Goal: Task Accomplishment & Management: Manage account settings

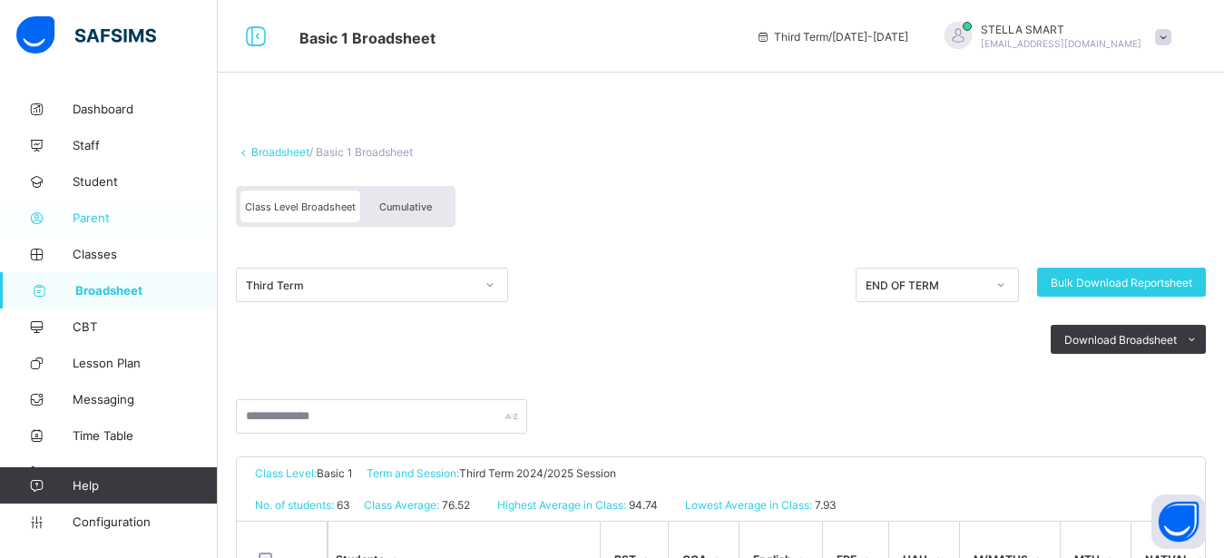
click at [86, 222] on span "Parent" at bounding box center [145, 217] width 145 height 15
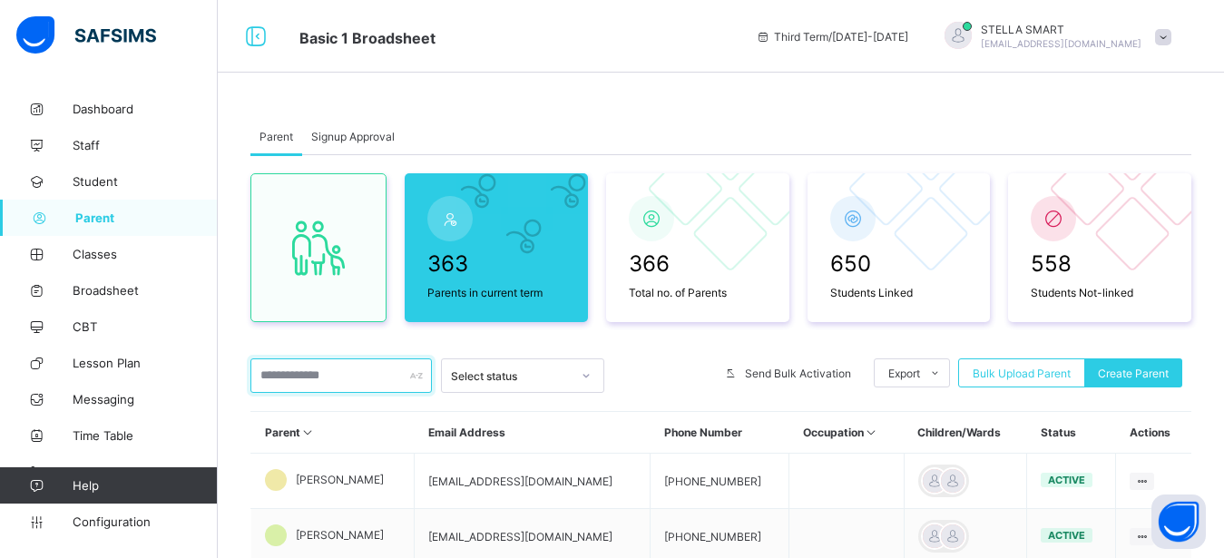
click at [333, 375] on input "text" at bounding box center [340, 375] width 181 height 34
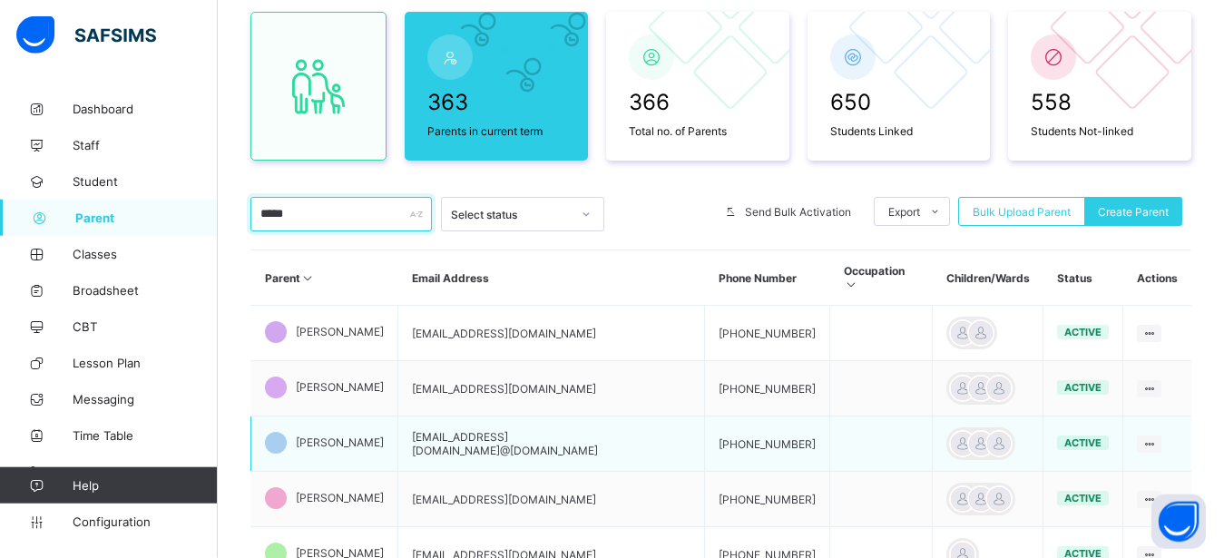
scroll to position [247, 0]
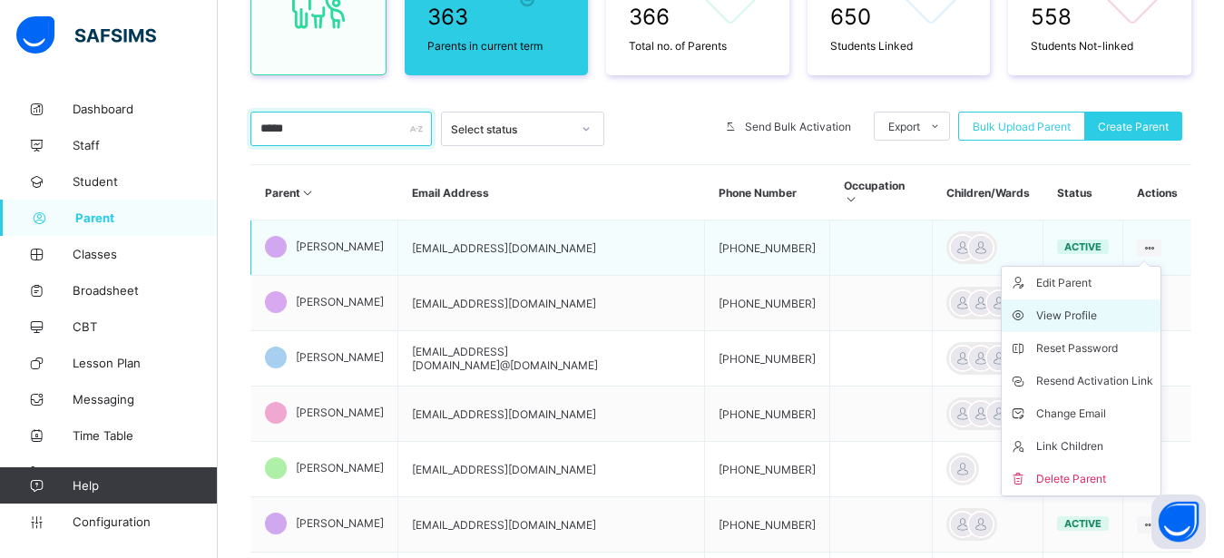
type input "*****"
click at [1136, 307] on div "View Profile" at bounding box center [1094, 316] width 117 height 18
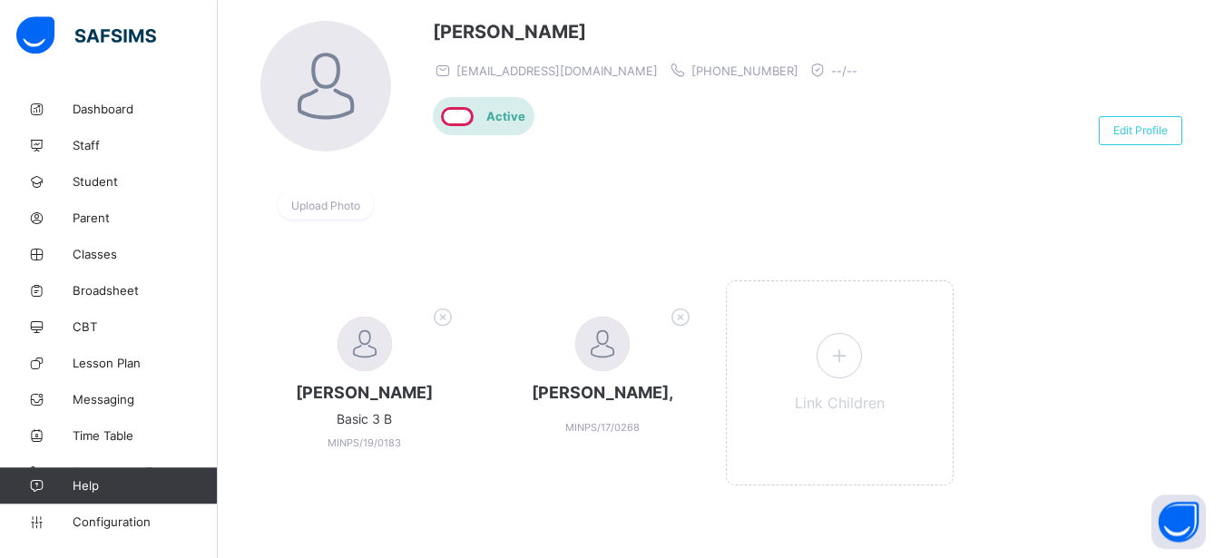
scroll to position [146, 0]
click at [107, 291] on span "Broadsheet" at bounding box center [145, 290] width 145 height 15
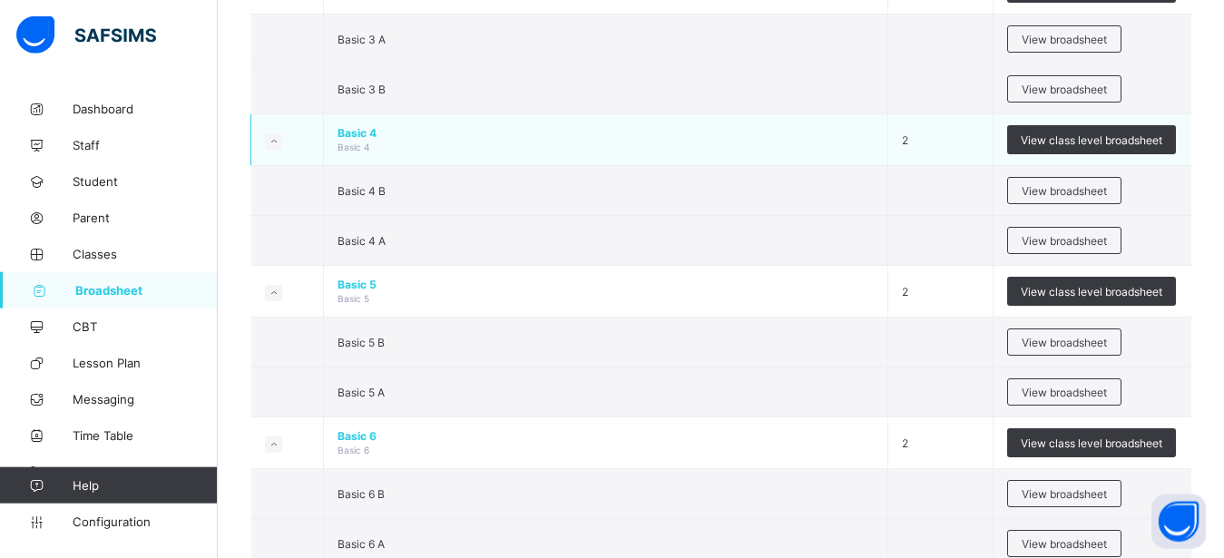
scroll to position [1172, 0]
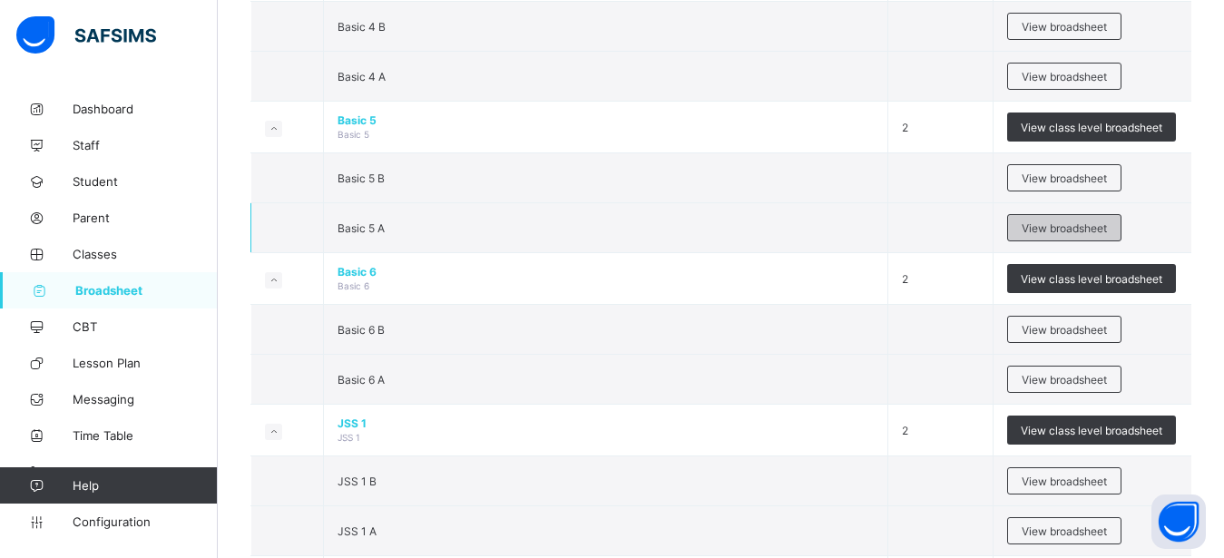
click at [1103, 227] on span "View broadsheet" at bounding box center [1063, 228] width 85 height 14
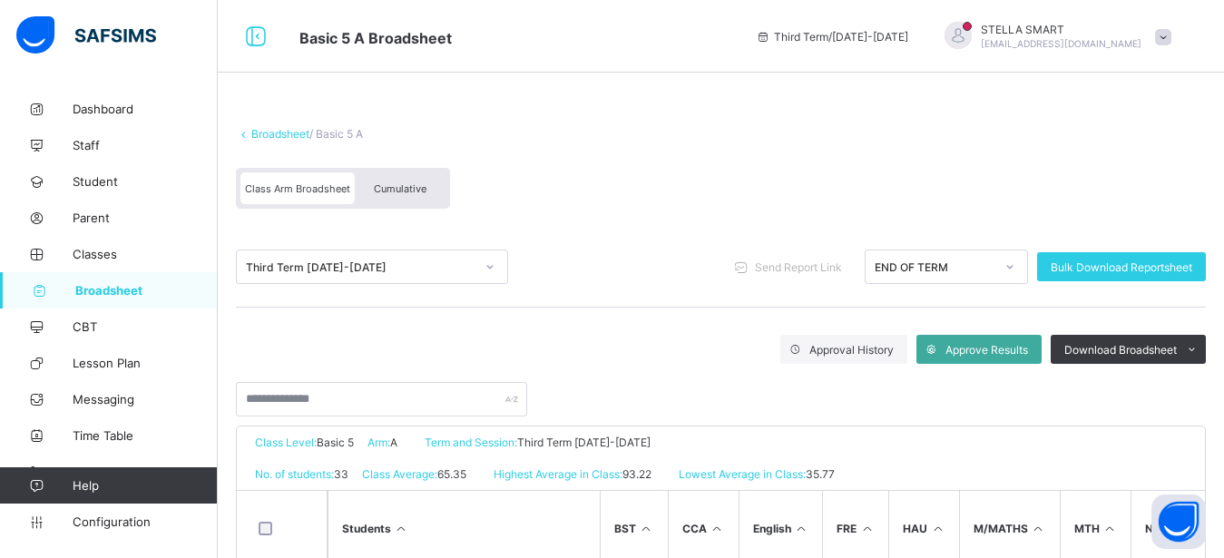
click at [410, 180] on div "Cumulative" at bounding box center [400, 188] width 91 height 32
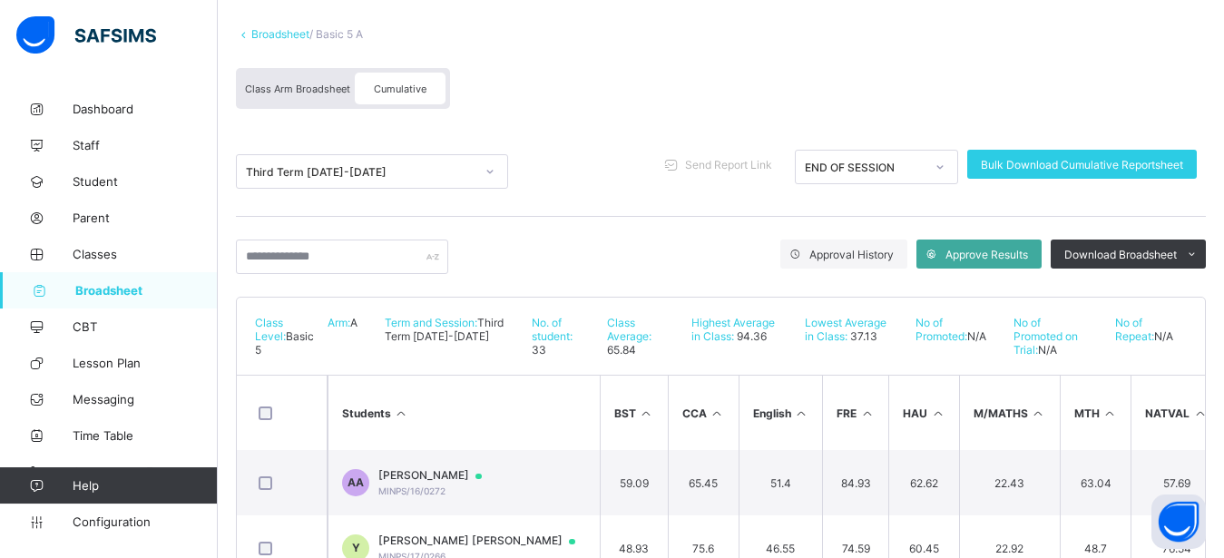
scroll to position [123, 0]
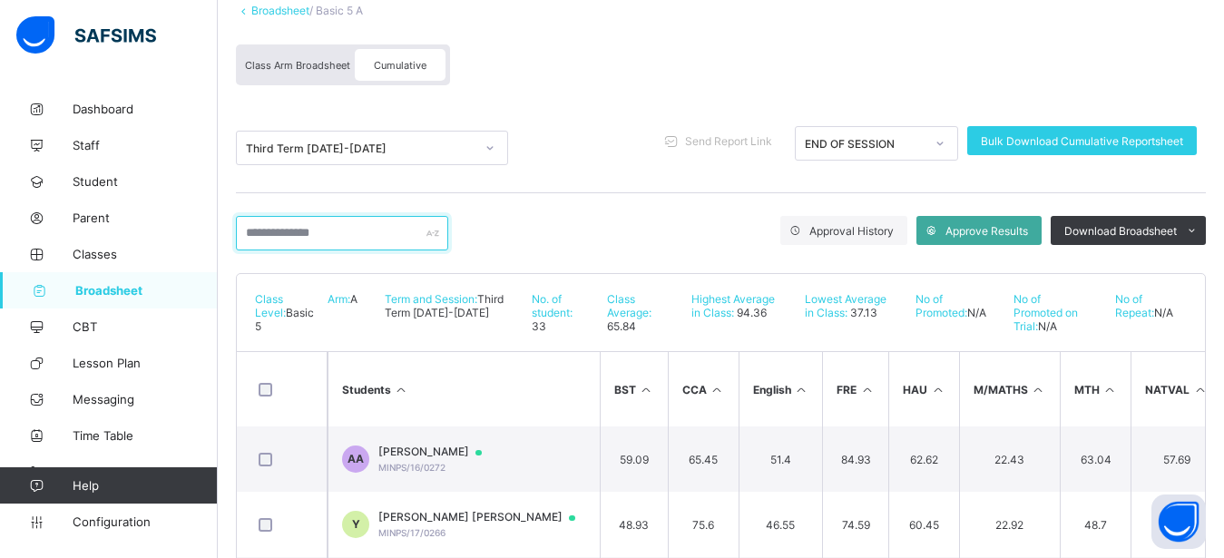
click at [353, 239] on input "text" at bounding box center [342, 233] width 212 height 34
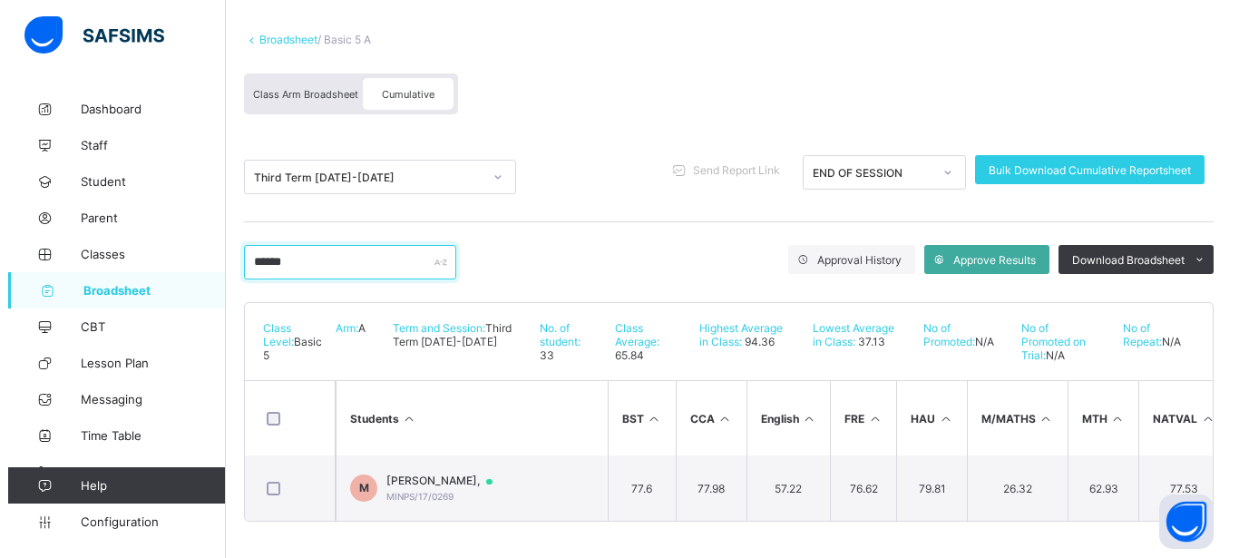
scroll to position [110, 0]
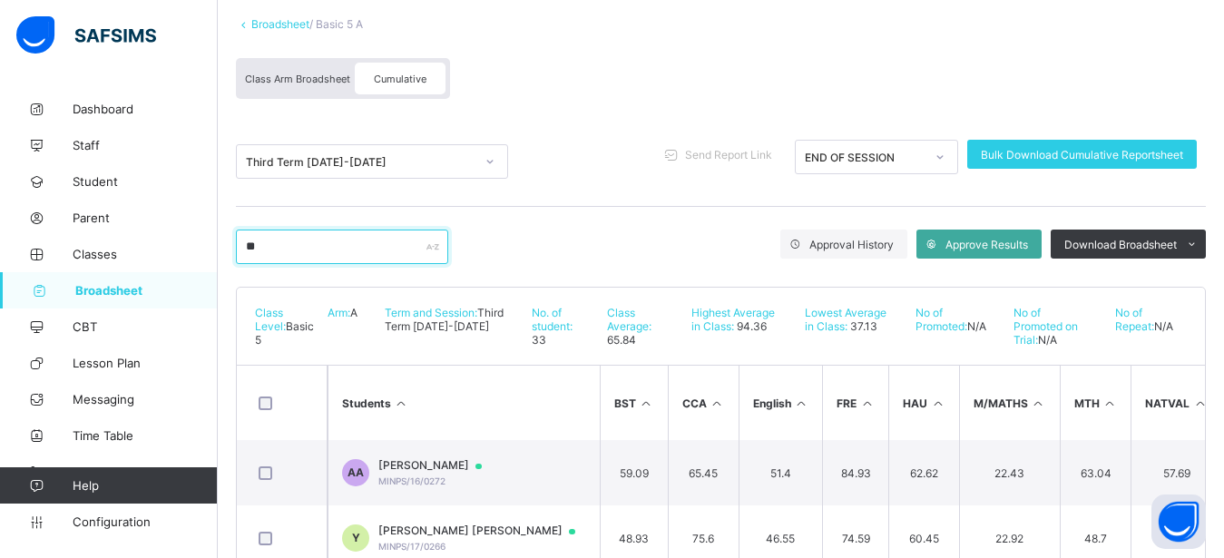
type input "*"
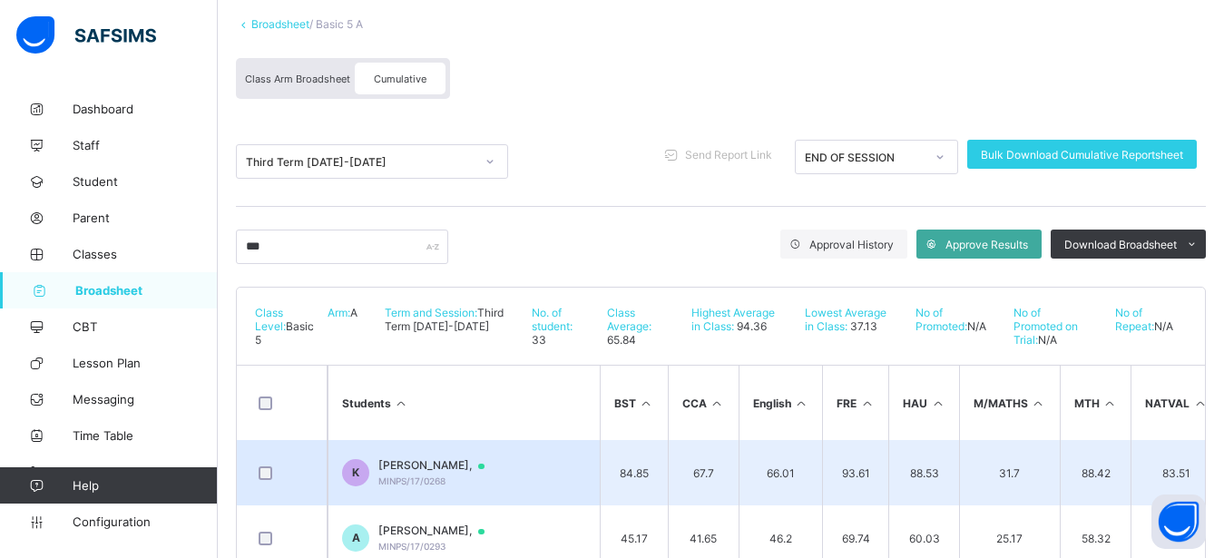
click at [702, 451] on td "67.7" at bounding box center [703, 472] width 71 height 65
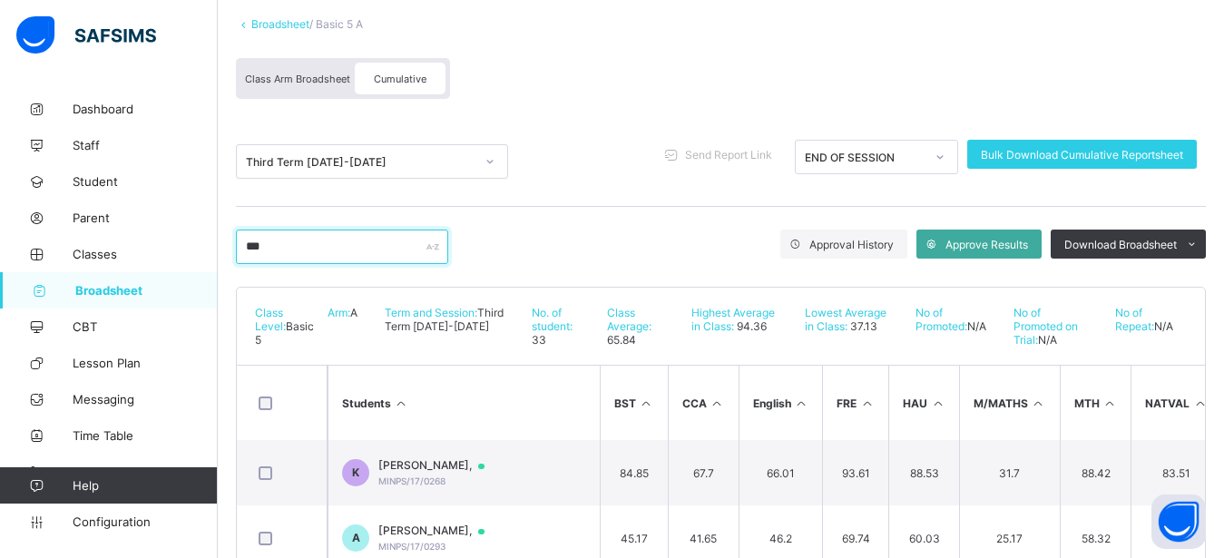
click at [283, 250] on input "***" at bounding box center [342, 246] width 212 height 34
type input "*"
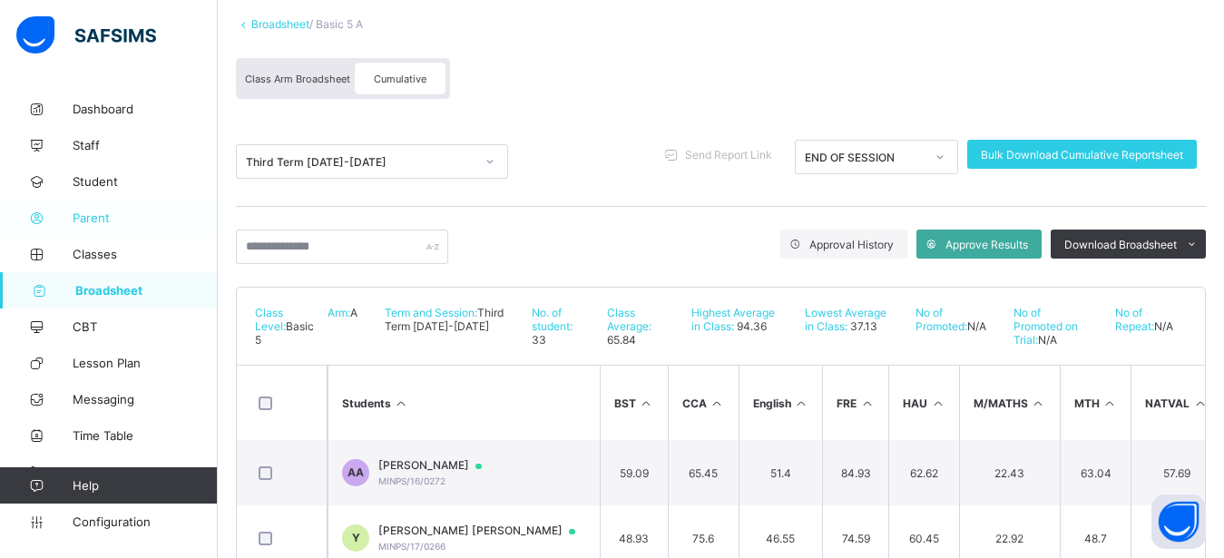
click at [119, 215] on span "Parent" at bounding box center [145, 217] width 145 height 15
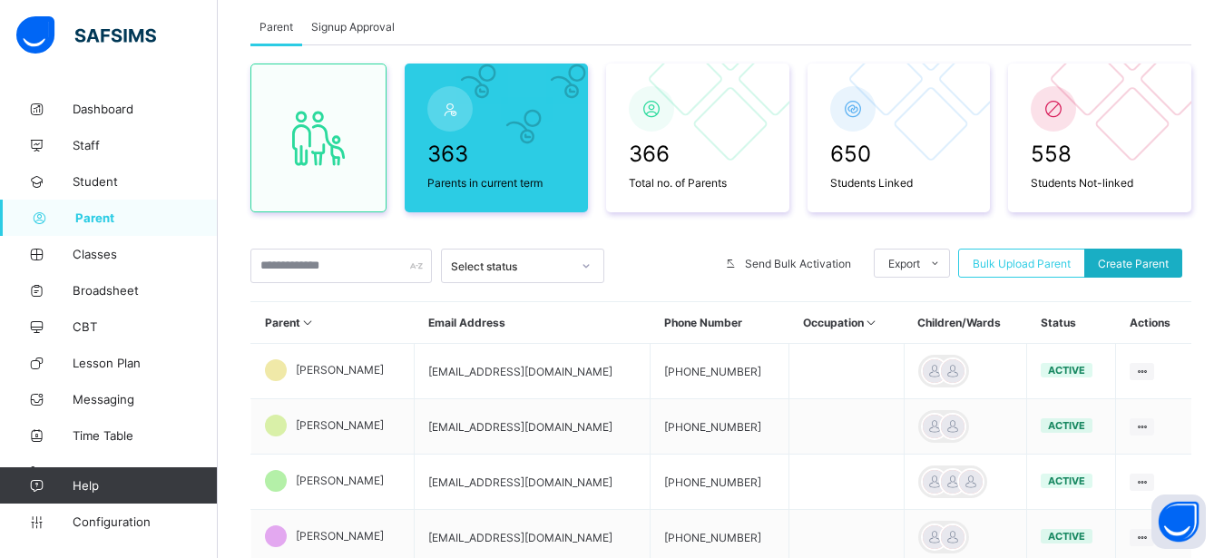
click at [1140, 259] on span "Create Parent" at bounding box center [1132, 264] width 71 height 14
select select "**"
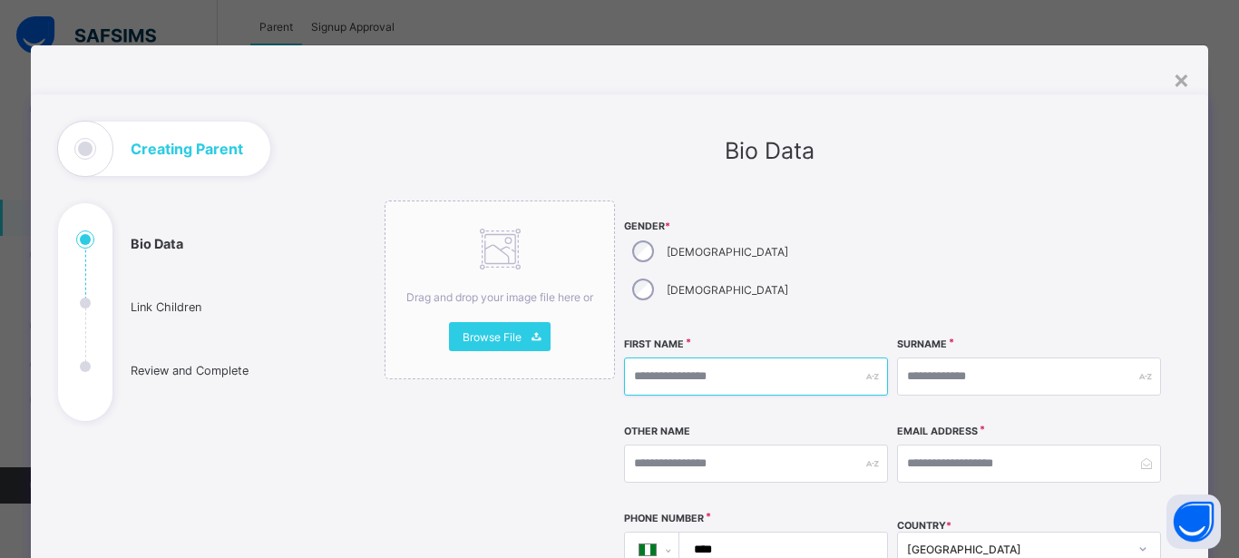
click at [747, 357] on input "text" at bounding box center [756, 376] width 264 height 38
type input "*******"
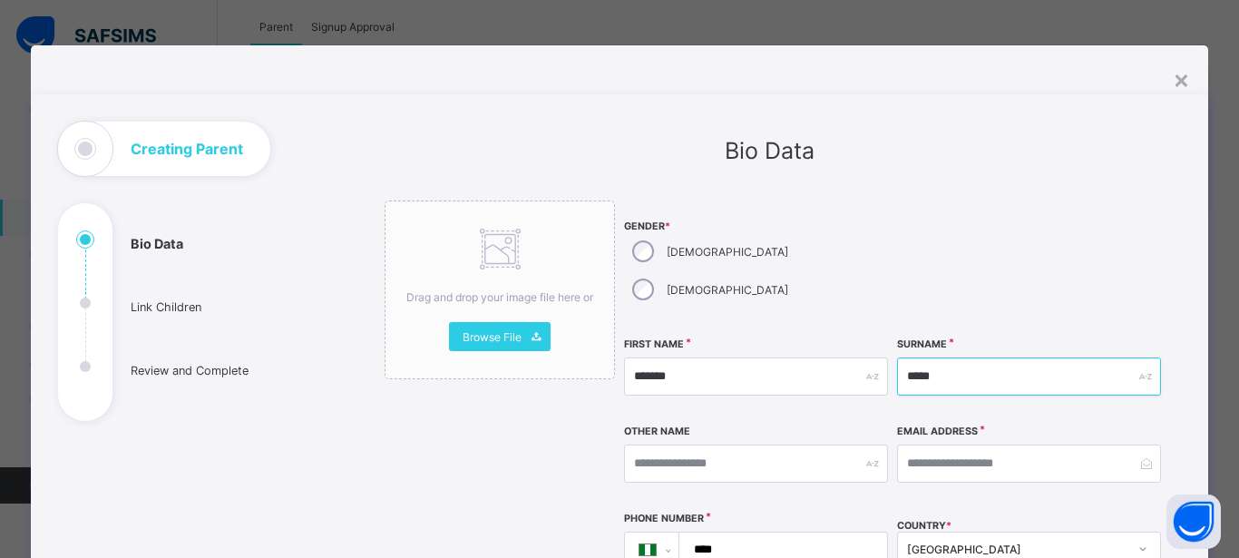
type input "*****"
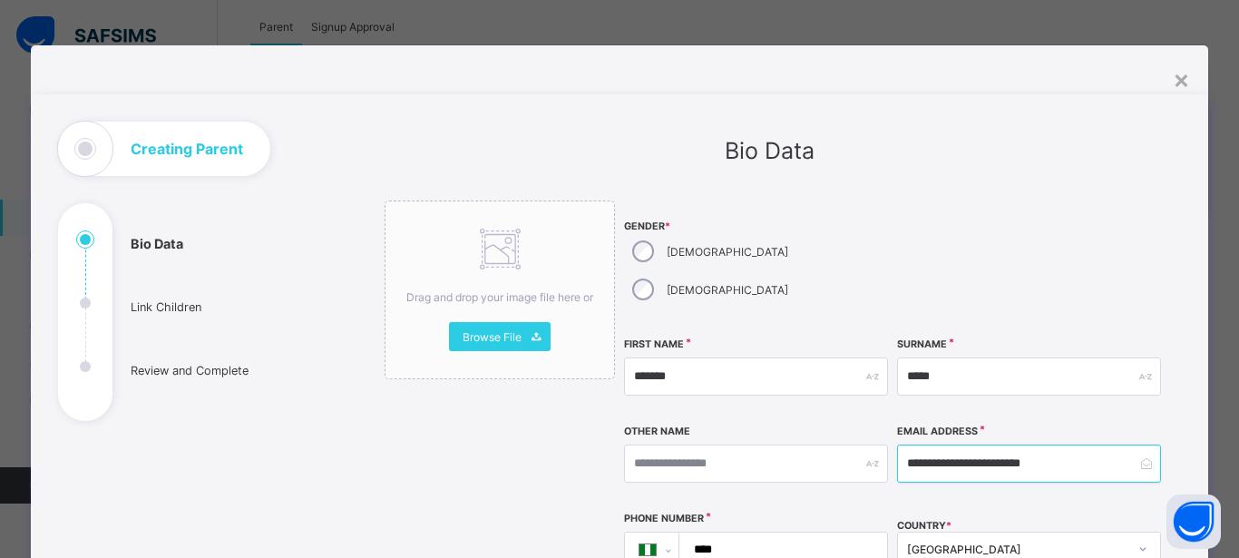
type input "**********"
click at [762, 532] on input "****" at bounding box center [779, 549] width 193 height 34
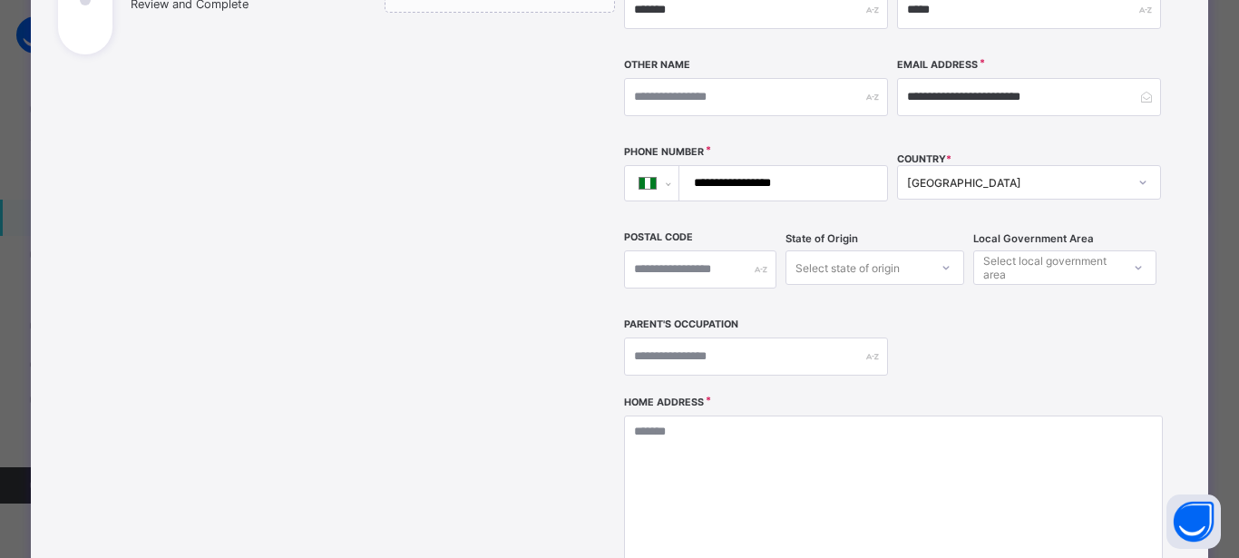
scroll to position [381, 0]
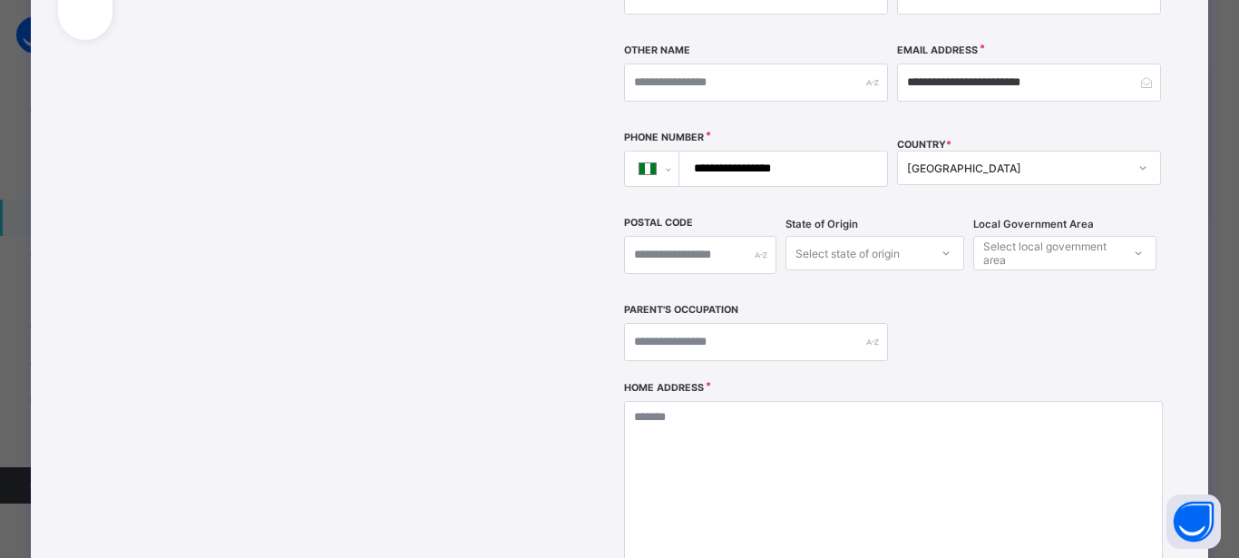
type input "**********"
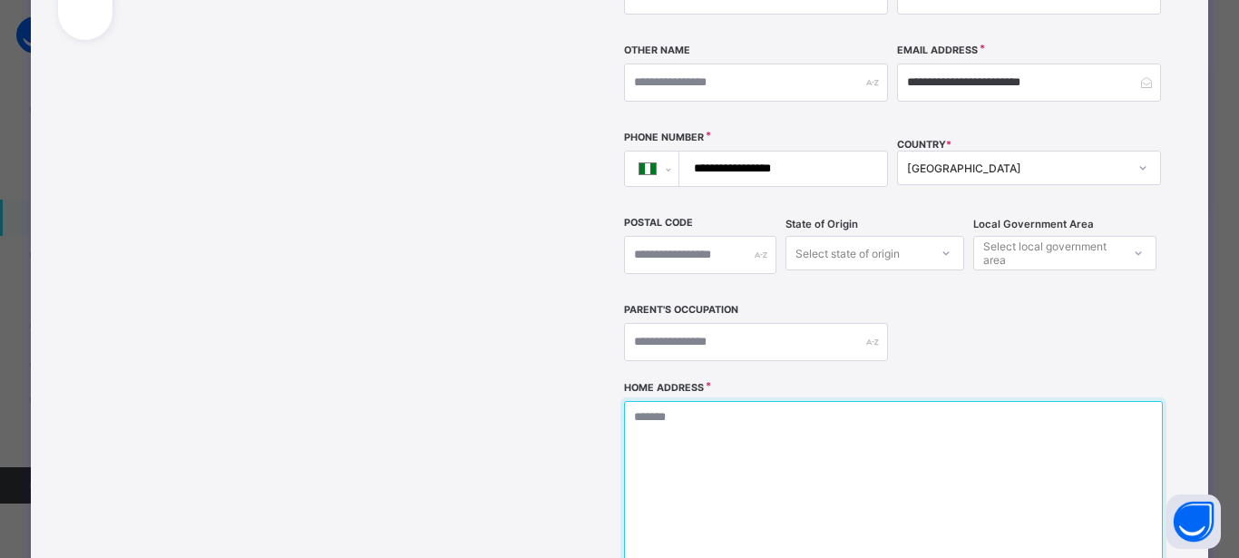
click at [799, 427] on textarea at bounding box center [893, 491] width 538 height 181
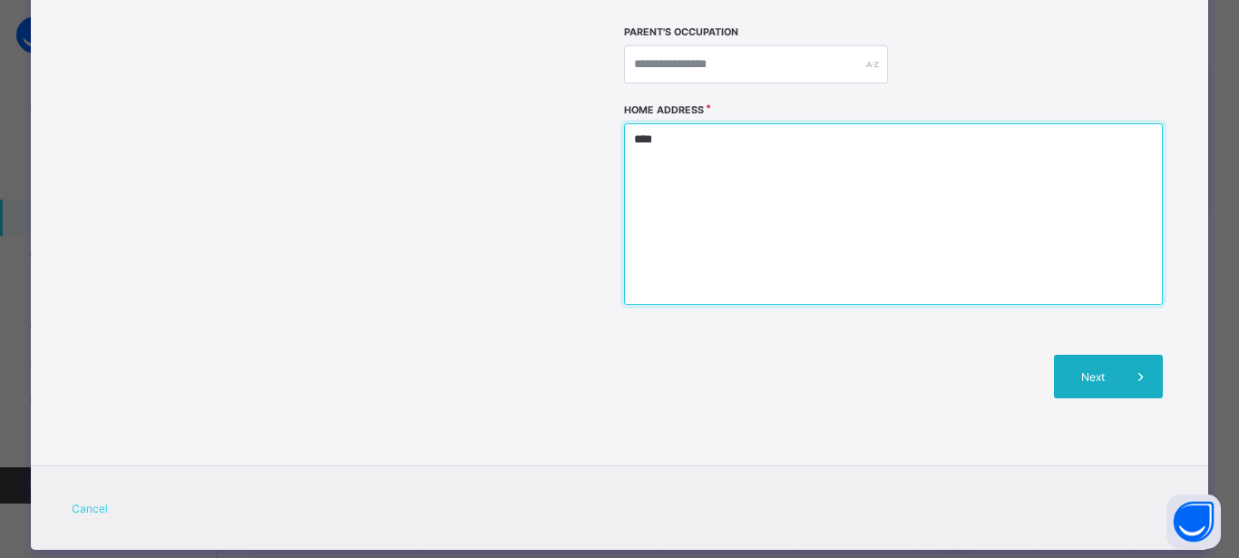
type textarea "****"
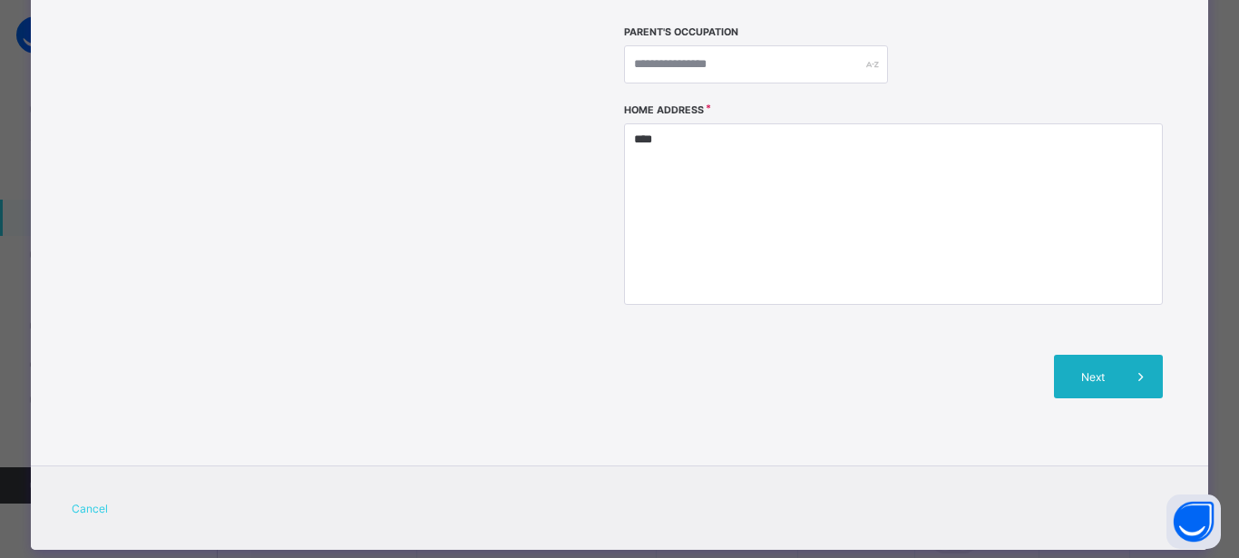
click at [1087, 370] on span "Next" at bounding box center [1094, 377] width 52 height 14
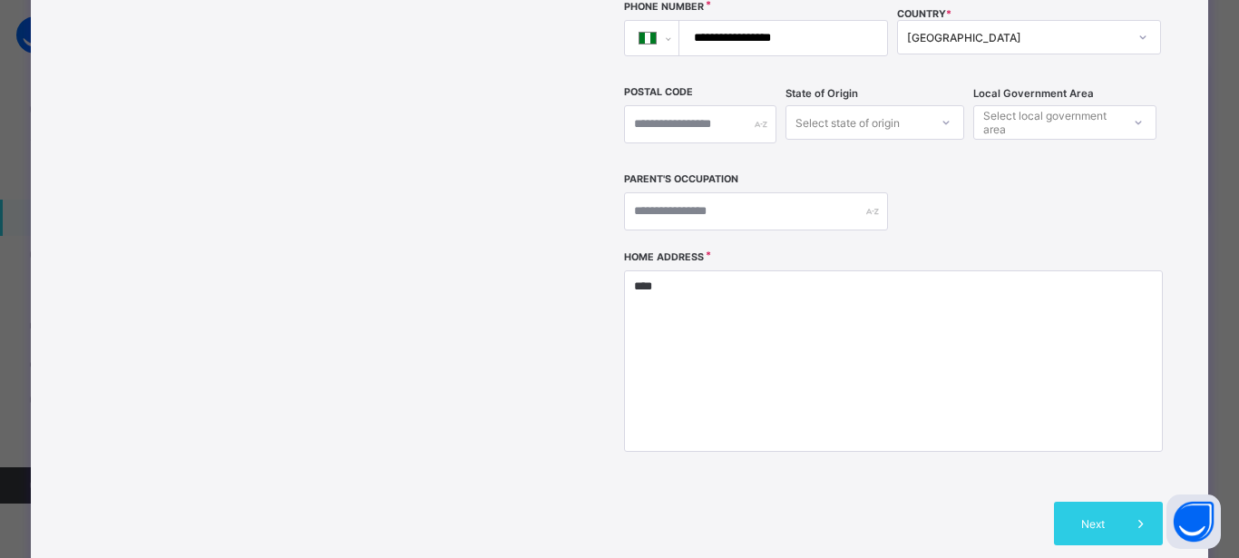
scroll to position [653, 0]
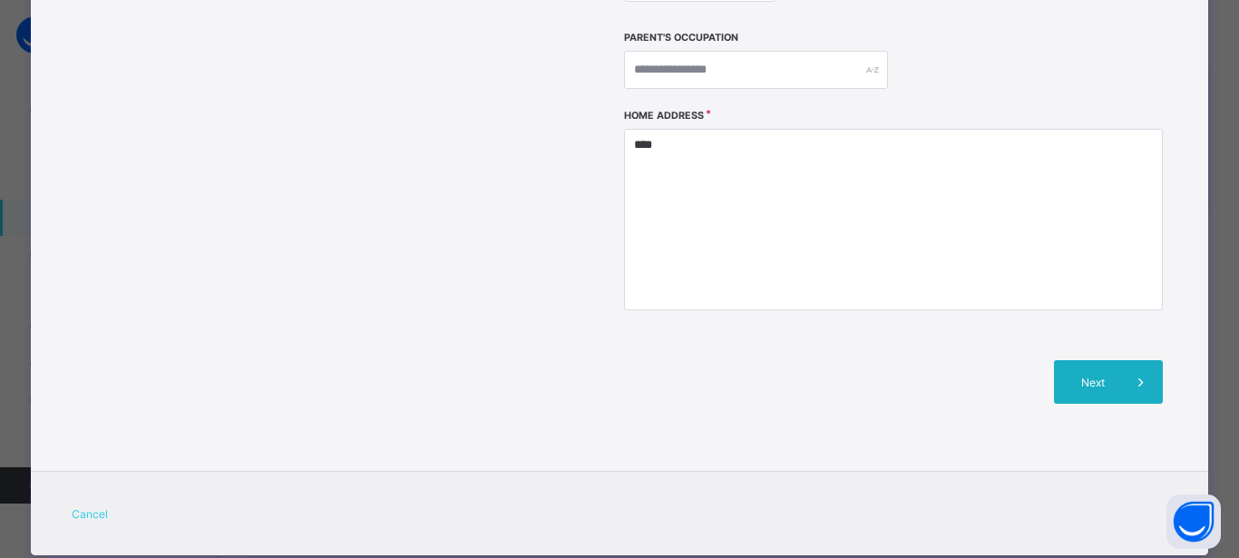
click at [1068, 360] on div "Next" at bounding box center [1108, 382] width 109 height 44
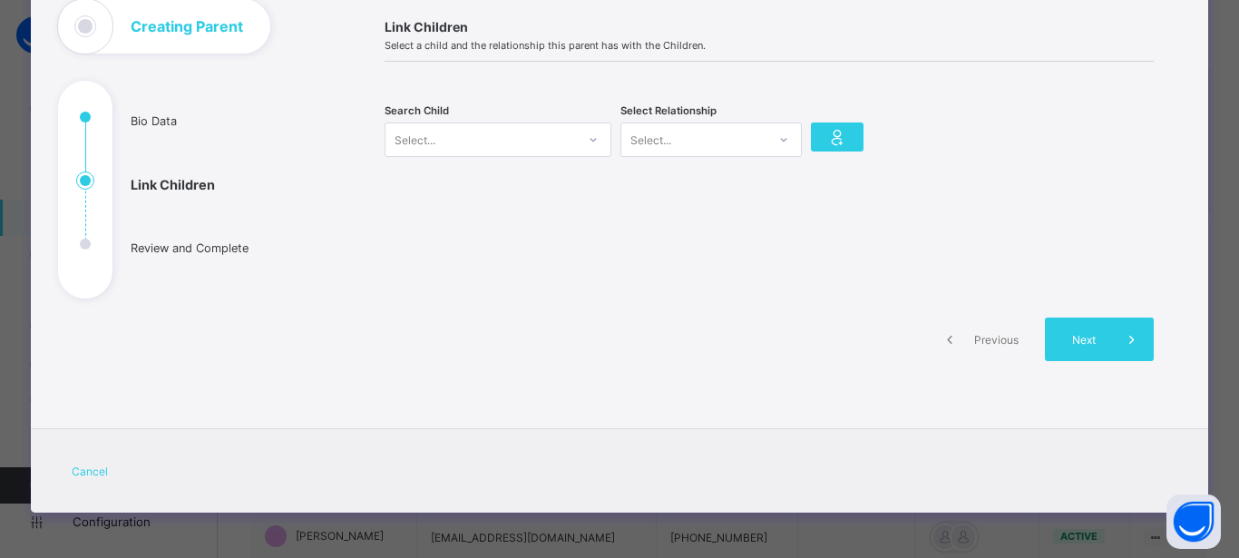
scroll to position [122, 0]
click at [492, 144] on div "Select..." at bounding box center [480, 139] width 190 height 25
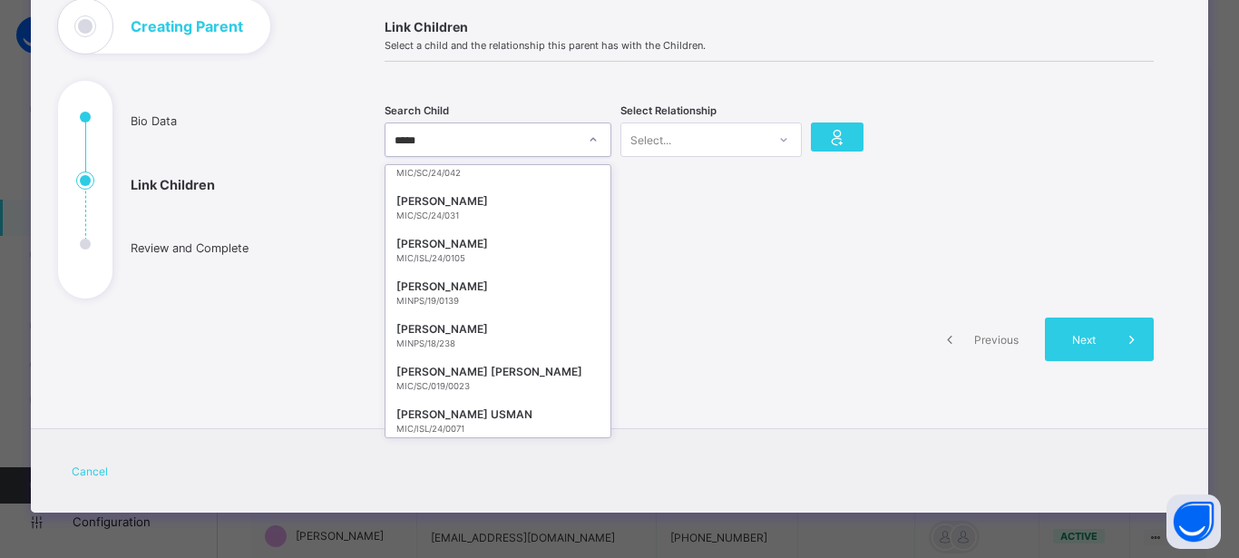
scroll to position [2408, 0]
type input "*"
type input "*******"
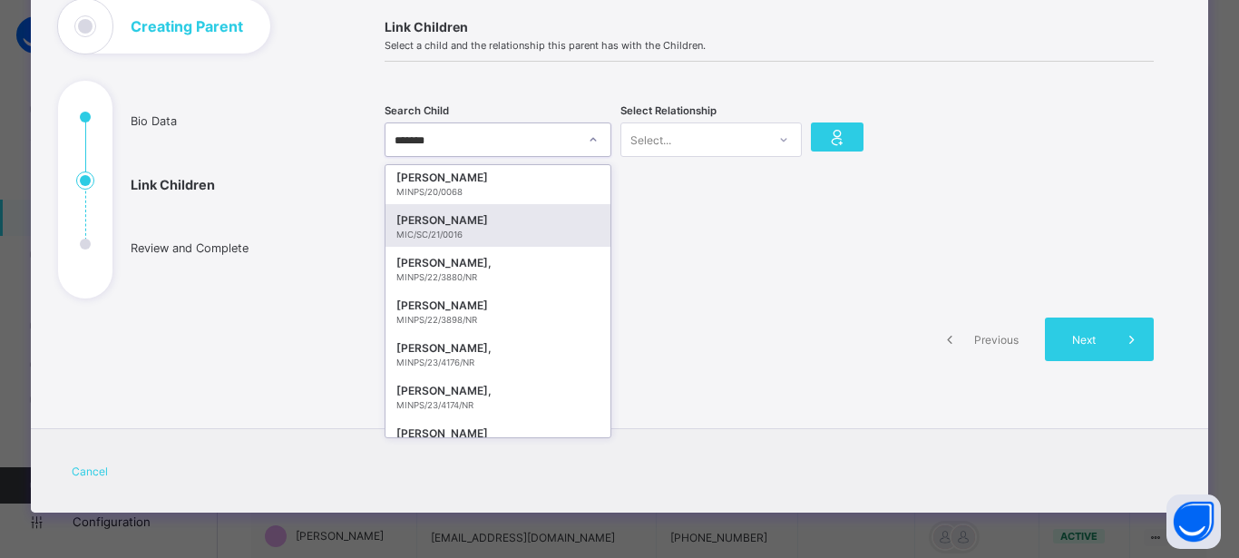
scroll to position [0, 0]
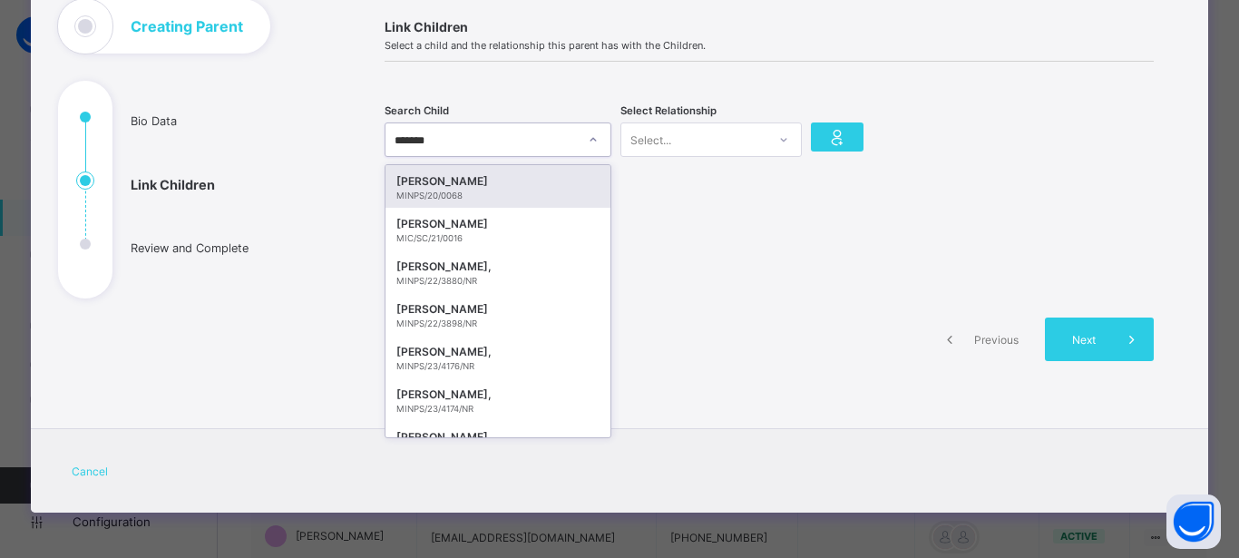
click at [516, 189] on div "MOHAMMAD ABDULSALAM AMINU" at bounding box center [497, 181] width 203 height 18
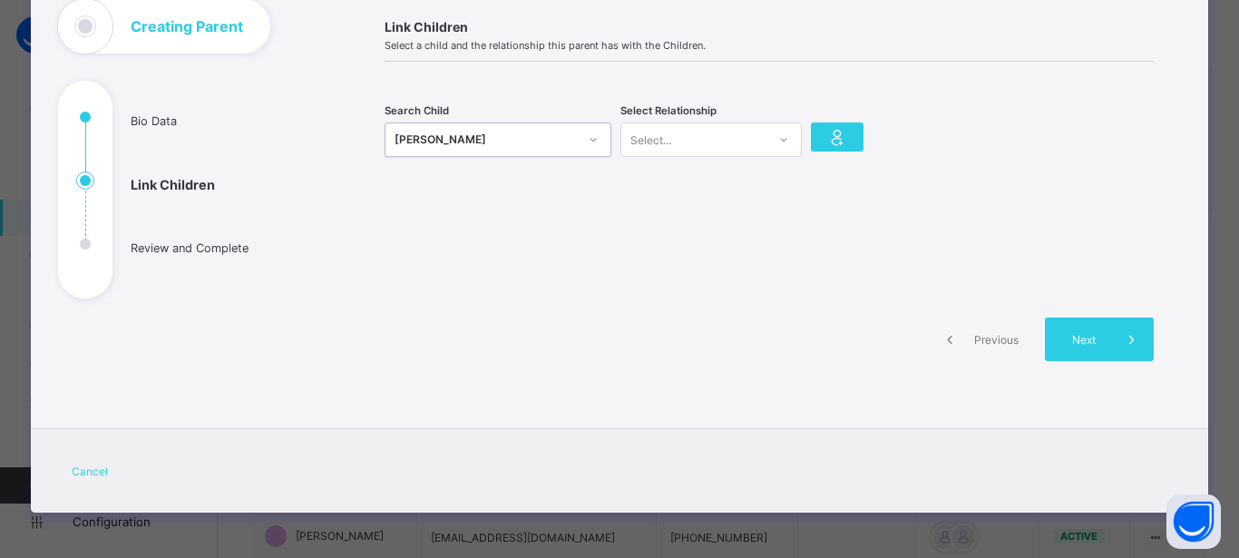
click at [778, 137] on icon at bounding box center [783, 140] width 11 height 18
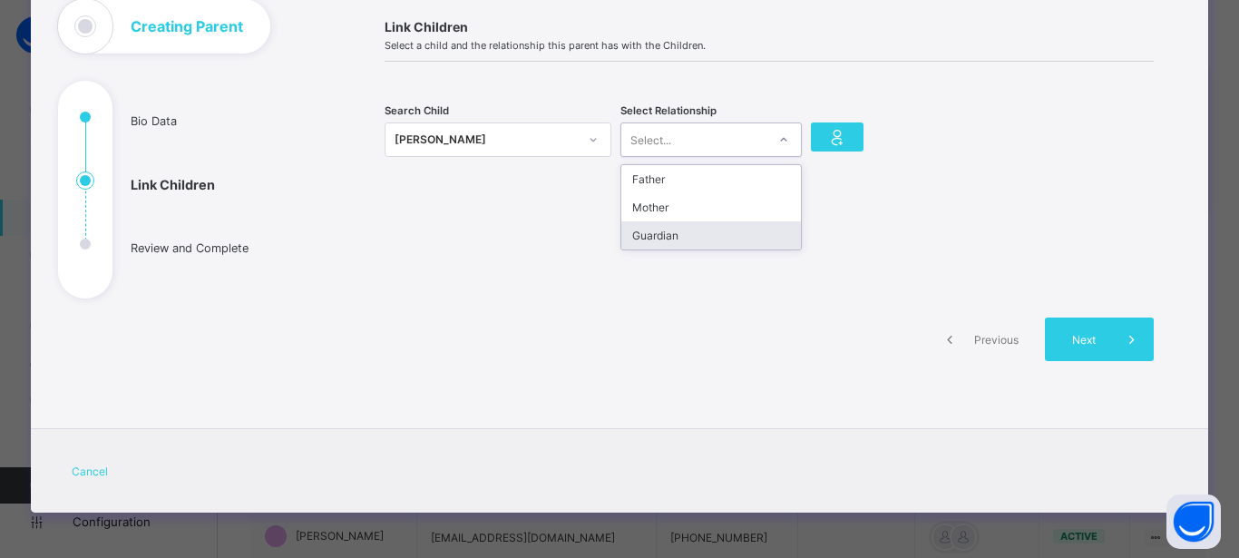
click at [758, 245] on div "Guardian" at bounding box center [711, 235] width 180 height 28
click at [758, 245] on div at bounding box center [769, 240] width 769 height 45
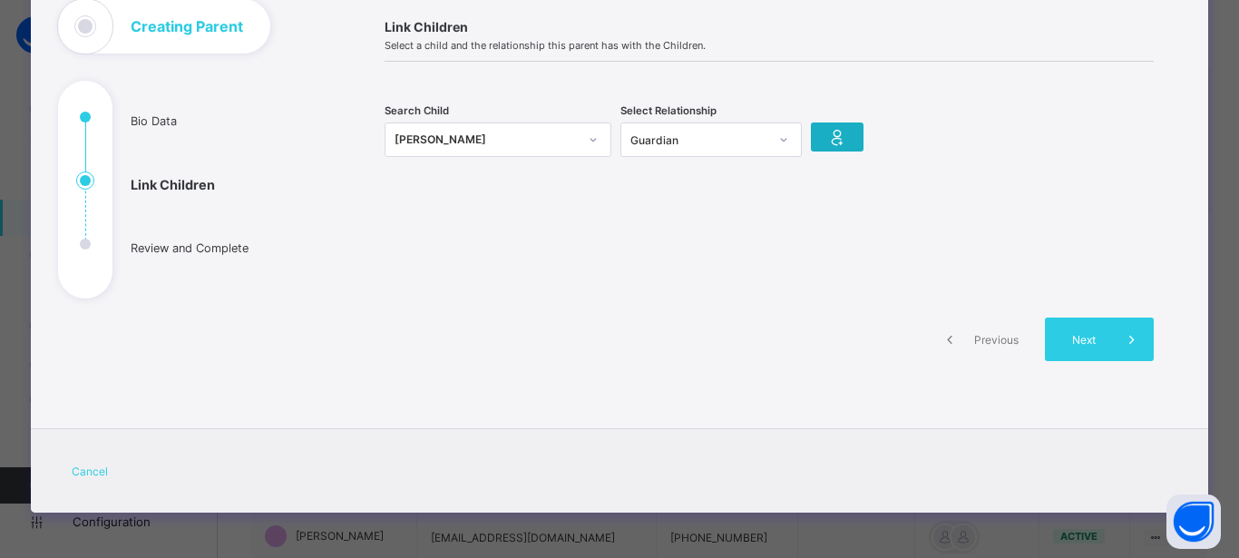
click at [829, 134] on icon at bounding box center [836, 137] width 25 height 22
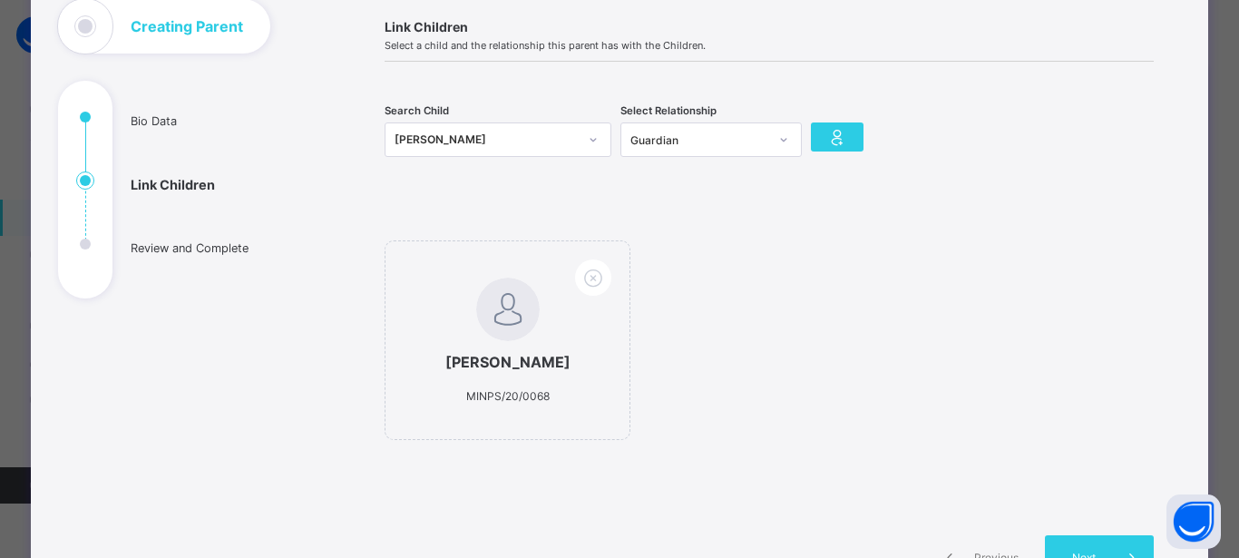
click at [588, 137] on icon at bounding box center [593, 140] width 11 height 18
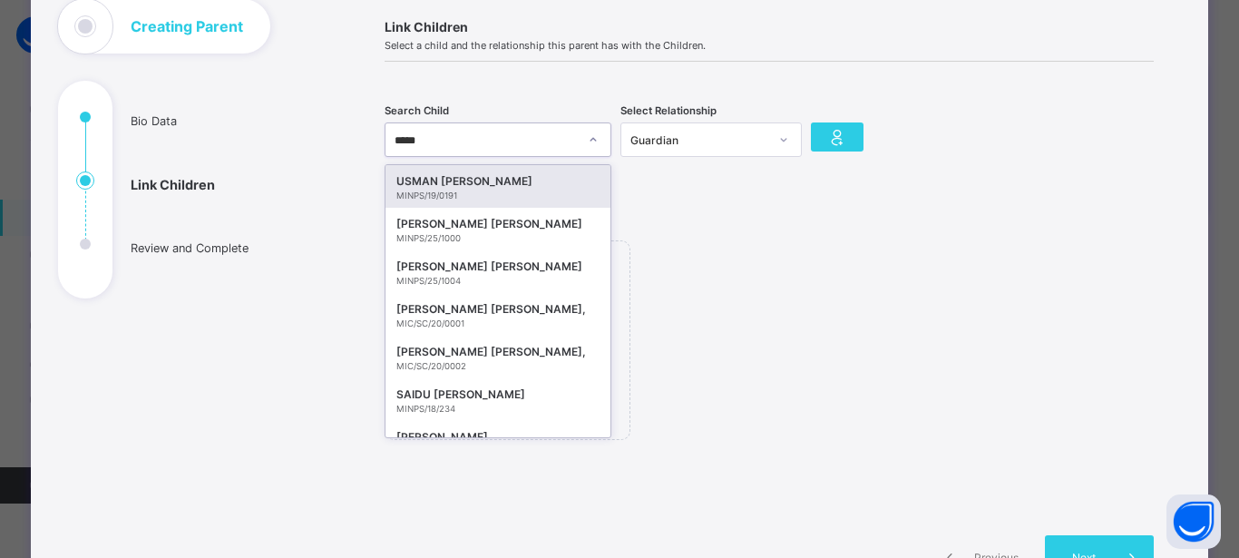
type input "******"
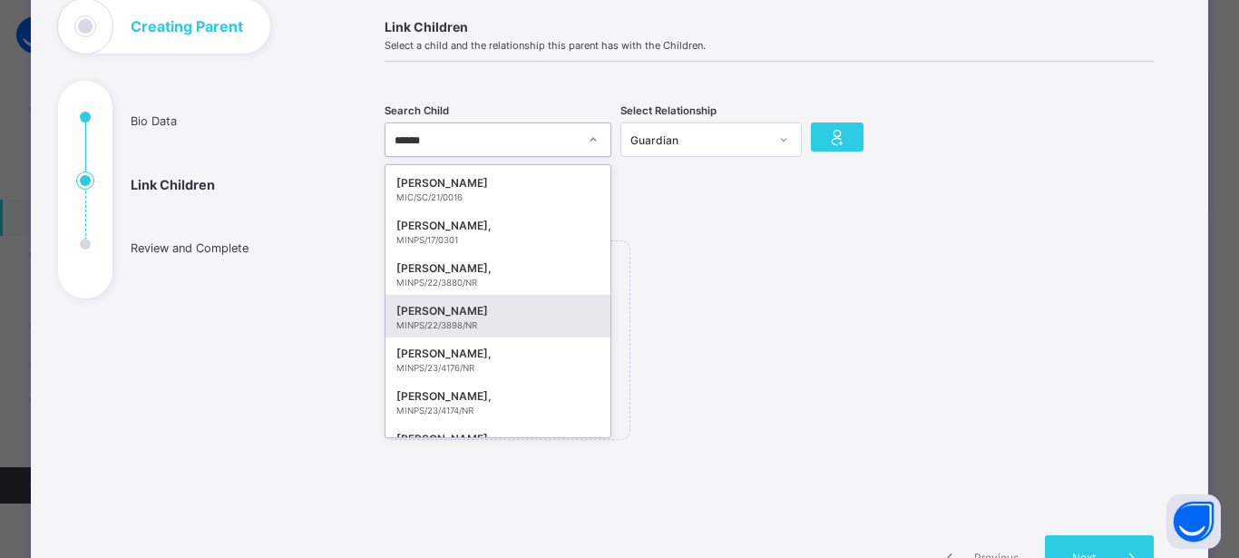
scroll to position [69, 0]
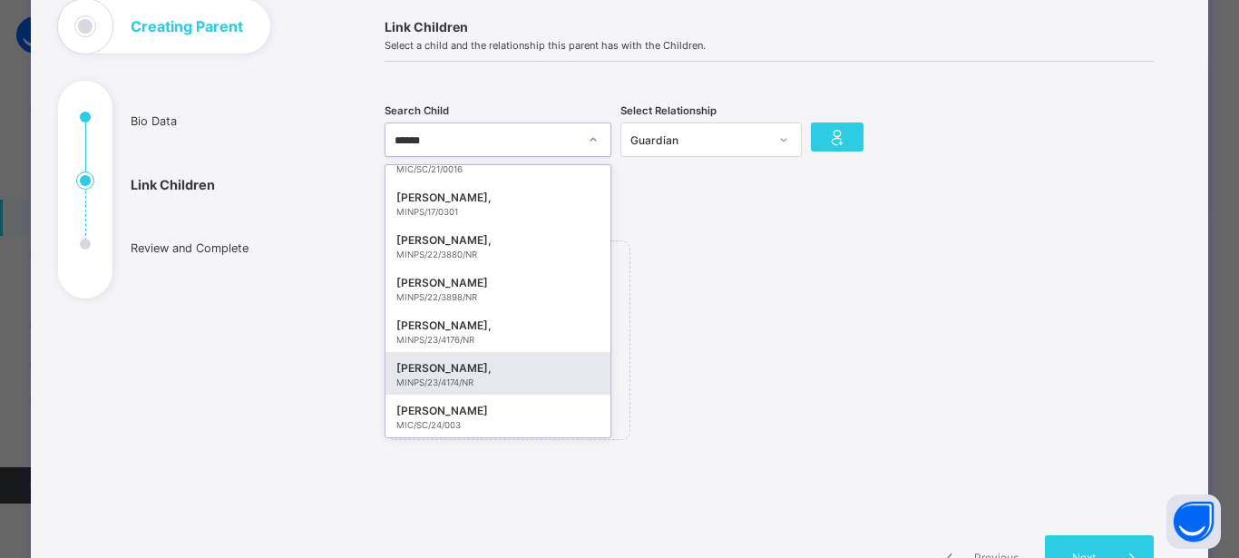
click at [523, 379] on div "MINPS/23/4174/NR" at bounding box center [497, 382] width 203 height 10
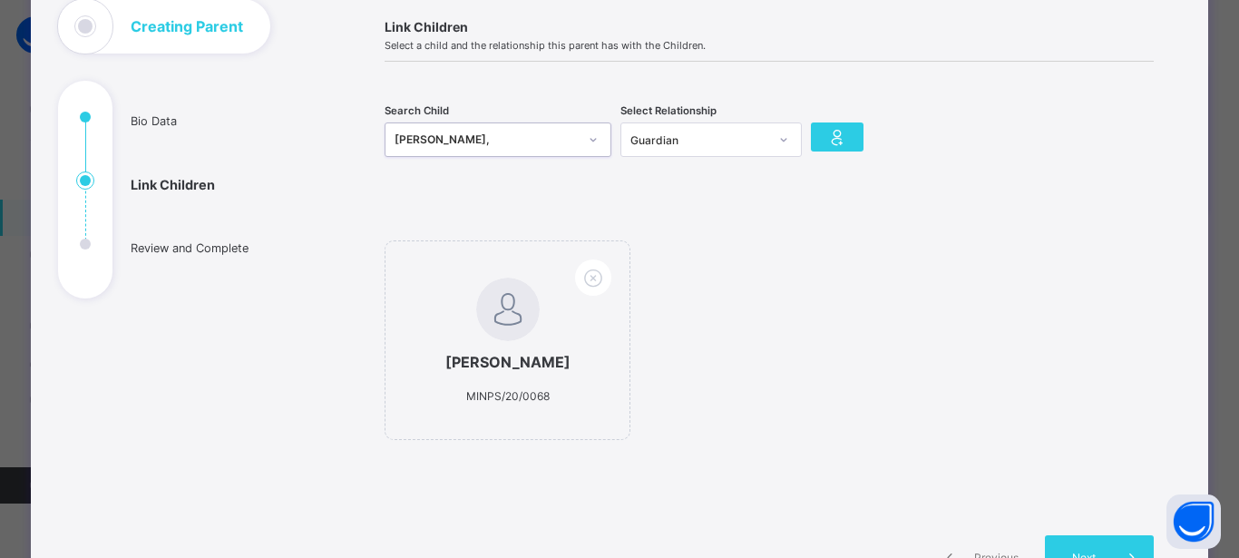
click at [778, 137] on icon at bounding box center [783, 140] width 11 height 18
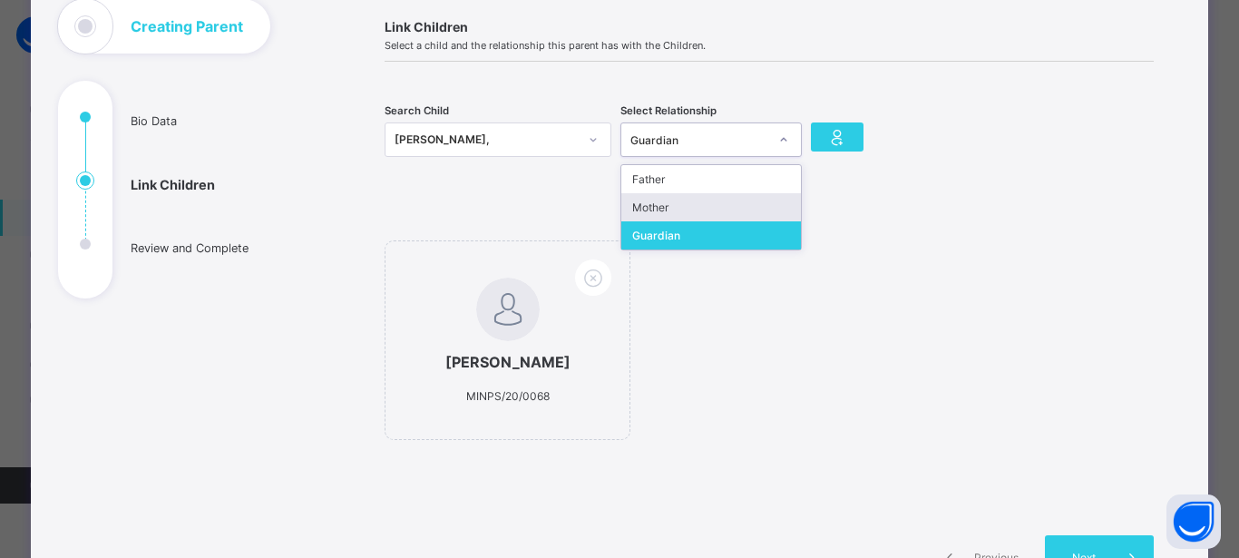
click at [760, 210] on div "Mother" at bounding box center [711, 207] width 180 height 28
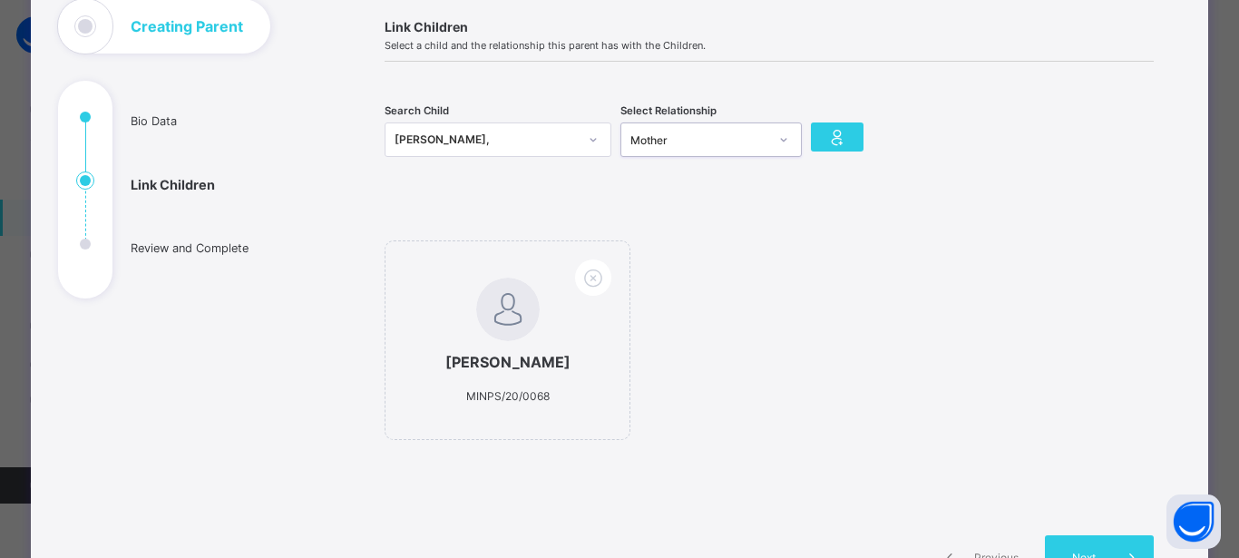
click at [778, 134] on icon at bounding box center [783, 140] width 11 height 18
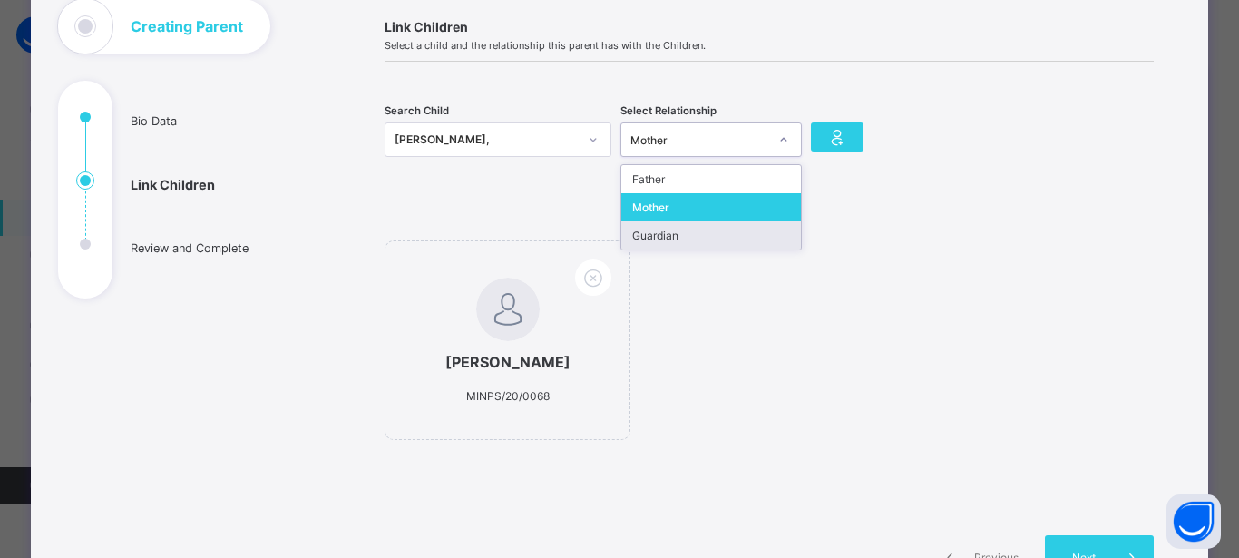
click at [763, 244] on div "Guardian" at bounding box center [711, 235] width 180 height 28
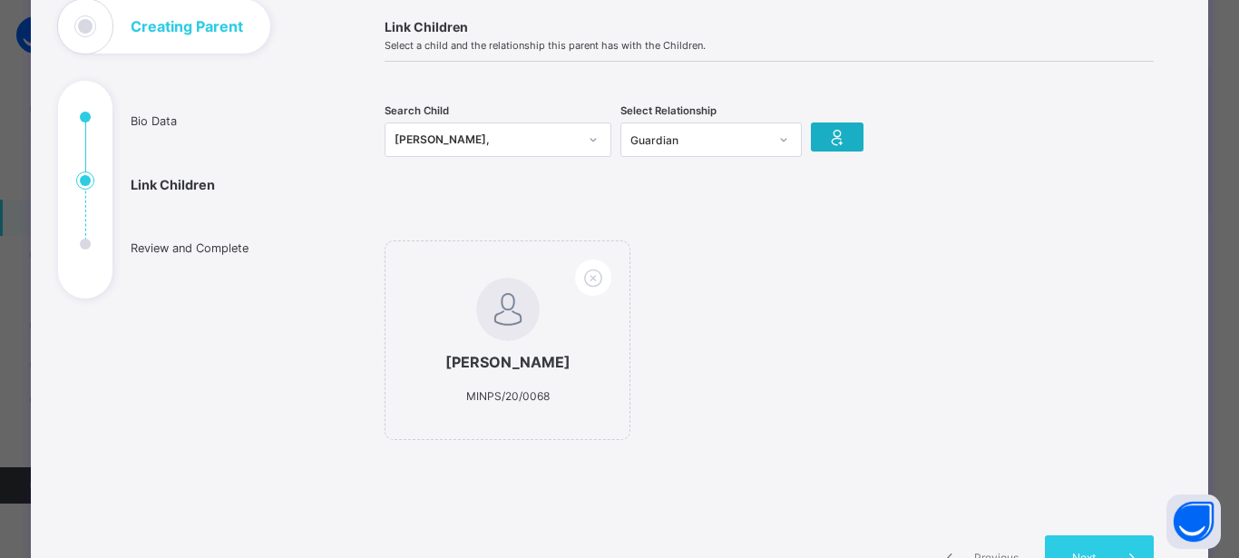
click at [832, 148] on div at bounding box center [837, 136] width 53 height 29
click at [588, 132] on icon at bounding box center [593, 140] width 11 height 18
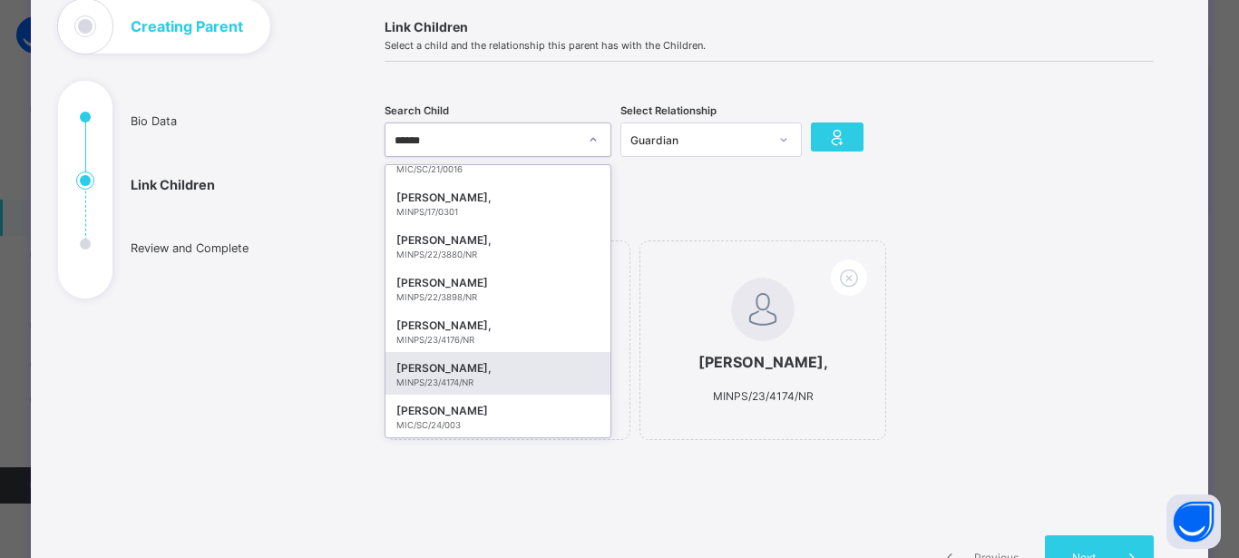
scroll to position [0, 0]
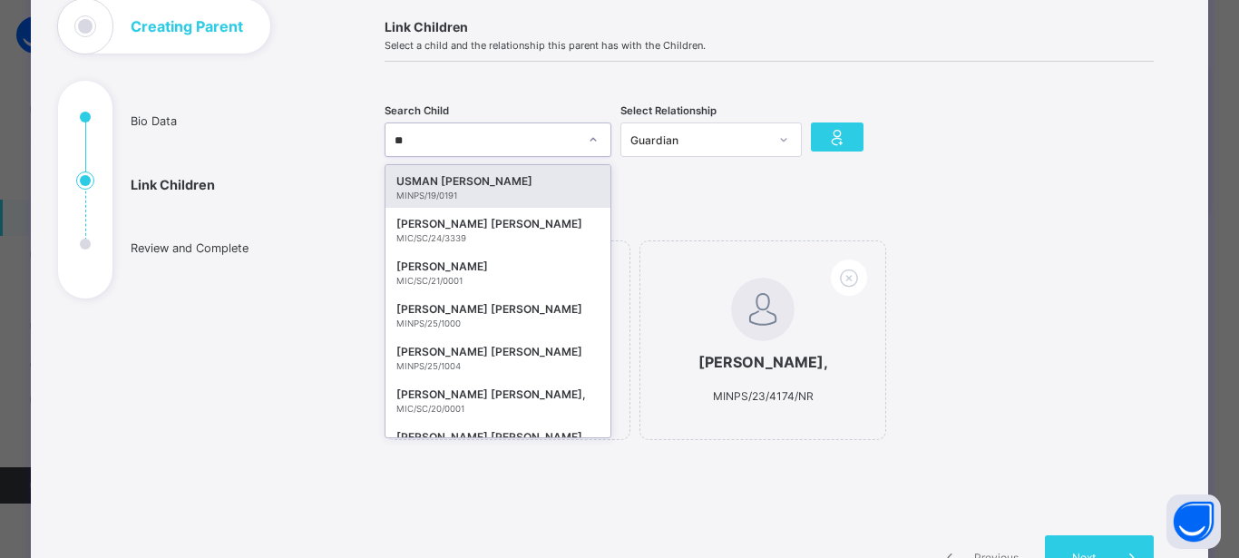
type input "*"
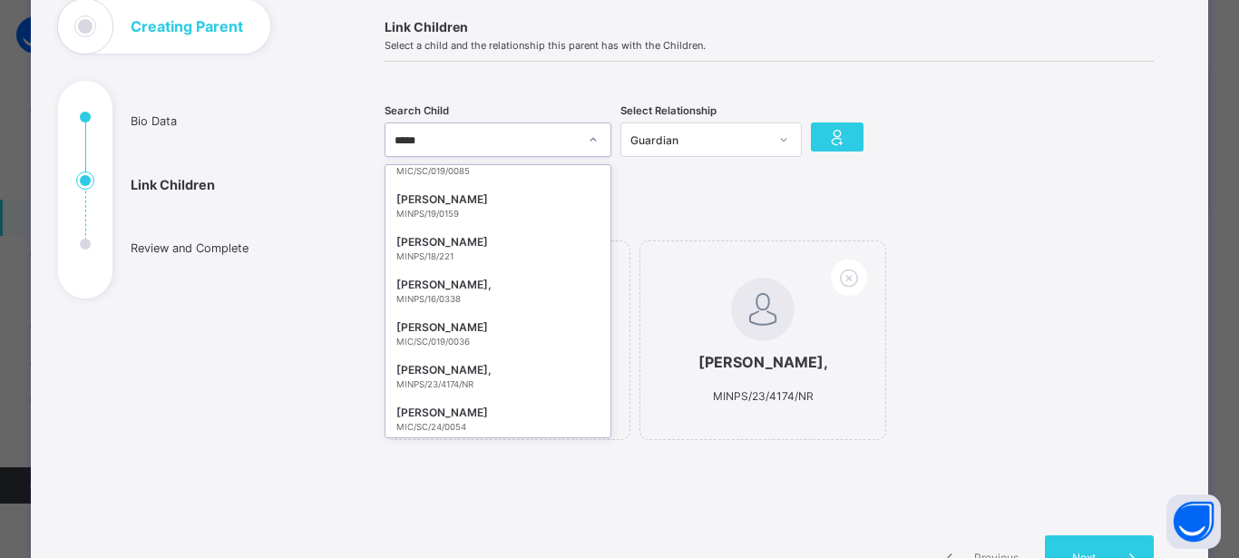
scroll to position [449, 0]
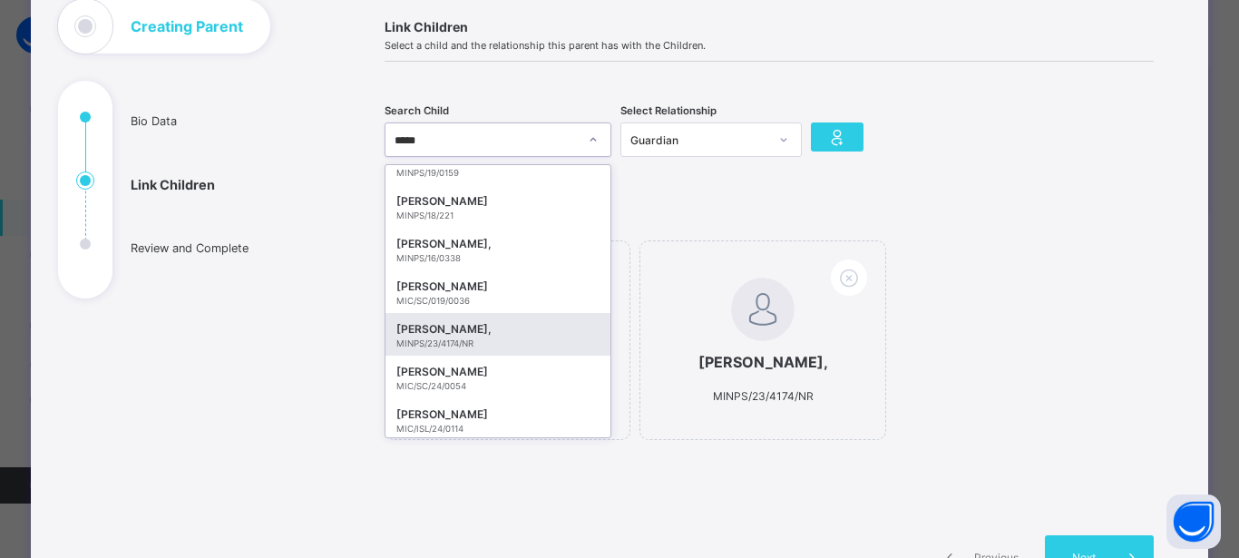
drag, startPoint x: 553, startPoint y: 346, endPoint x: 288, endPoint y: 541, distance: 328.9
click at [288, 541] on div "**********" at bounding box center [619, 310] width 1177 height 677
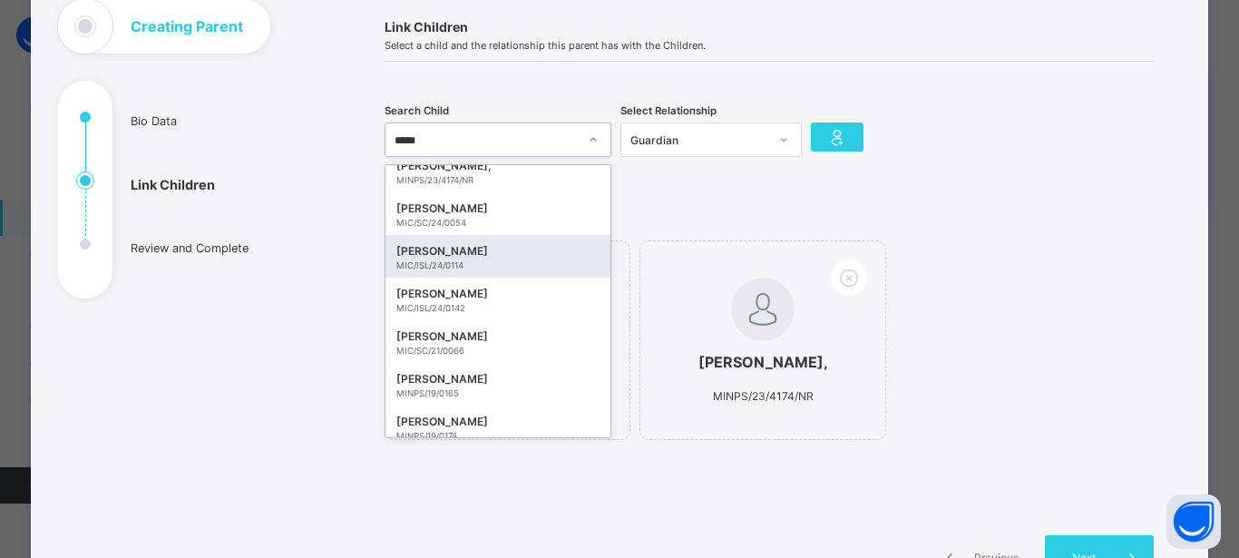
scroll to position [653, 0]
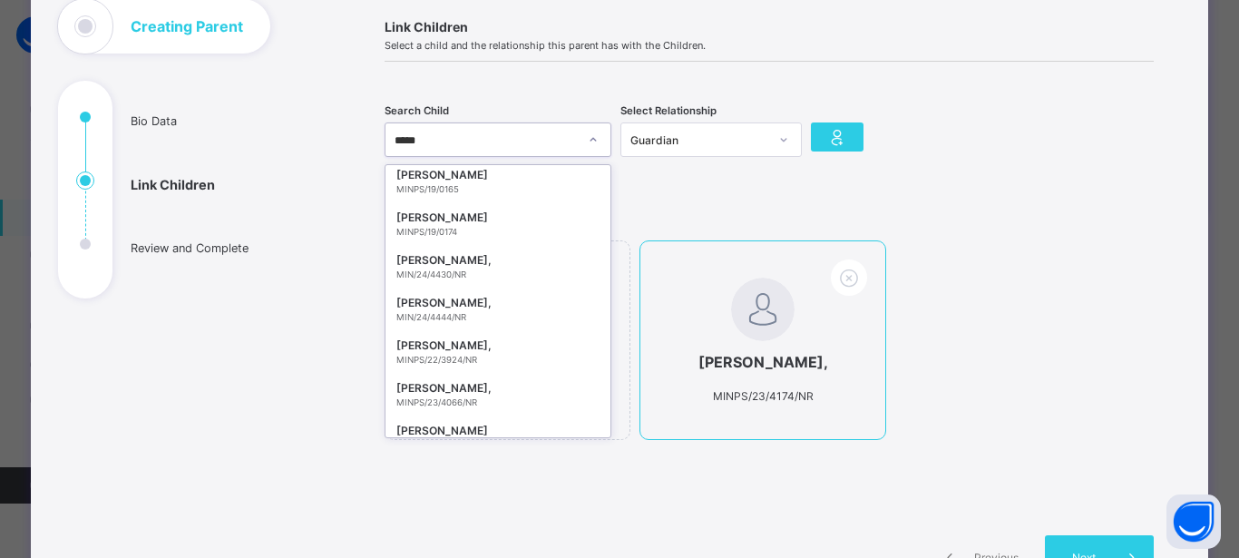
drag, startPoint x: 589, startPoint y: 428, endPoint x: 637, endPoint y: 424, distance: 48.3
type input "*****"
click at [677, 423] on div "KHADIJA ABDULSALAM AMINU, MINPS/23/4174/NR" at bounding box center [762, 340] width 246 height 200
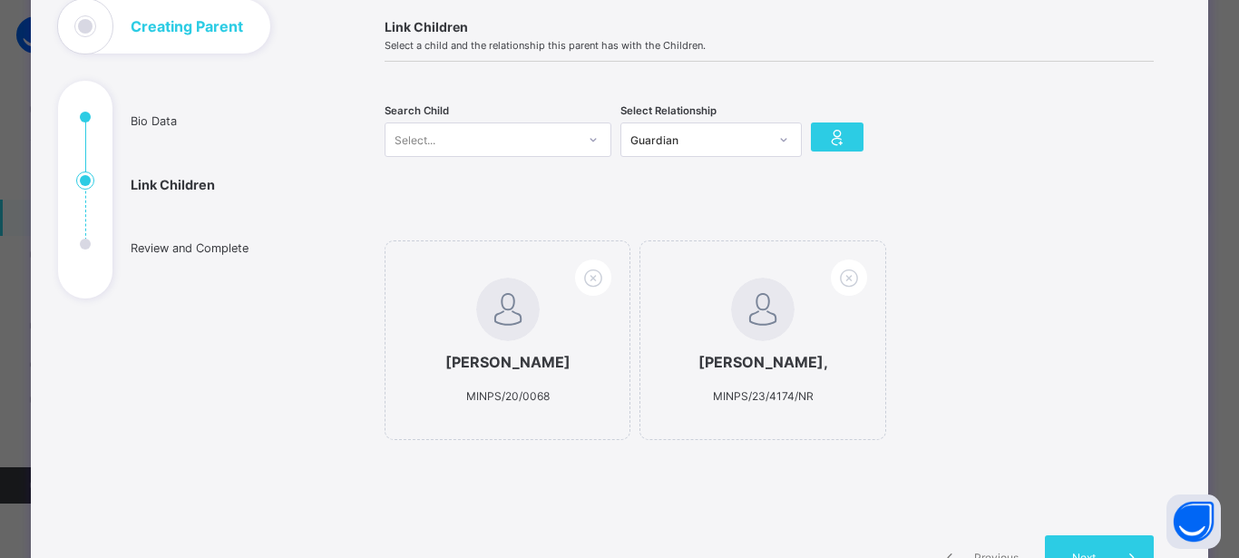
click at [483, 137] on div "Select..." at bounding box center [480, 139] width 190 height 25
click at [413, 149] on div "Select..." at bounding box center [415, 139] width 41 height 34
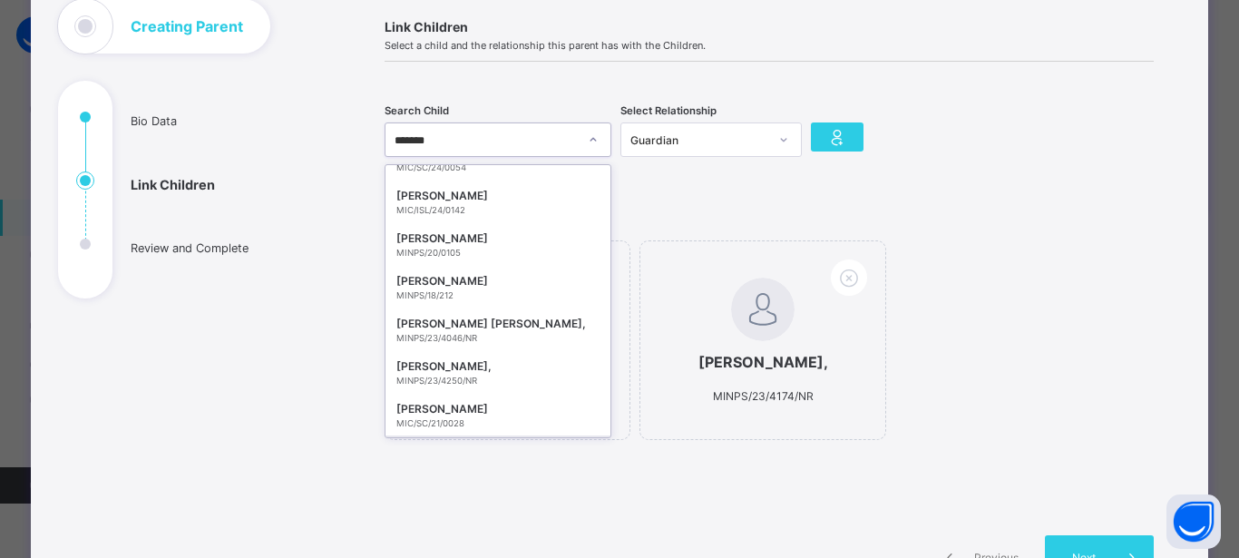
scroll to position [0, 0]
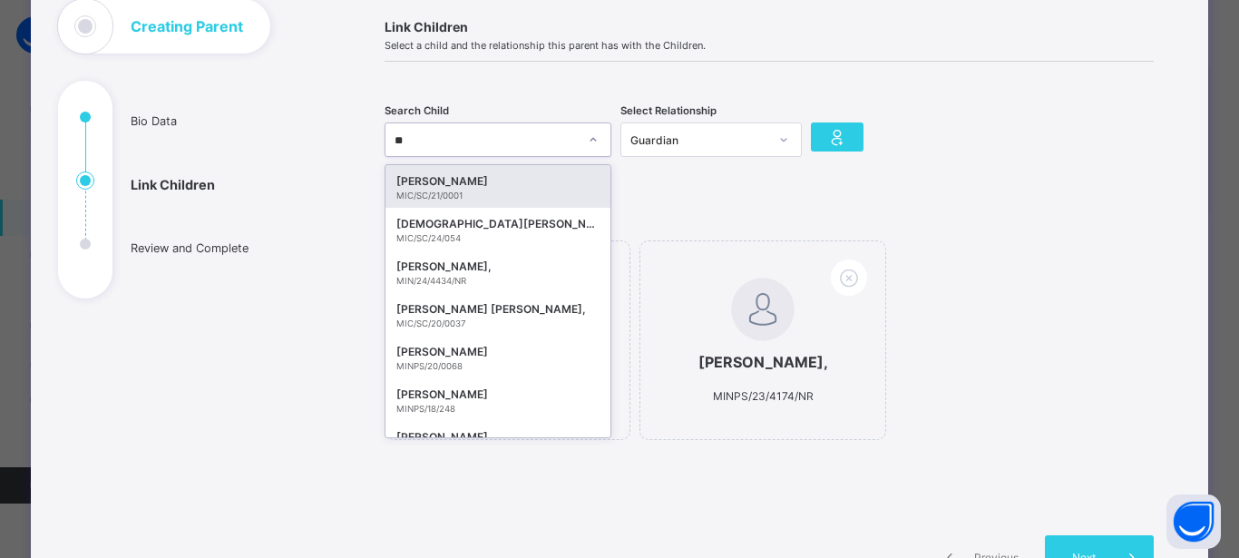
type input "*"
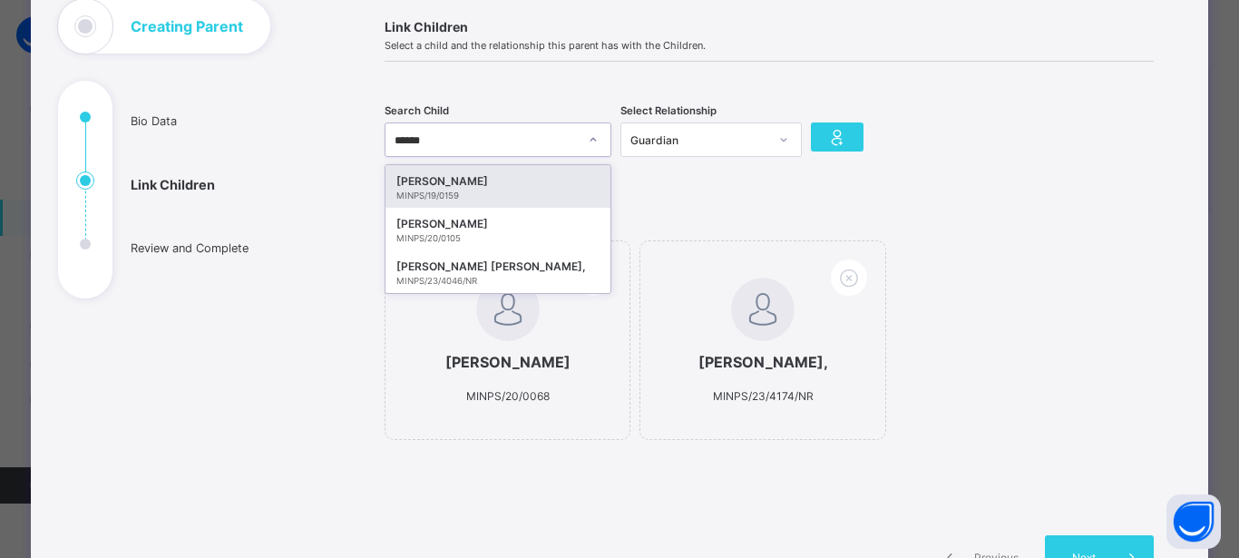
type input "*****"
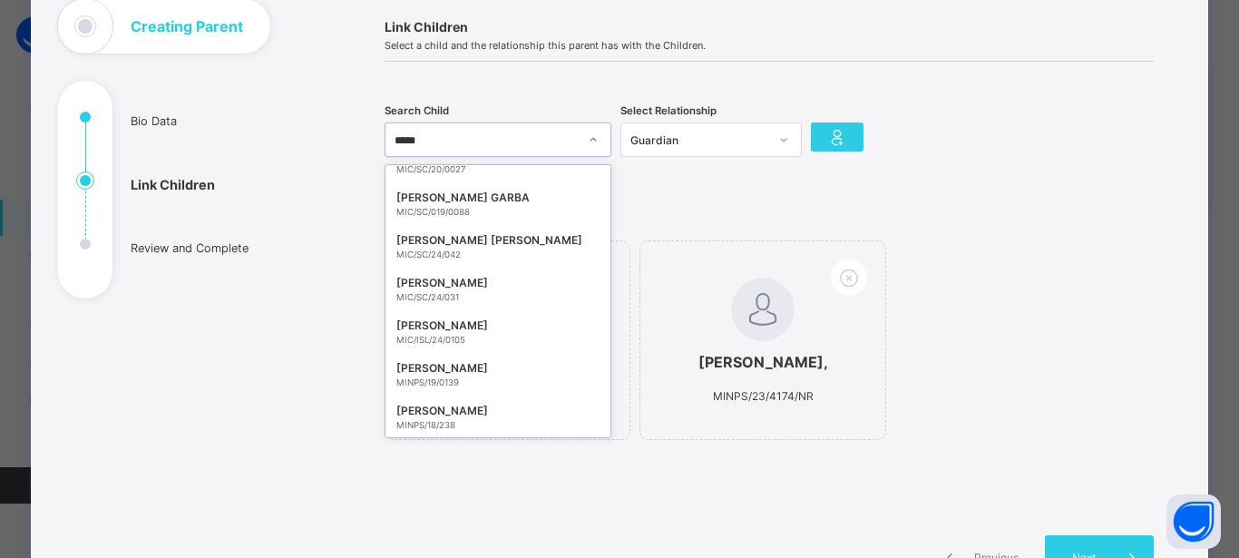
scroll to position [2326, 0]
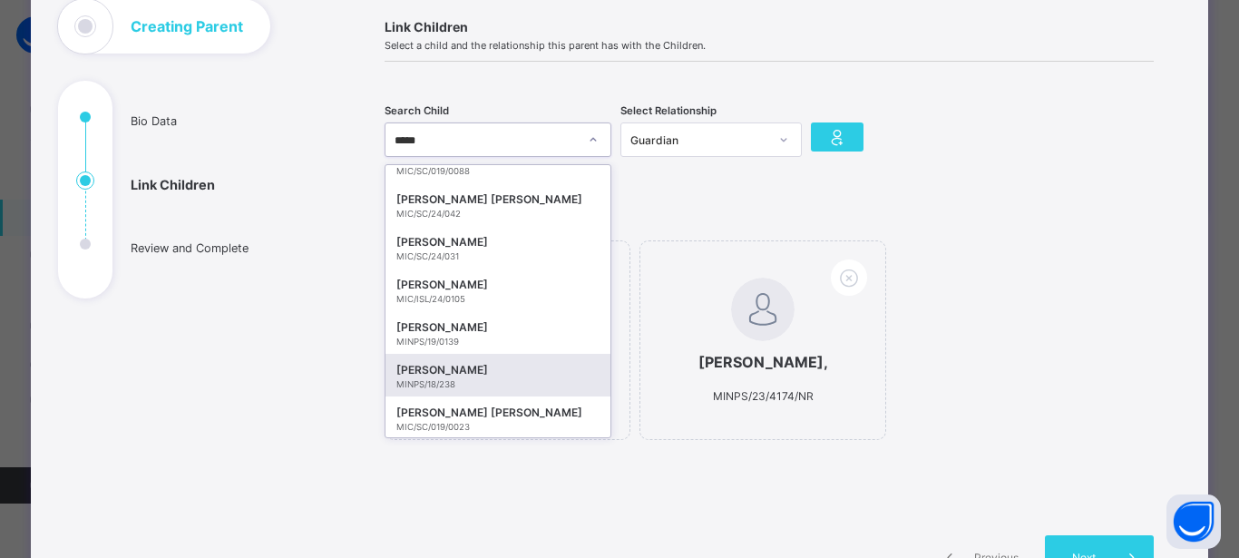
click at [473, 374] on div "AISHA AMINU" at bounding box center [497, 370] width 203 height 18
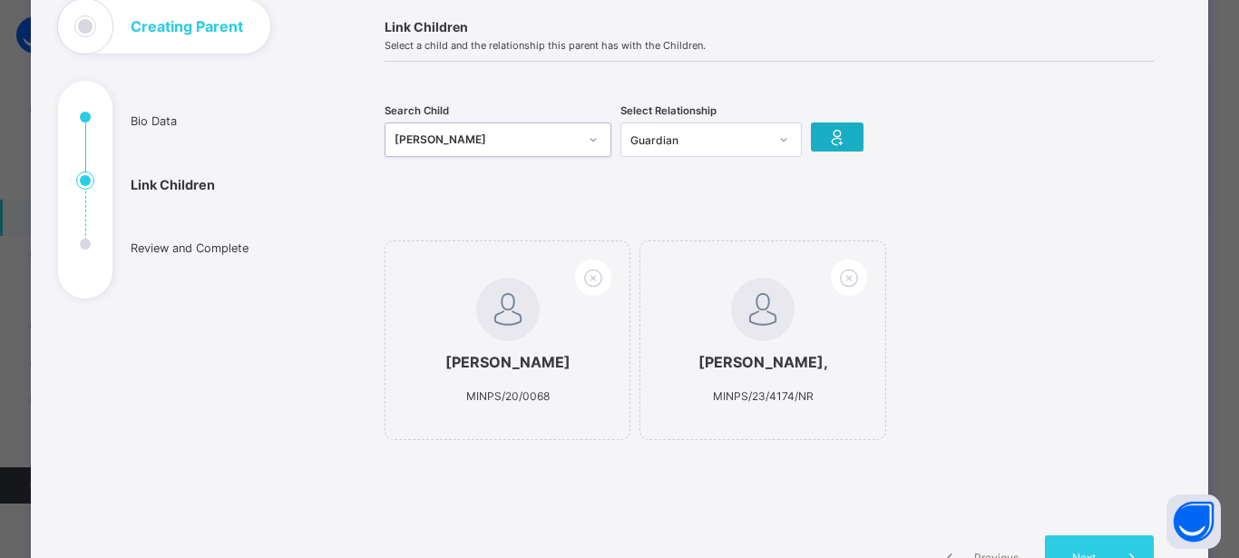
click at [824, 148] on div at bounding box center [837, 136] width 53 height 29
click at [579, 141] on div at bounding box center [593, 139] width 31 height 29
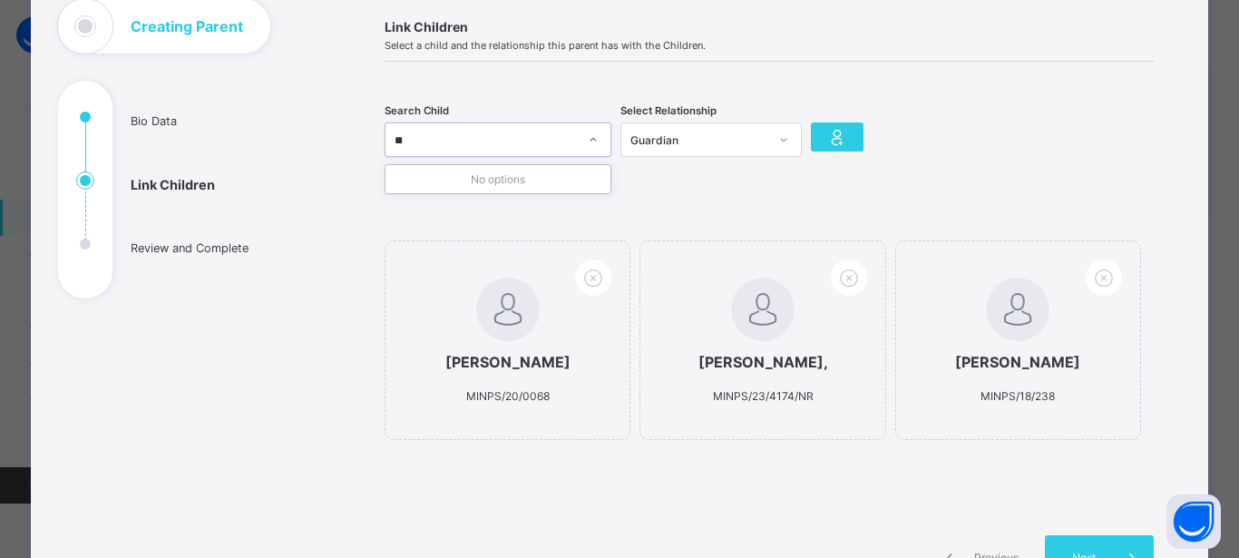
type input "*"
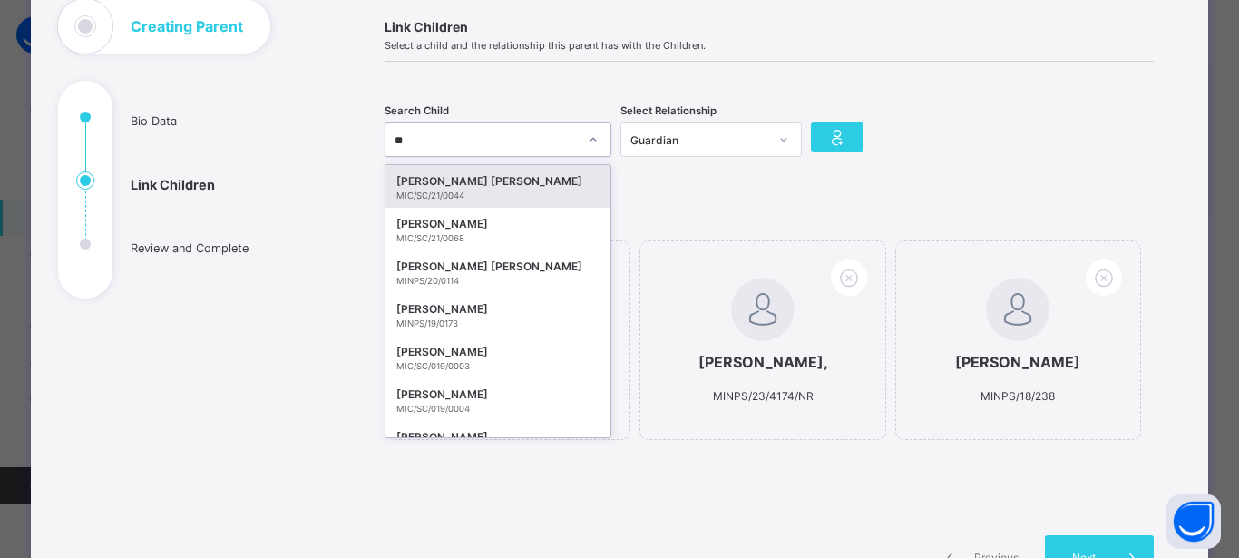
type input "*"
click at [216, 364] on div "Bio Data Link Children Review and Complete" at bounding box center [194, 310] width 272 height 622
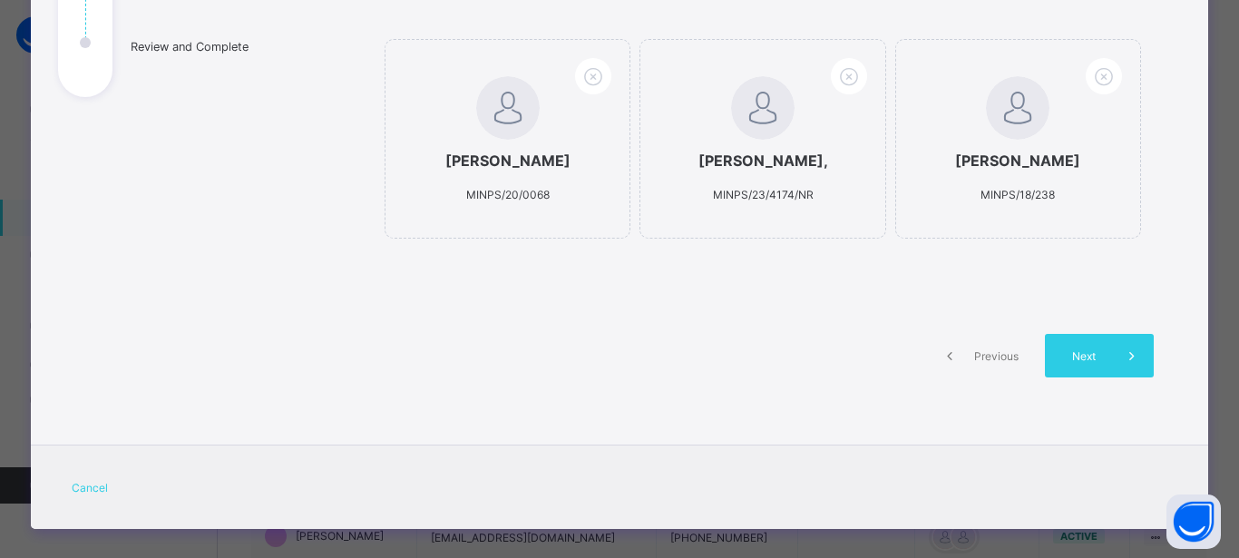
scroll to position [327, 0]
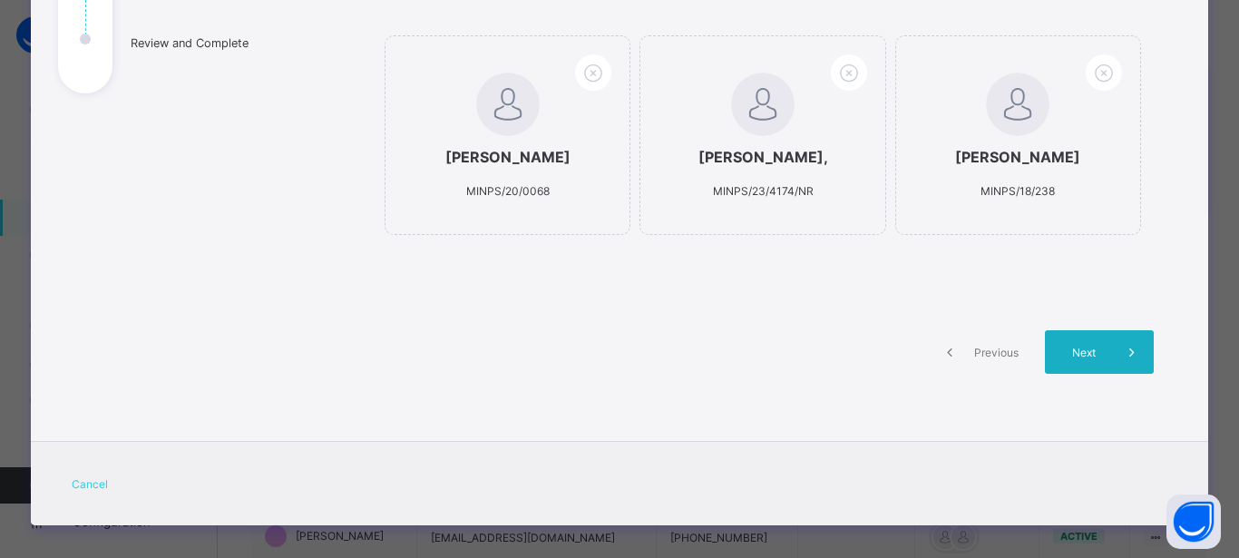
click at [1078, 374] on div "Next" at bounding box center [1099, 352] width 109 height 44
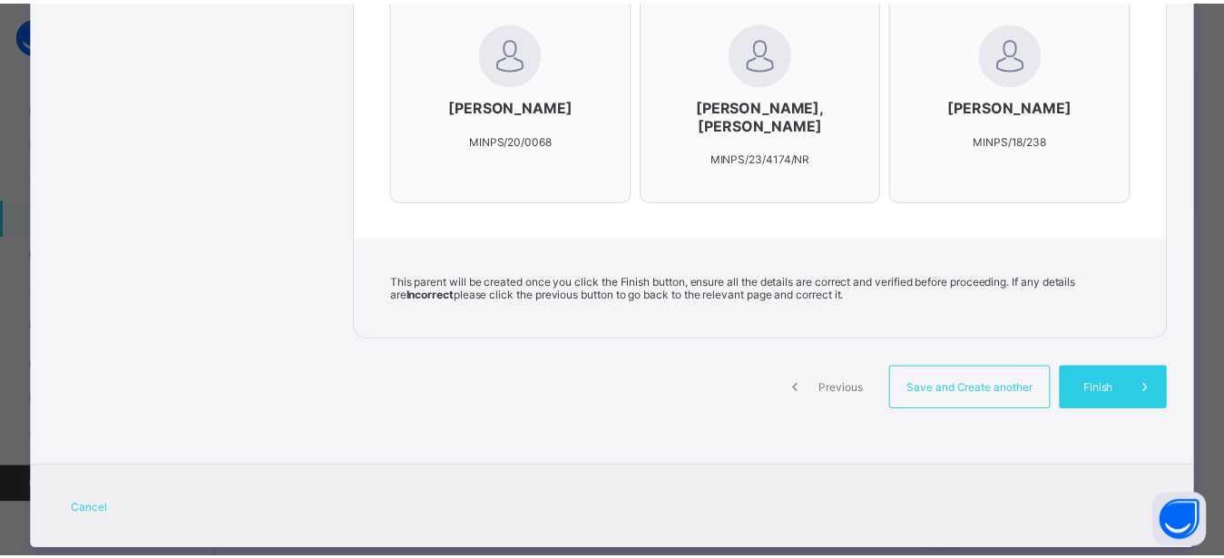
scroll to position [650, 0]
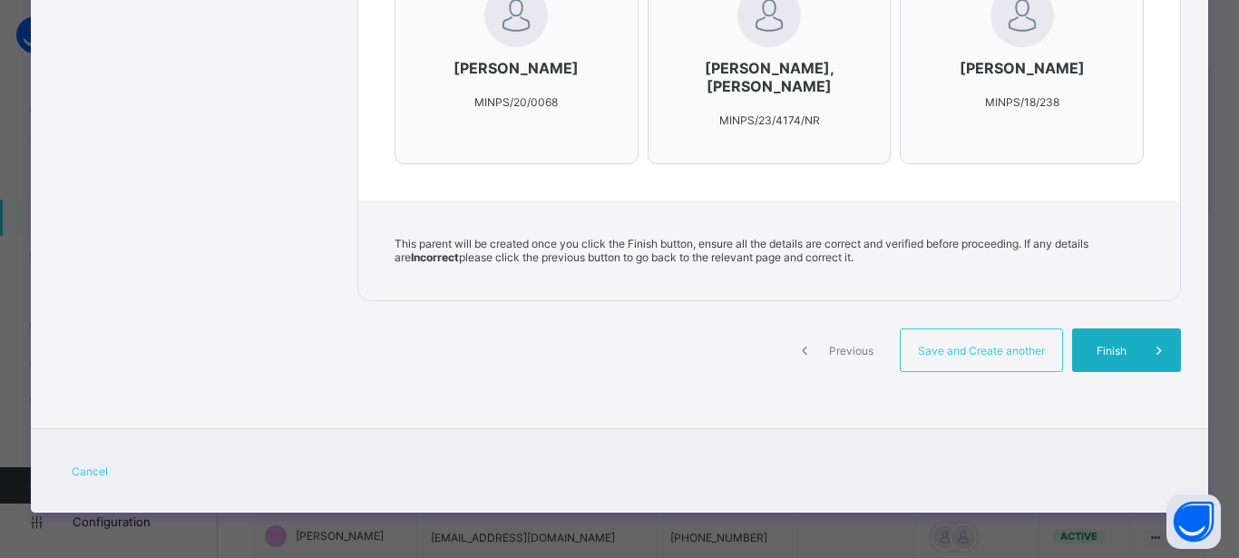
click at [1124, 346] on span "Finish" at bounding box center [1112, 351] width 52 height 14
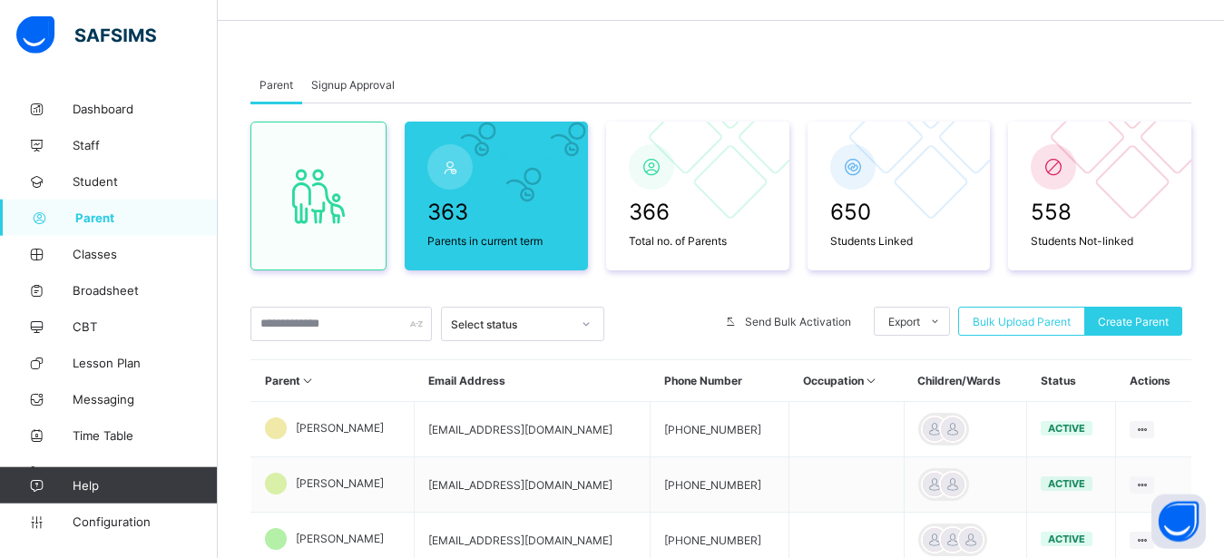
scroll to position [48, 0]
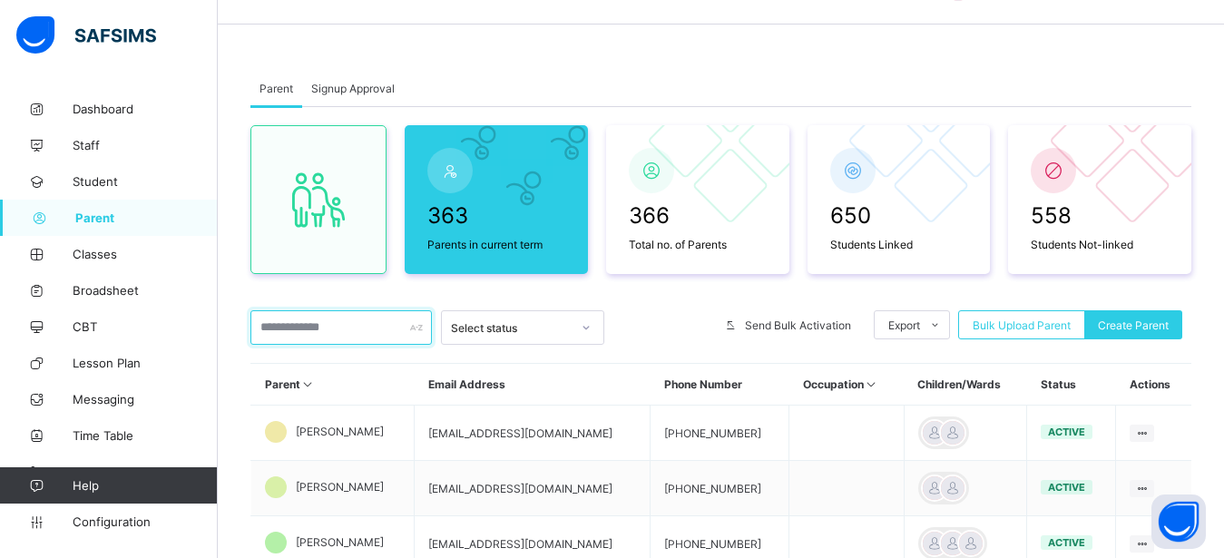
click at [328, 321] on input "text" at bounding box center [340, 327] width 181 height 34
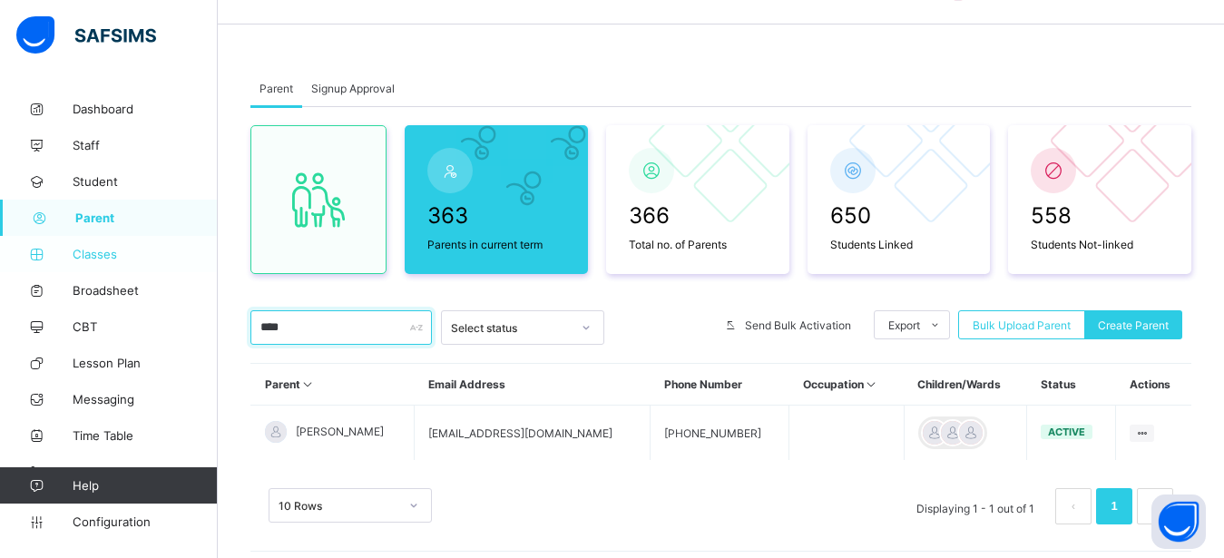
type input "****"
click at [98, 255] on span "Classes" at bounding box center [145, 254] width 145 height 15
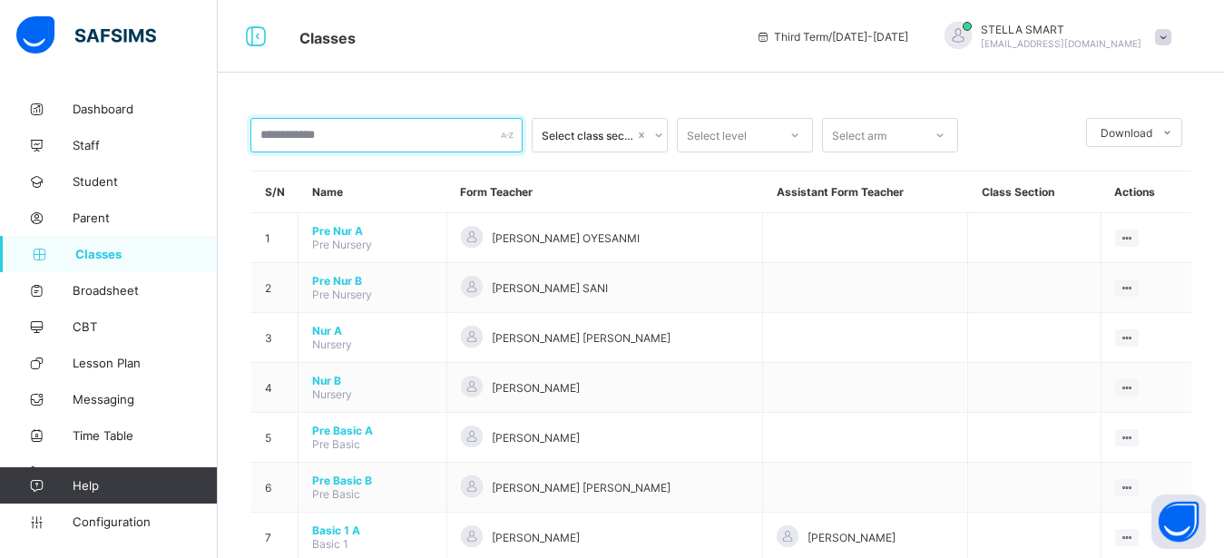
click at [461, 127] on input "text" at bounding box center [386, 135] width 272 height 34
type input "*"
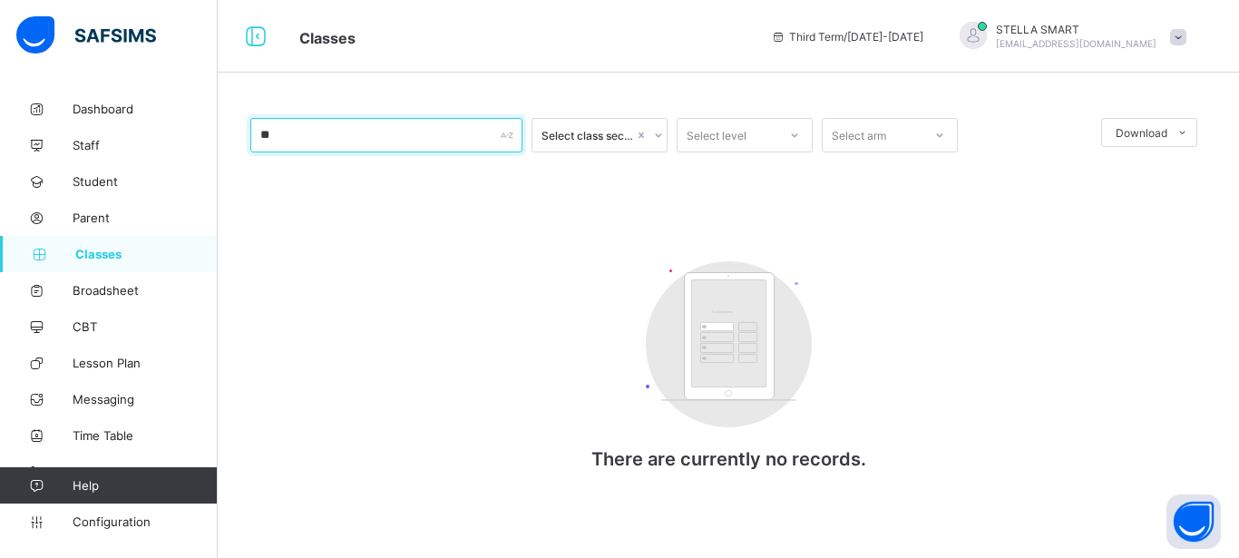
type input "*"
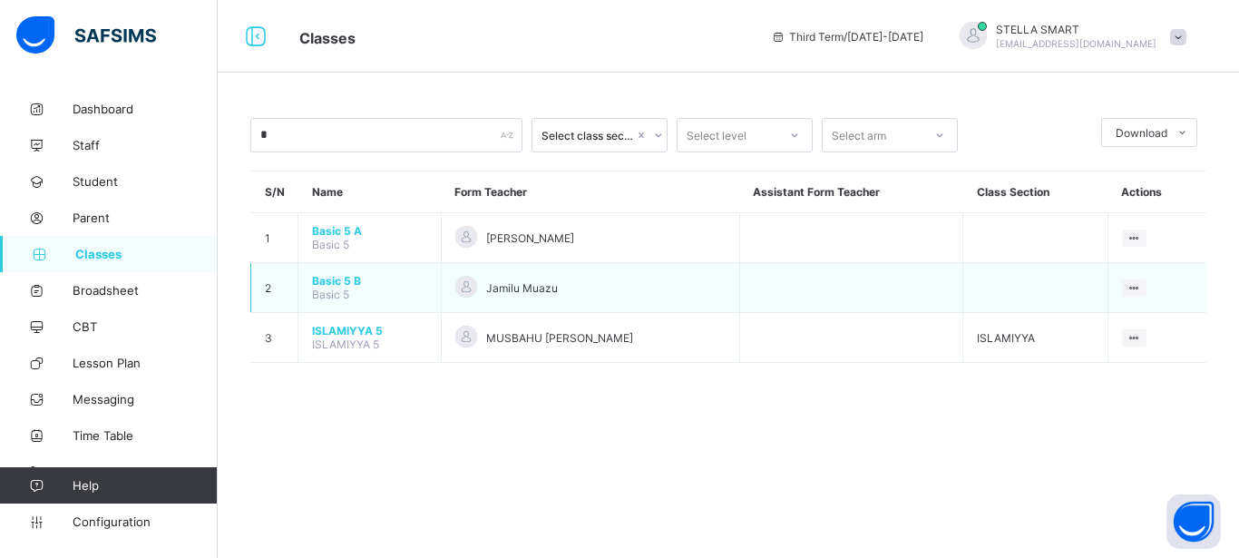
click at [332, 279] on span "Basic 5 B" at bounding box center [369, 281] width 115 height 14
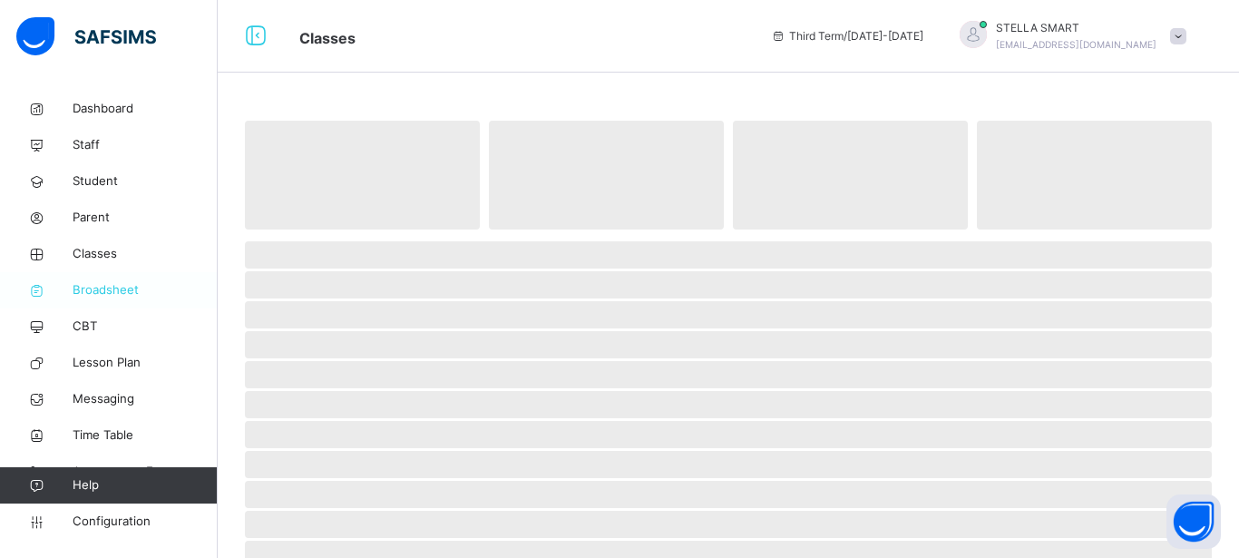
click at [106, 286] on span "Broadsheet" at bounding box center [145, 290] width 145 height 18
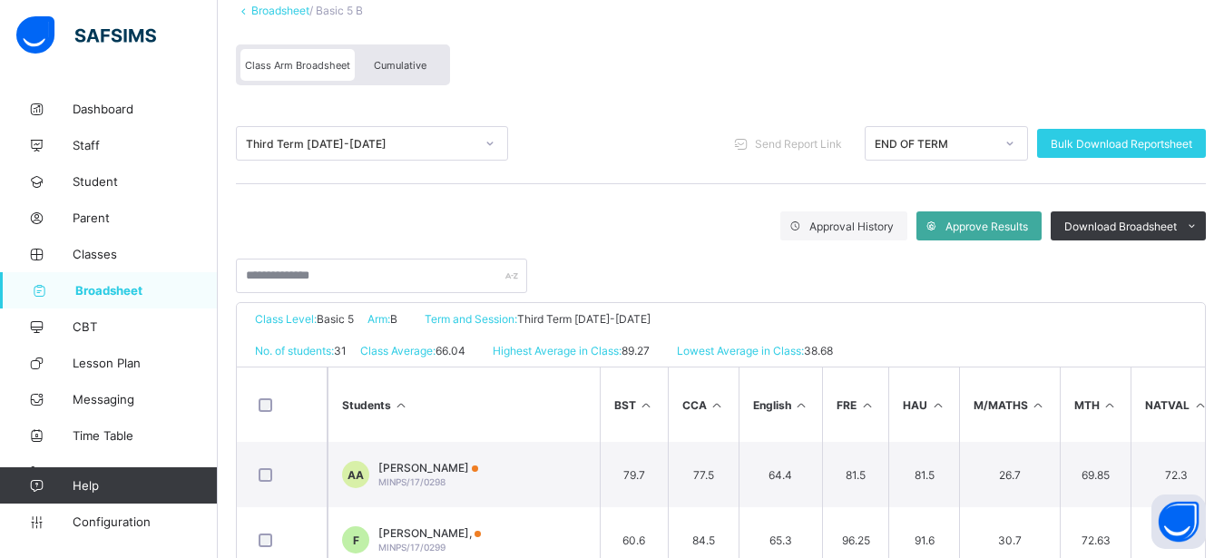
scroll to position [185, 0]
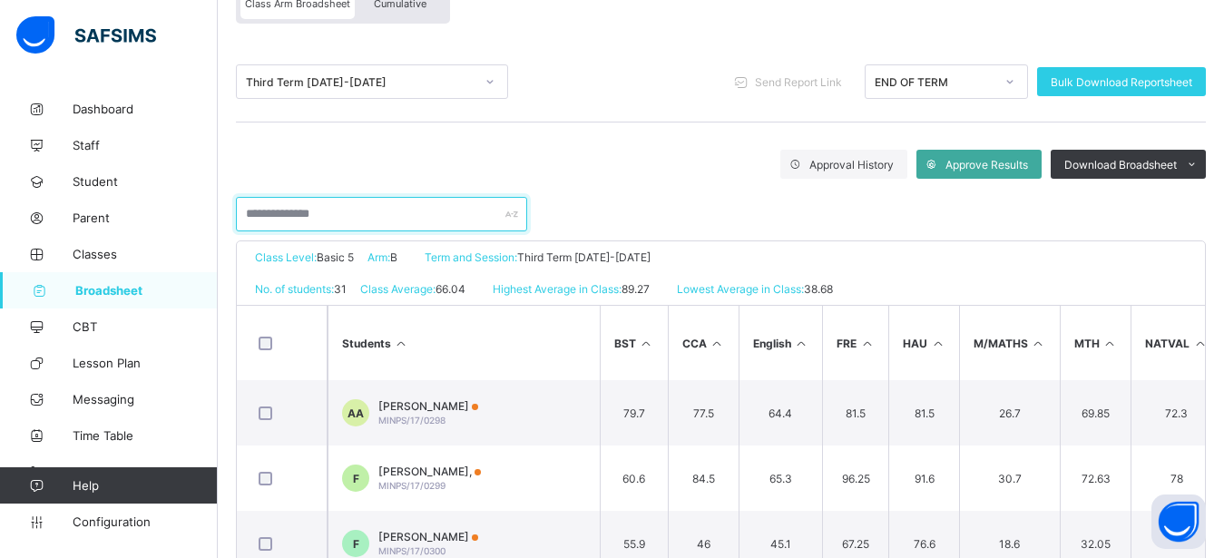
click at [423, 222] on input "text" at bounding box center [381, 214] width 291 height 34
type input "**"
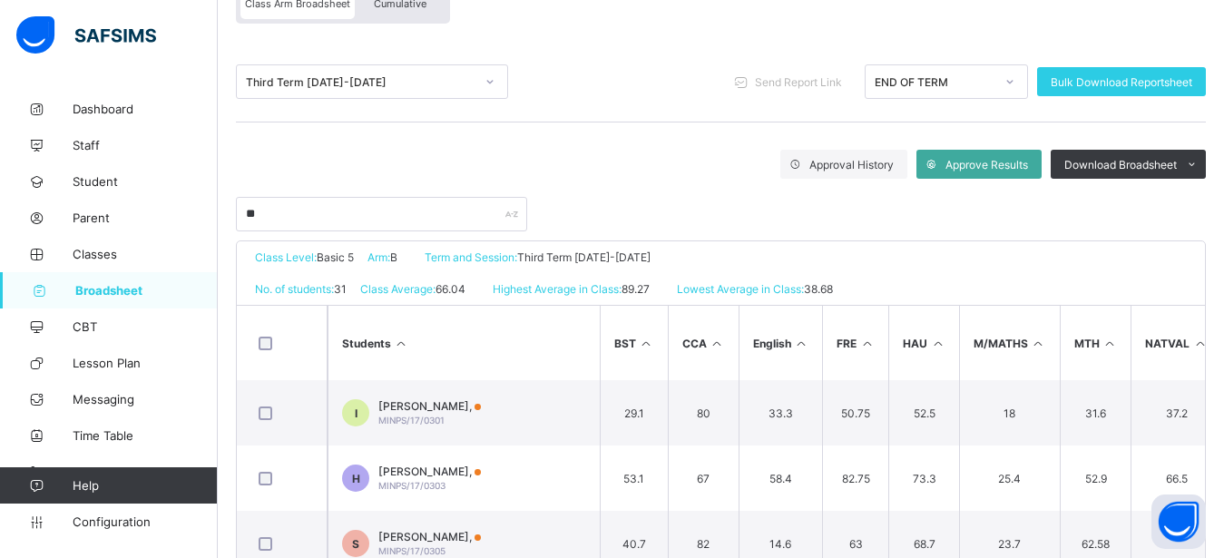
click at [411, 11] on div "Cumulative" at bounding box center [400, 3] width 91 height 32
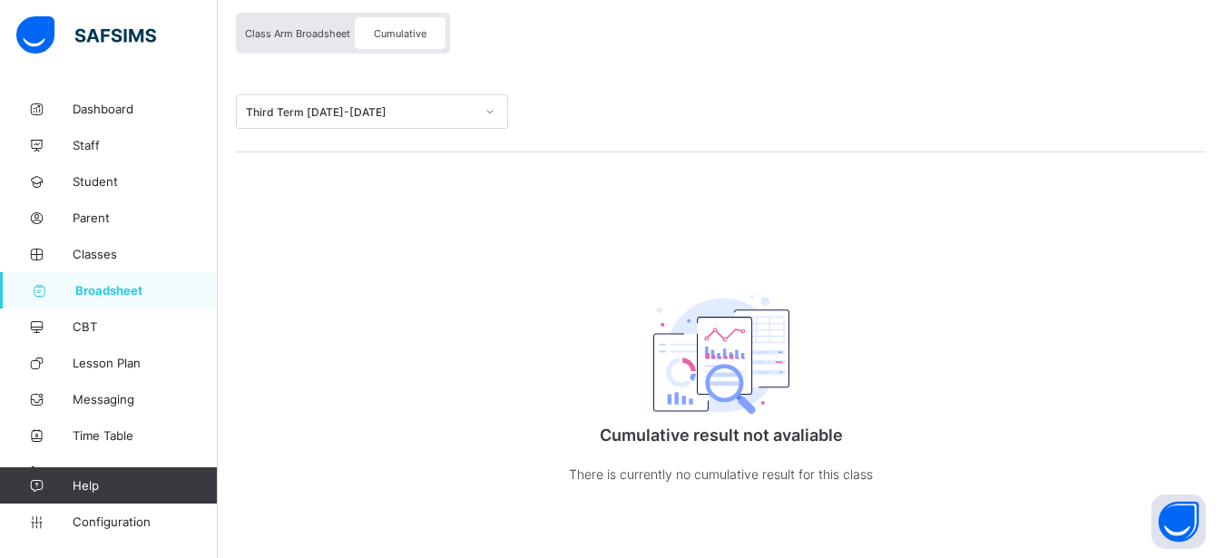
scroll to position [0, 0]
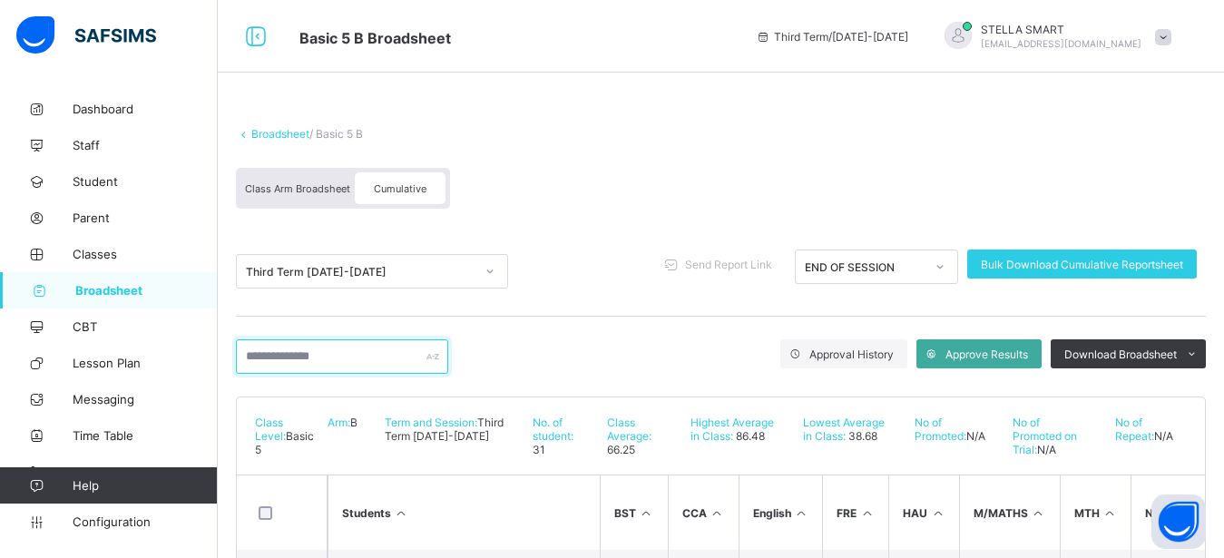
click at [329, 353] on input "text" at bounding box center [342, 356] width 212 height 34
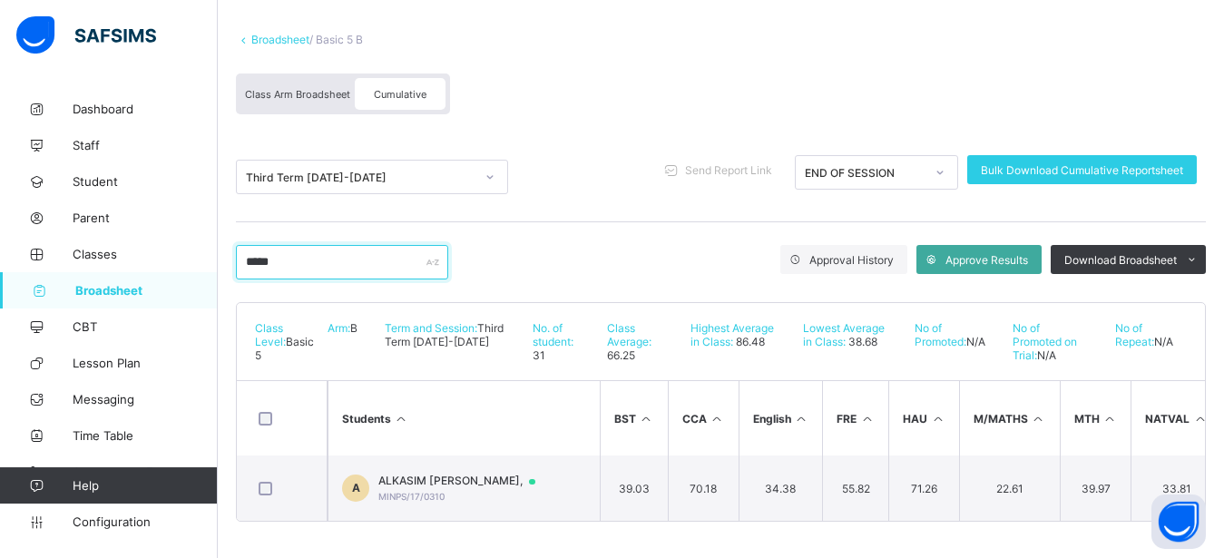
scroll to position [110, 0]
type input "*"
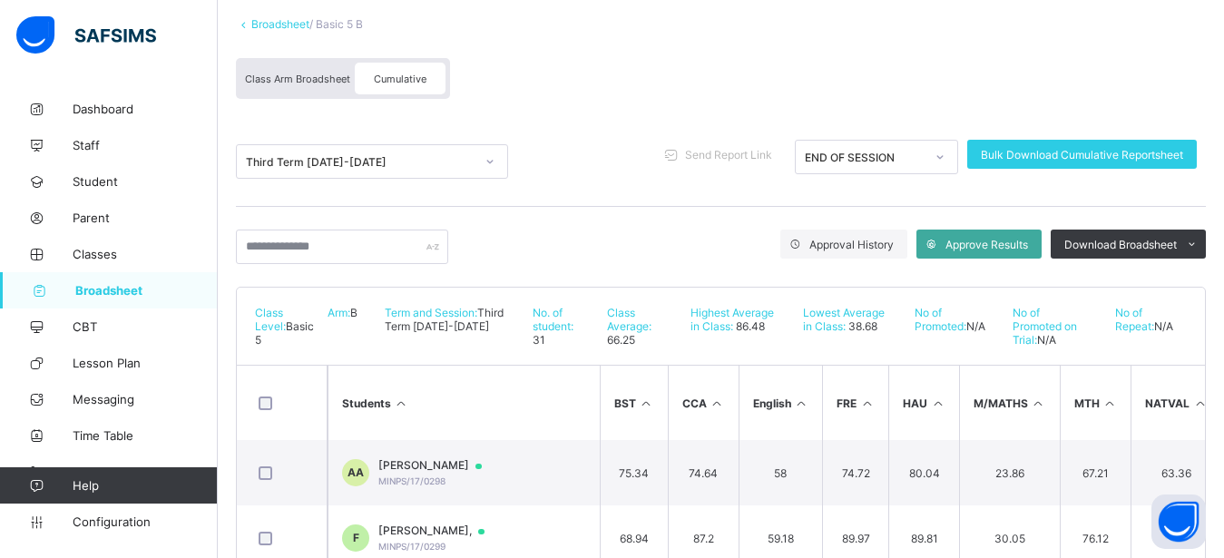
click at [104, 293] on span "Broadsheet" at bounding box center [146, 290] width 142 height 15
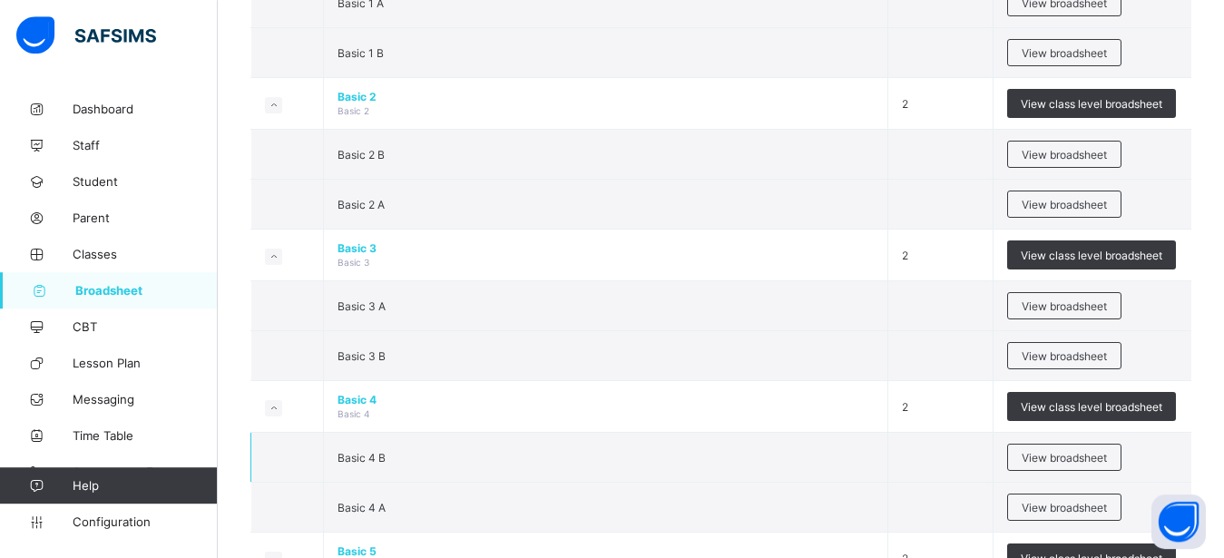
scroll to position [863, 0]
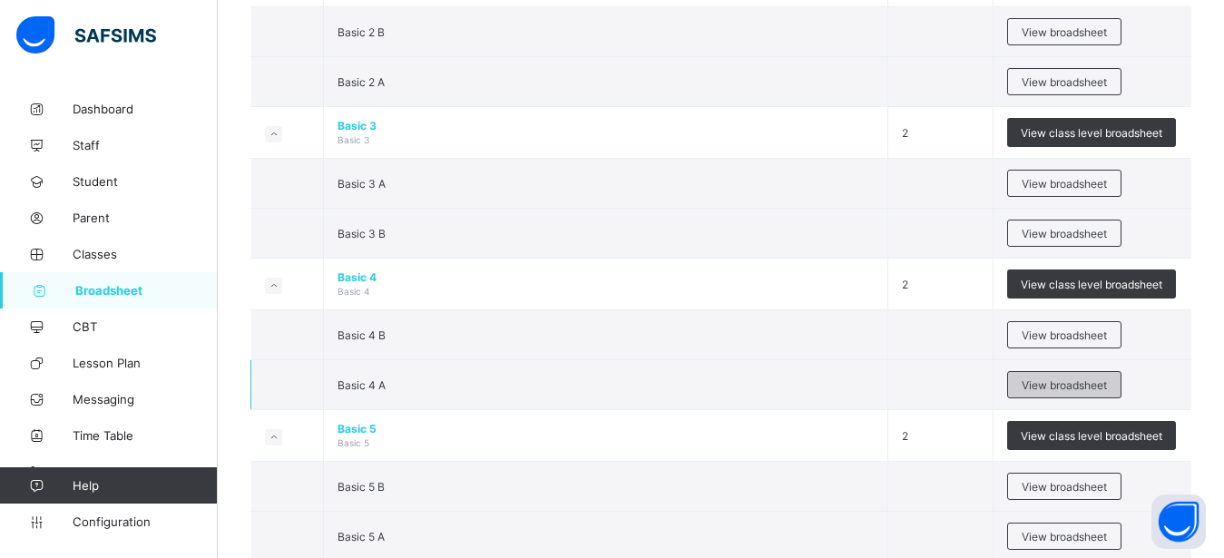
click at [1079, 383] on span "View broadsheet" at bounding box center [1063, 385] width 85 height 14
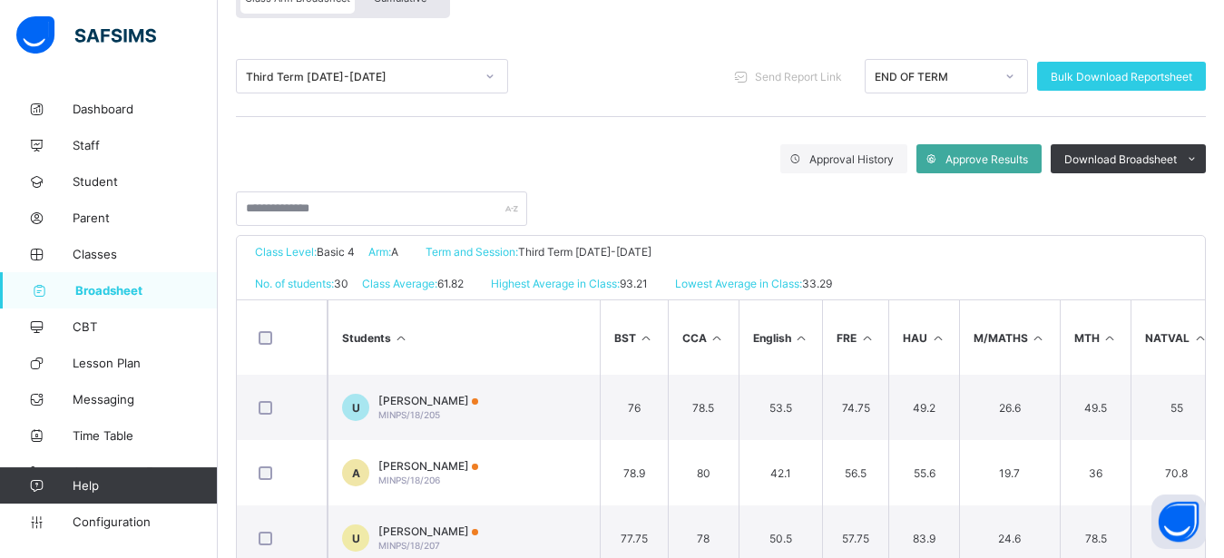
scroll to position [247, 0]
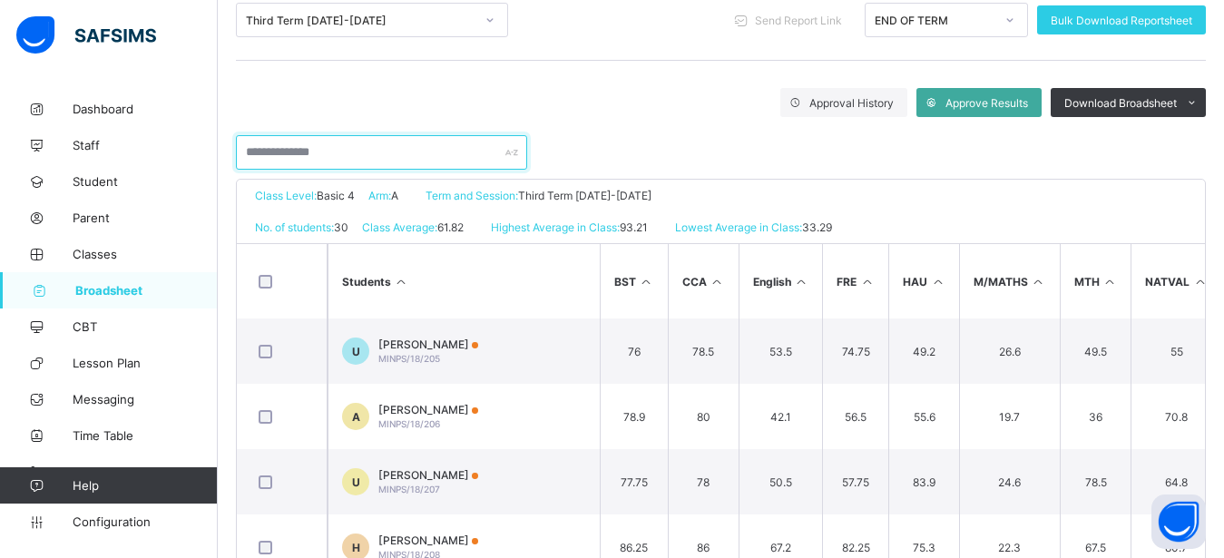
click at [378, 146] on input "text" at bounding box center [381, 152] width 291 height 34
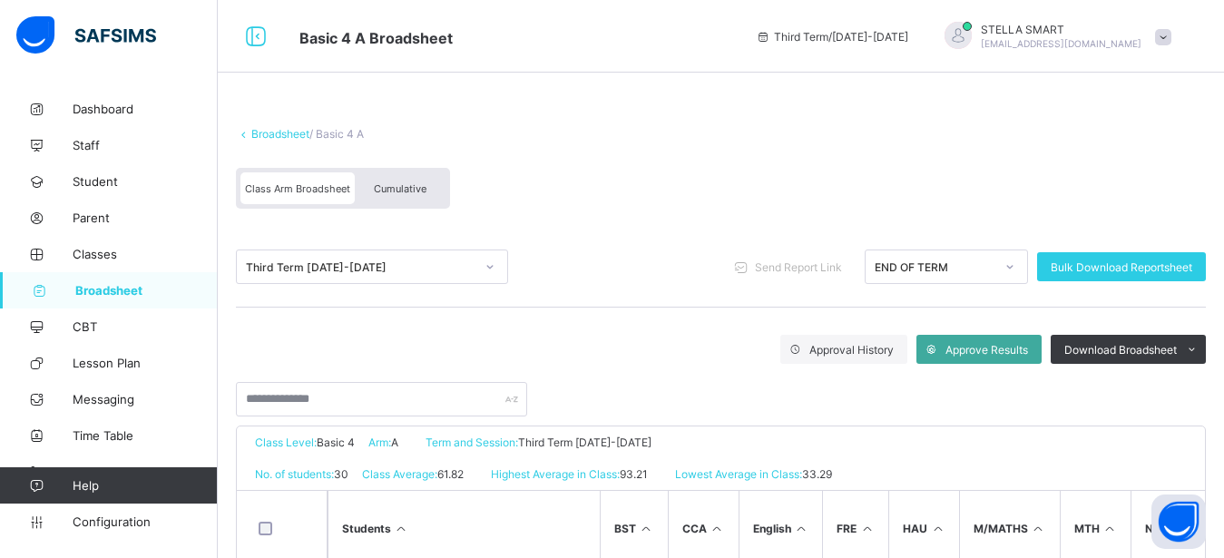
click at [395, 192] on span "Cumulative" at bounding box center [400, 188] width 53 height 13
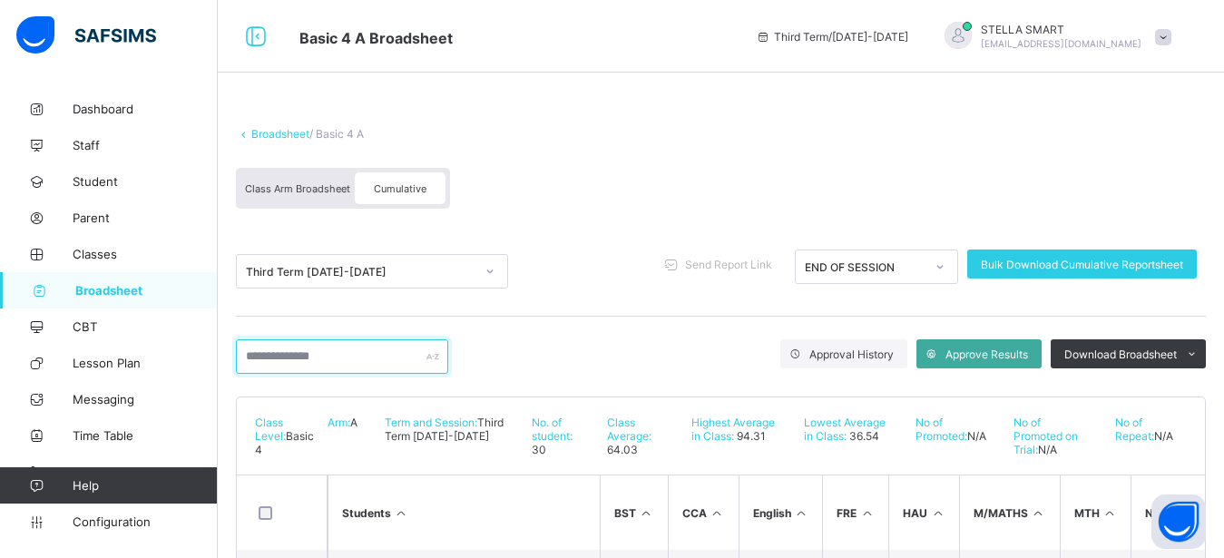
click at [301, 368] on input "text" at bounding box center [342, 356] width 212 height 34
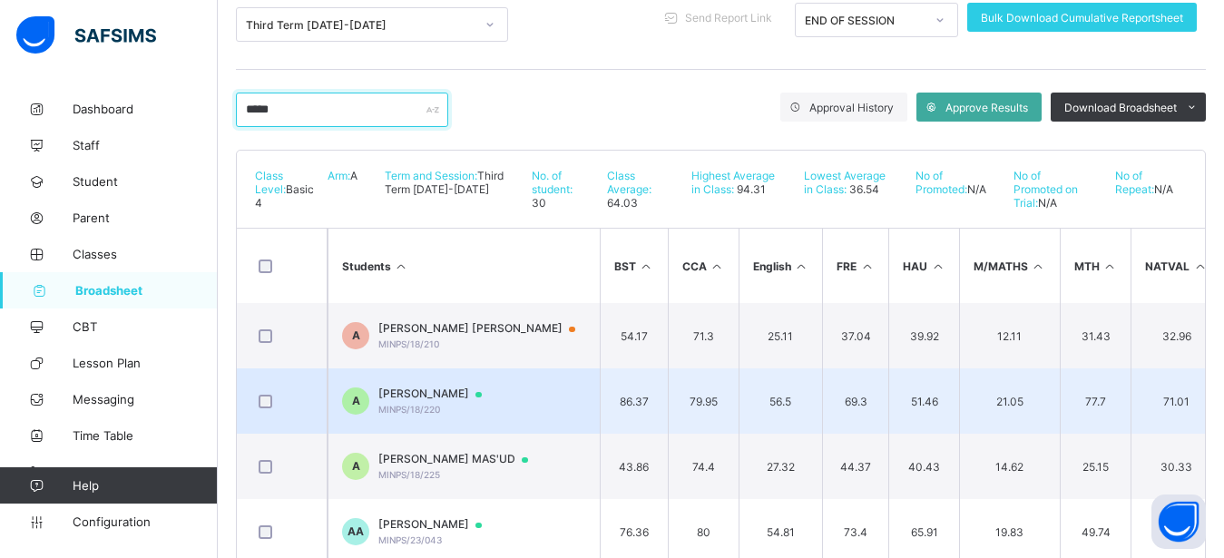
scroll to position [306, 0]
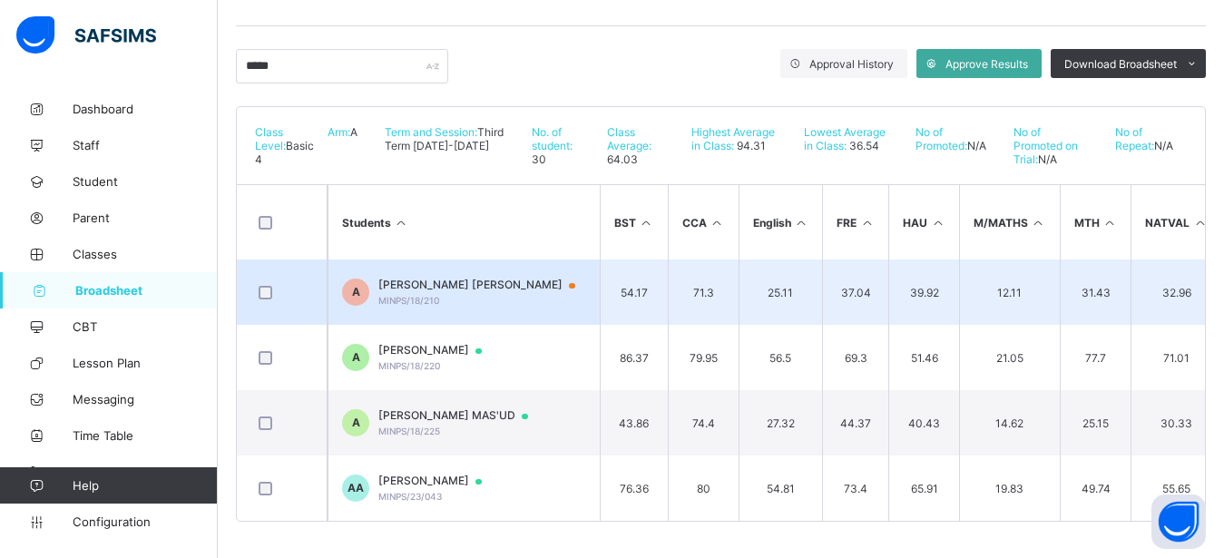
click at [569, 259] on td "A AISHA BICHI ADAM MINPS/18/210" at bounding box center [463, 291] width 272 height 65
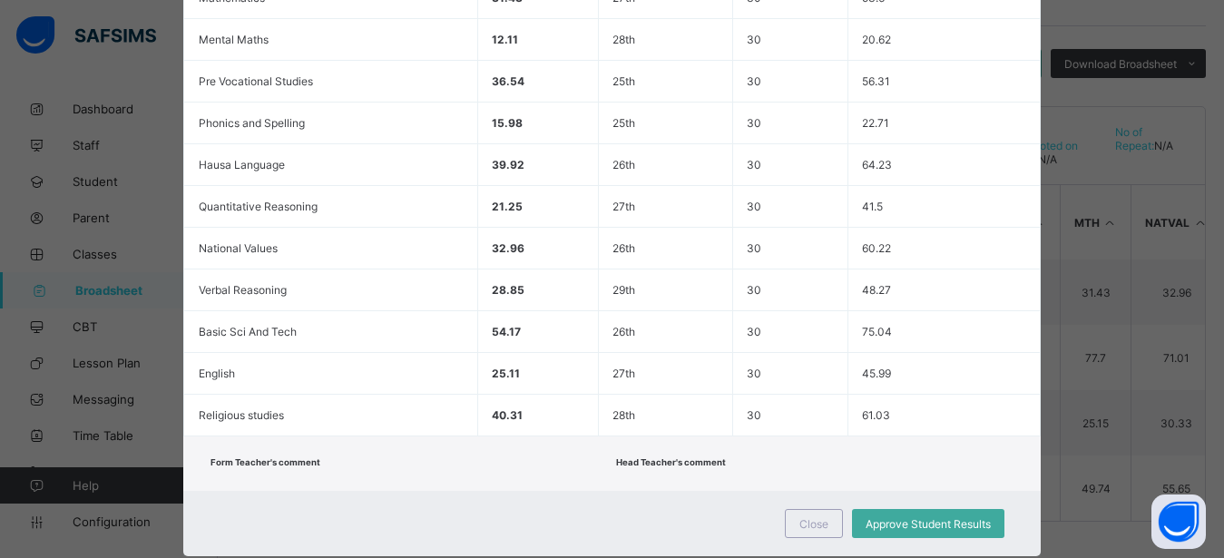
scroll to position [627, 0]
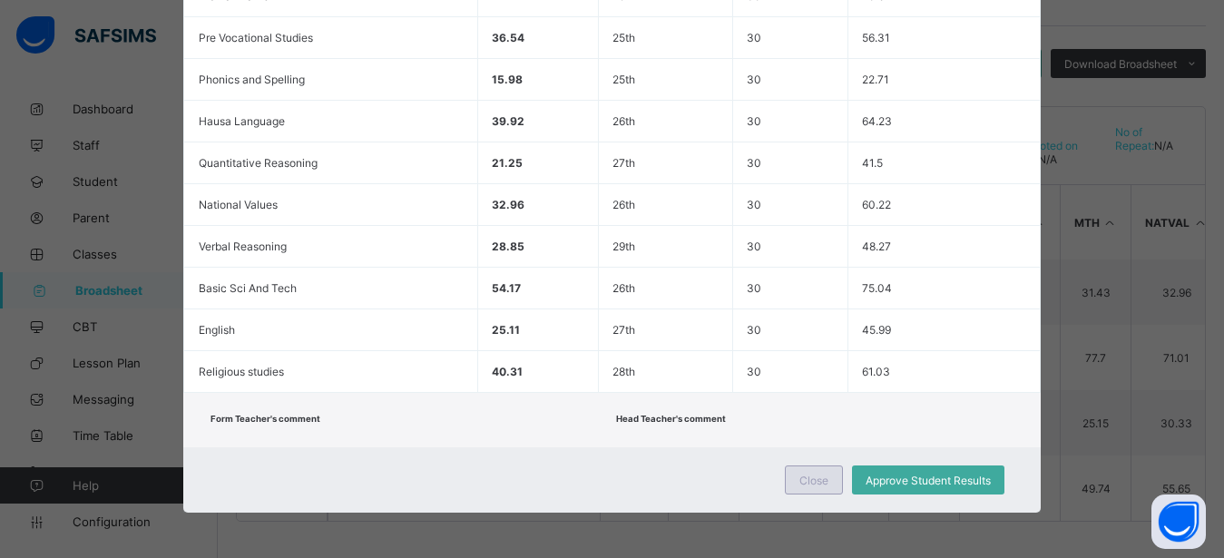
click at [799, 473] on span "Close" at bounding box center [813, 480] width 29 height 14
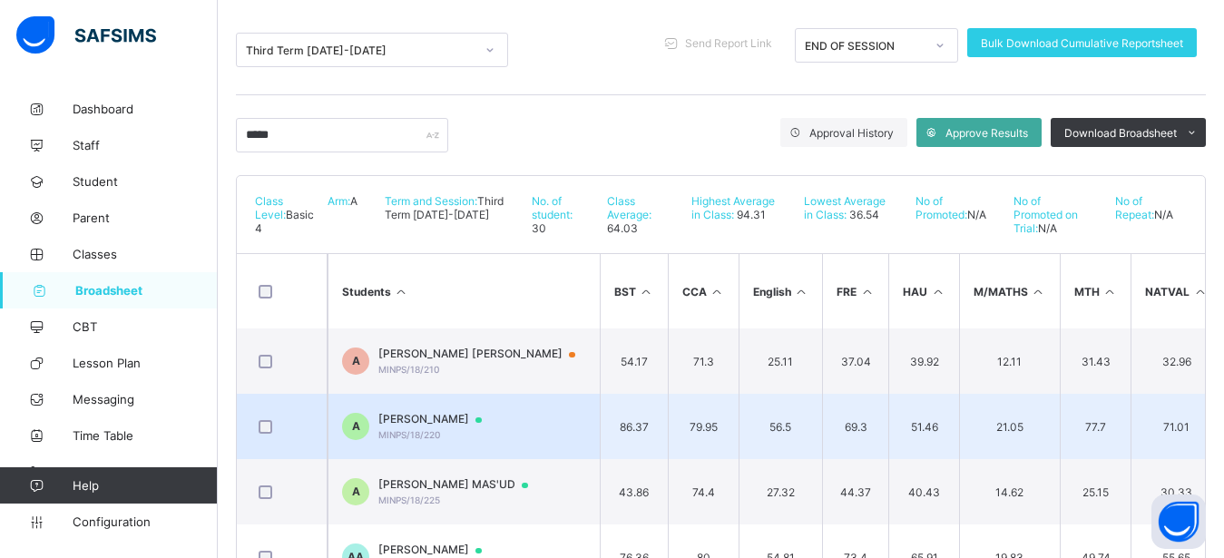
scroll to position [121, 0]
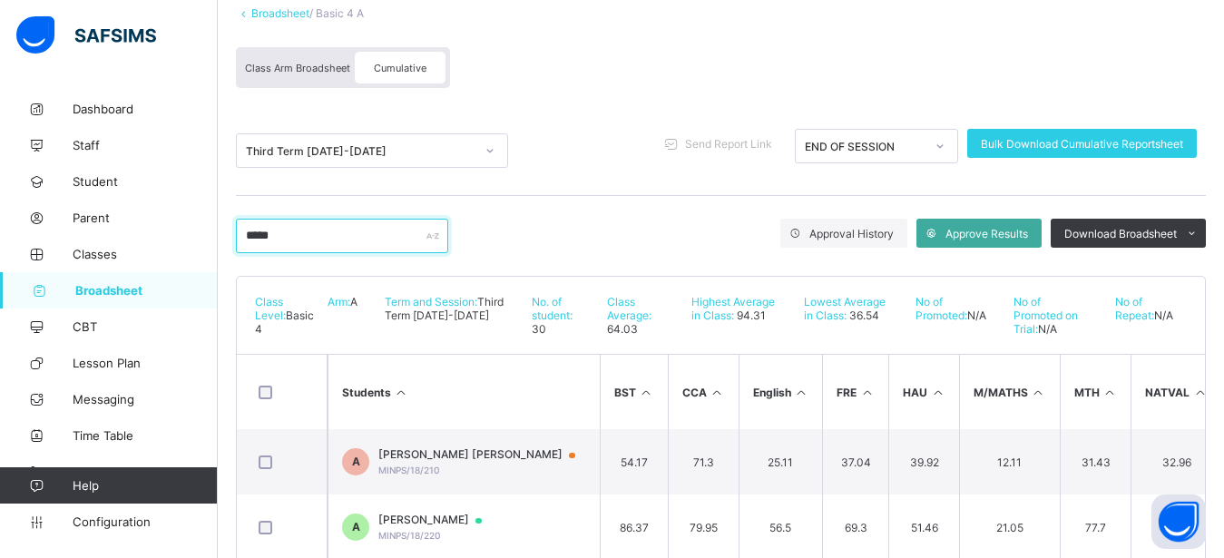
click at [379, 227] on input "*****" at bounding box center [342, 236] width 212 height 34
type input "*"
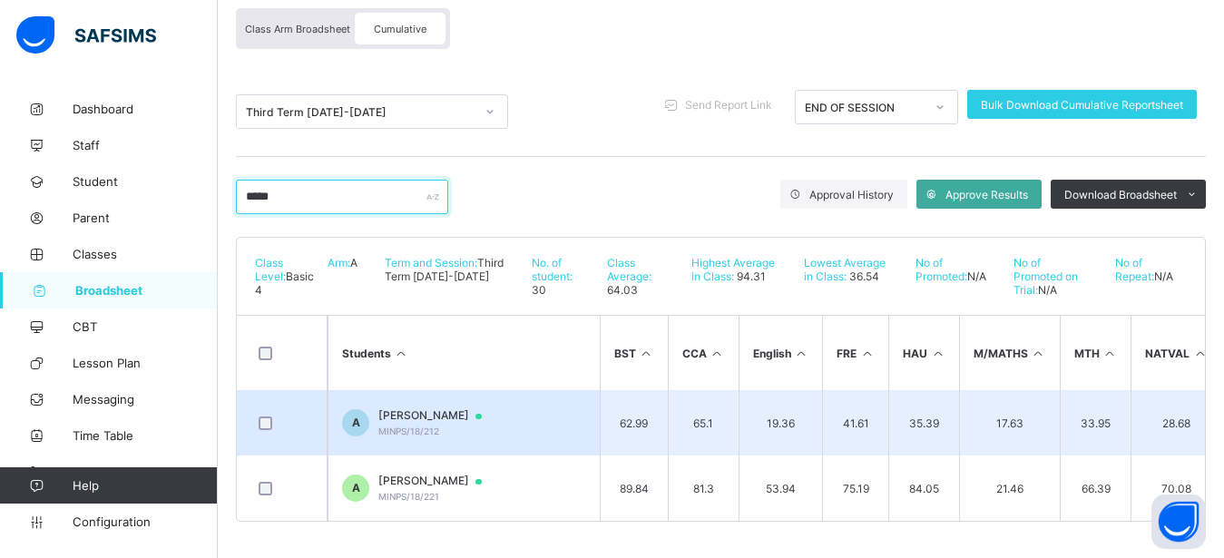
scroll to position [113, 0]
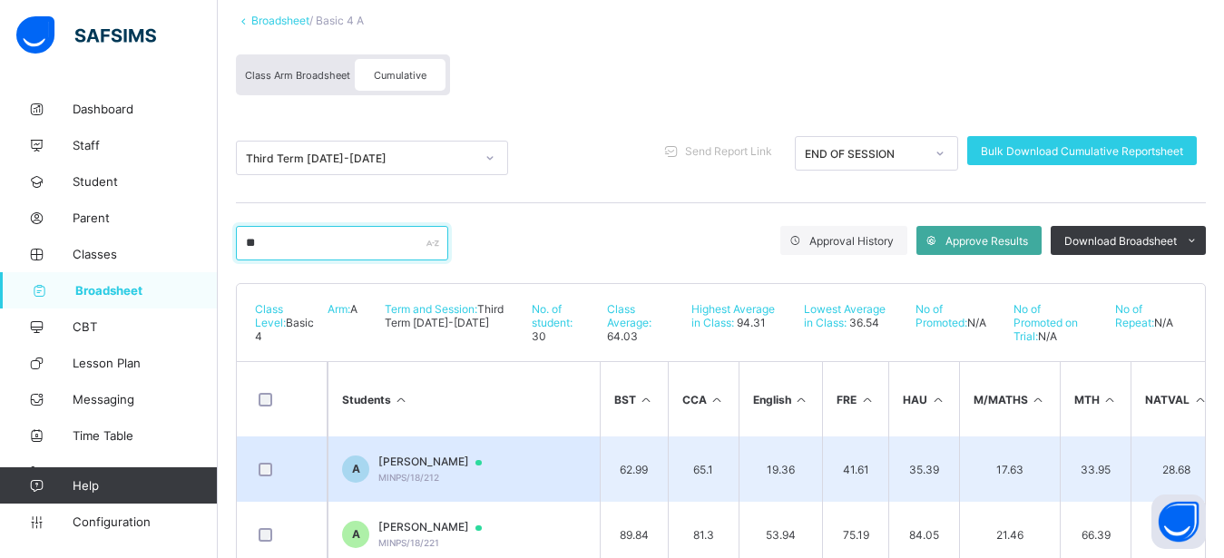
type input "*"
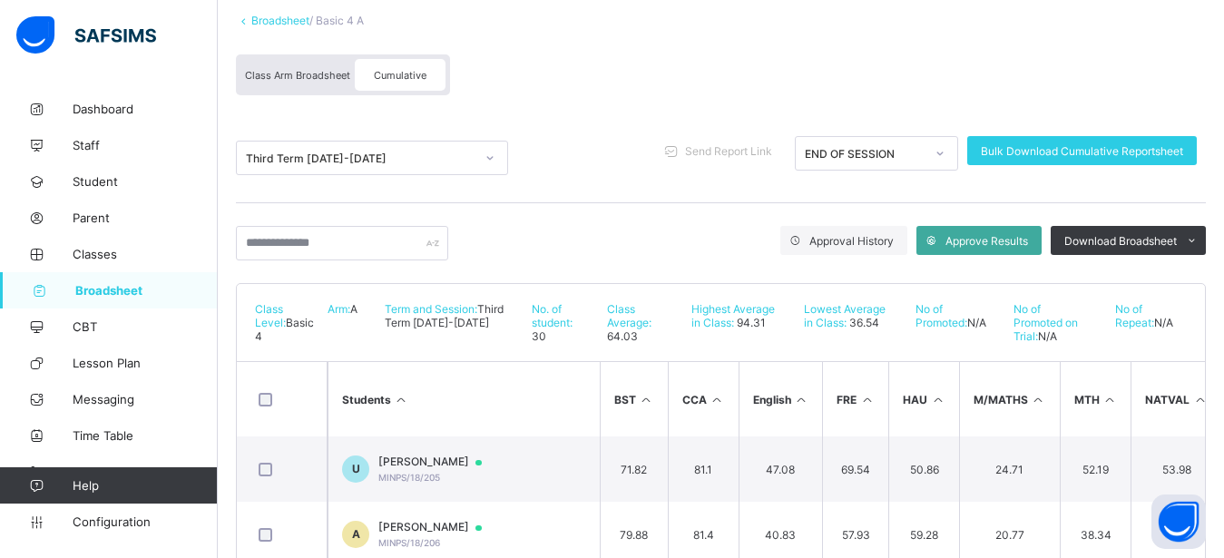
click at [578, 213] on div "Approval History Approve Results Download Broadsheet PDF Excel sheet" at bounding box center [721, 243] width 970 height 80
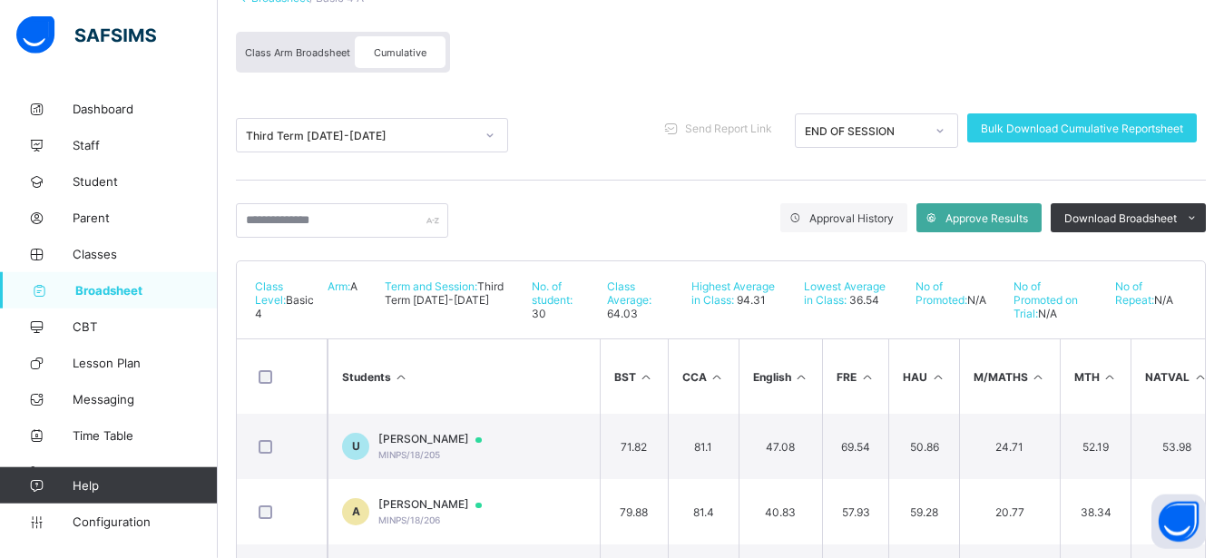
scroll to position [37, 0]
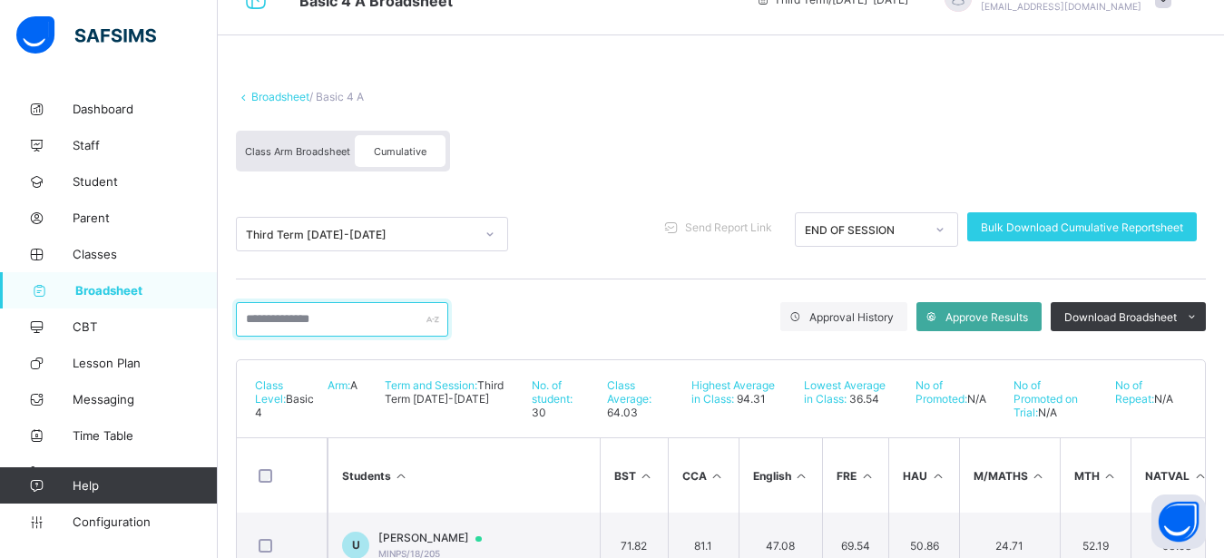
click at [341, 310] on input "text" at bounding box center [342, 319] width 212 height 34
type input "****"
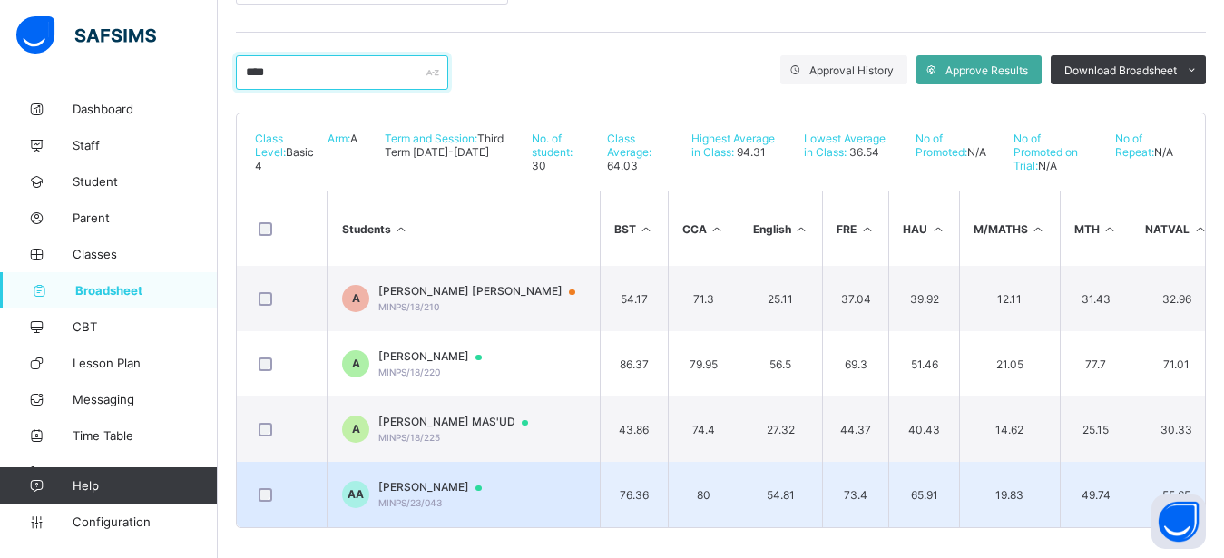
scroll to position [306, 0]
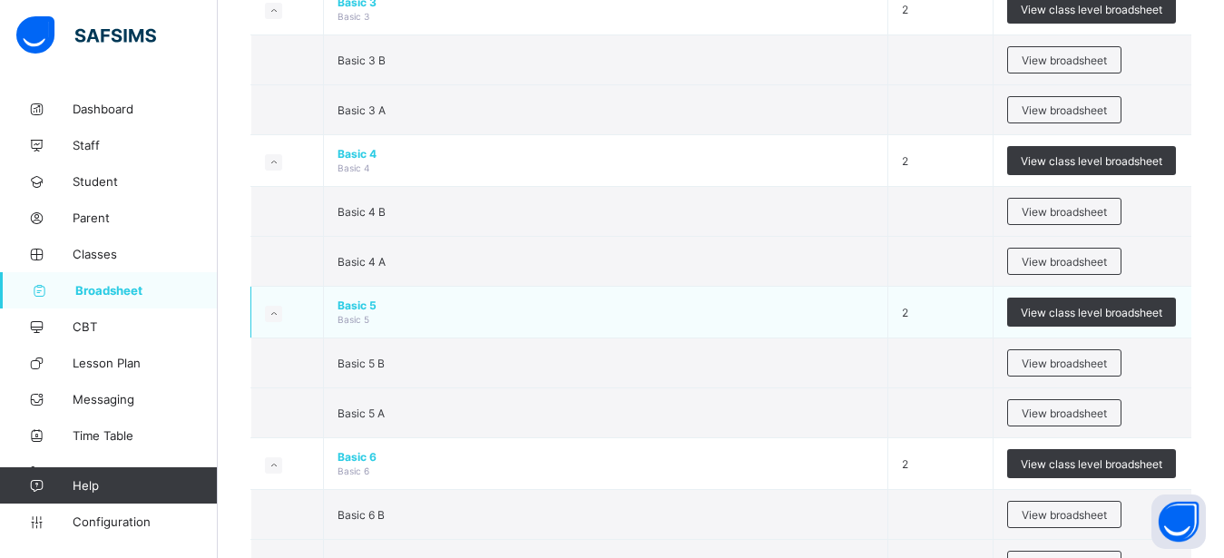
scroll to position [1048, 0]
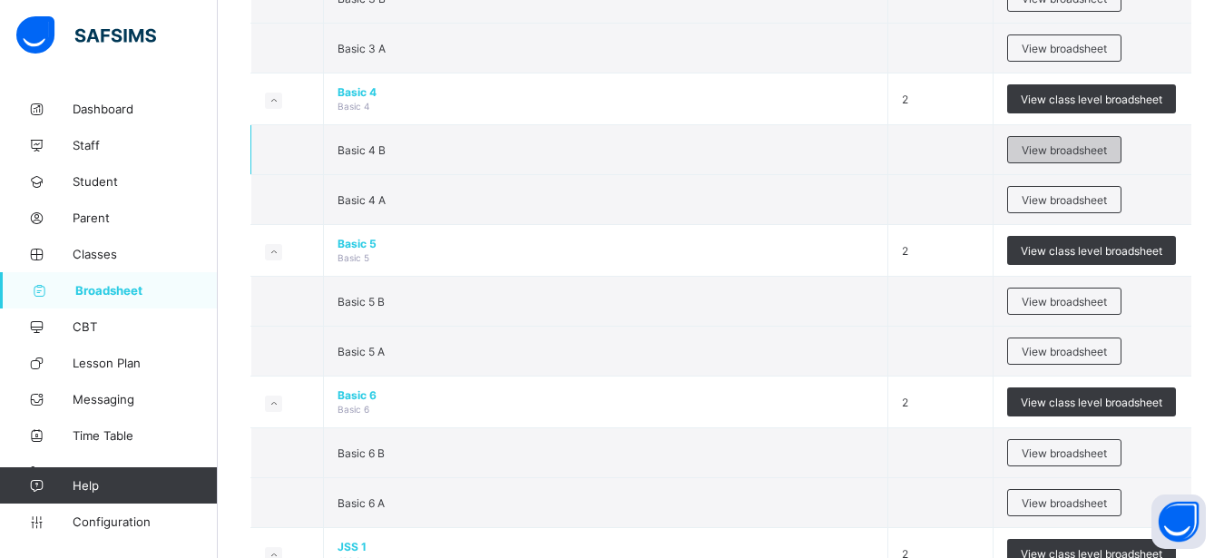
click at [1048, 150] on span "View broadsheet" at bounding box center [1063, 150] width 85 height 14
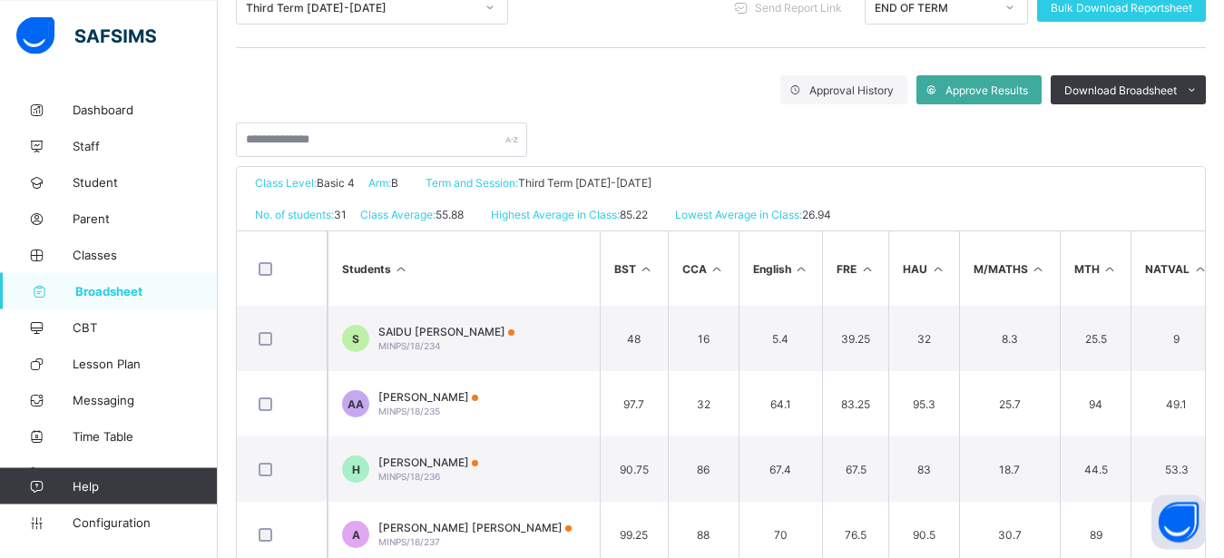
scroll to position [308, 0]
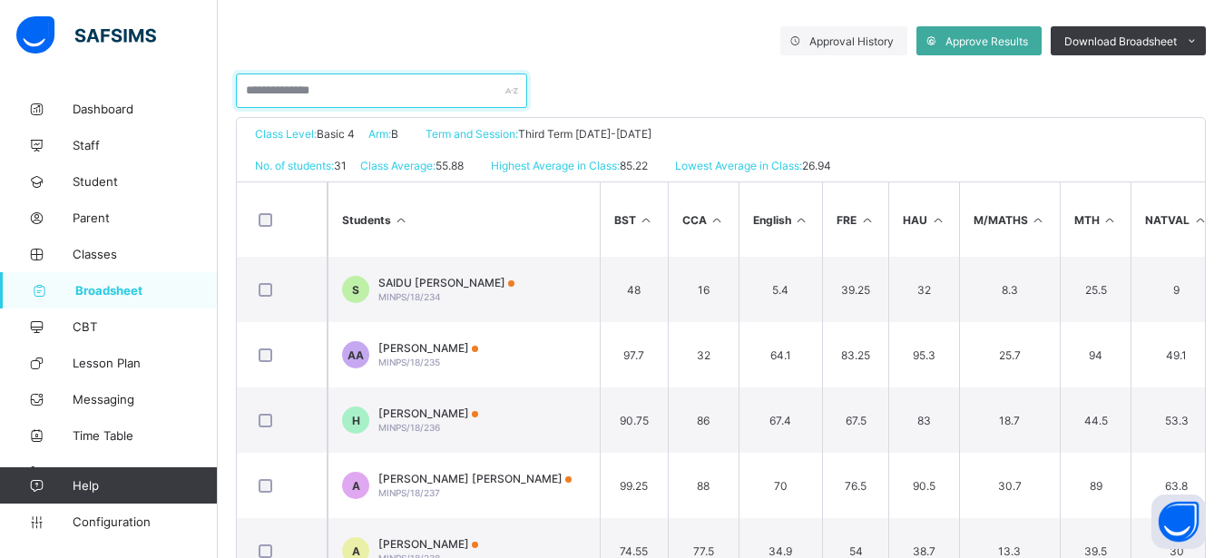
click at [360, 87] on input "text" at bounding box center [381, 90] width 291 height 34
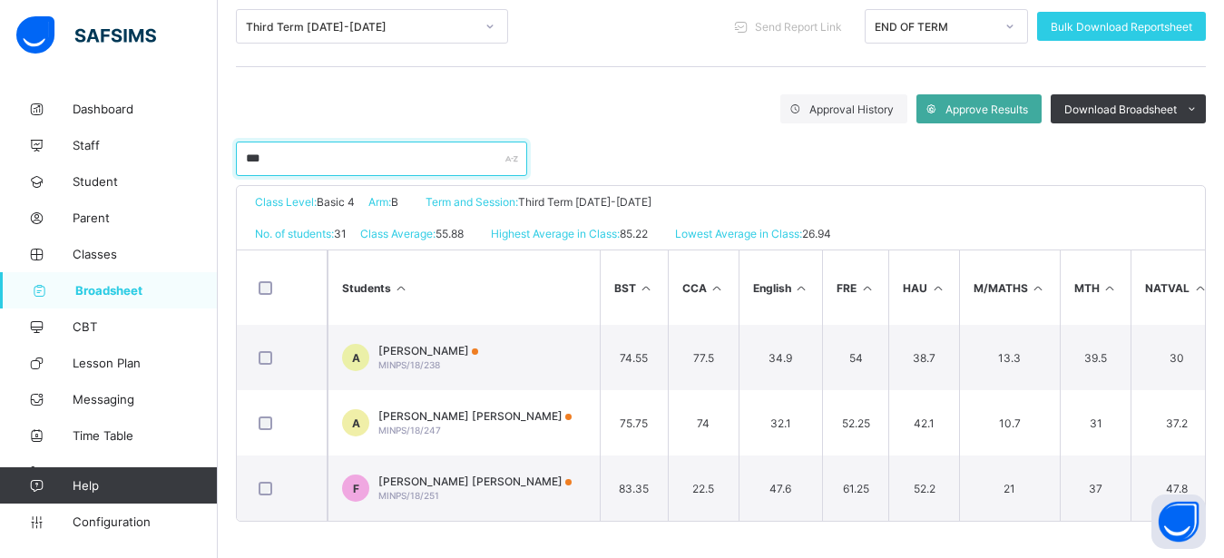
scroll to position [256, 0]
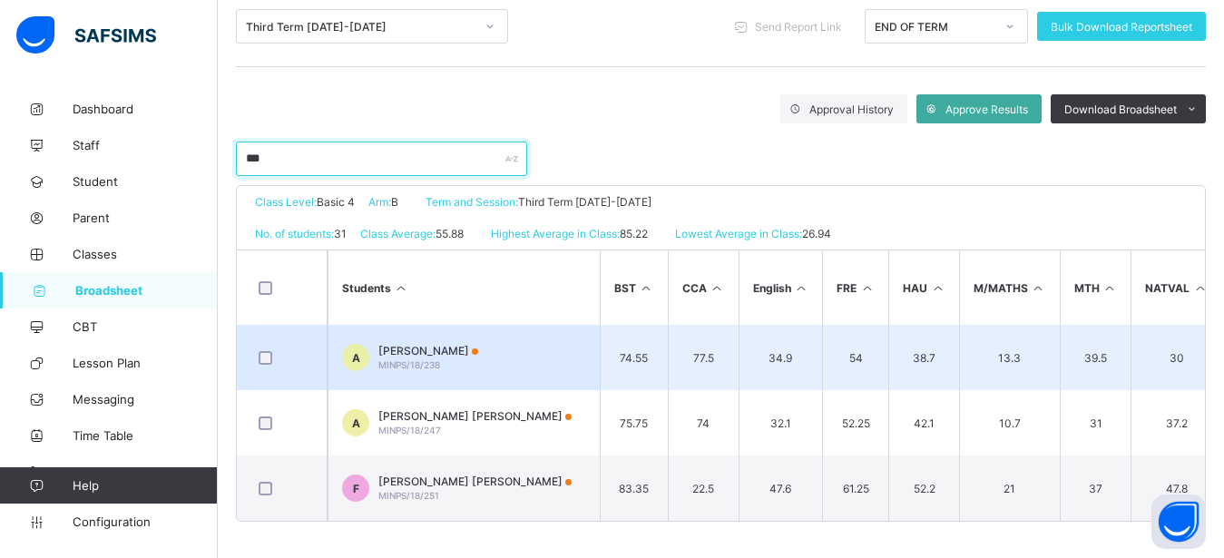
type input "***"
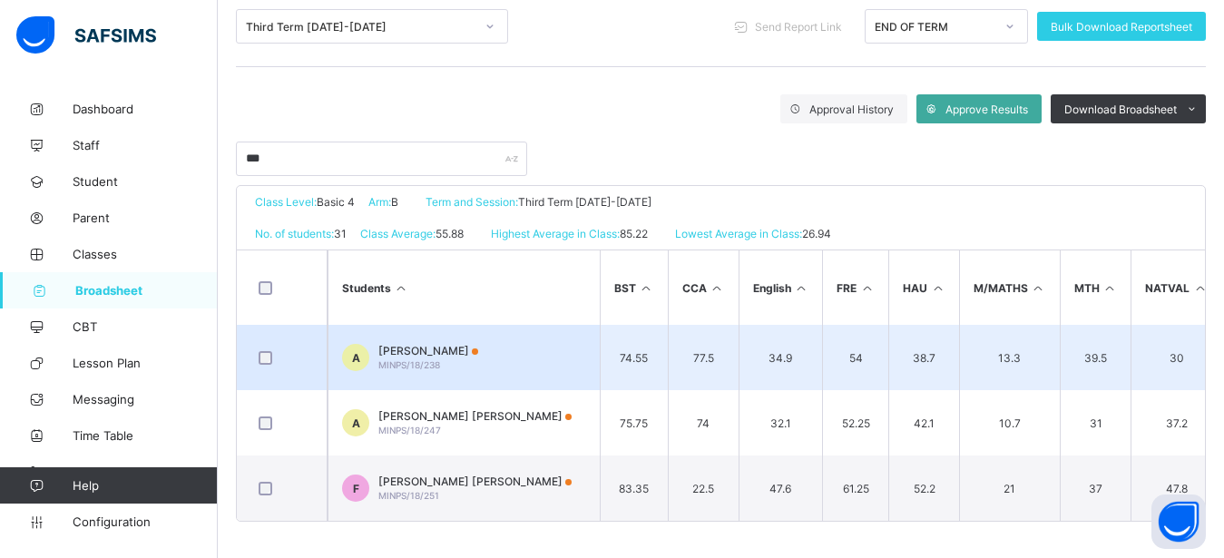
click at [483, 329] on td "A AISHA AMINU MINPS/18/238" at bounding box center [463, 357] width 272 height 65
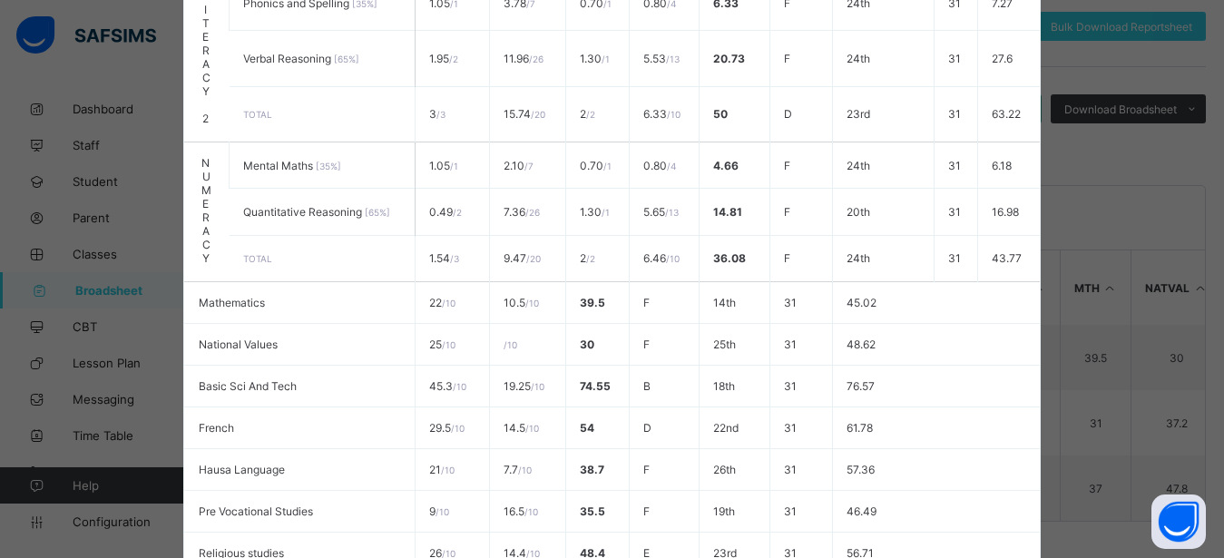
scroll to position [885, 0]
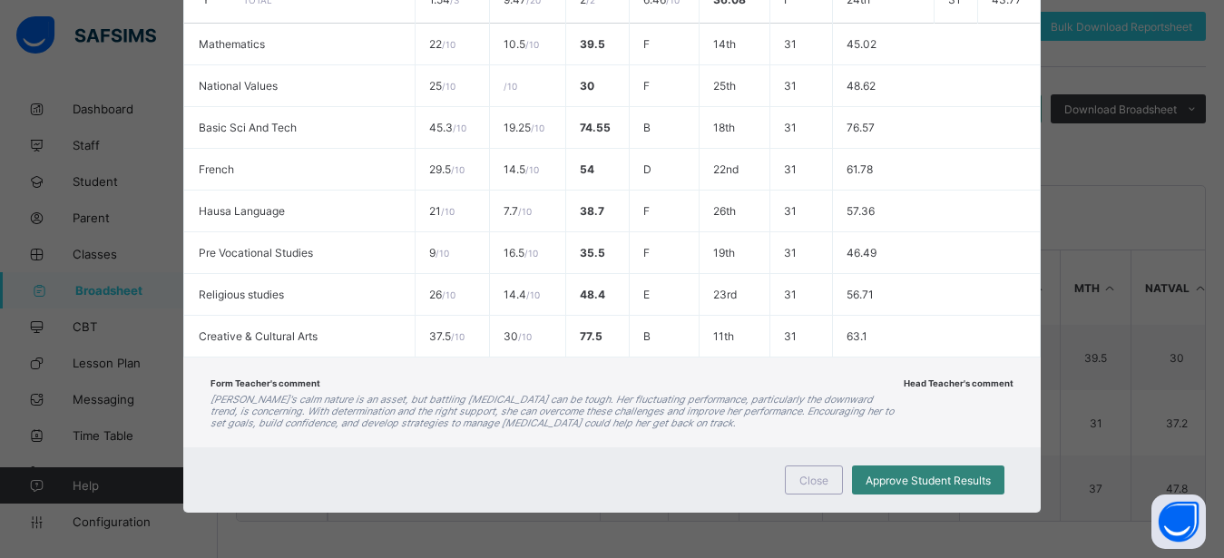
click at [880, 476] on span "Approve Student Results" at bounding box center [927, 480] width 125 height 14
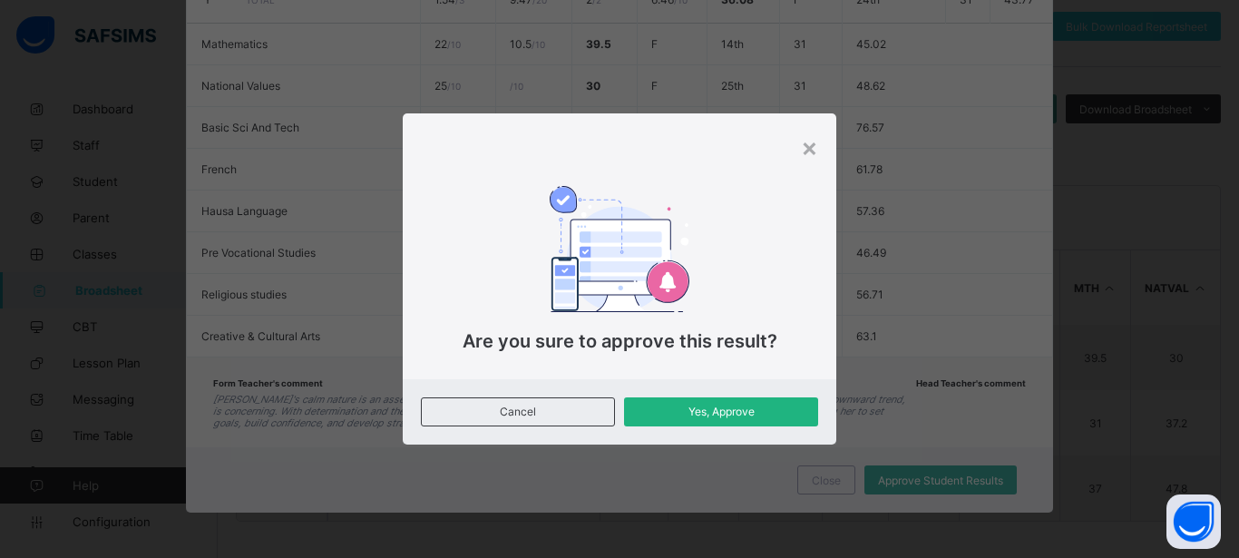
click at [677, 408] on span "Yes, Approve" at bounding box center [721, 412] width 167 height 14
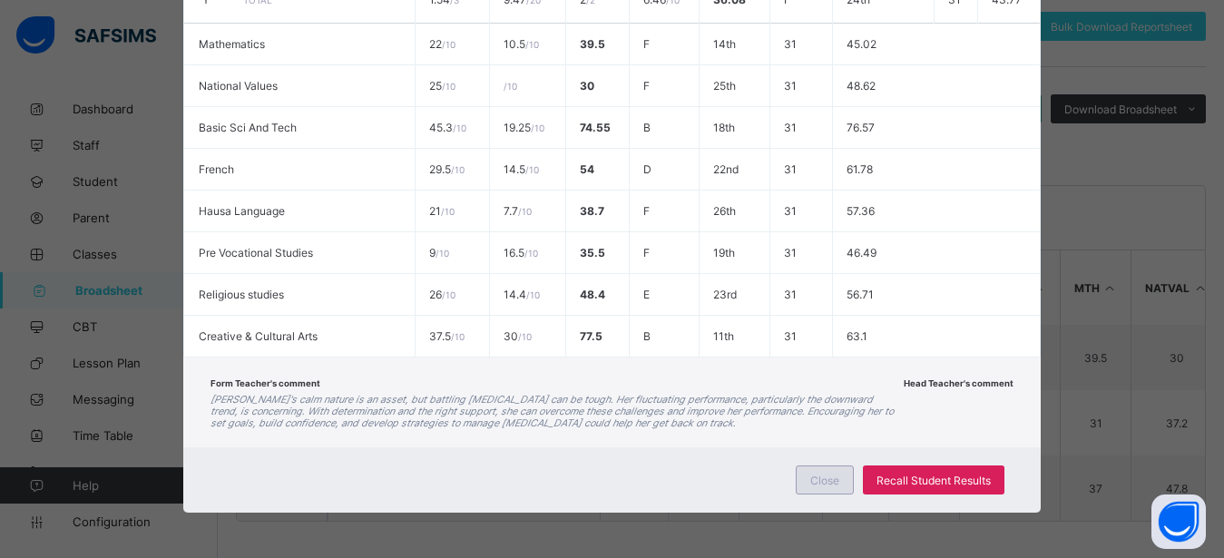
click at [806, 474] on div "Close" at bounding box center [824, 479] width 58 height 29
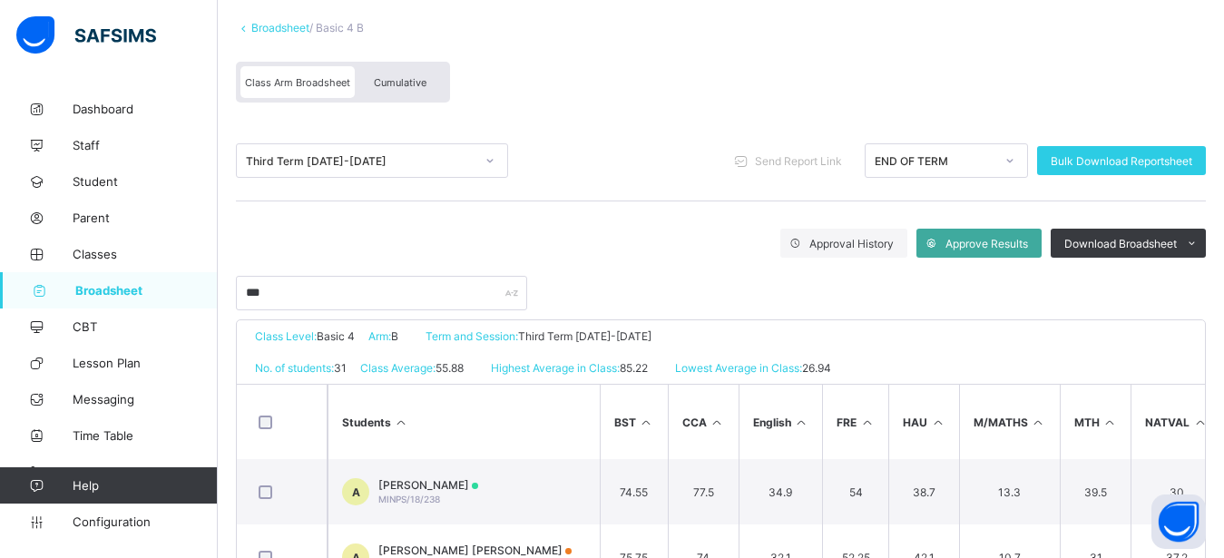
scroll to position [9, 0]
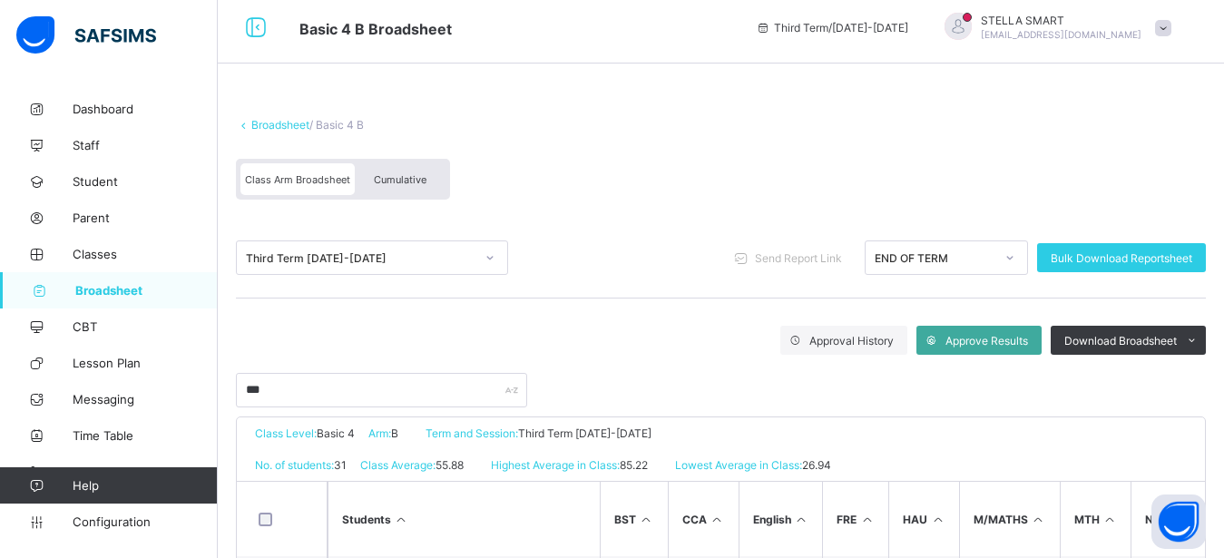
click at [403, 181] on span "Cumulative" at bounding box center [400, 179] width 53 height 13
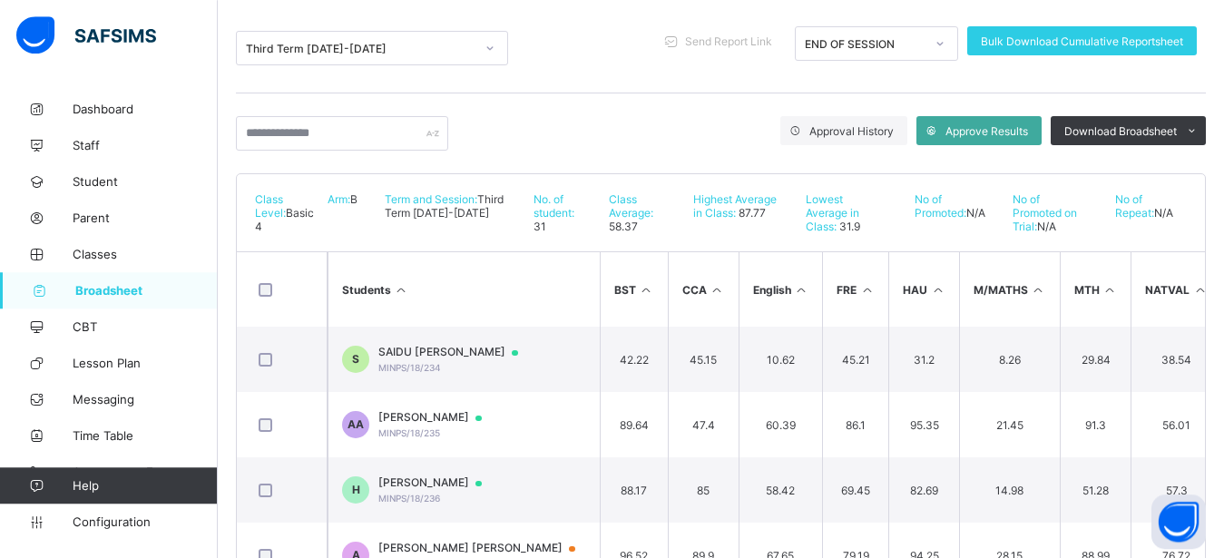
scroll to position [185, 0]
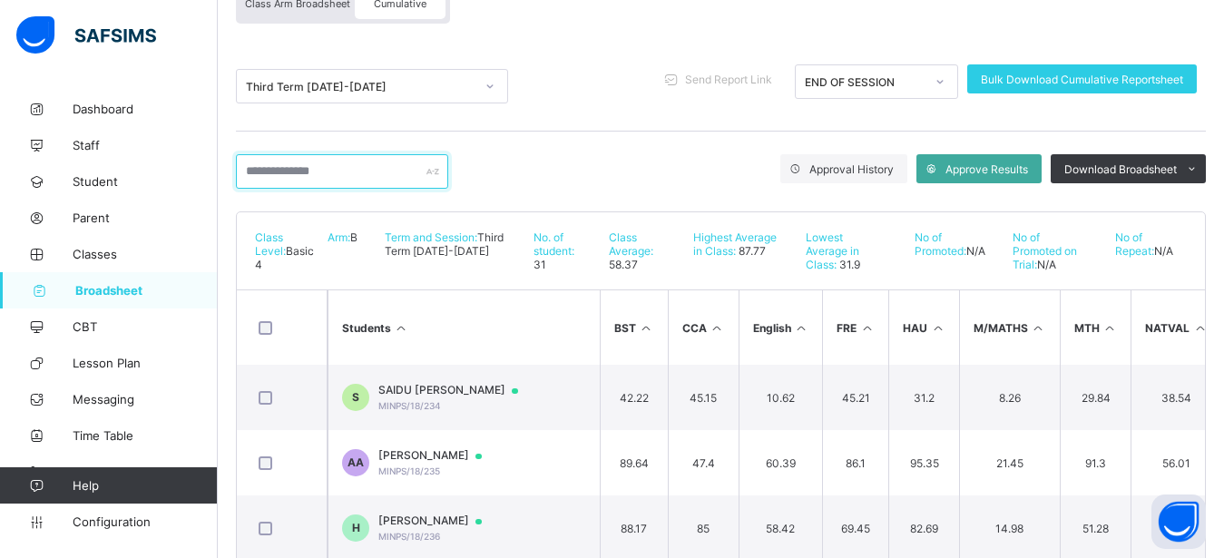
click at [285, 172] on input "text" at bounding box center [342, 171] width 212 height 34
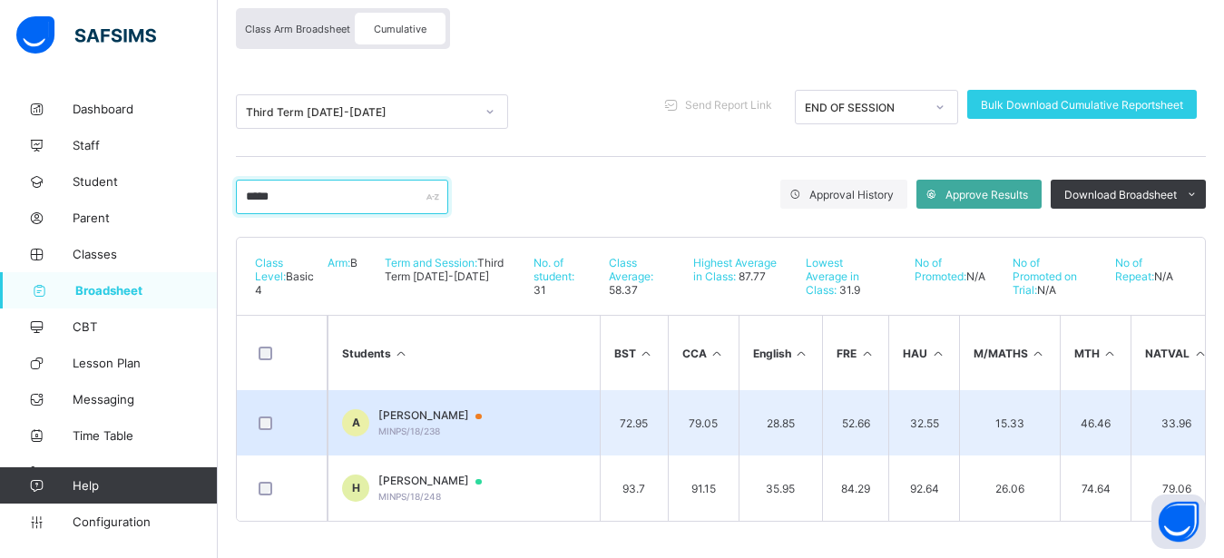
type input "*****"
click at [493, 407] on td "A AISHA AMINU MINPS/18/238" at bounding box center [463, 422] width 272 height 65
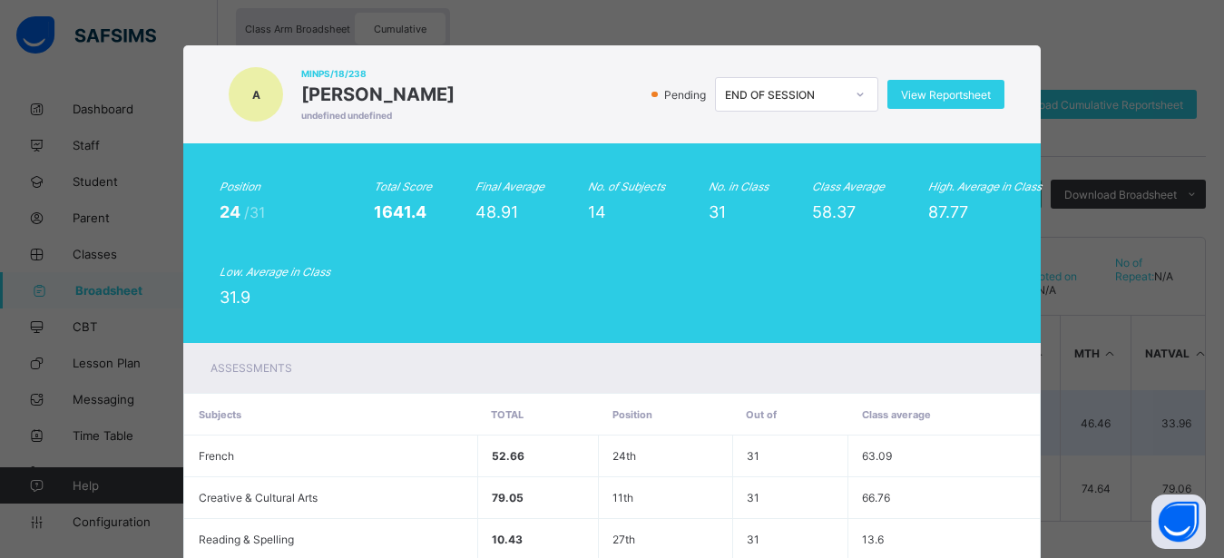
scroll to position [627, 0]
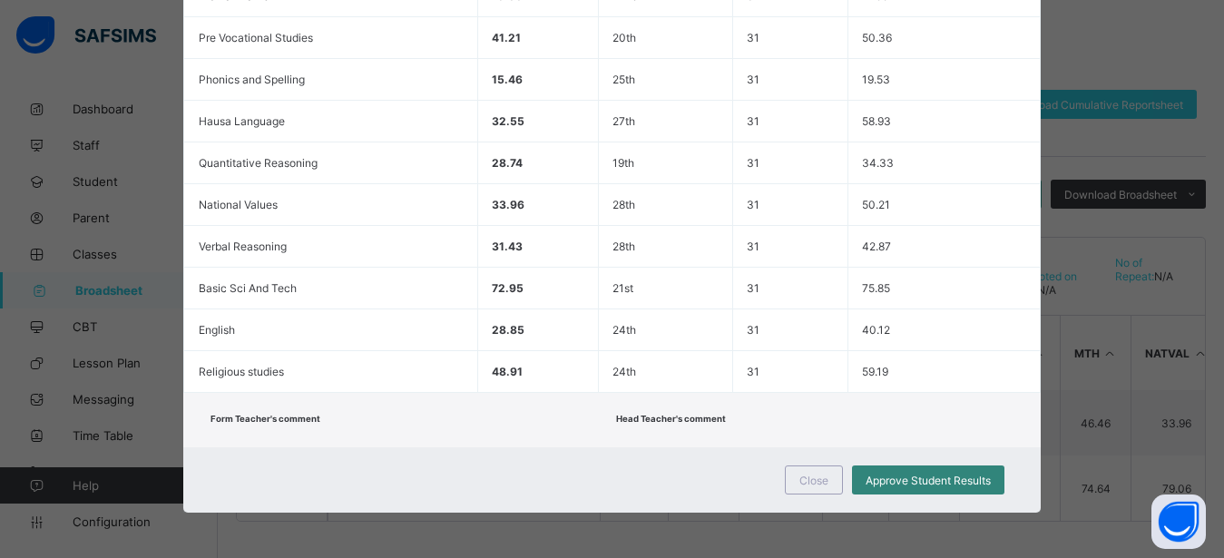
click at [884, 487] on div "Approve Student Results" at bounding box center [928, 479] width 152 height 29
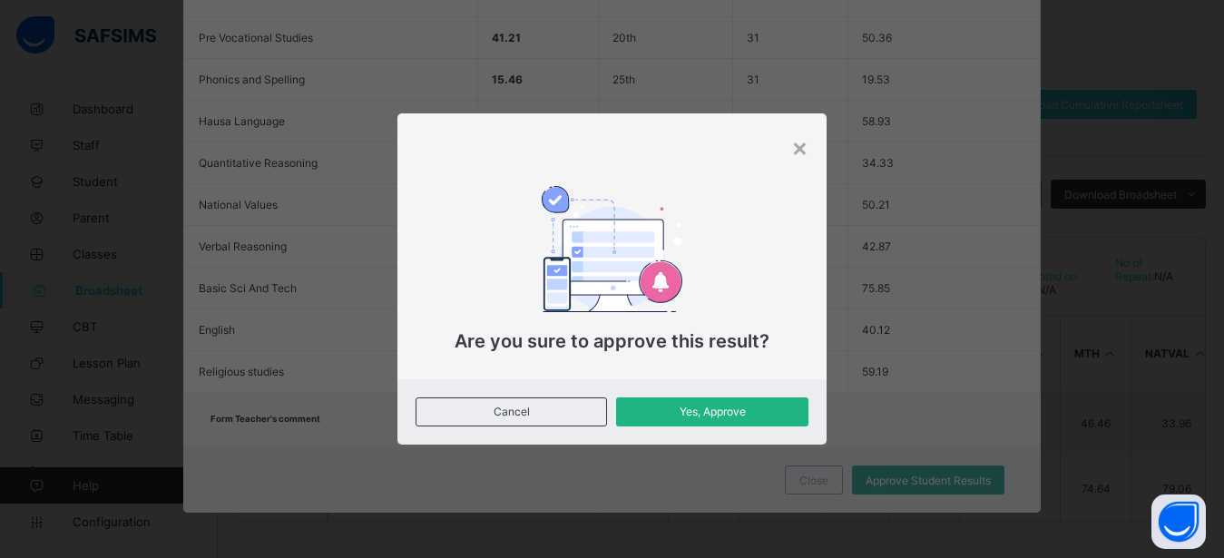
click at [761, 415] on span "Yes, Approve" at bounding box center [711, 412] width 164 height 14
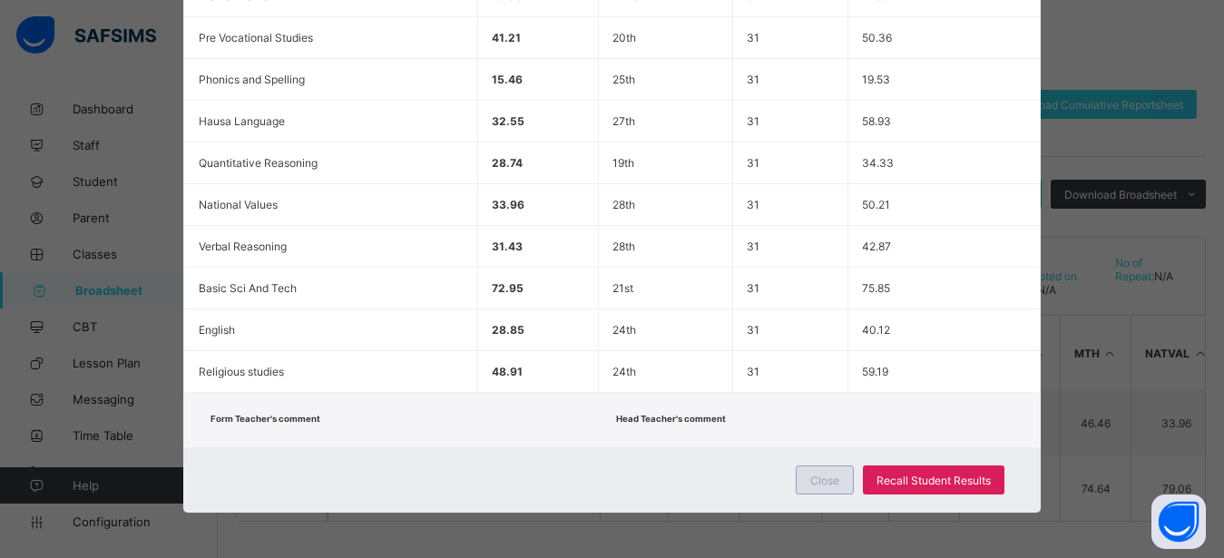
click at [816, 482] on span "Close" at bounding box center [824, 480] width 29 height 14
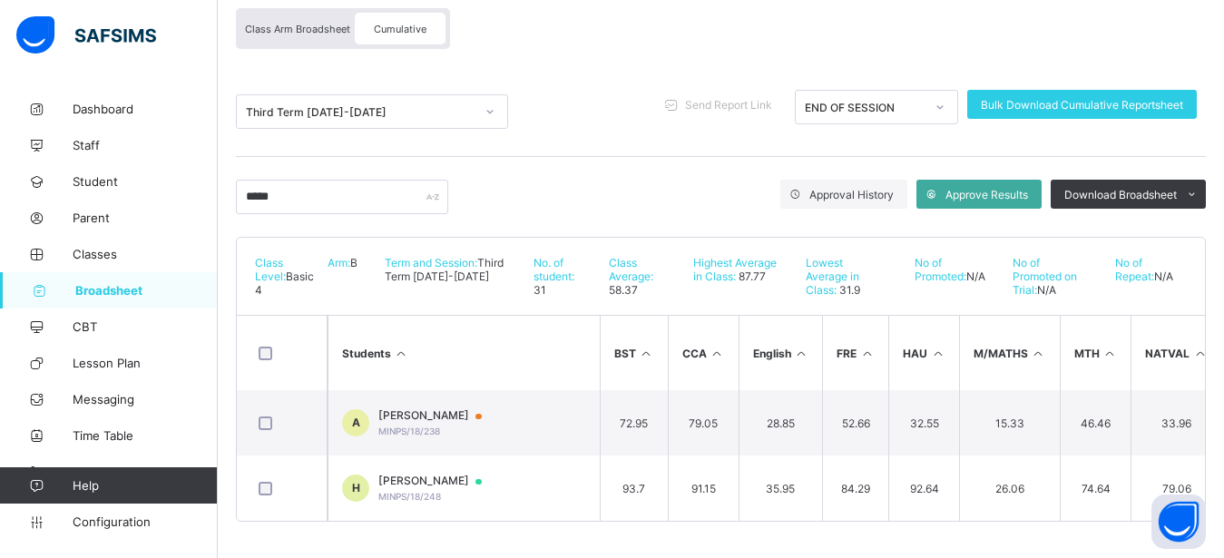
click at [308, 23] on span "Class Arm Broadsheet" at bounding box center [297, 29] width 105 height 13
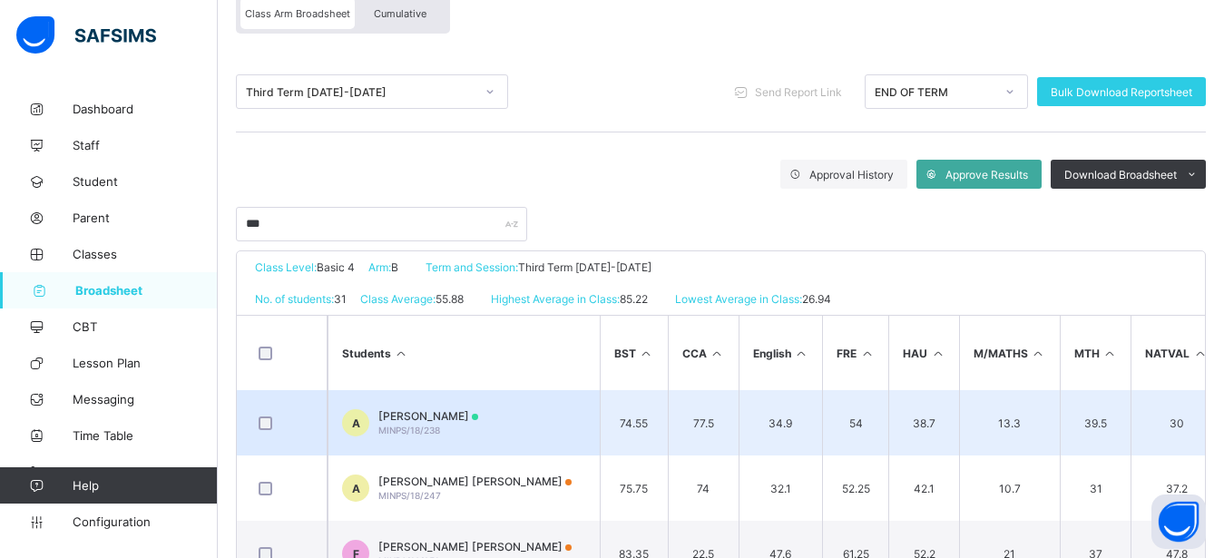
click at [478, 411] on td "A AISHA AMINU MINPS/18/238" at bounding box center [463, 422] width 272 height 65
click at [0, 0] on td "14.5 / 10" at bounding box center [0, 0] width 0 height 0
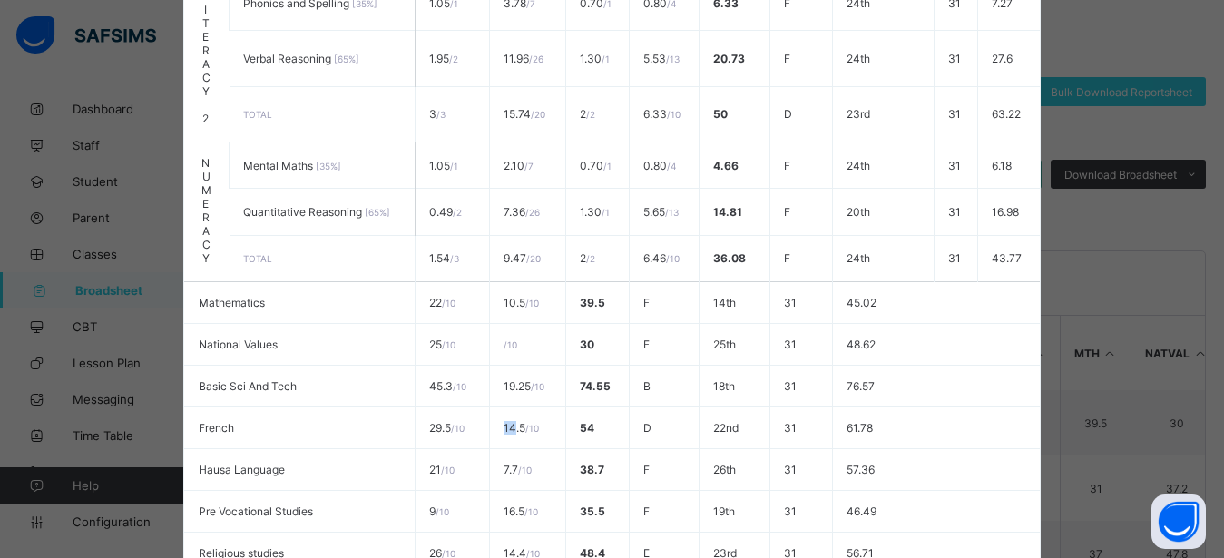
scroll to position [885, 0]
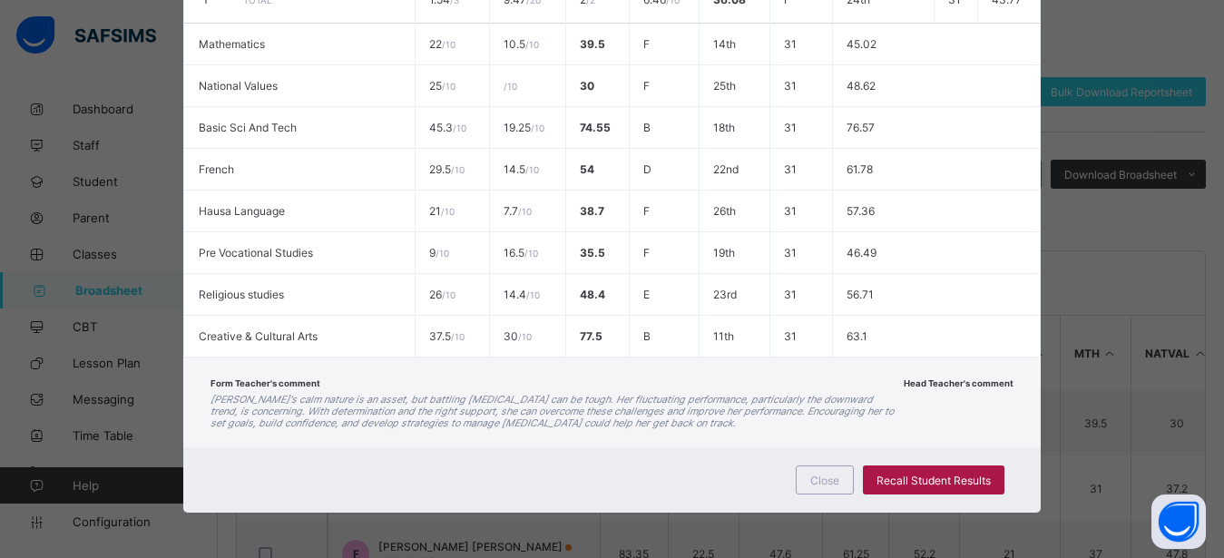
click at [893, 482] on span "Recall Student Results" at bounding box center [933, 480] width 114 height 14
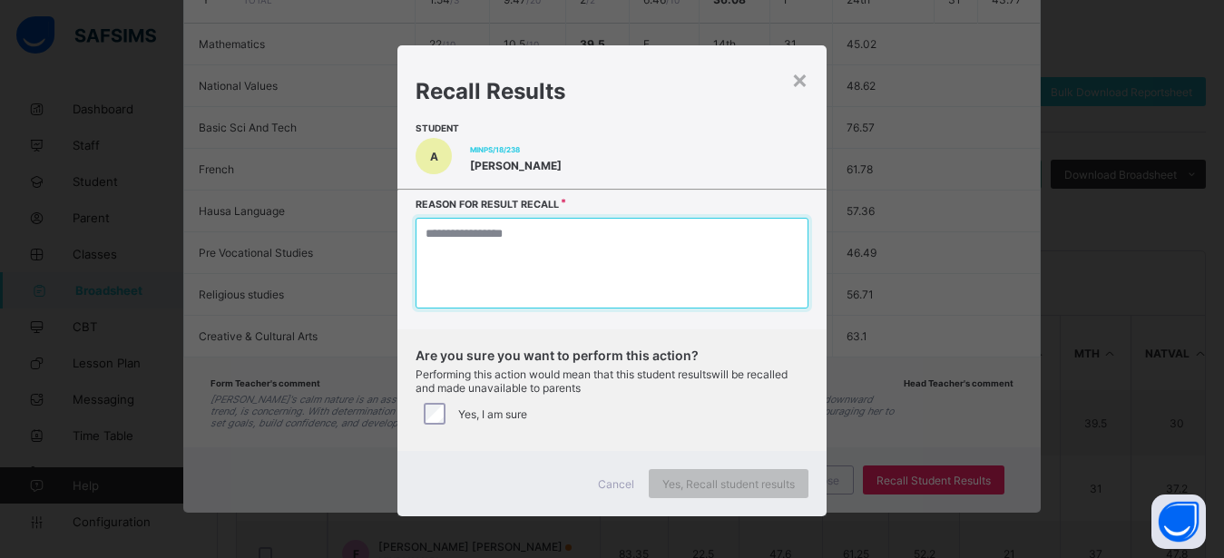
click at [477, 253] on textarea at bounding box center [611, 263] width 392 height 91
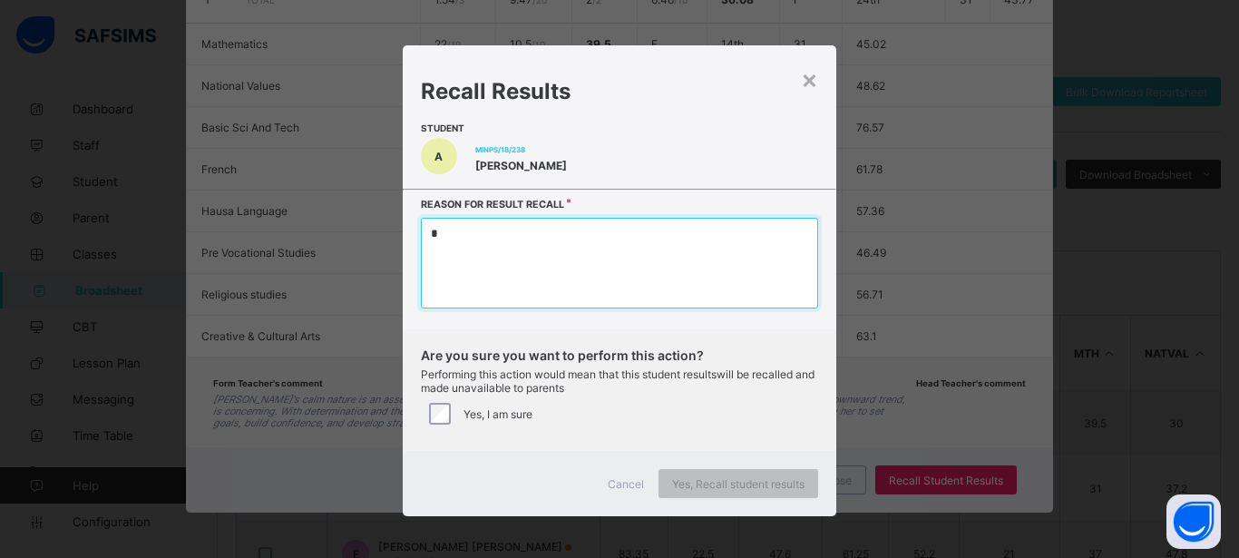
type textarea "*"
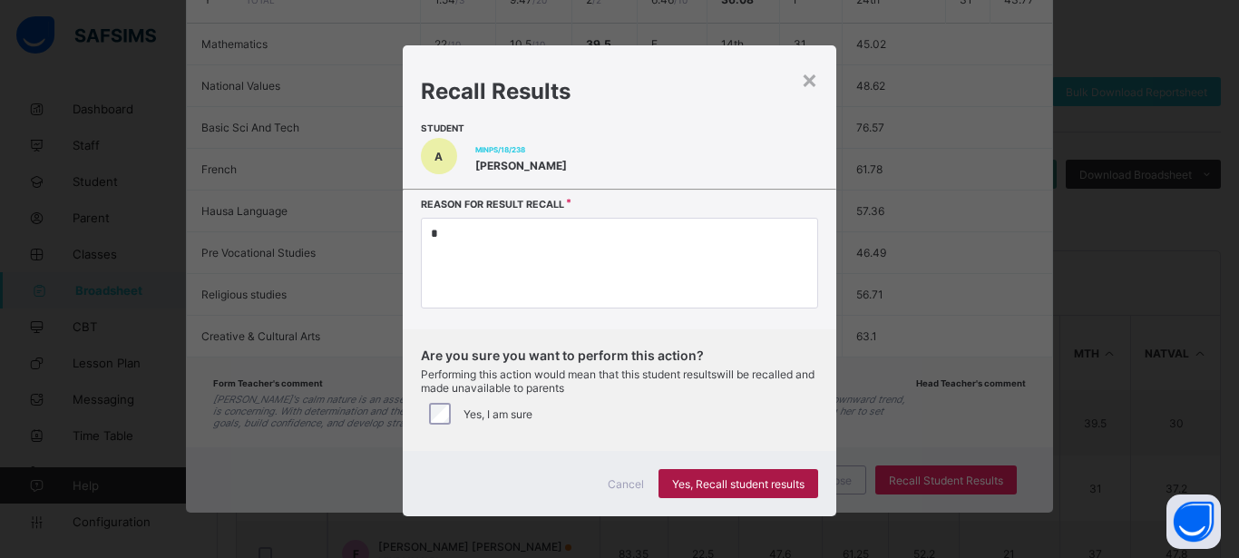
click at [697, 483] on span "Yes, Recall student results" at bounding box center [738, 484] width 132 height 14
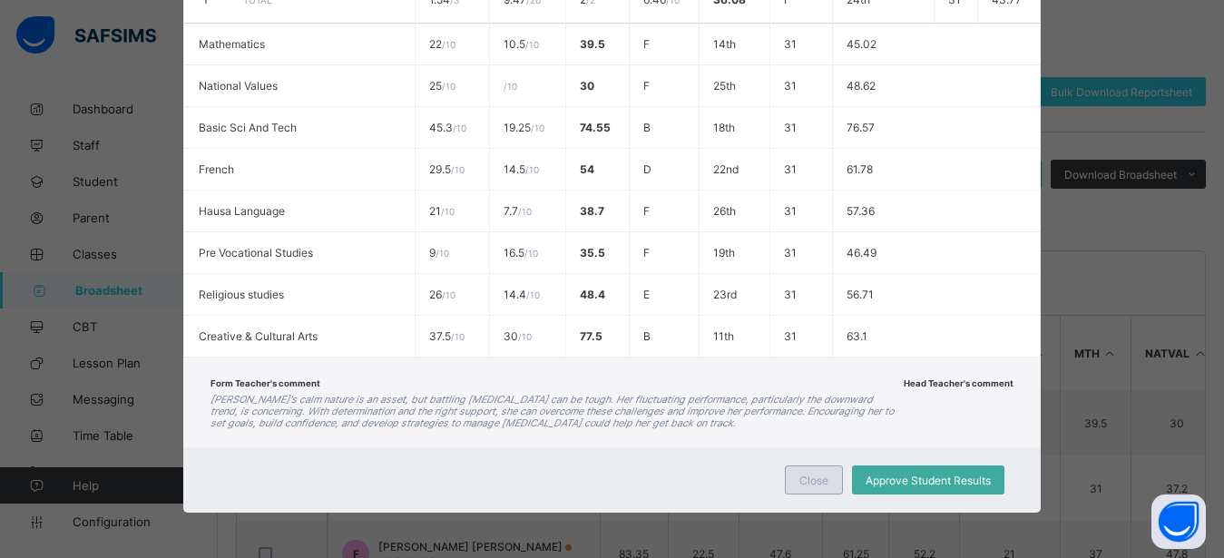
click at [799, 482] on span "Close" at bounding box center [813, 480] width 29 height 14
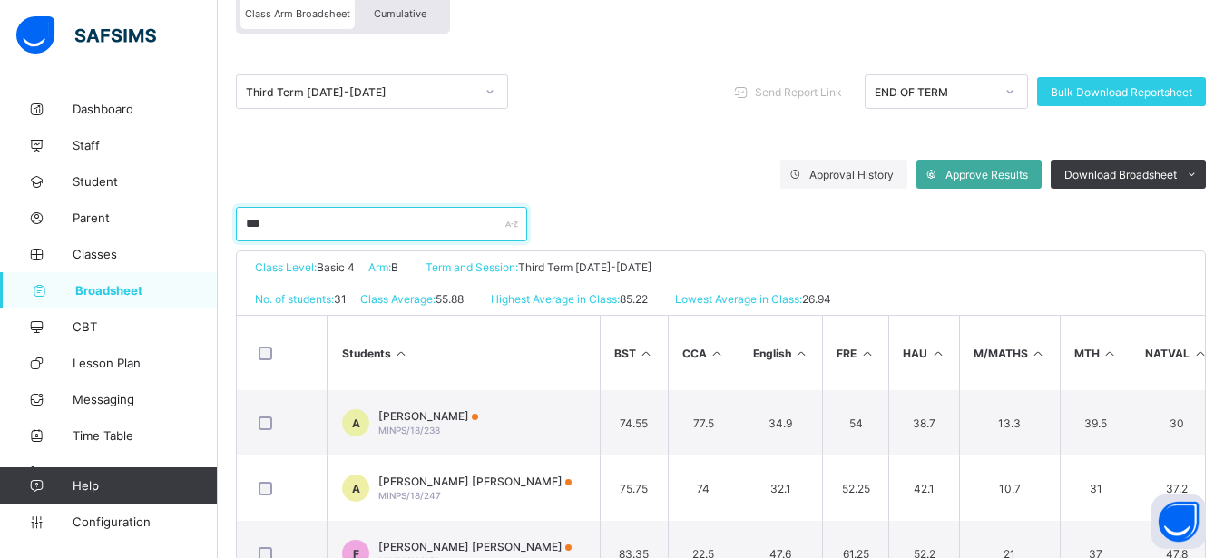
click at [301, 226] on input "***" at bounding box center [381, 224] width 291 height 34
type input "*"
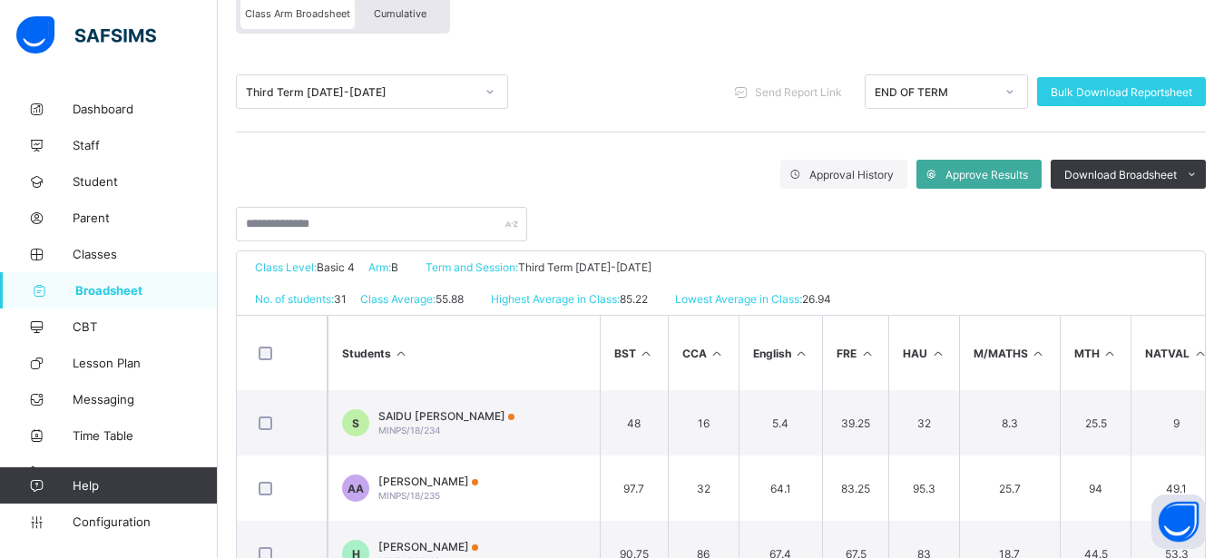
click at [144, 295] on span "Broadsheet" at bounding box center [146, 290] width 142 height 15
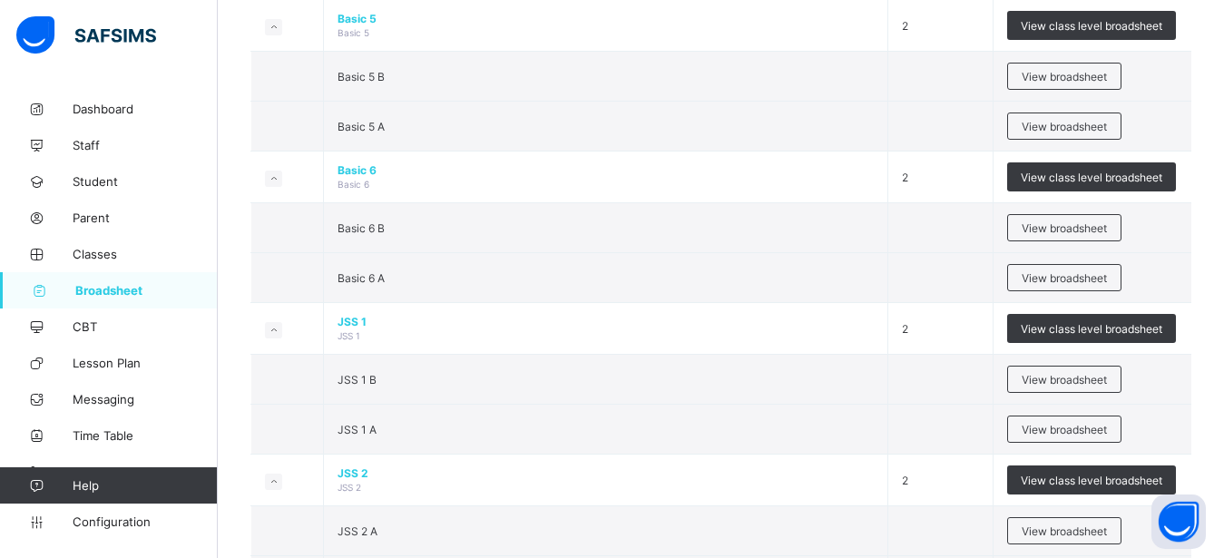
scroll to position [1295, 0]
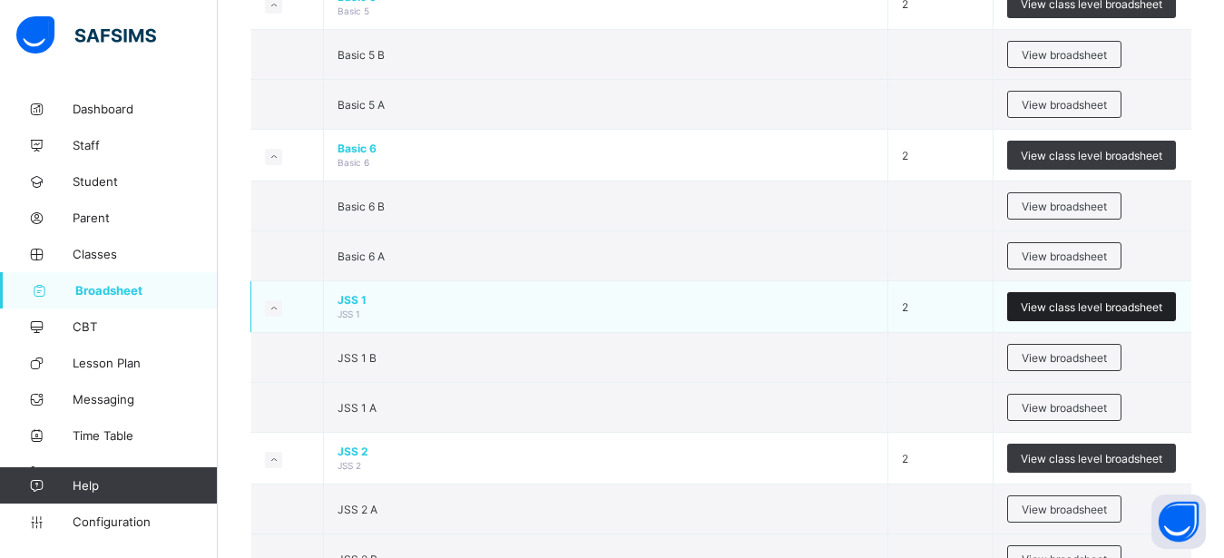
click at [1090, 307] on span "View class level broadsheet" at bounding box center [1090, 307] width 141 height 14
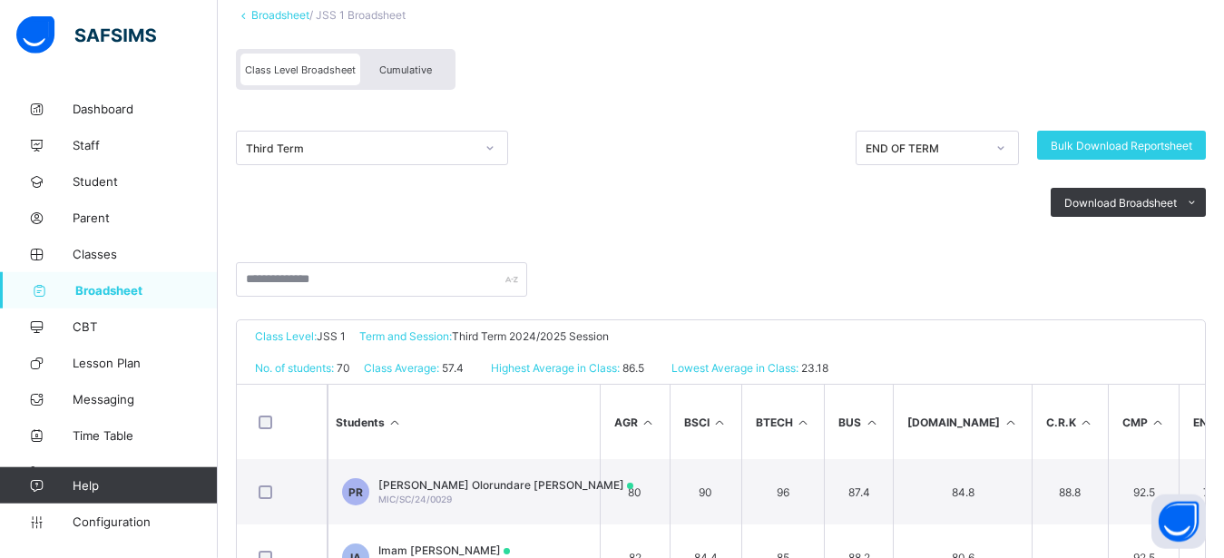
scroll to position [123, 0]
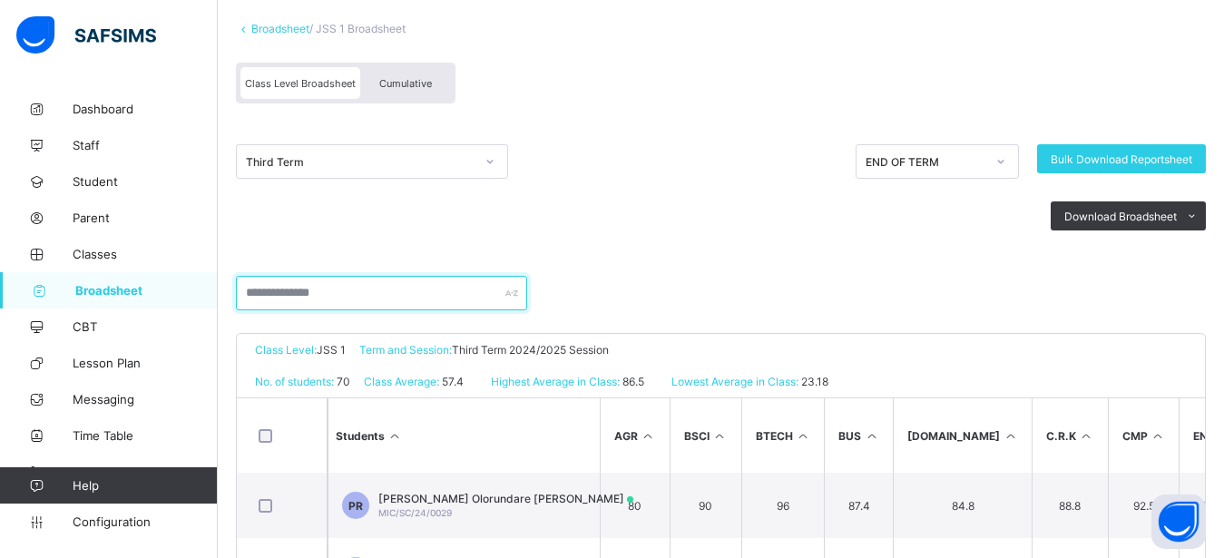
click at [323, 277] on input "text" at bounding box center [381, 293] width 291 height 34
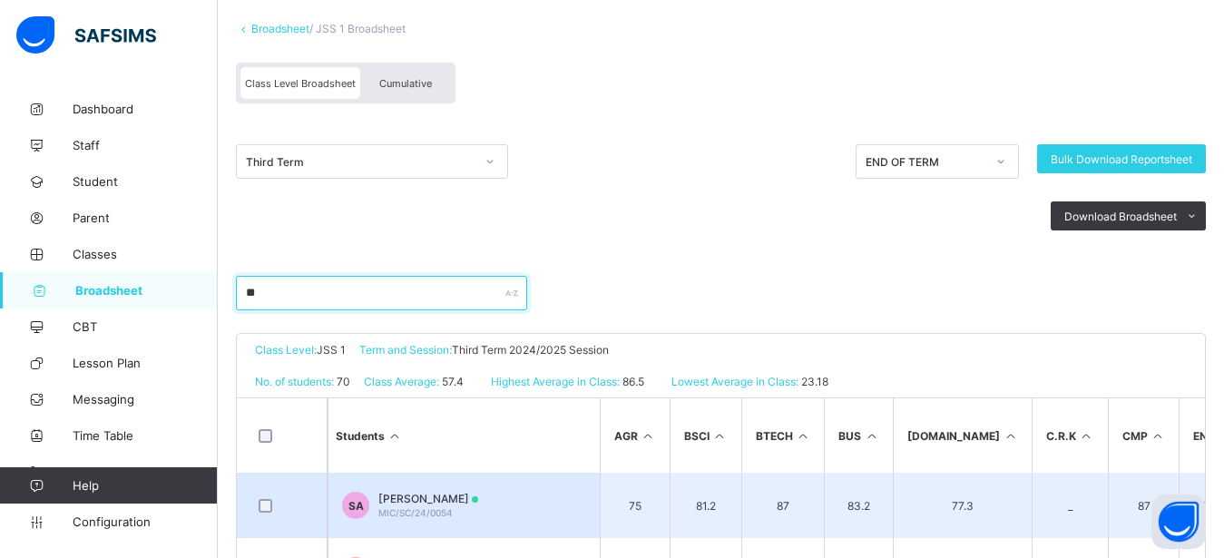
type input "***"
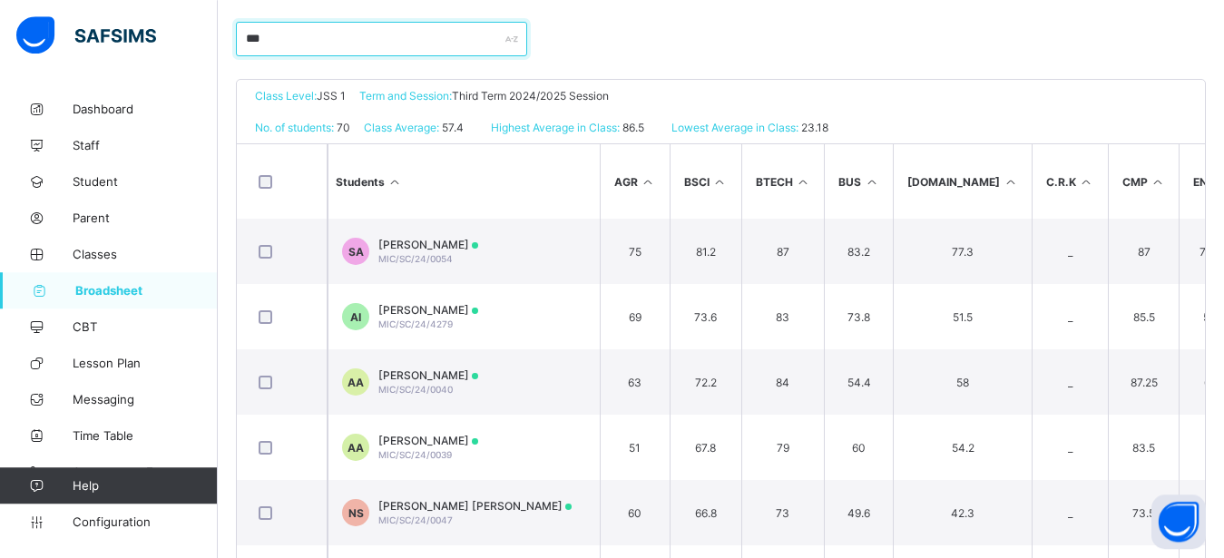
scroll to position [379, 0]
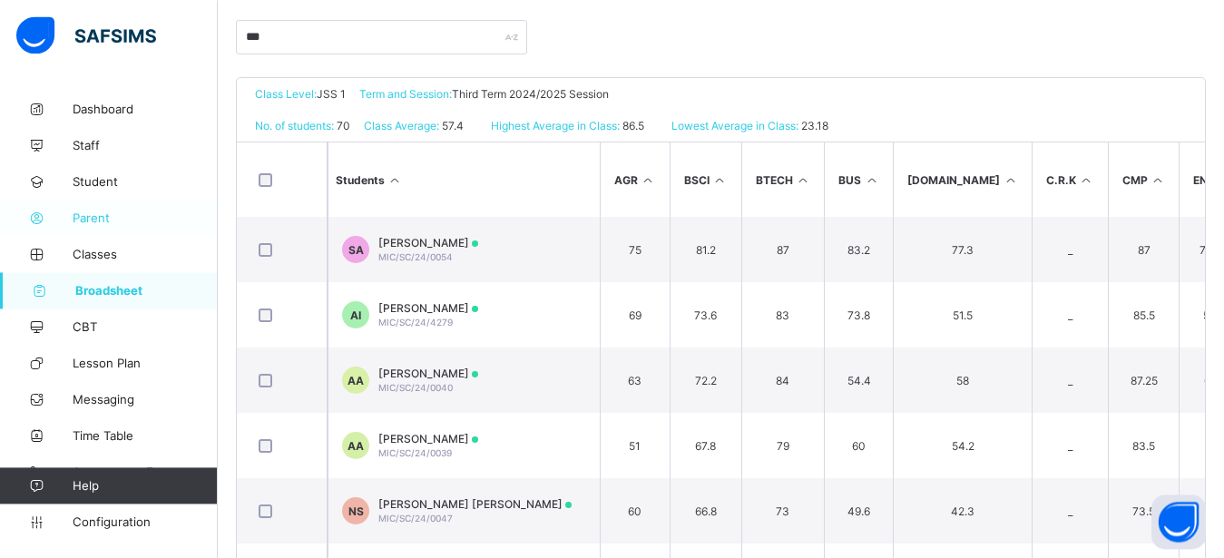
click at [96, 215] on span "Parent" at bounding box center [145, 217] width 145 height 15
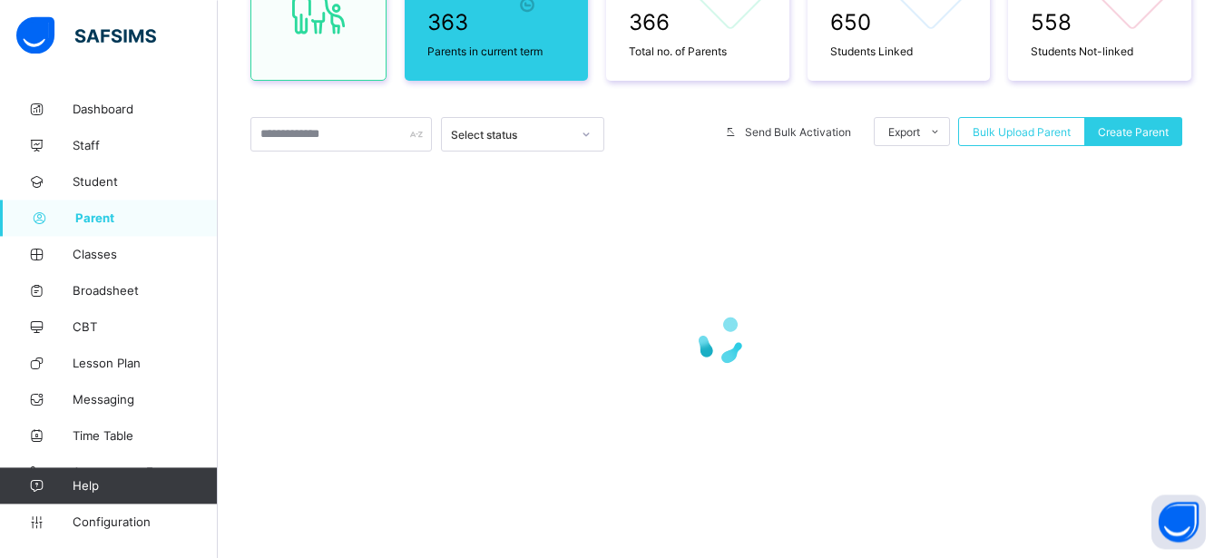
scroll to position [184, 0]
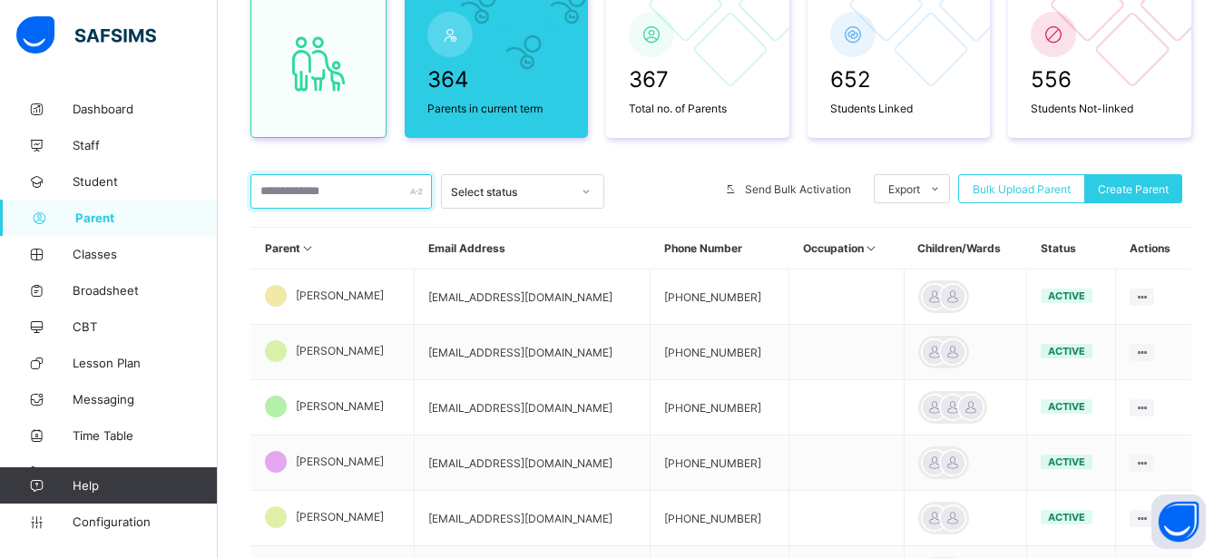
click at [327, 190] on input "text" at bounding box center [340, 191] width 181 height 34
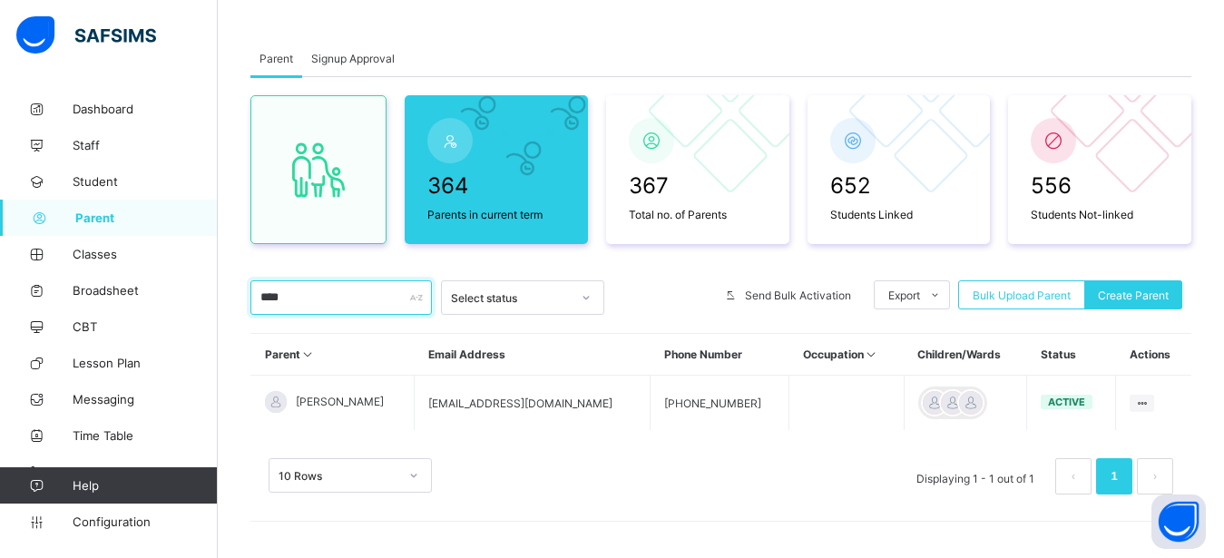
scroll to position [78, 0]
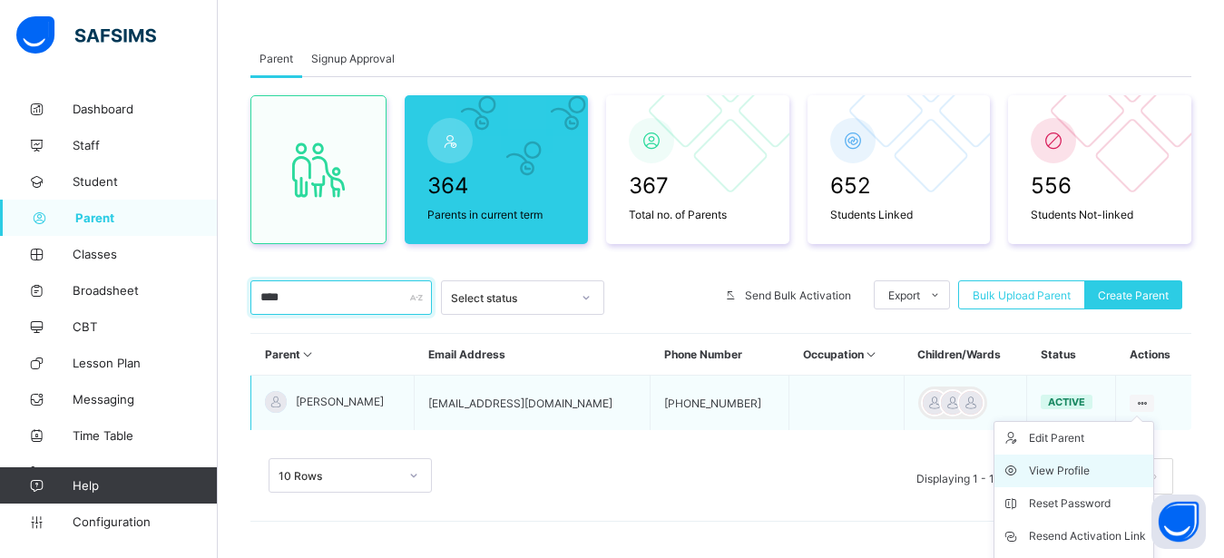
type input "****"
click at [1087, 466] on div "View Profile" at bounding box center [1087, 471] width 117 height 18
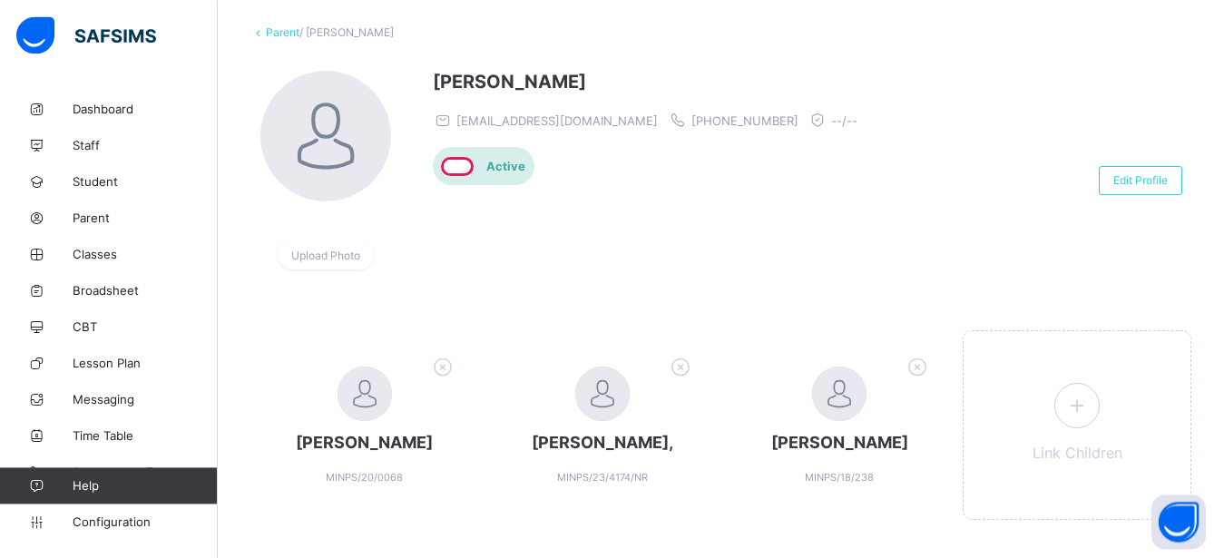
scroll to position [146, 0]
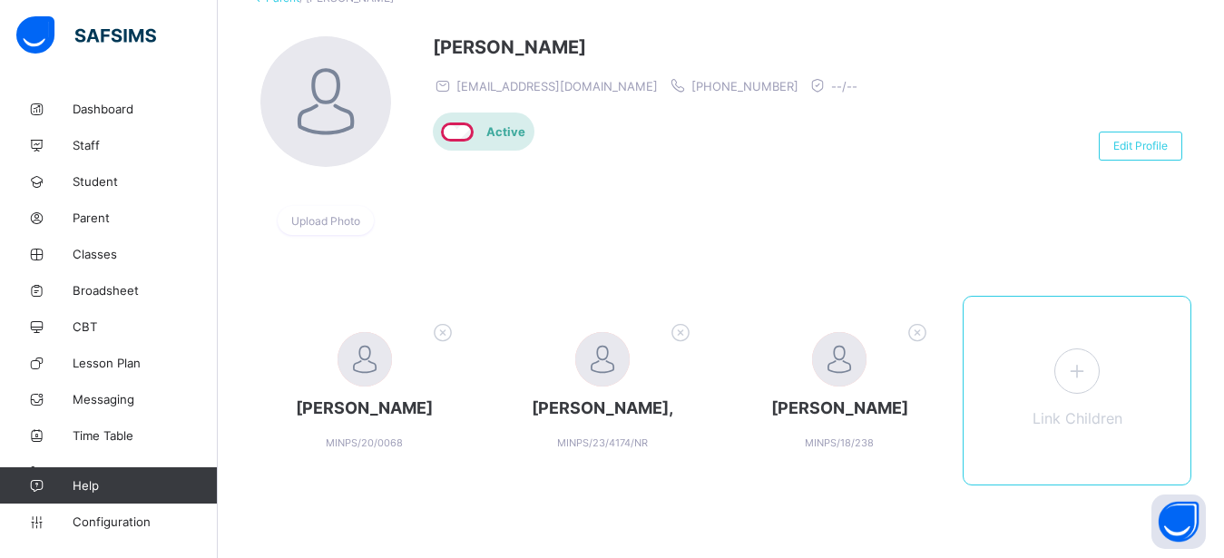
click at [1093, 361] on icon at bounding box center [1076, 370] width 33 height 28
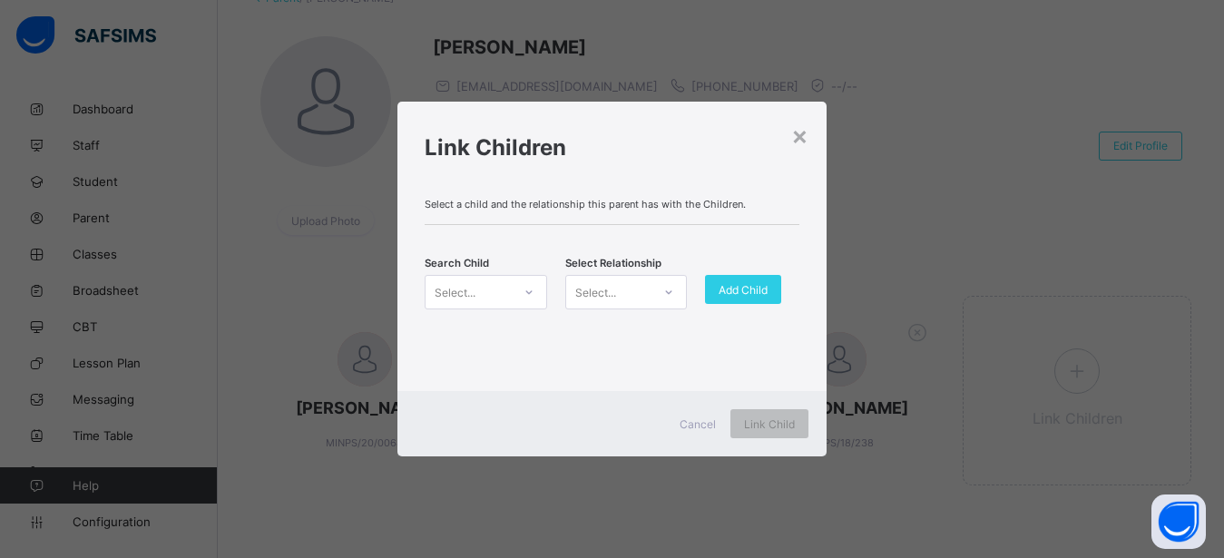
click at [536, 294] on div at bounding box center [528, 292] width 31 height 29
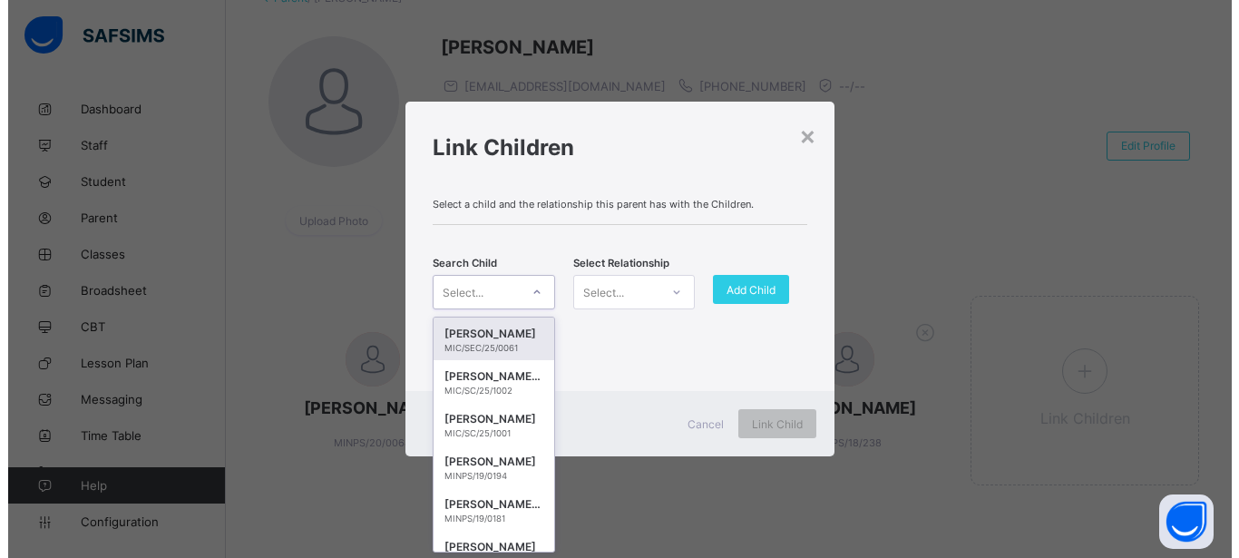
scroll to position [0, 0]
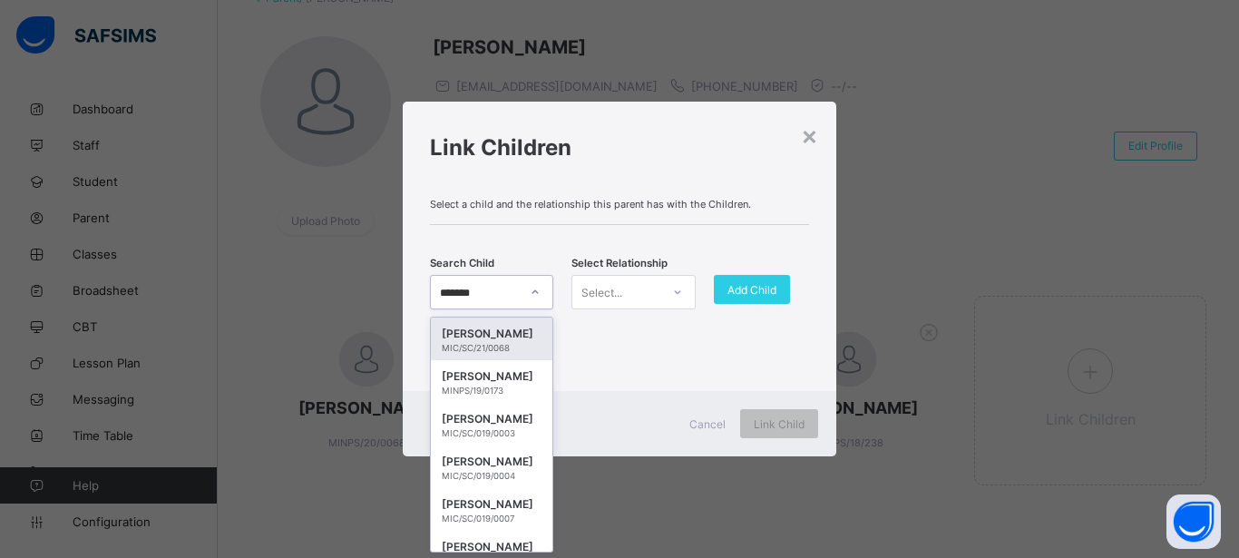
type input "********"
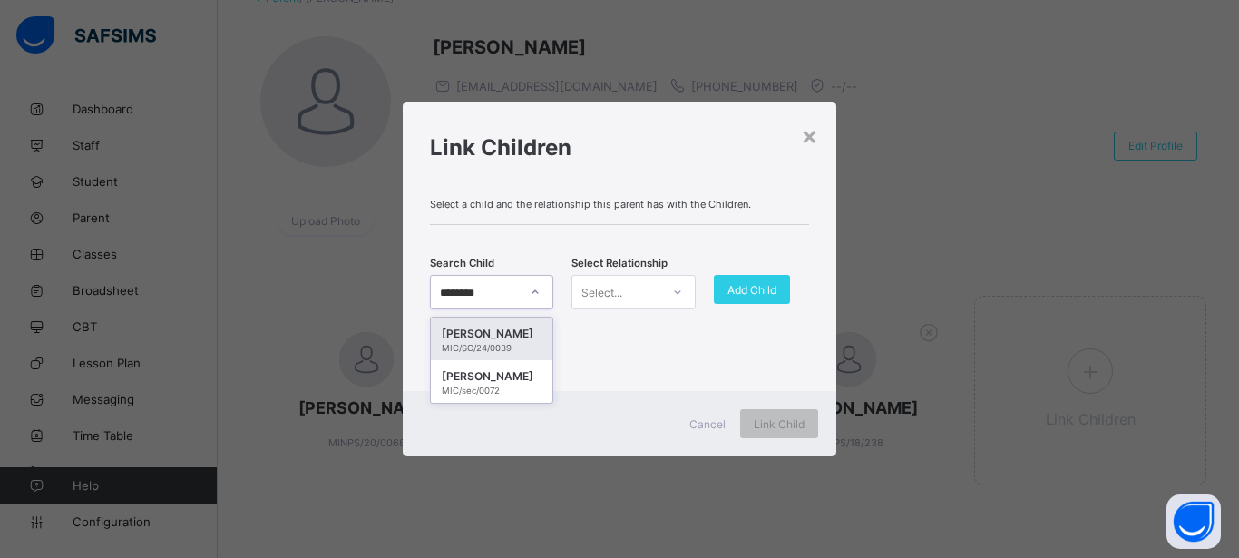
click at [484, 334] on div "Ahmad Aminu" at bounding box center [492, 334] width 100 height 18
click at [681, 288] on icon at bounding box center [677, 292] width 11 height 18
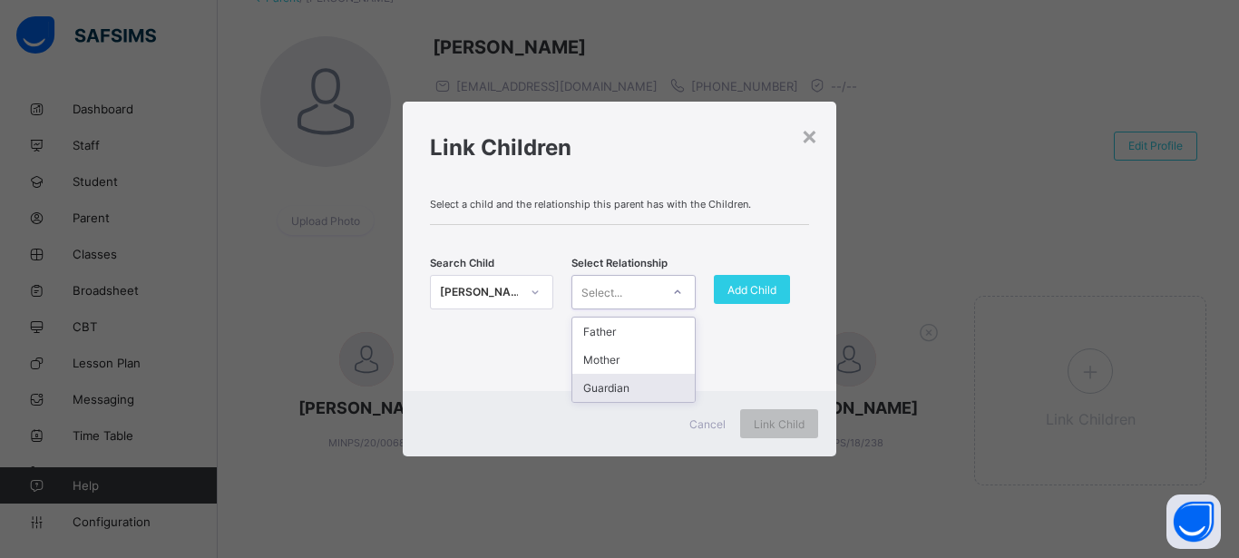
click at [655, 388] on div "Guardian" at bounding box center [633, 388] width 122 height 28
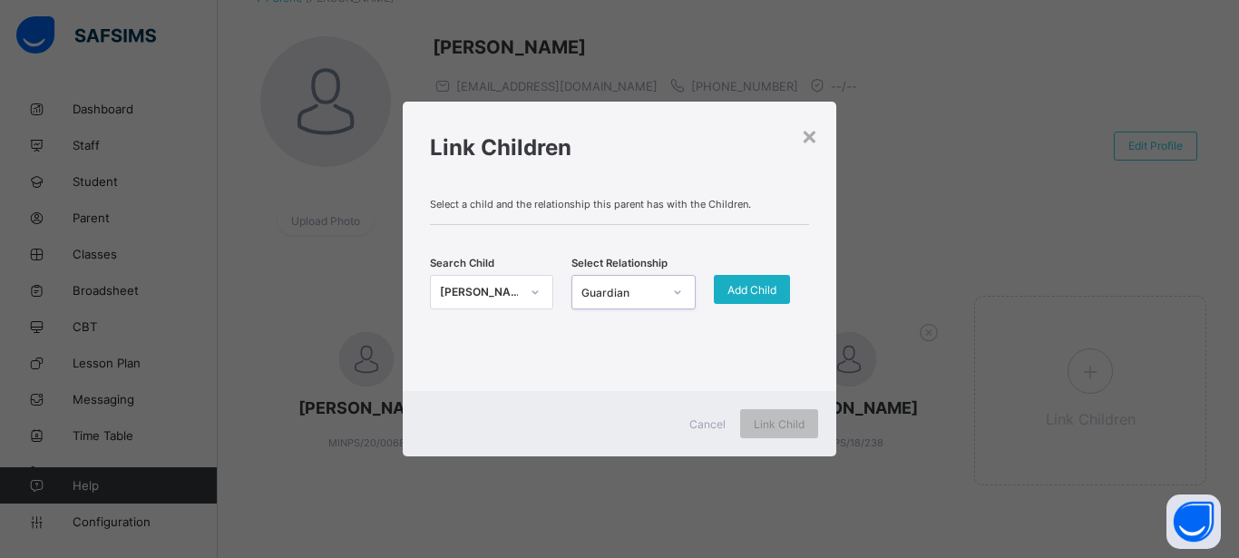
click at [761, 280] on div "Add Child" at bounding box center [752, 289] width 76 height 29
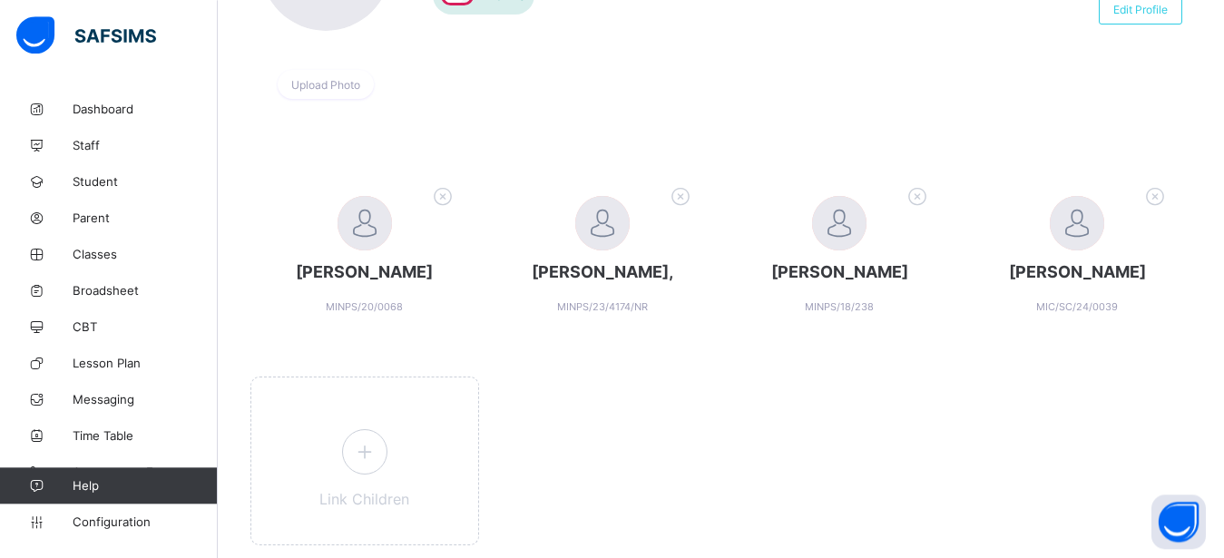
scroll to position [281, 0]
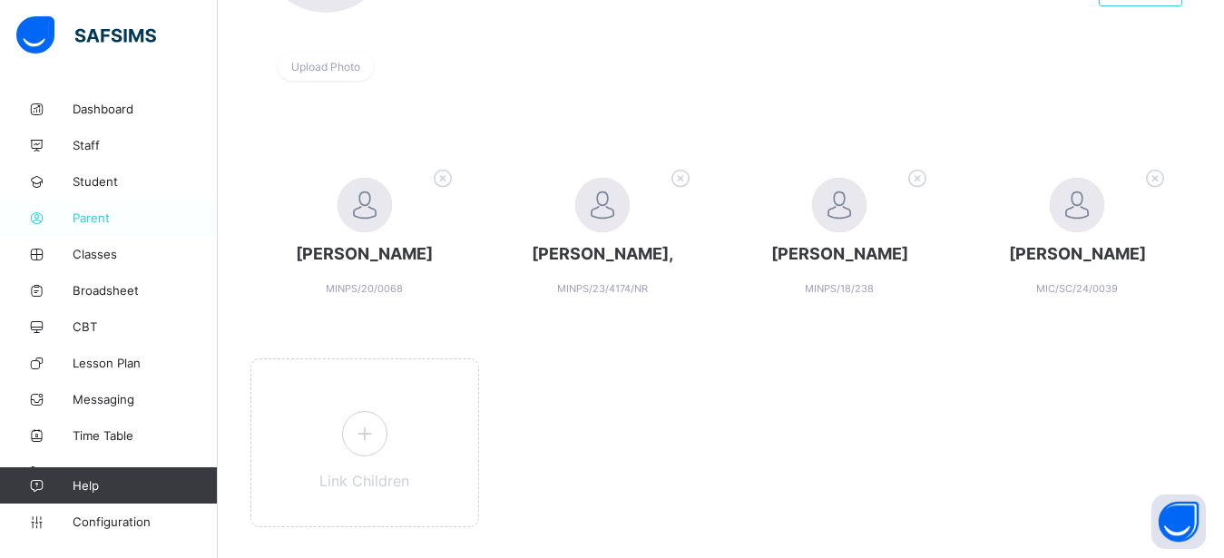
click at [87, 219] on span "Parent" at bounding box center [145, 217] width 145 height 15
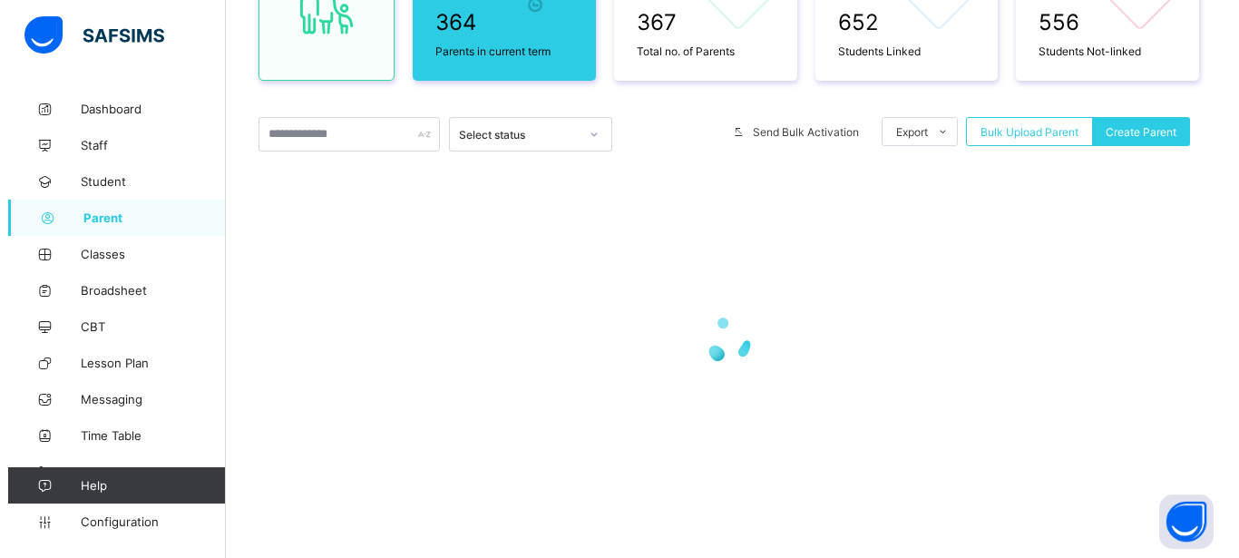
scroll to position [241, 0]
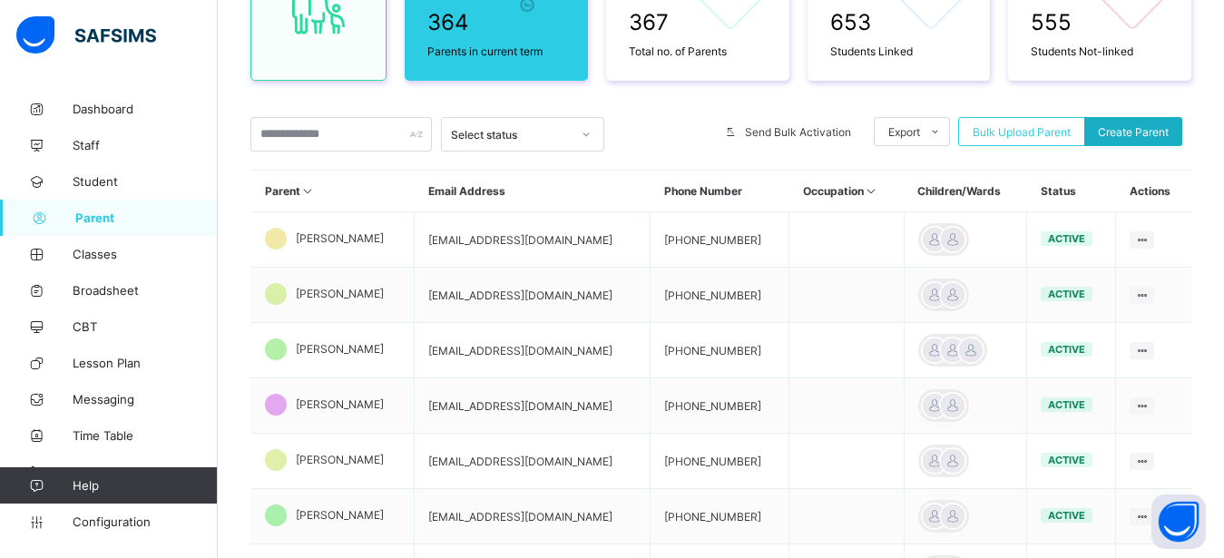
click at [1149, 130] on span "Create Parent" at bounding box center [1132, 132] width 71 height 14
select select "**"
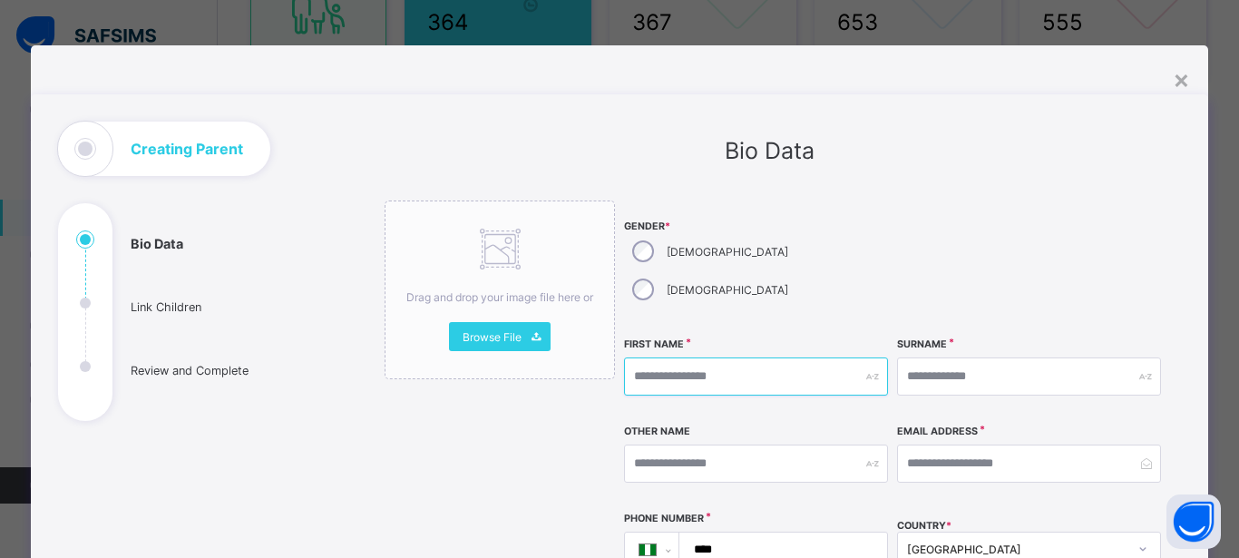
click at [671, 357] on input "text" at bounding box center [756, 376] width 264 height 38
click at [672, 357] on input "text" at bounding box center [756, 376] width 264 height 38
type input "******"
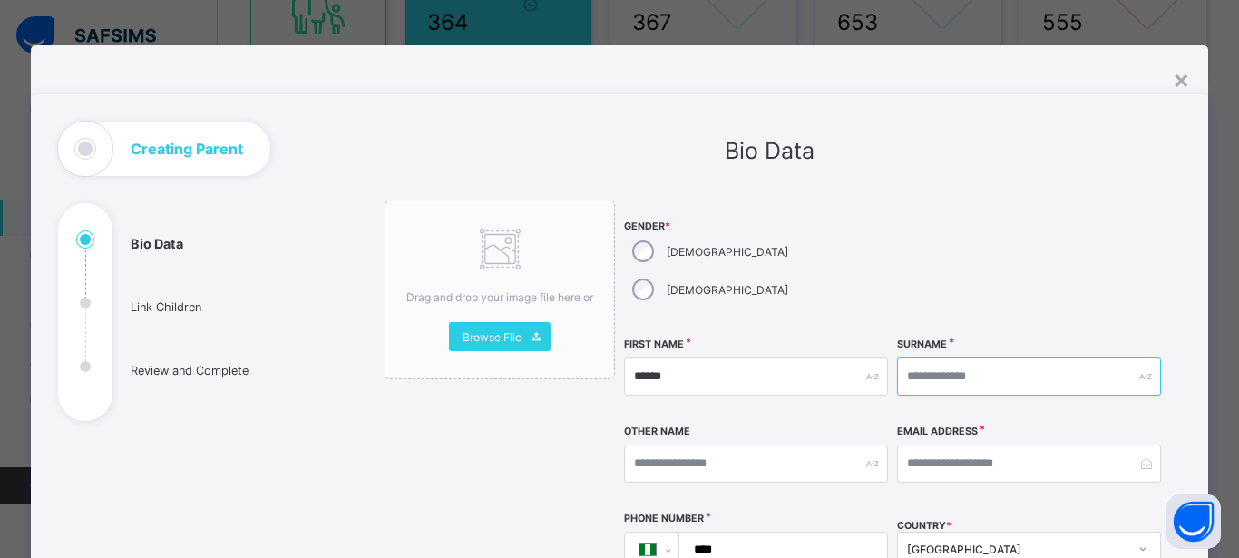
type input "*"
type input "*******"
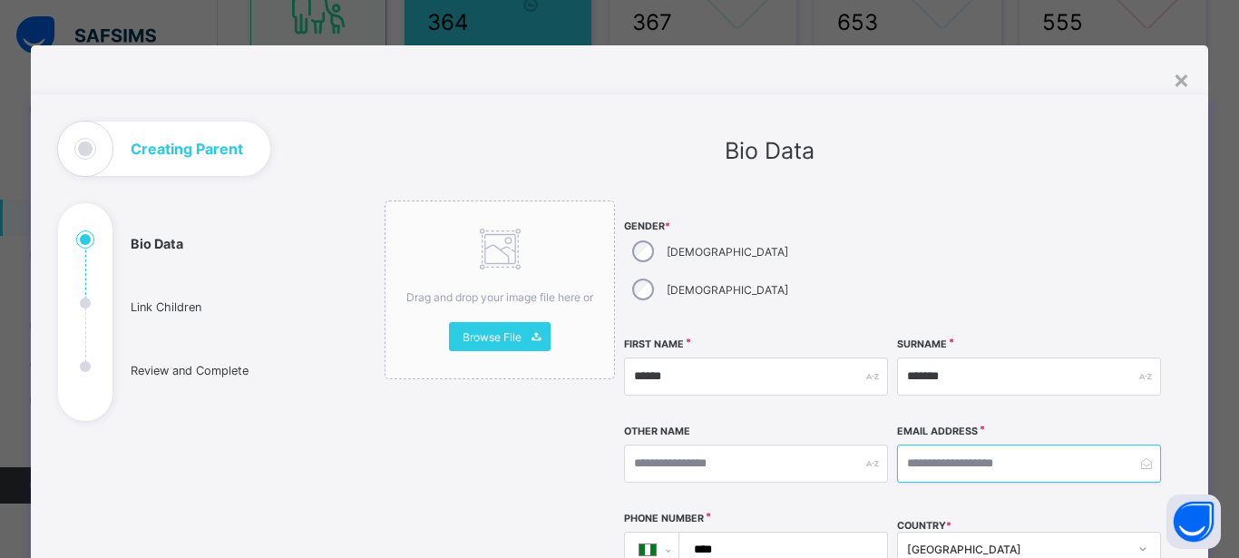
click at [979, 444] on input "email" at bounding box center [1029, 463] width 264 height 38
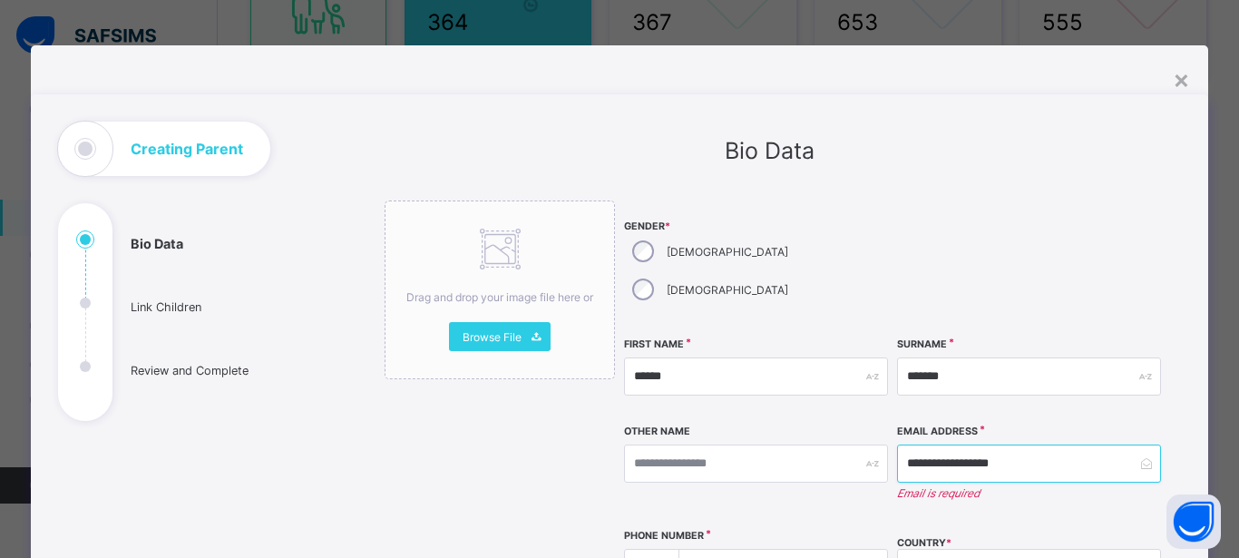
type input "**********"
click at [756, 550] on input "****" at bounding box center [779, 567] width 193 height 34
click at [1052, 444] on input "**********" at bounding box center [1029, 463] width 264 height 38
click at [741, 550] on input "****" at bounding box center [779, 567] width 193 height 34
type input "**********"
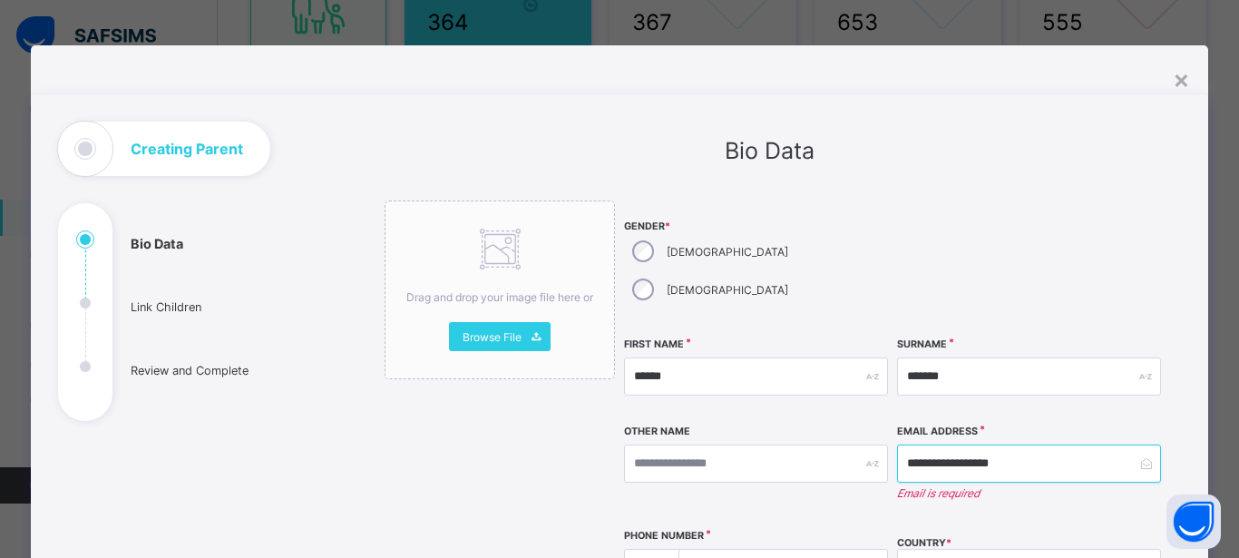
click at [1078, 444] on input "**********" at bounding box center [1029, 463] width 264 height 38
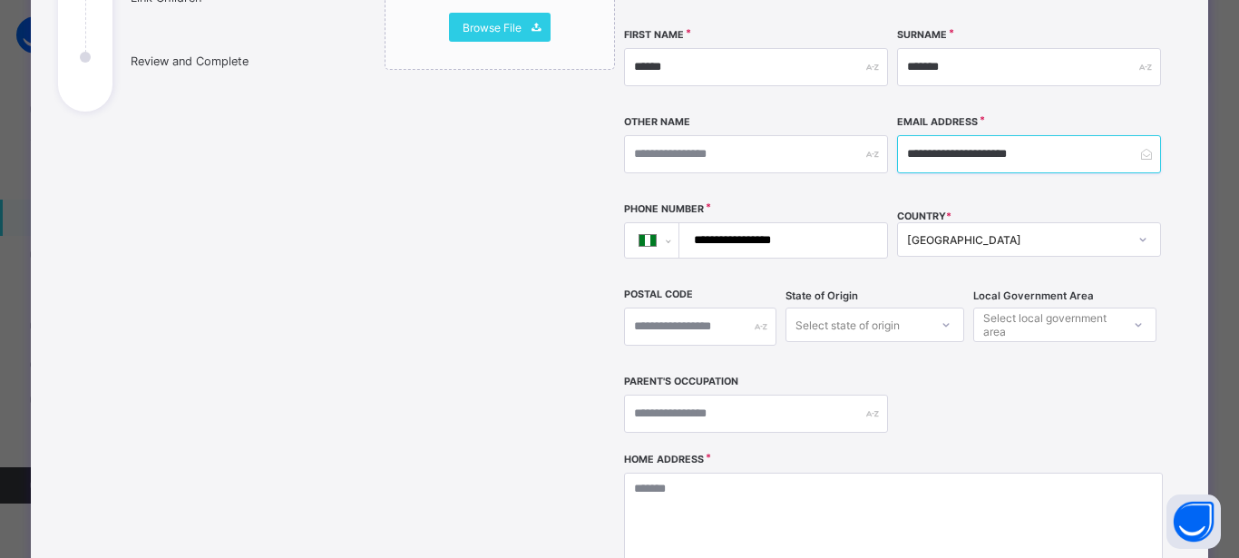
scroll to position [327, 0]
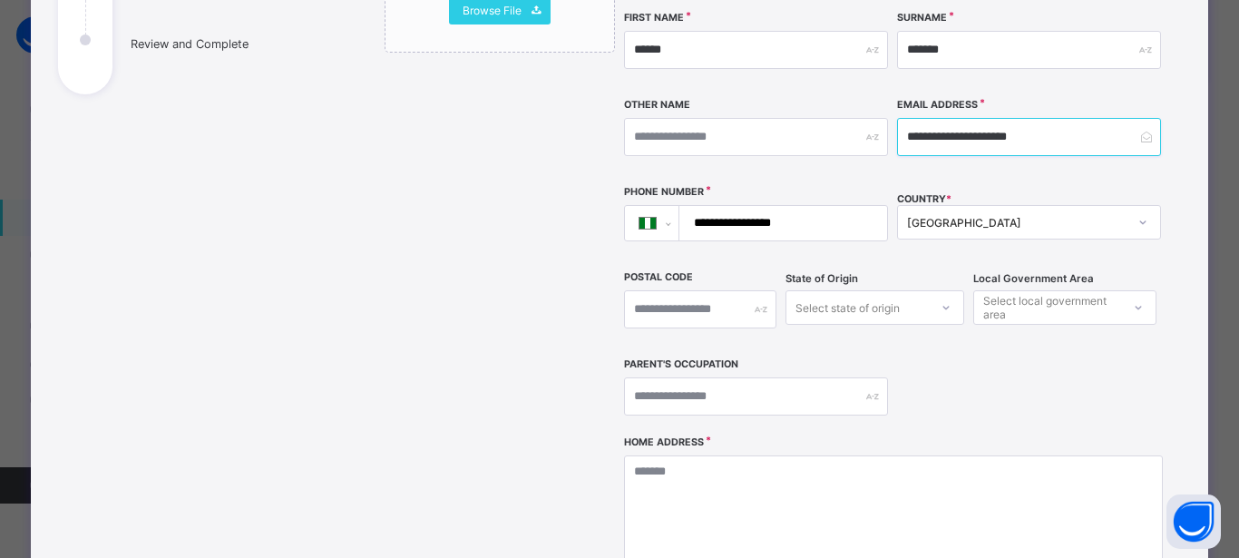
type input "**********"
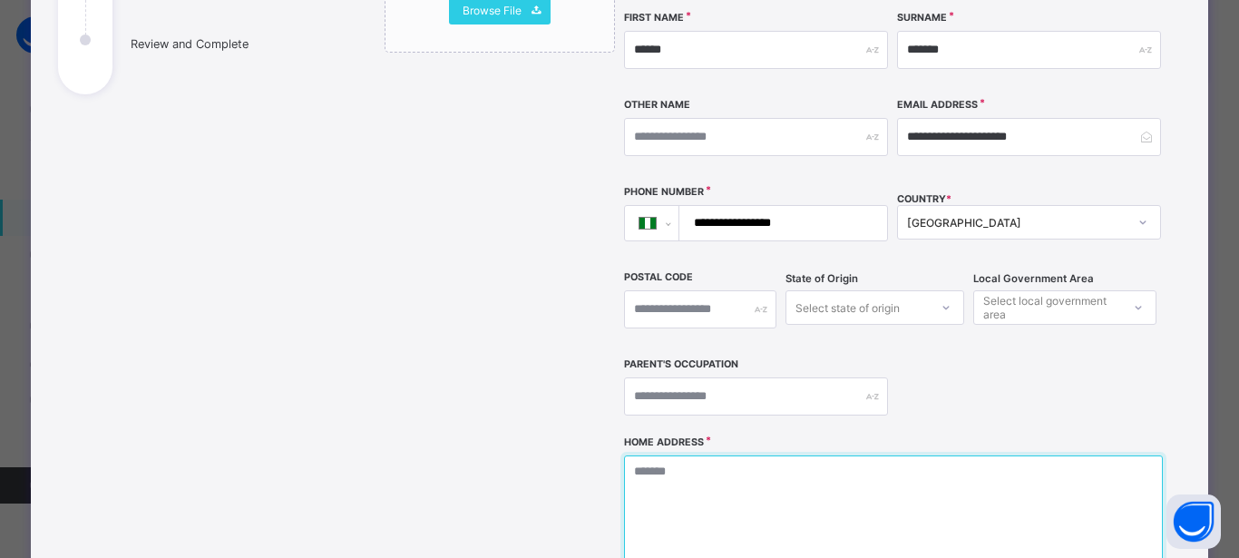
click at [904, 475] on textarea at bounding box center [893, 545] width 538 height 181
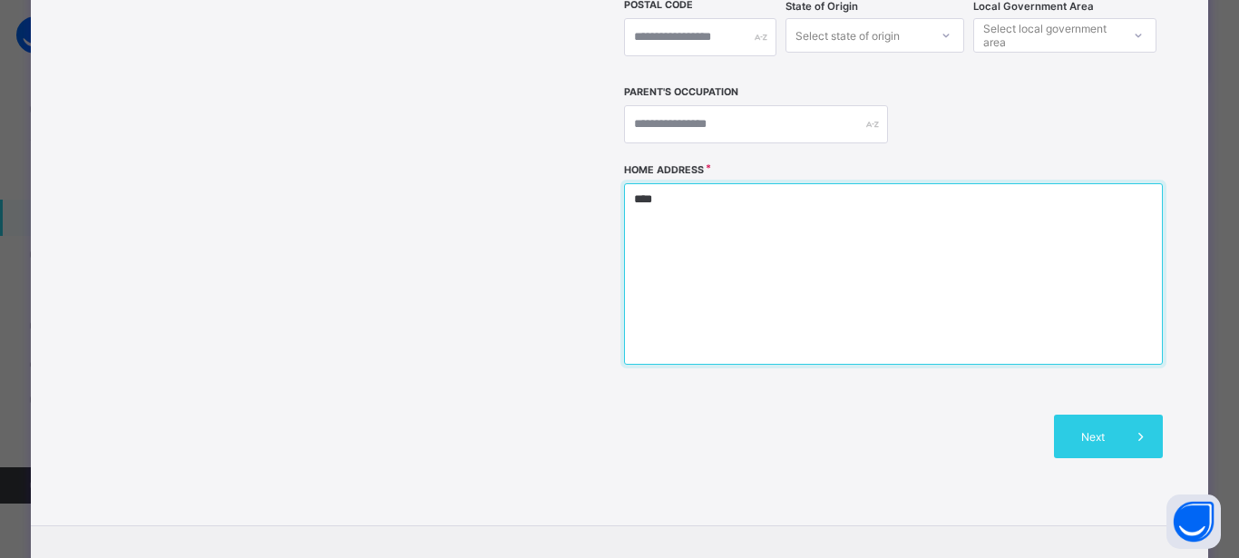
scroll to position [653, 0]
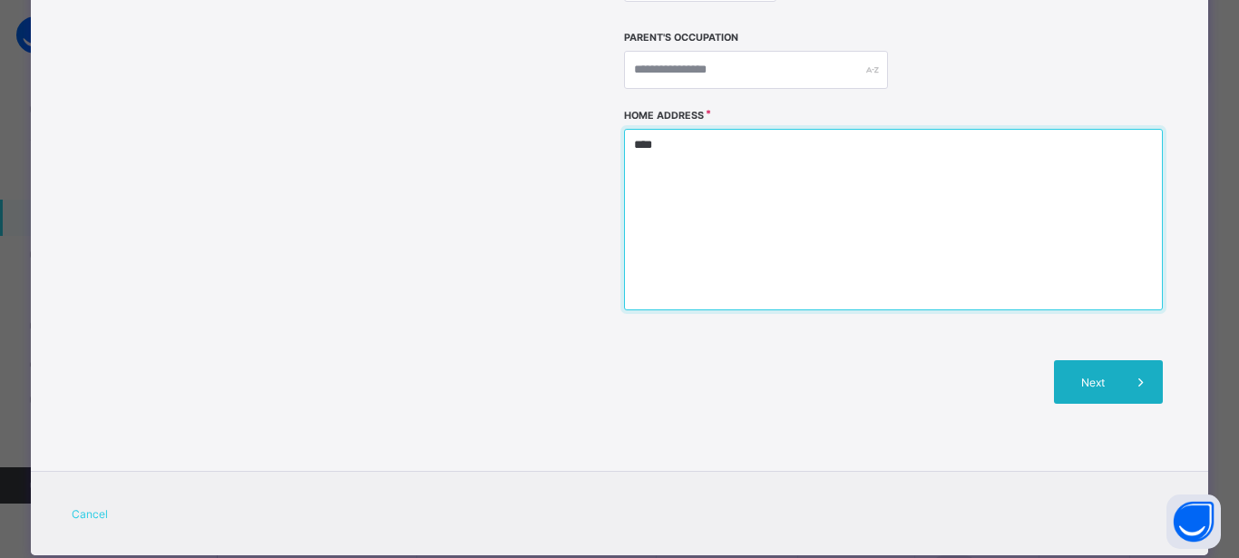
type textarea "****"
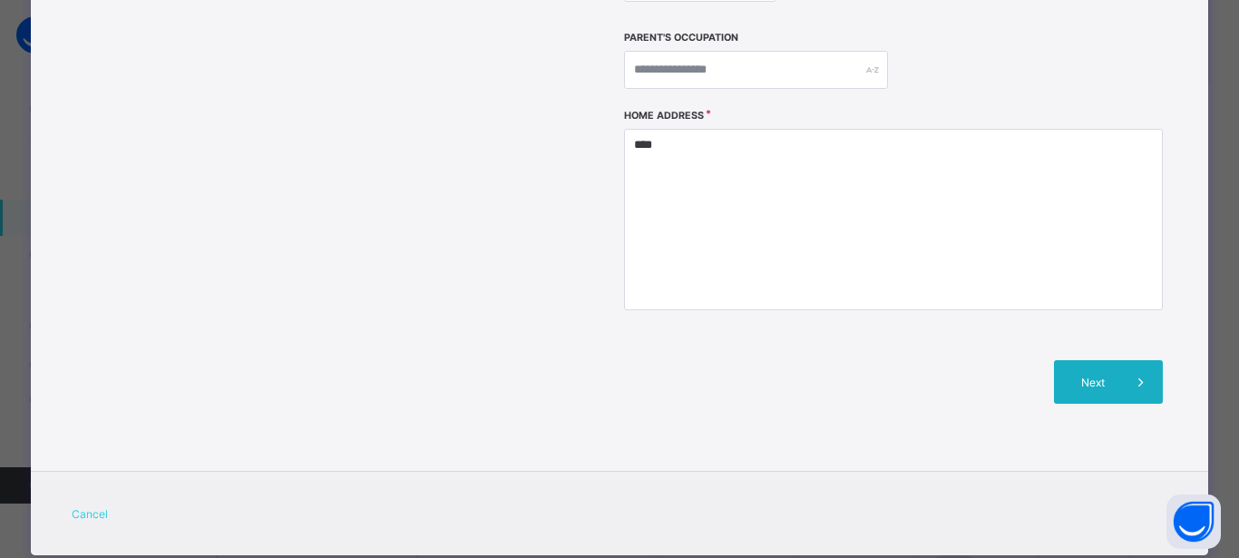
click at [1091, 360] on div "Next" at bounding box center [1108, 382] width 109 height 44
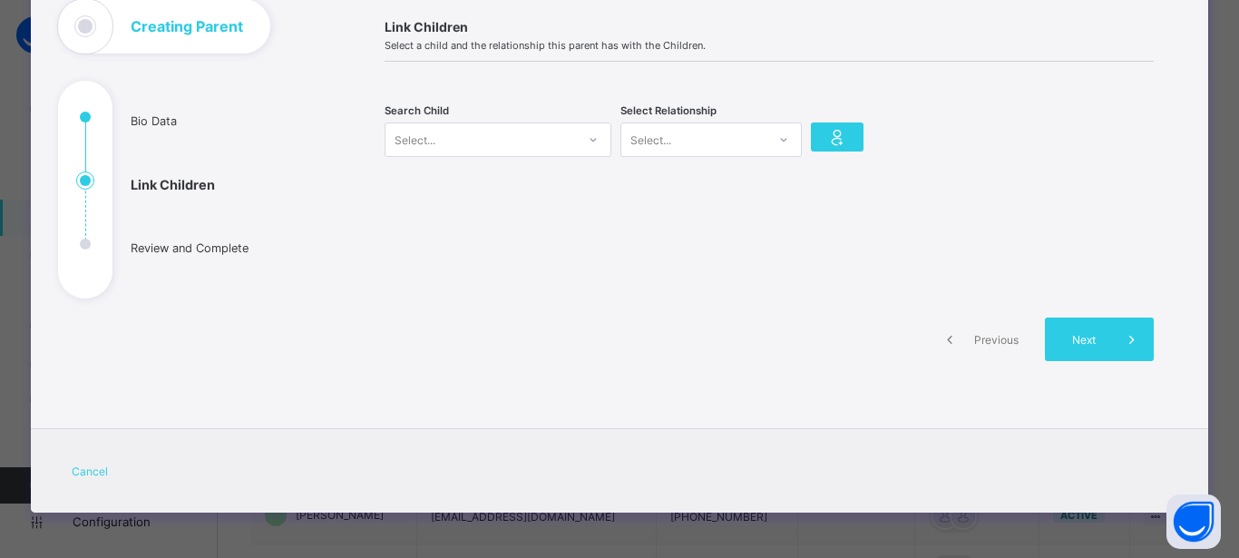
scroll to position [122, 0]
click at [526, 137] on div "Select..." at bounding box center [480, 139] width 190 height 25
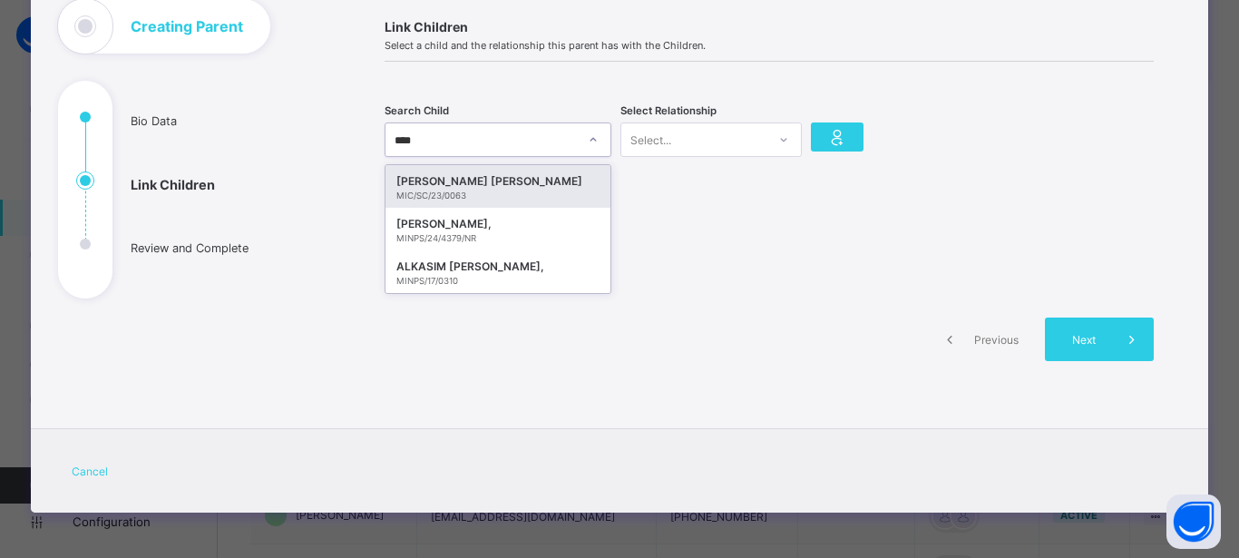
type input "*****"
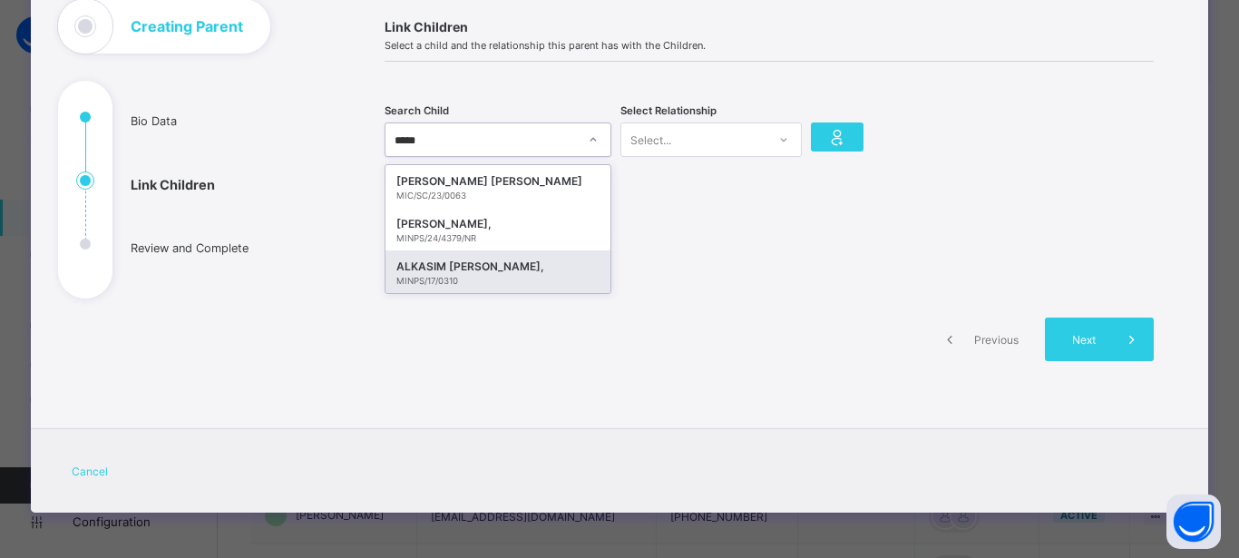
click at [527, 267] on div "ALKASIM DANJUMA ISMAIL," at bounding box center [497, 267] width 203 height 18
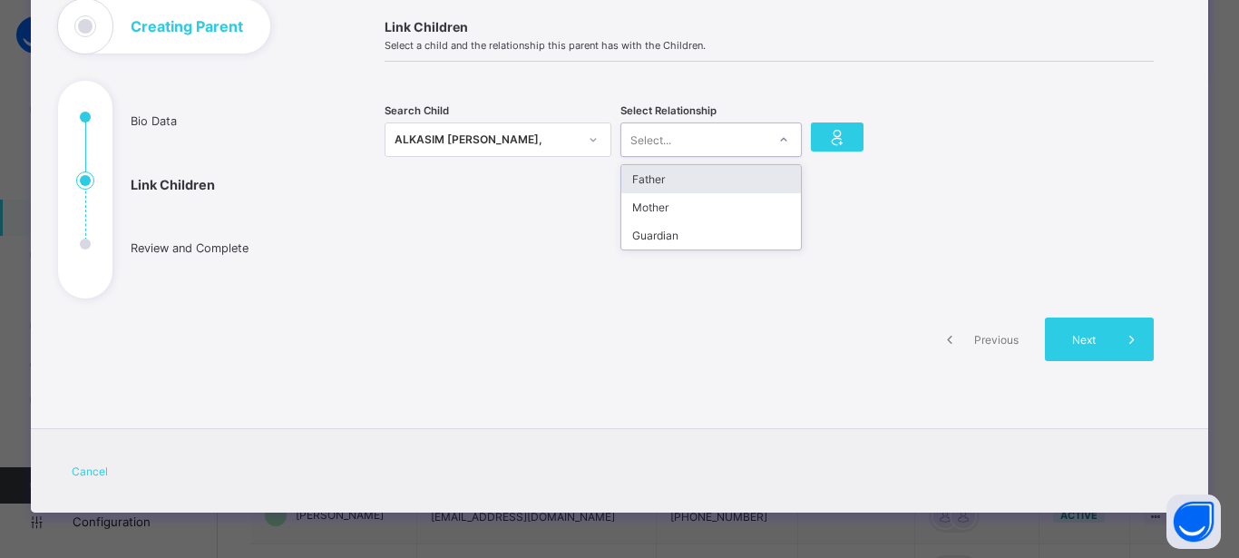
click at [780, 136] on icon at bounding box center [783, 140] width 11 height 18
click at [758, 176] on div "Father" at bounding box center [711, 179] width 180 height 28
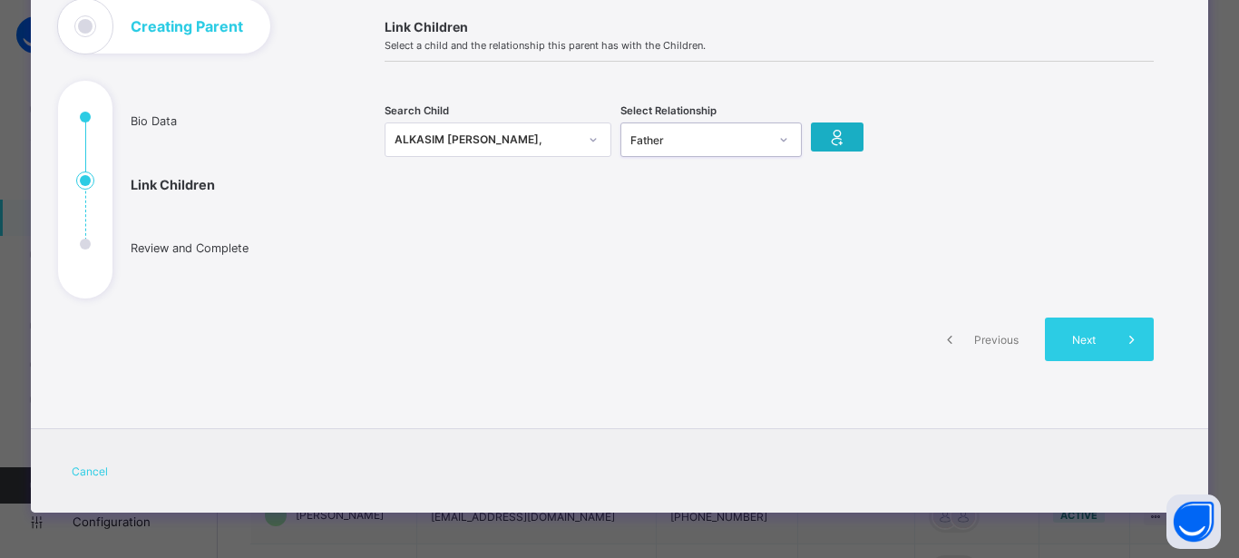
click at [824, 136] on icon at bounding box center [836, 137] width 25 height 22
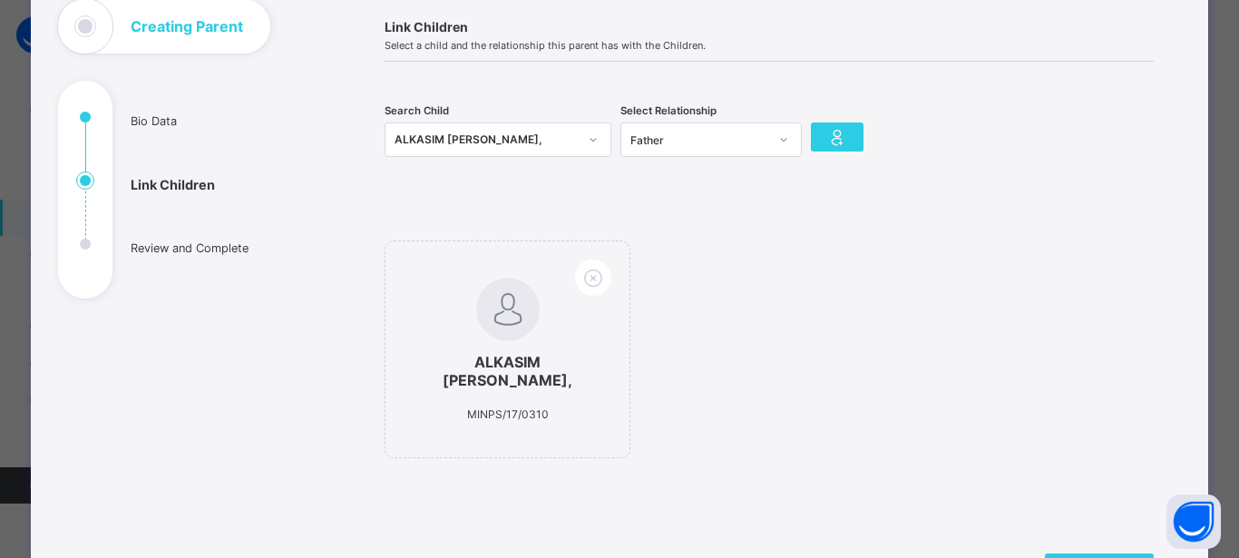
click at [557, 138] on div "ALKASIM DANJUMA ISMAIL," at bounding box center [486, 140] width 183 height 18
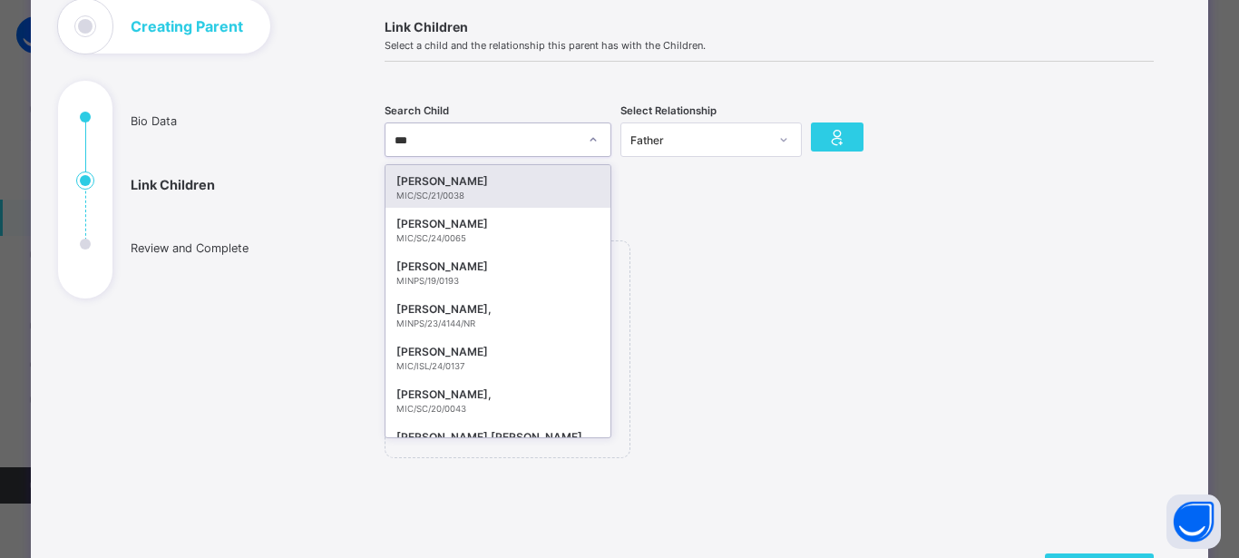
type input "****"
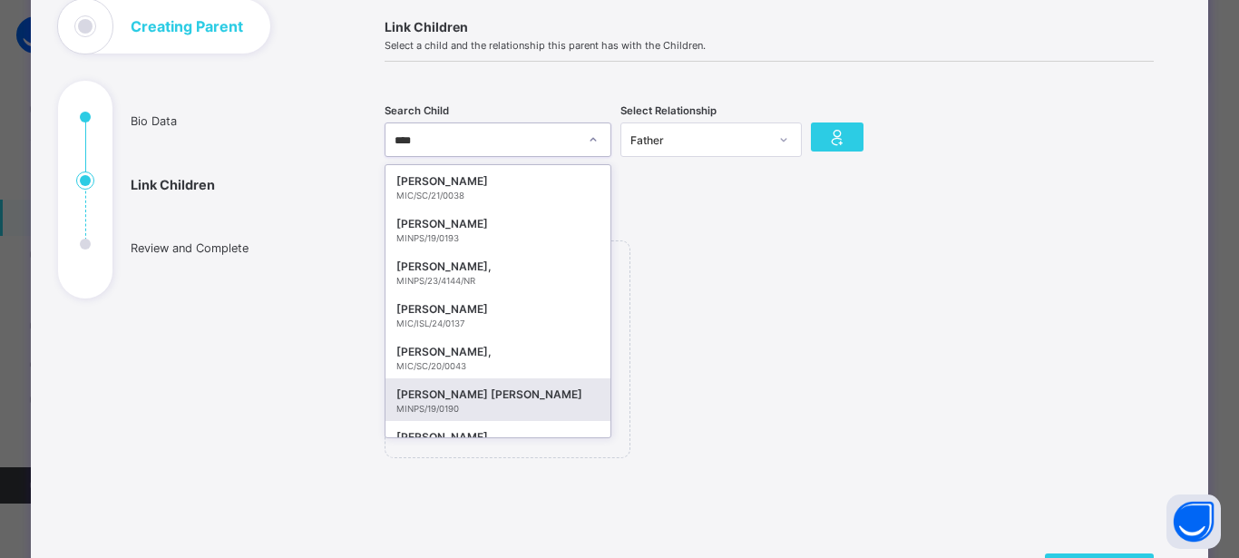
click at [474, 412] on div "MINPS/19/0190" at bounding box center [497, 409] width 203 height 10
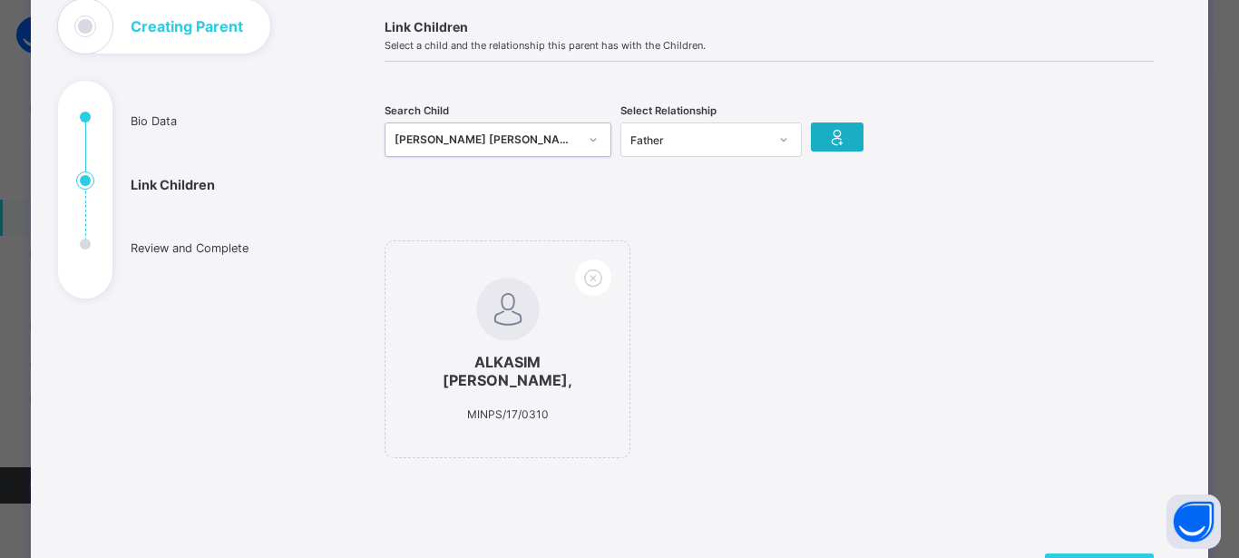
click at [843, 140] on div at bounding box center [837, 136] width 53 height 29
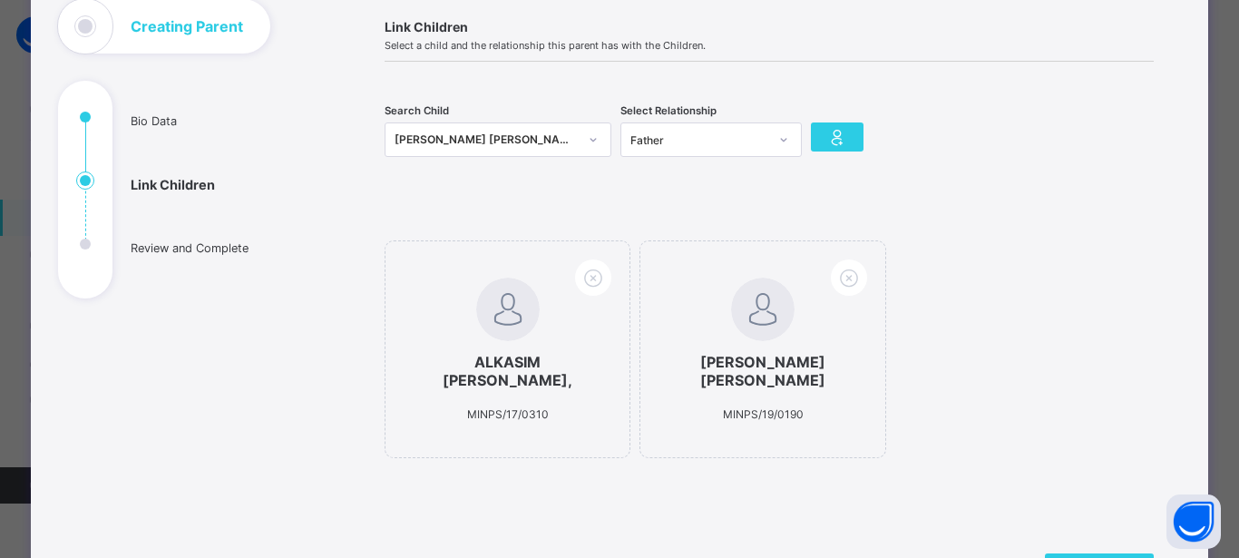
click at [395, 143] on input "text" at bounding box center [396, 141] width 2 height 12
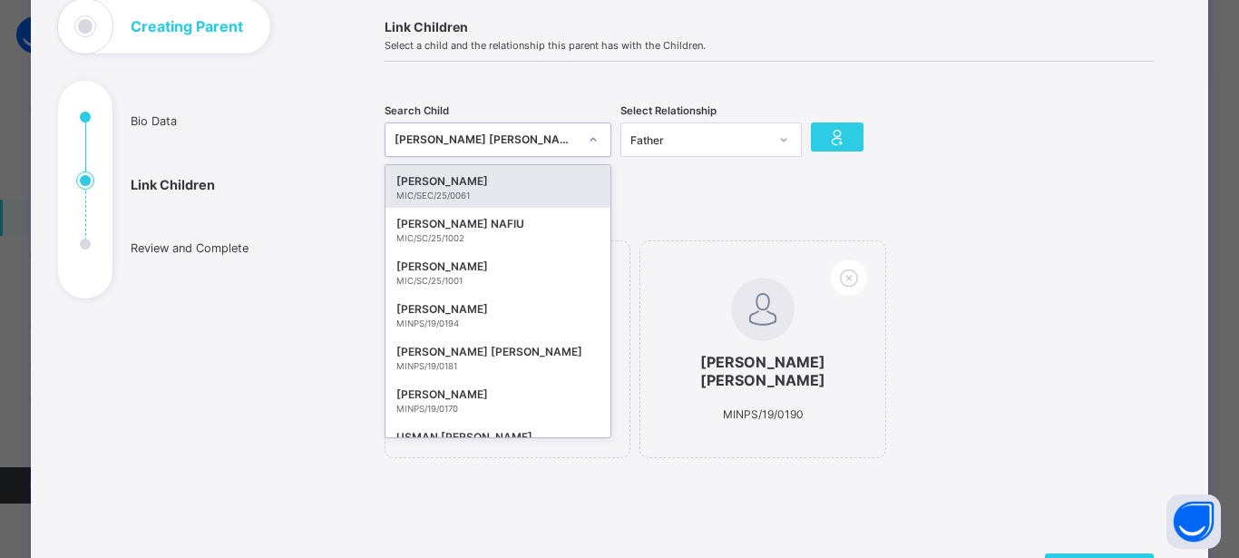
click at [395, 136] on div "MUAZZAM DANJUMA ISMAIL" at bounding box center [486, 140] width 183 height 18
click at [502, 141] on div "MUAZZAM DANJUMA ISMAIL" at bounding box center [486, 140] width 183 height 18
click at [518, 141] on div "MUAZZAM DANJUMA ISMAIL" at bounding box center [486, 140] width 183 height 18
type input "******"
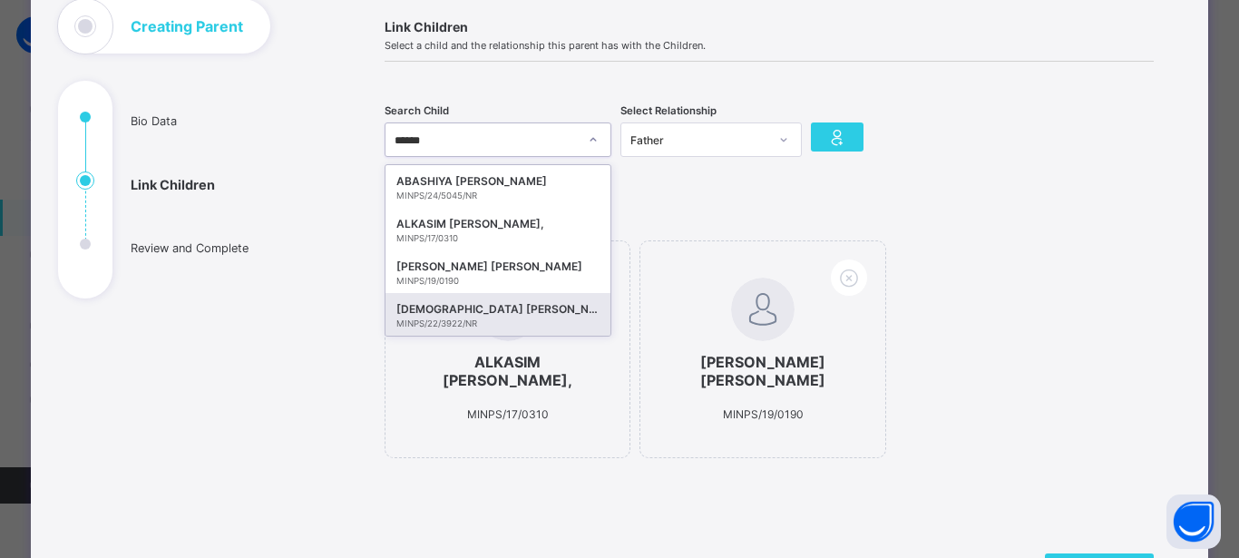
click at [495, 313] on div "ABASHIYYA DANJUMA ISMAEL," at bounding box center [497, 309] width 203 height 18
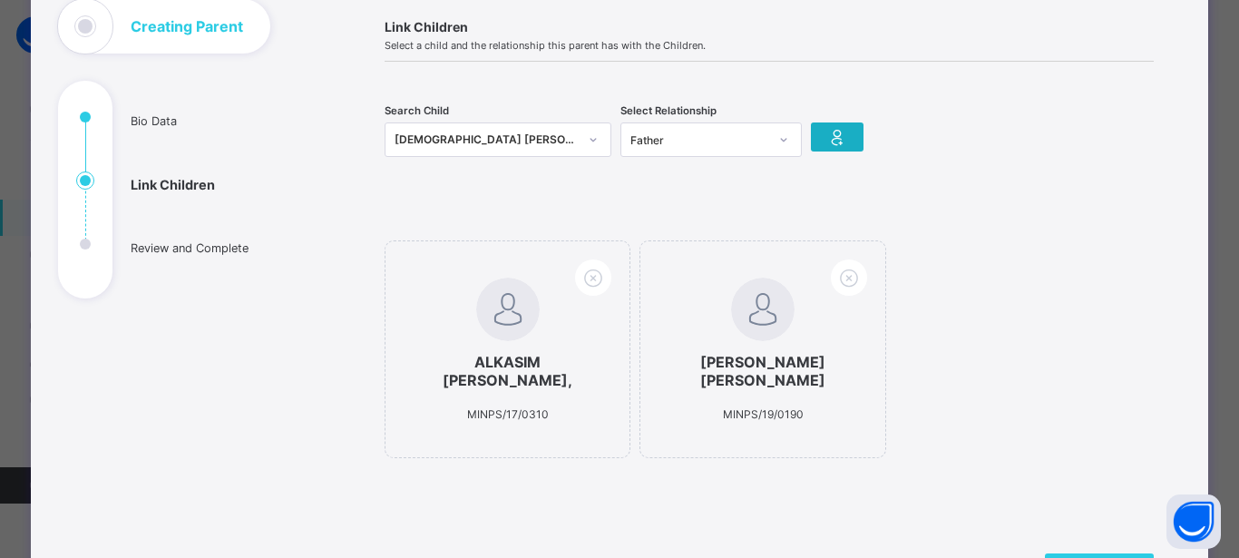
click at [830, 129] on icon at bounding box center [836, 137] width 25 height 22
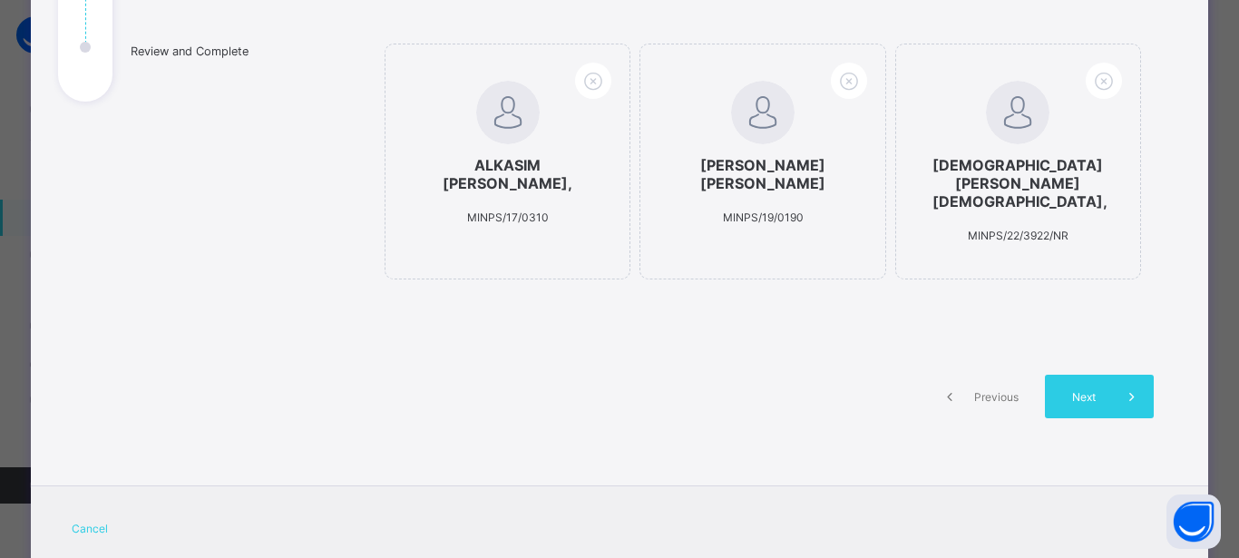
scroll to position [358, 0]
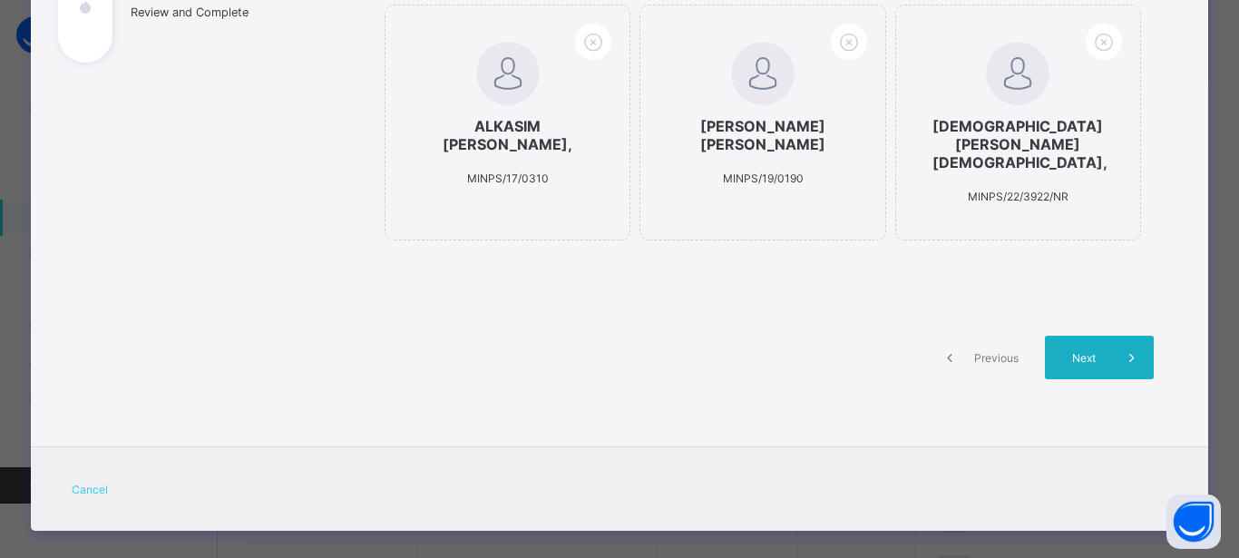
click at [1080, 351] on span "Next" at bounding box center [1084, 358] width 52 height 14
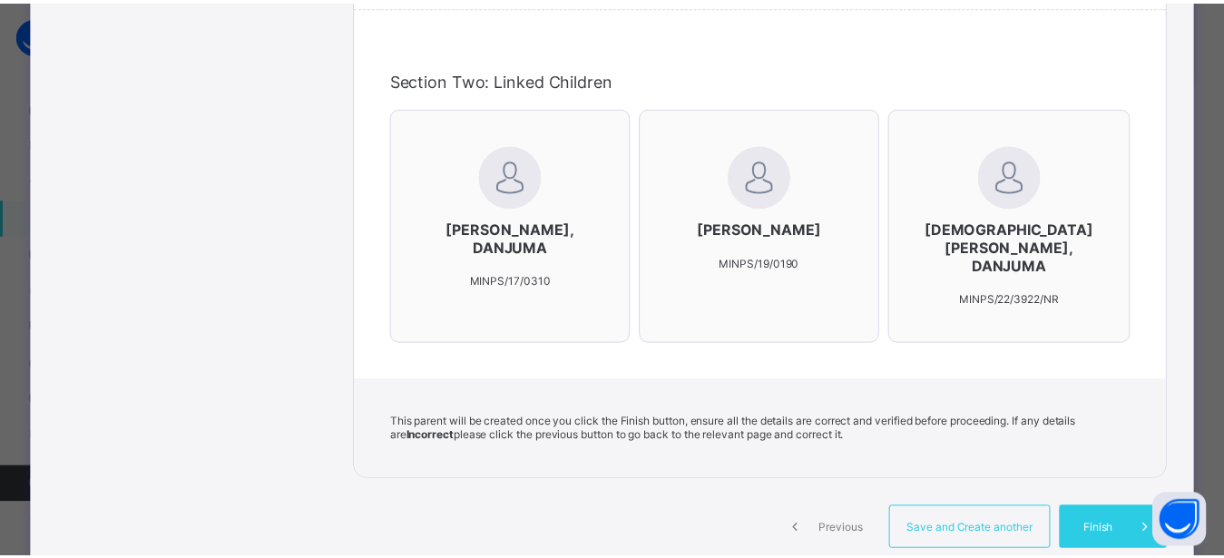
scroll to position [650, 0]
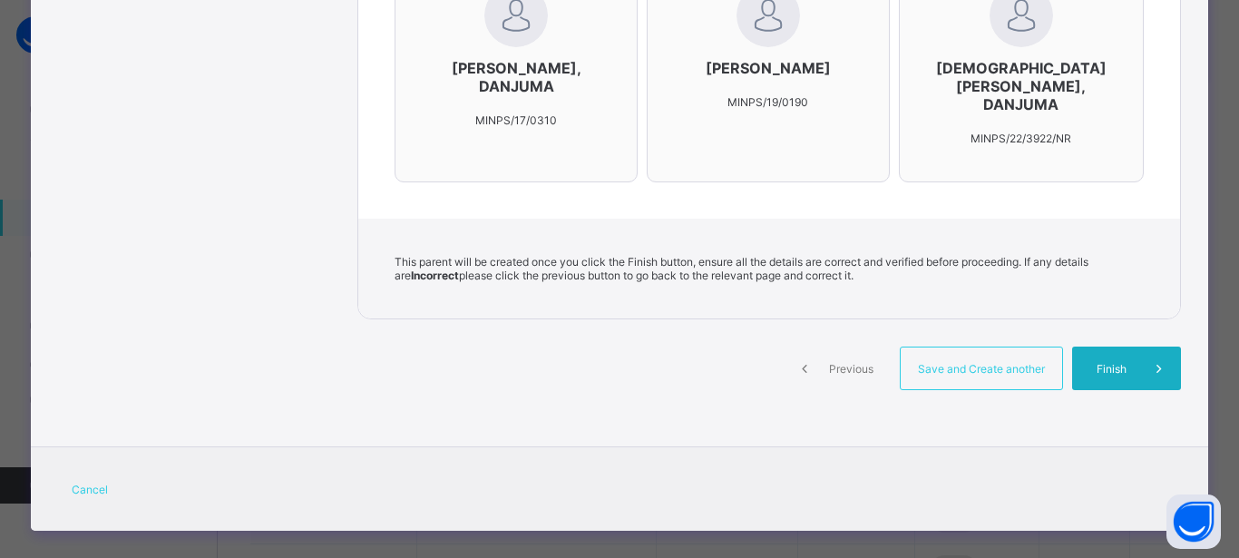
click at [1093, 362] on span "Finish" at bounding box center [1112, 369] width 52 height 14
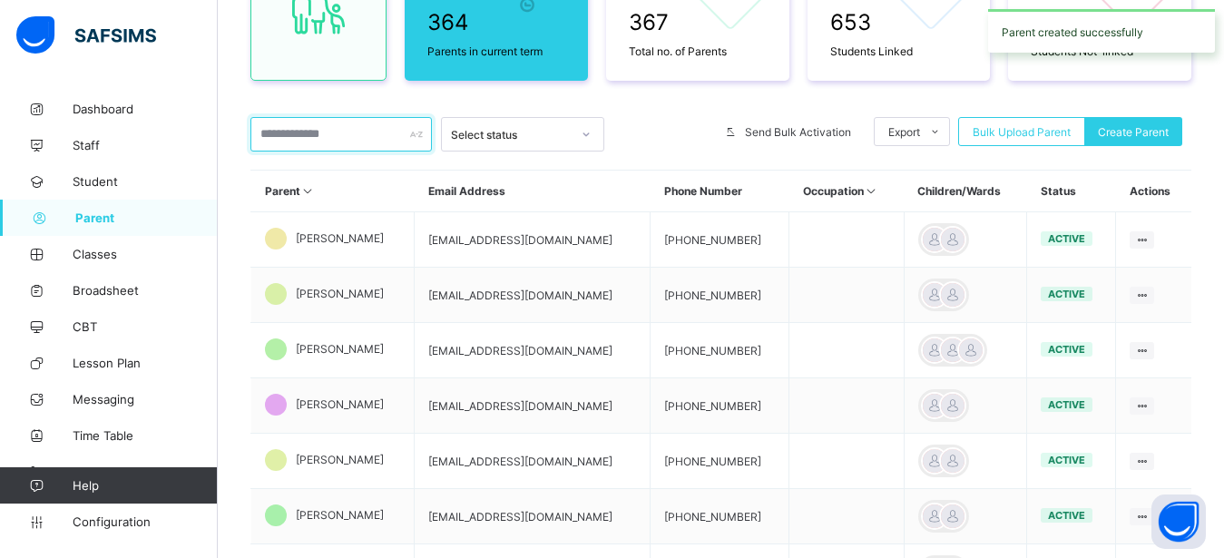
click at [287, 132] on input "text" at bounding box center [340, 134] width 181 height 34
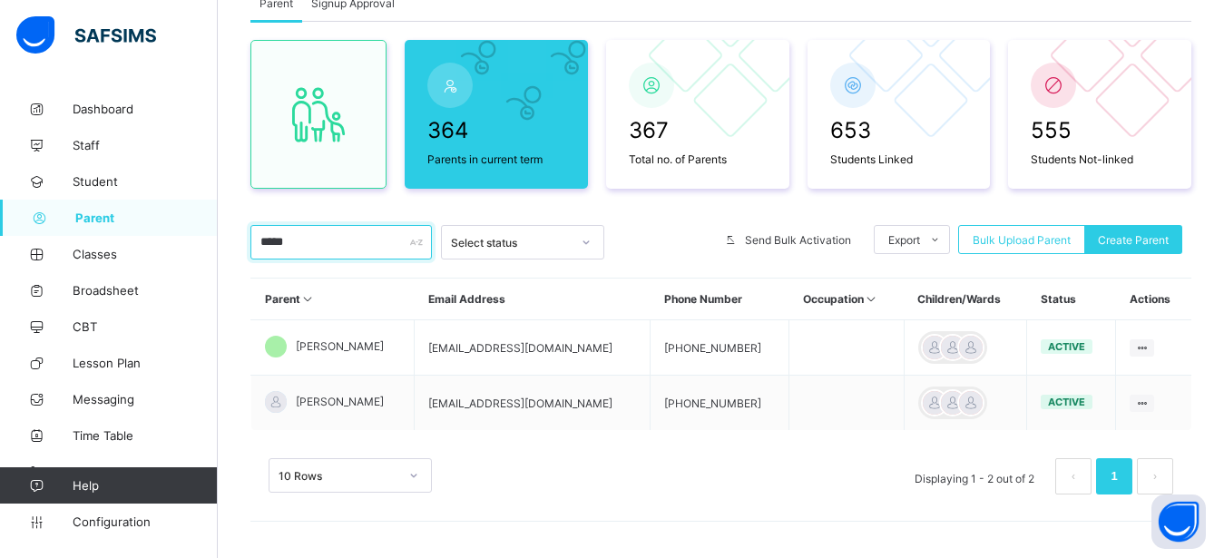
scroll to position [133, 0]
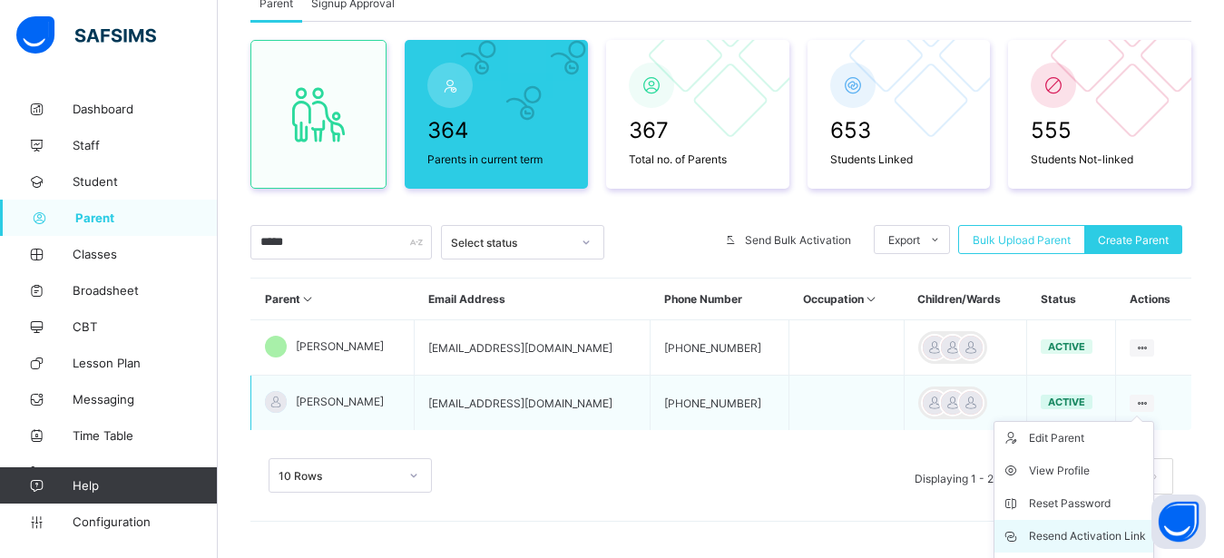
click at [1106, 529] on div "Resend Activation Link" at bounding box center [1087, 536] width 117 height 18
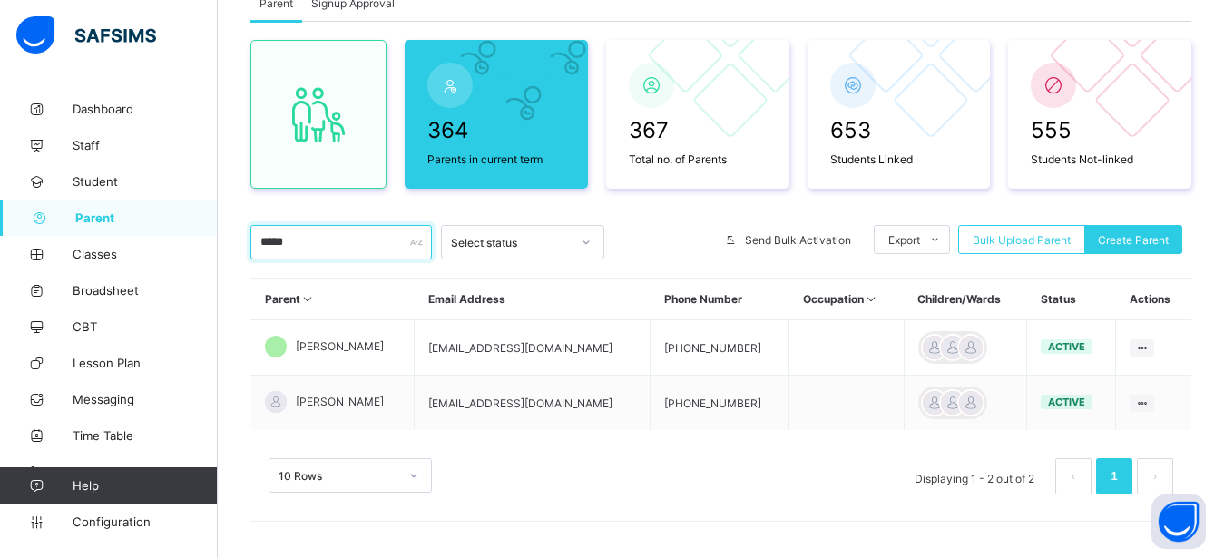
drag, startPoint x: 293, startPoint y: 242, endPoint x: 234, endPoint y: 243, distance: 59.0
click at [250, 243] on input "*****" at bounding box center [340, 242] width 181 height 34
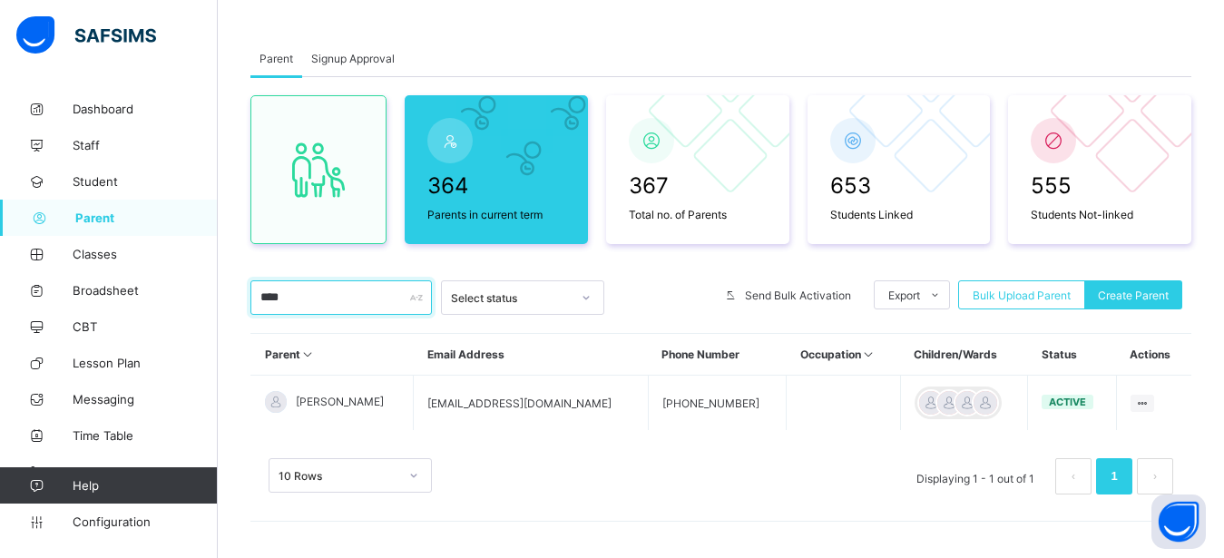
scroll to position [79, 0]
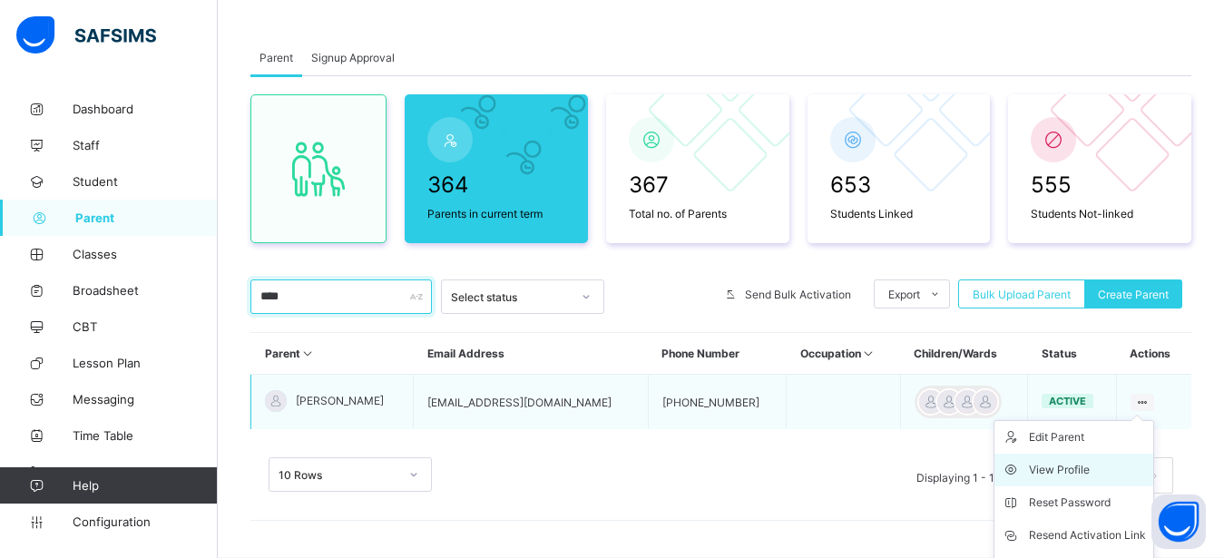
type input "****"
click at [1113, 463] on div "View Profile" at bounding box center [1087, 470] width 117 height 18
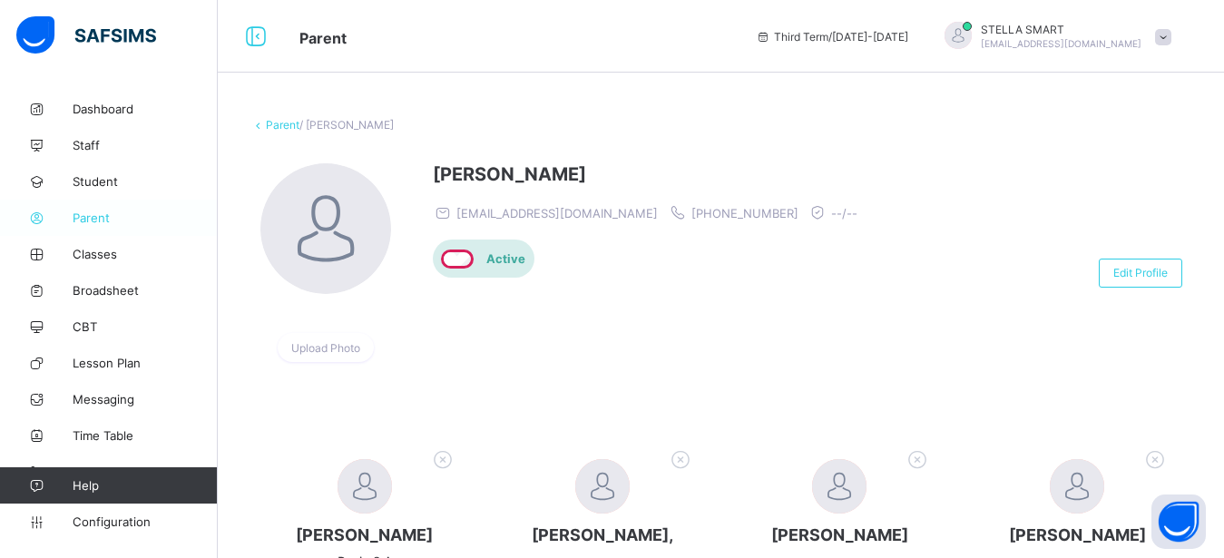
click at [93, 213] on span "Parent" at bounding box center [145, 217] width 145 height 15
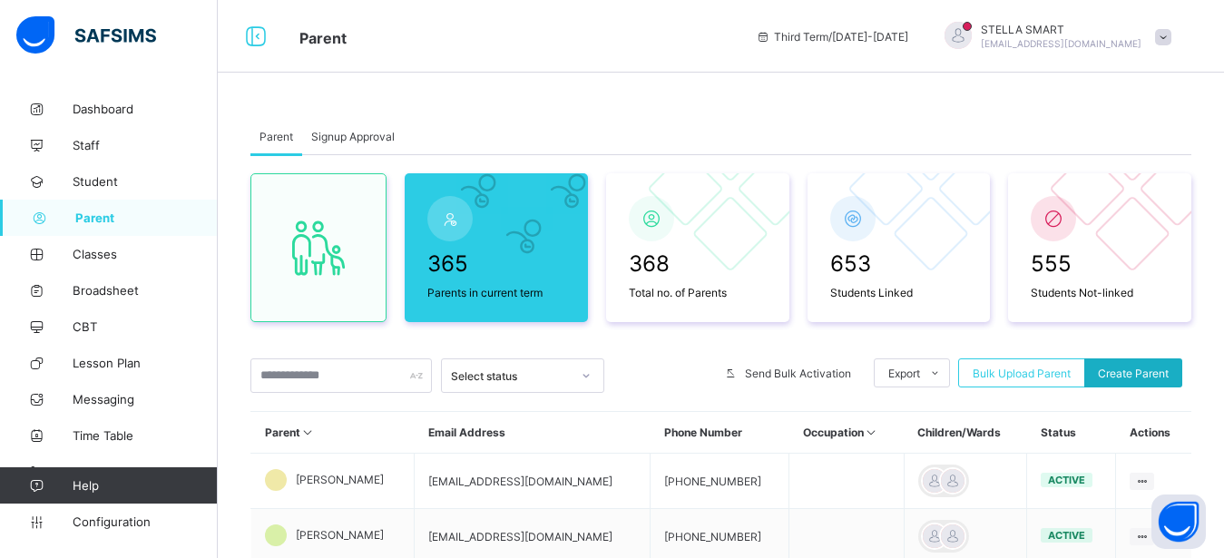
click at [1158, 368] on span "Create Parent" at bounding box center [1132, 373] width 71 height 14
select select "**"
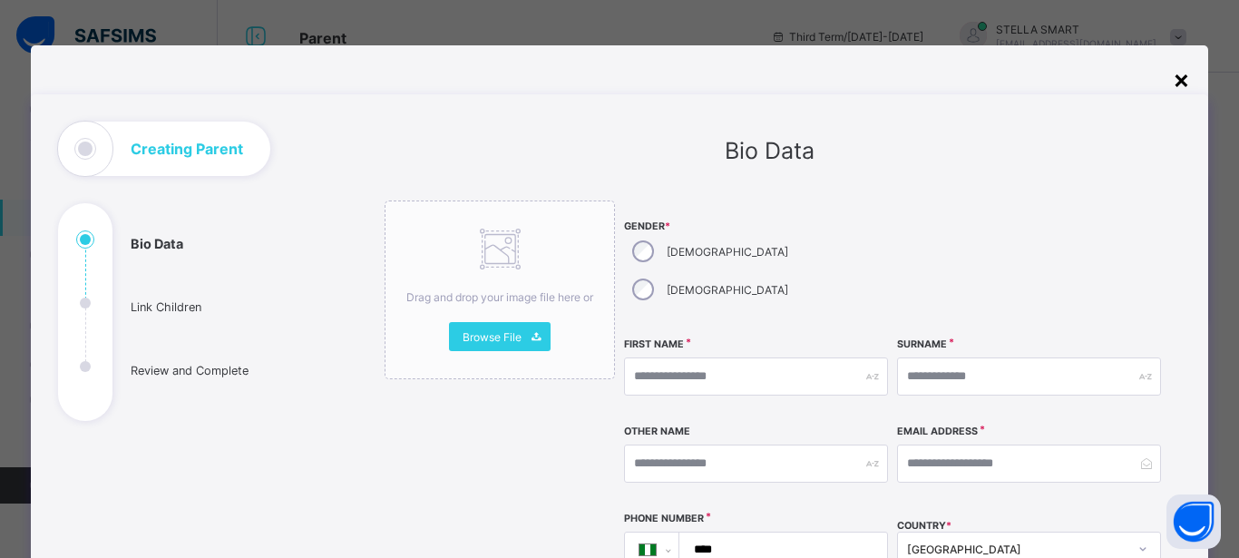
click at [1173, 81] on div "×" at bounding box center [1181, 78] width 17 height 31
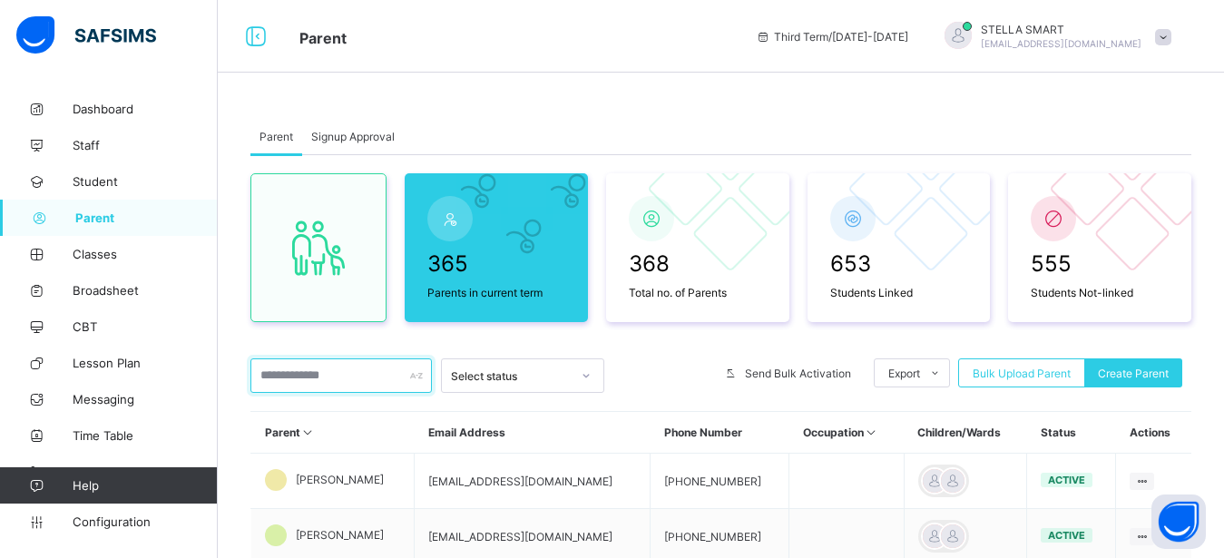
click at [286, 377] on input "text" at bounding box center [340, 375] width 181 height 34
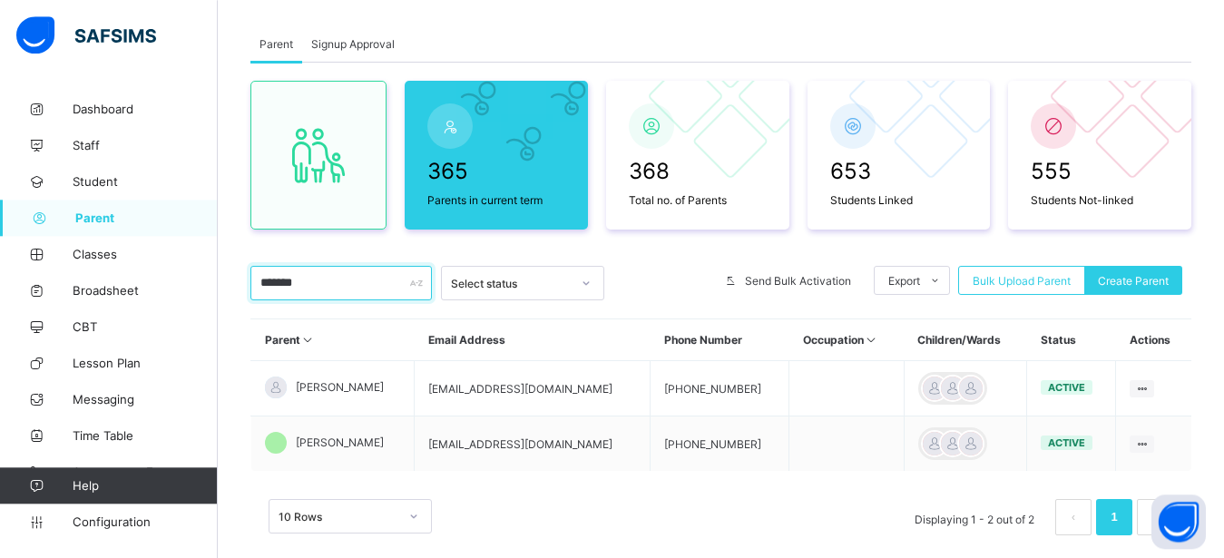
scroll to position [97, 0]
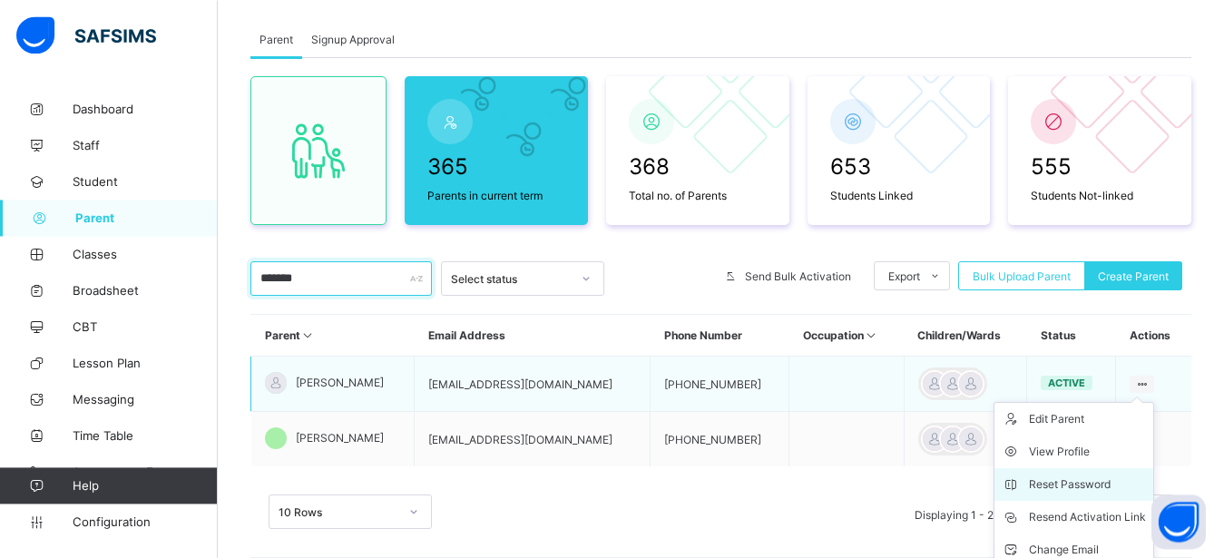
type input "*******"
click at [1107, 479] on div "Reset Password" at bounding box center [1087, 484] width 117 height 18
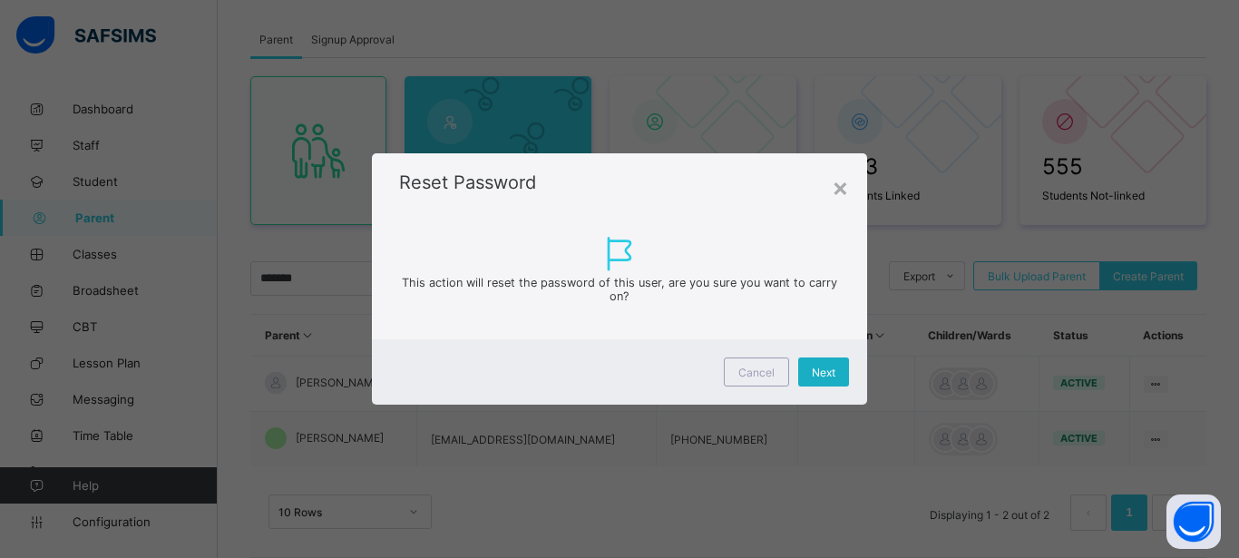
click at [826, 370] on span "Next" at bounding box center [824, 373] width 24 height 14
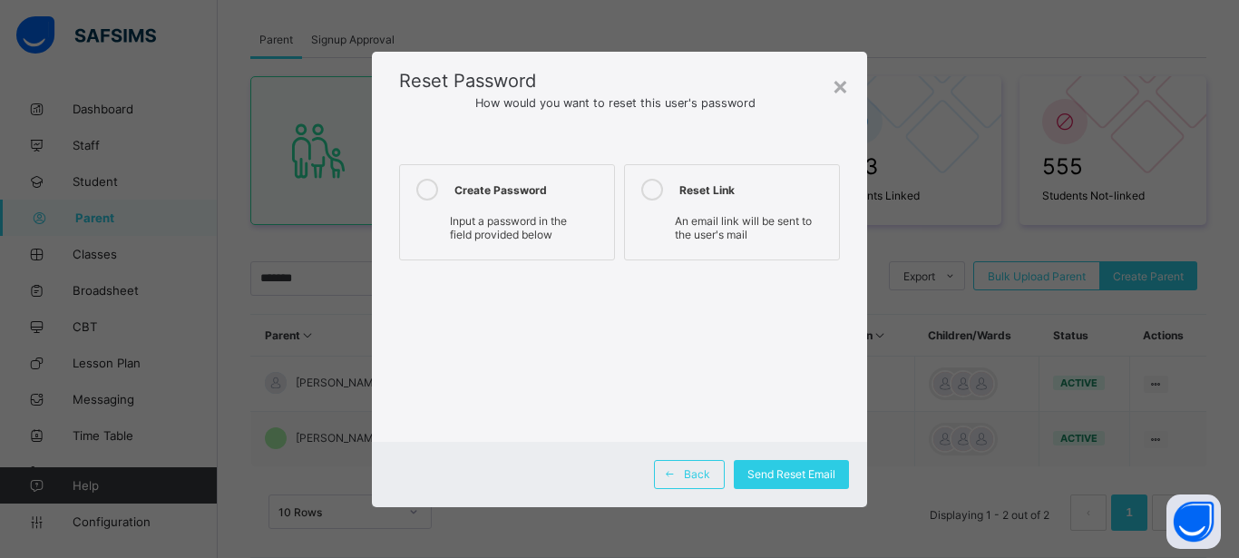
click at [430, 190] on icon at bounding box center [427, 190] width 22 height 22
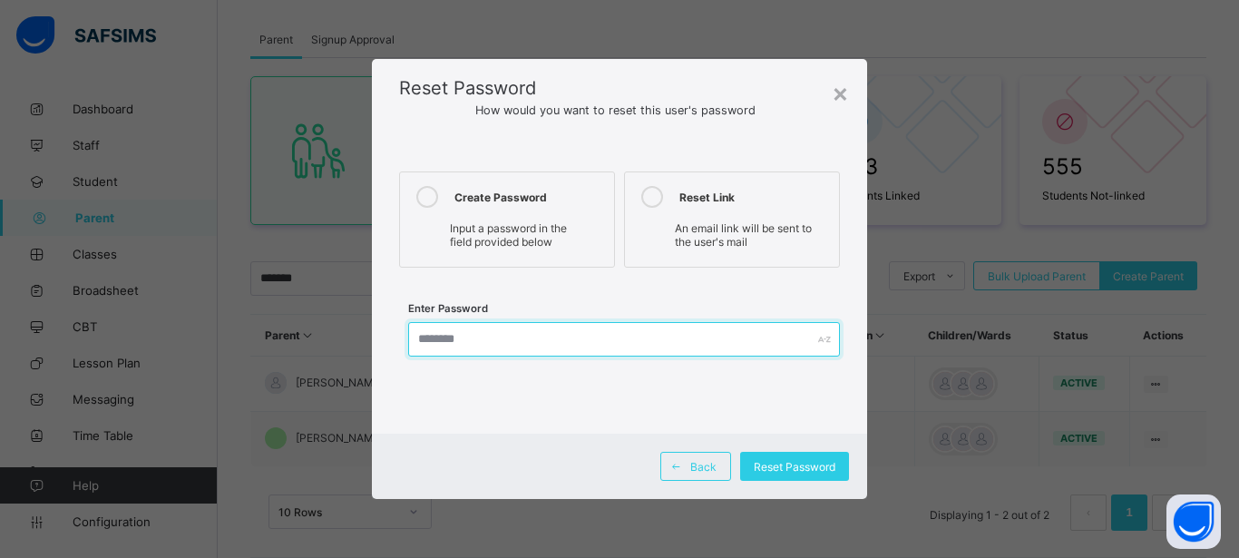
click at [602, 341] on input "text" at bounding box center [624, 339] width 432 height 34
type input "**********"
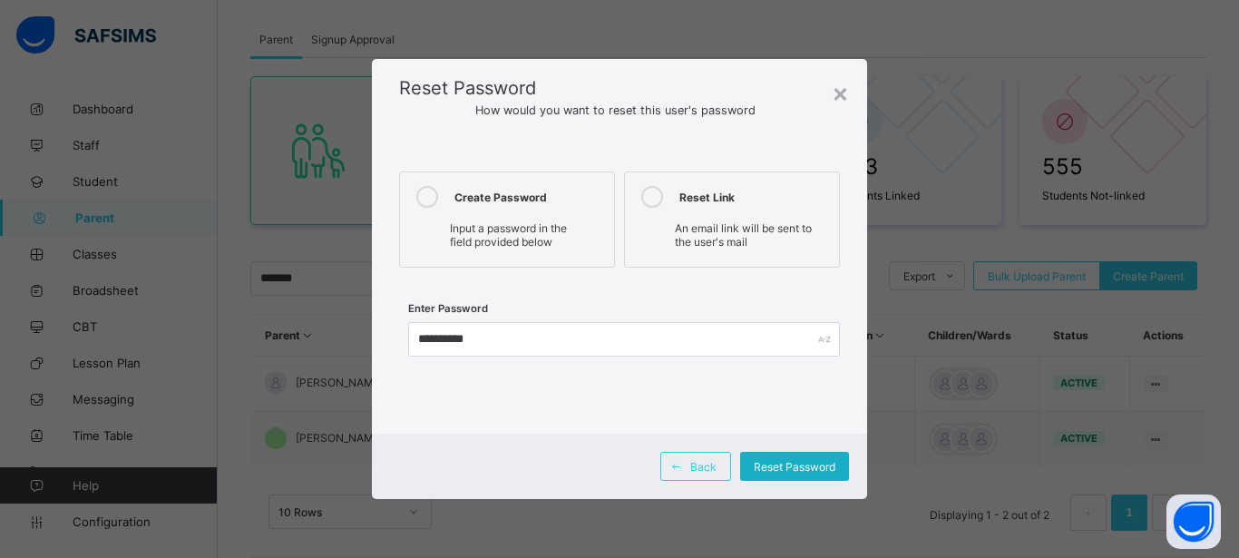
click at [796, 472] on span "Reset Password" at bounding box center [795, 467] width 82 height 14
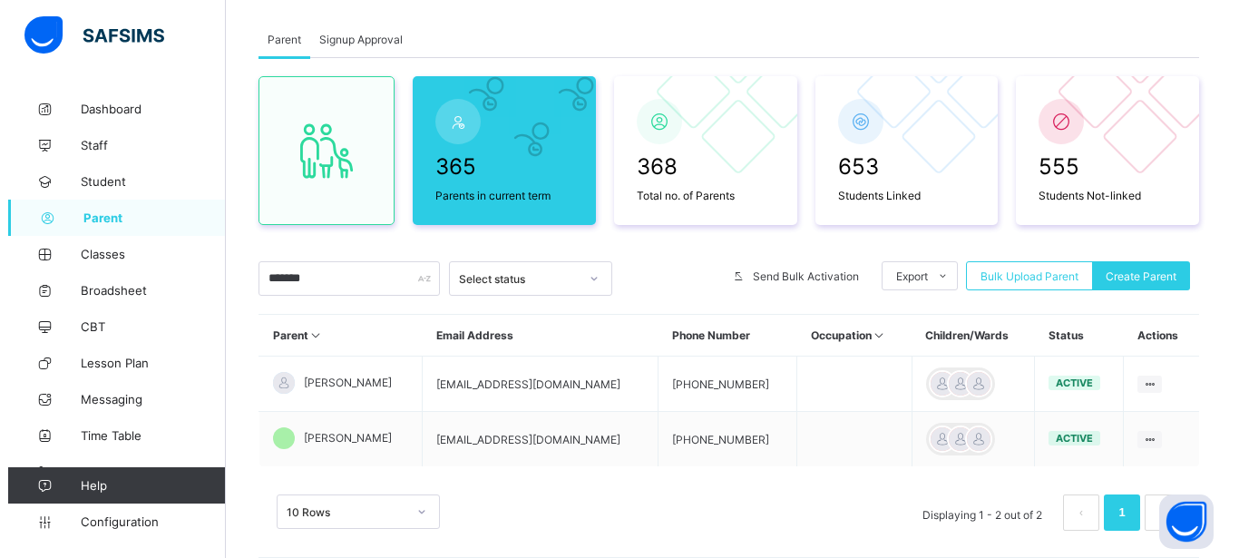
scroll to position [133, 0]
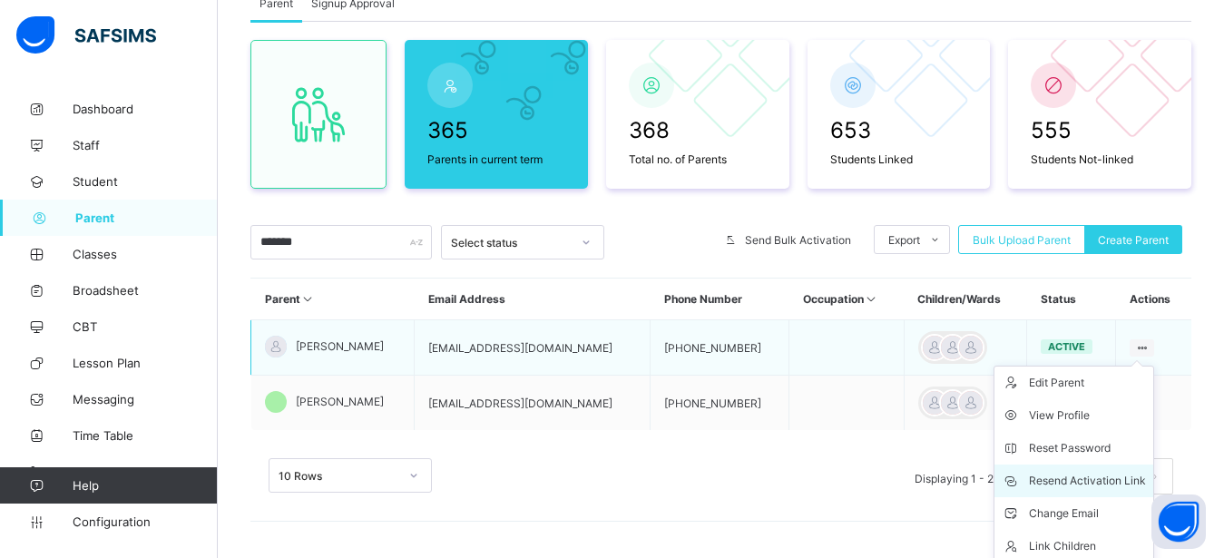
click at [1116, 480] on div "Resend Activation Link" at bounding box center [1087, 481] width 117 height 18
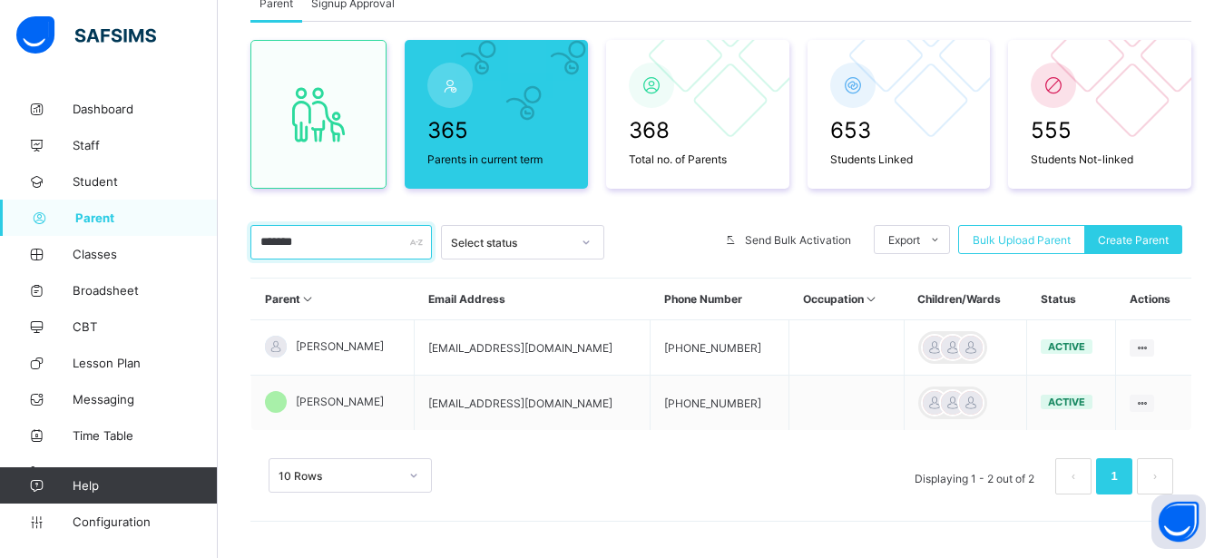
click at [331, 248] on input "*******" at bounding box center [340, 242] width 181 height 34
type input "*"
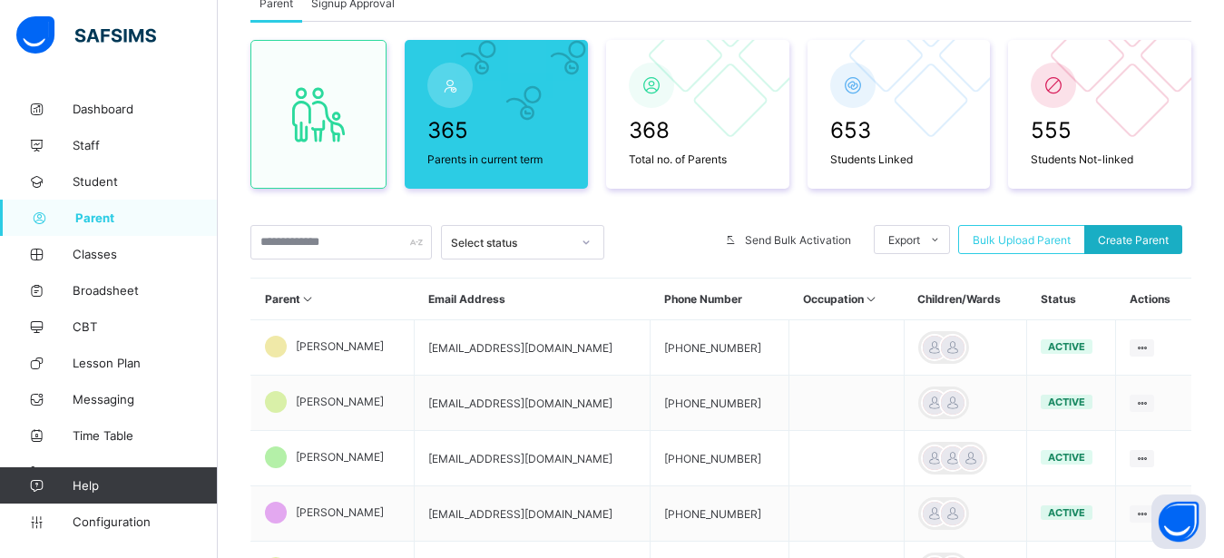
click at [1146, 234] on span "Create Parent" at bounding box center [1132, 240] width 71 height 14
select select "**"
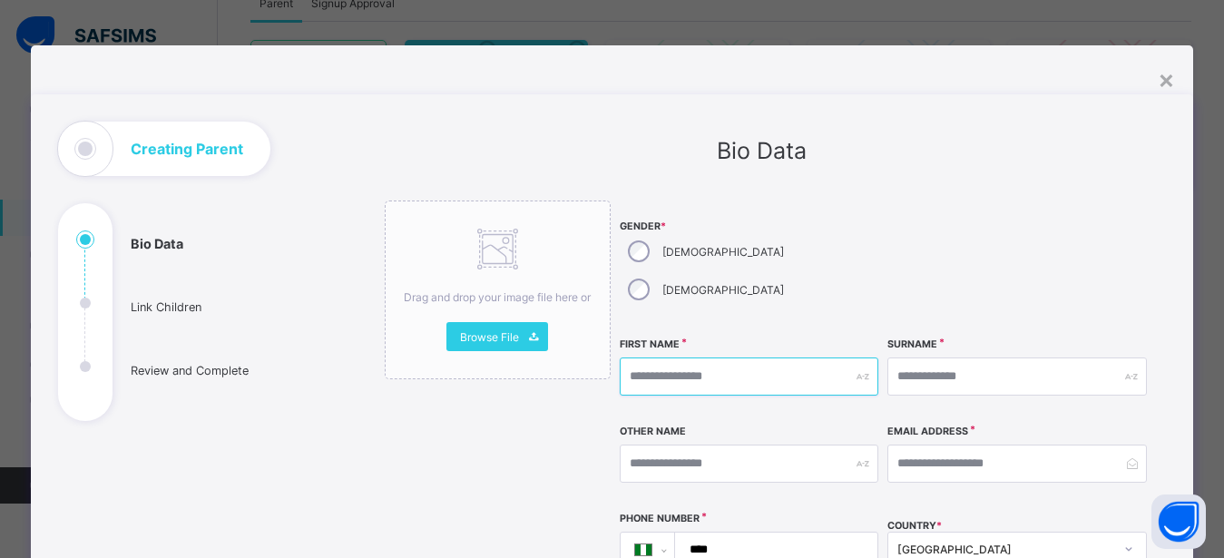
click at [656, 357] on input "text" at bounding box center [748, 376] width 258 height 38
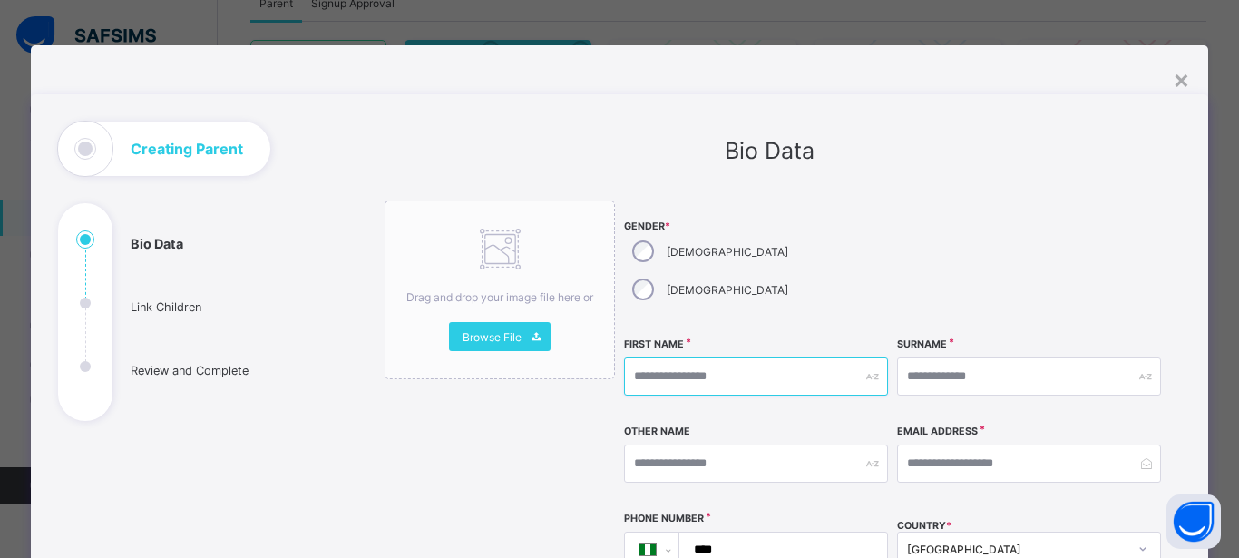
click at [646, 357] on input "text" at bounding box center [756, 376] width 264 height 38
type input "*******"
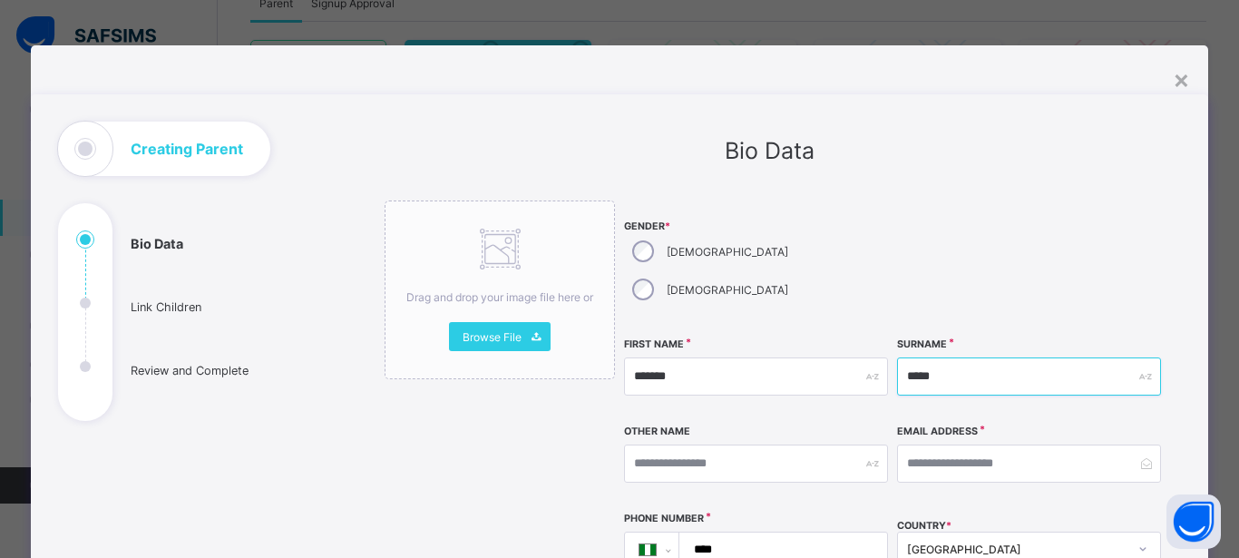
type input "*****"
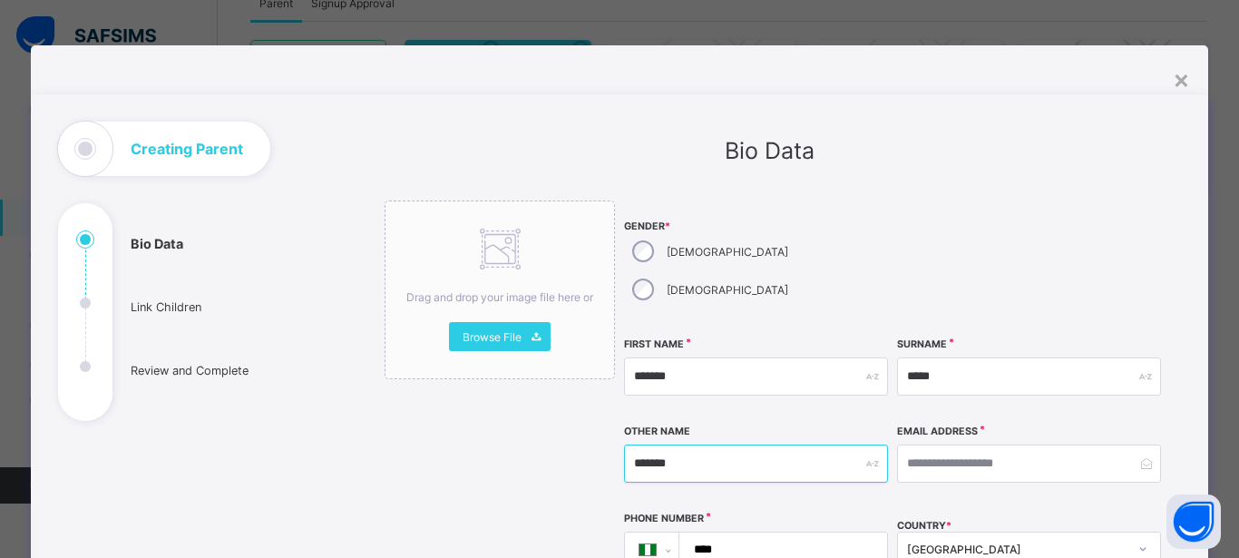
type input "*******"
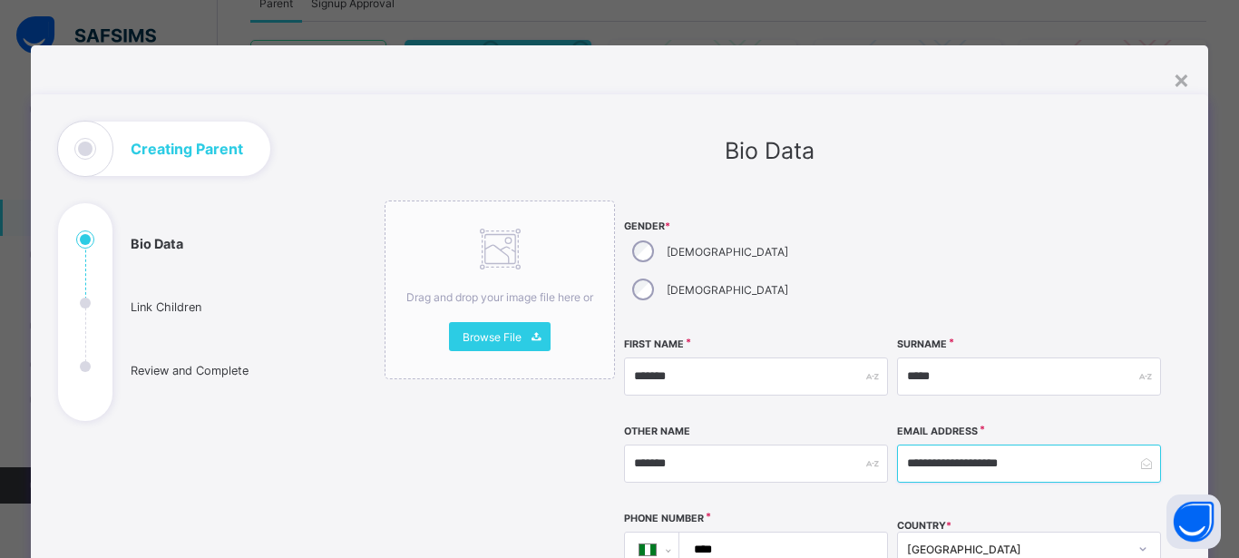
type input "**********"
click at [749, 532] on input "****" at bounding box center [779, 549] width 193 height 34
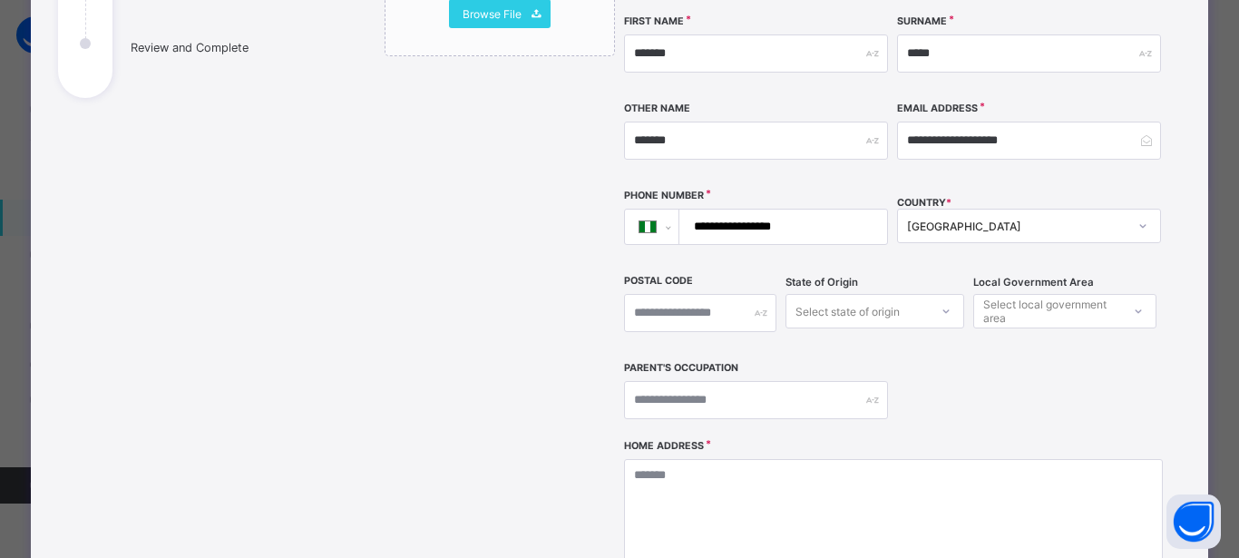
scroll to position [327, 0]
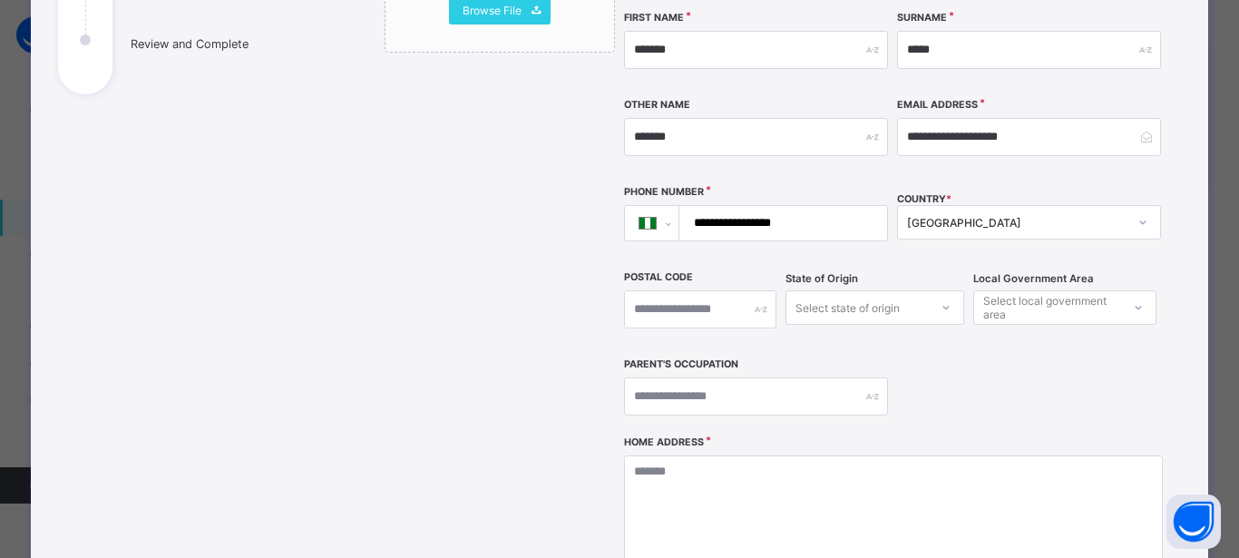
type input "**********"
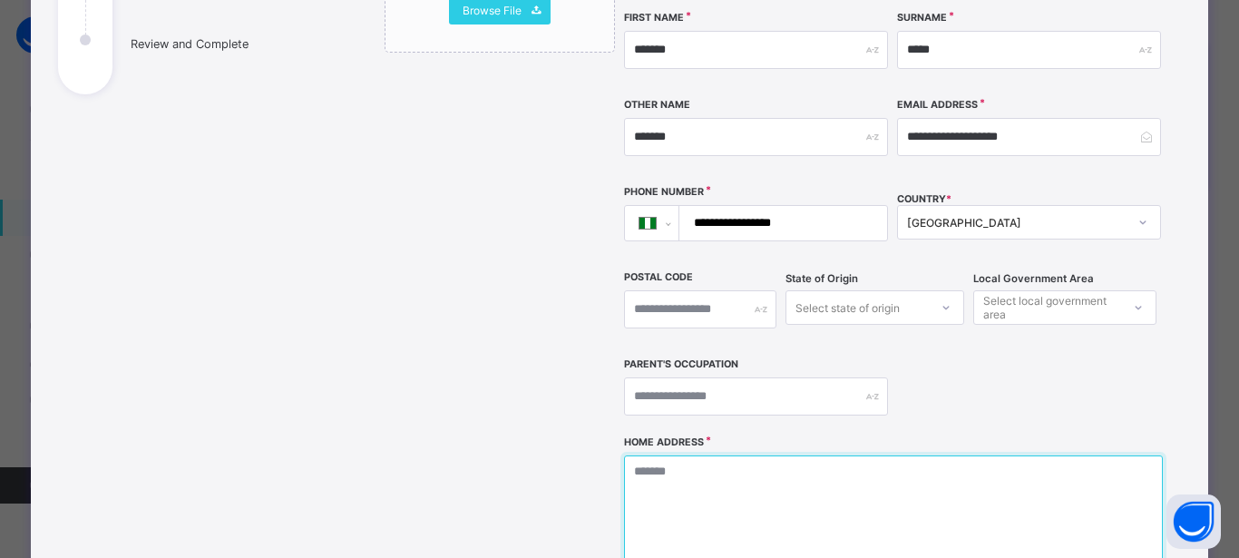
click at [665, 455] on textarea at bounding box center [893, 545] width 538 height 181
type textarea "****"
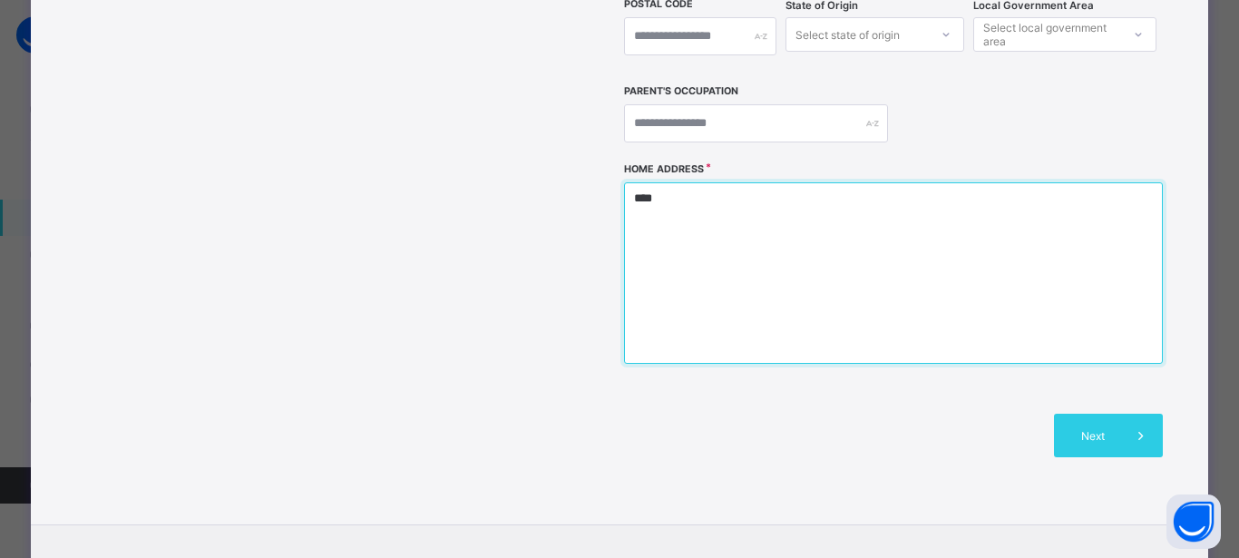
scroll to position [653, 0]
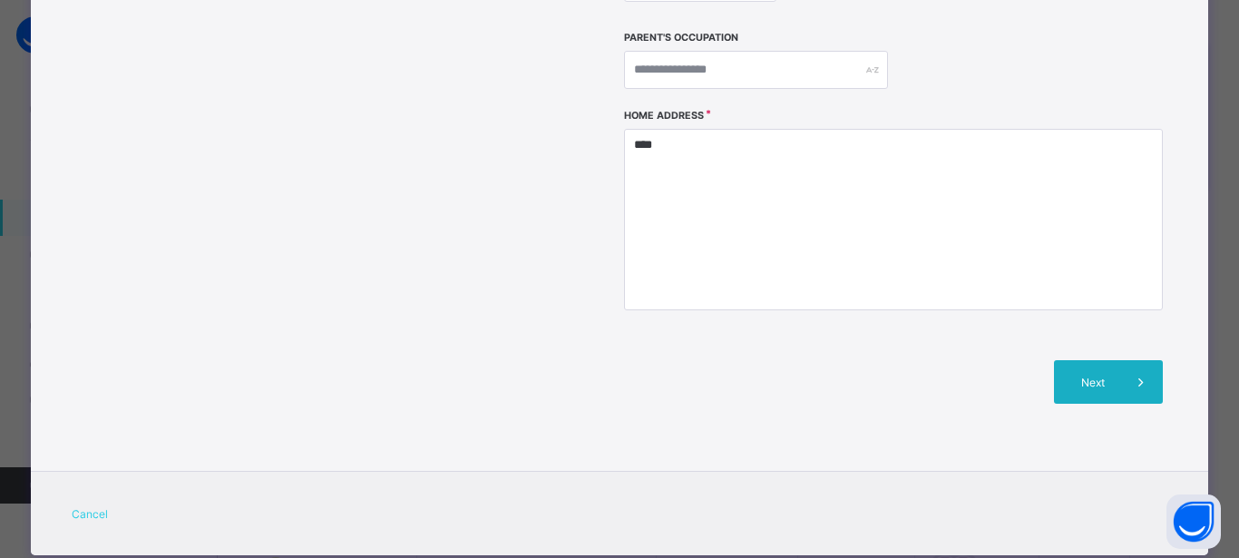
click at [1075, 375] on span "Next" at bounding box center [1094, 382] width 52 height 14
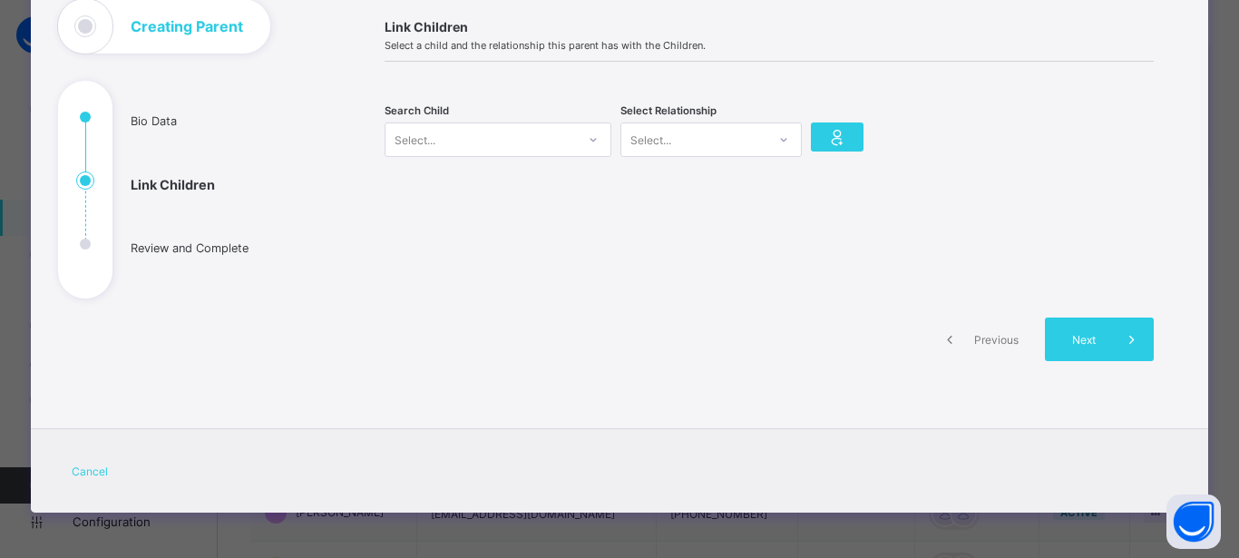
click at [579, 139] on div at bounding box center [593, 139] width 31 height 29
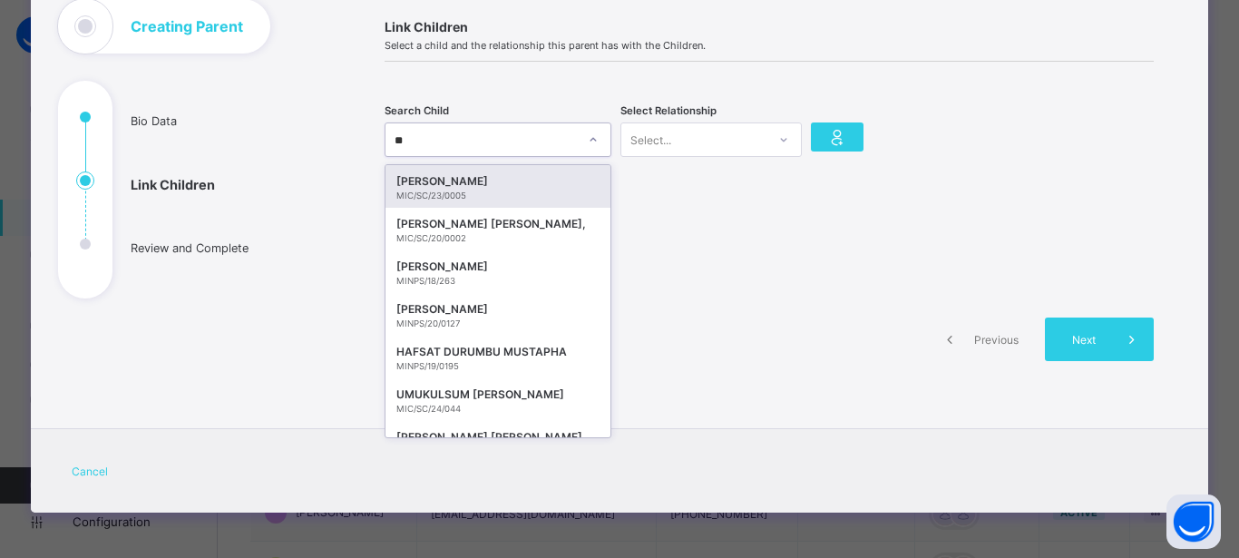
type input "*"
type input "***"
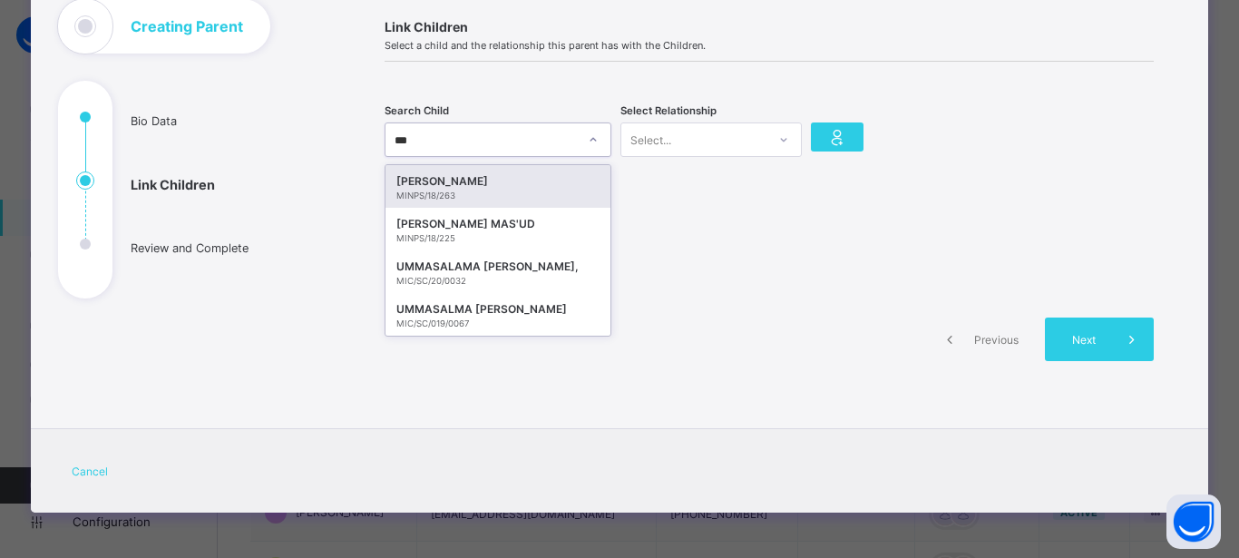
click at [554, 182] on div "MASUD ADAMU UMAR" at bounding box center [497, 181] width 203 height 18
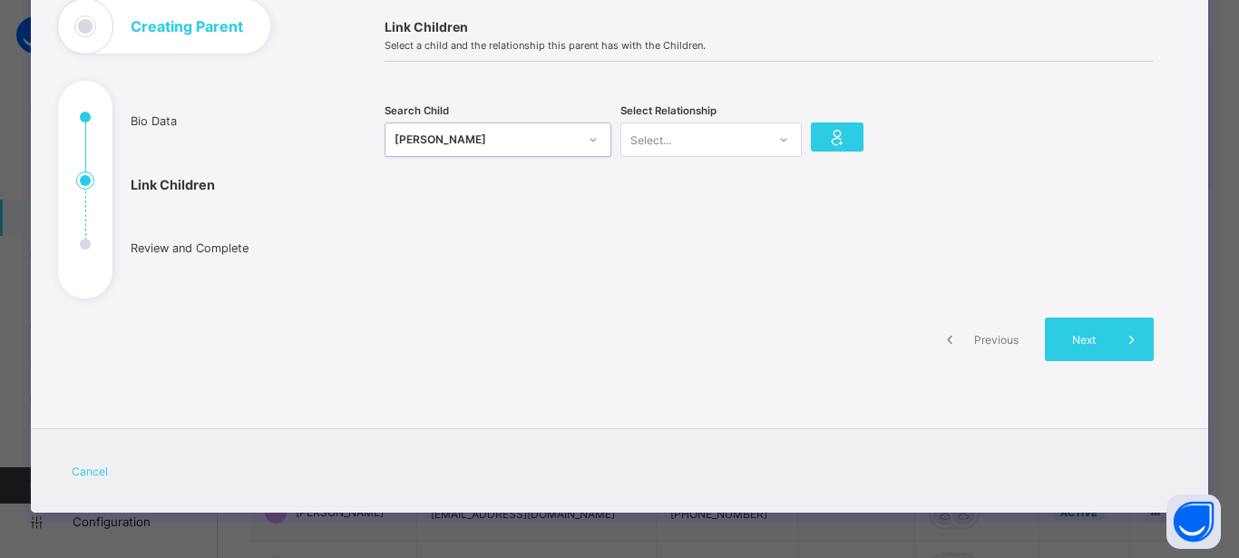
click at [778, 135] on icon at bounding box center [783, 140] width 11 height 18
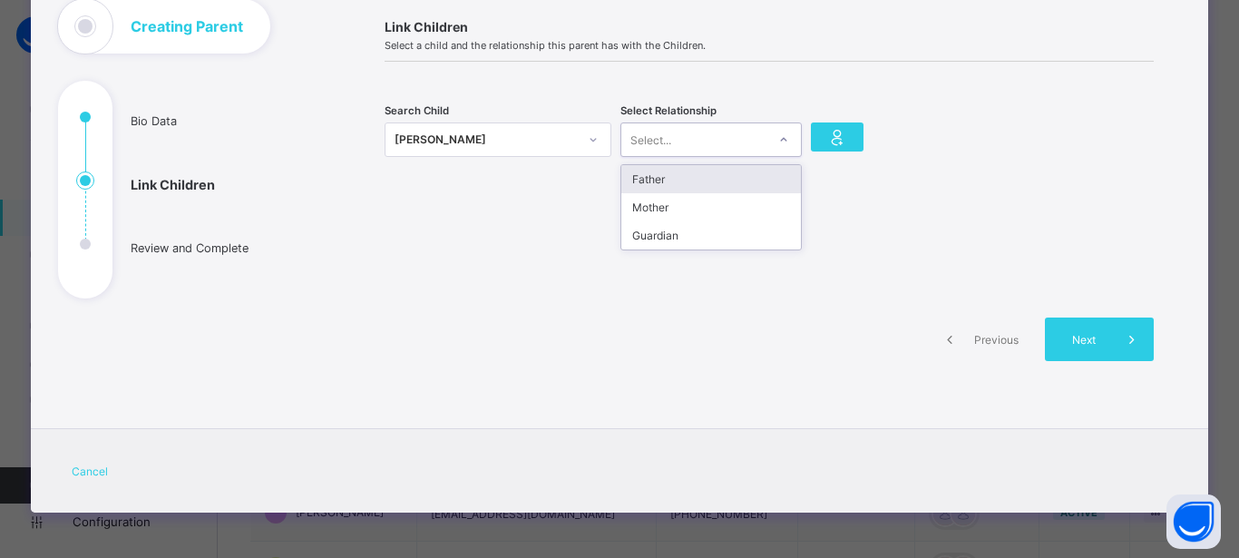
click at [758, 181] on div "Father" at bounding box center [711, 179] width 180 height 28
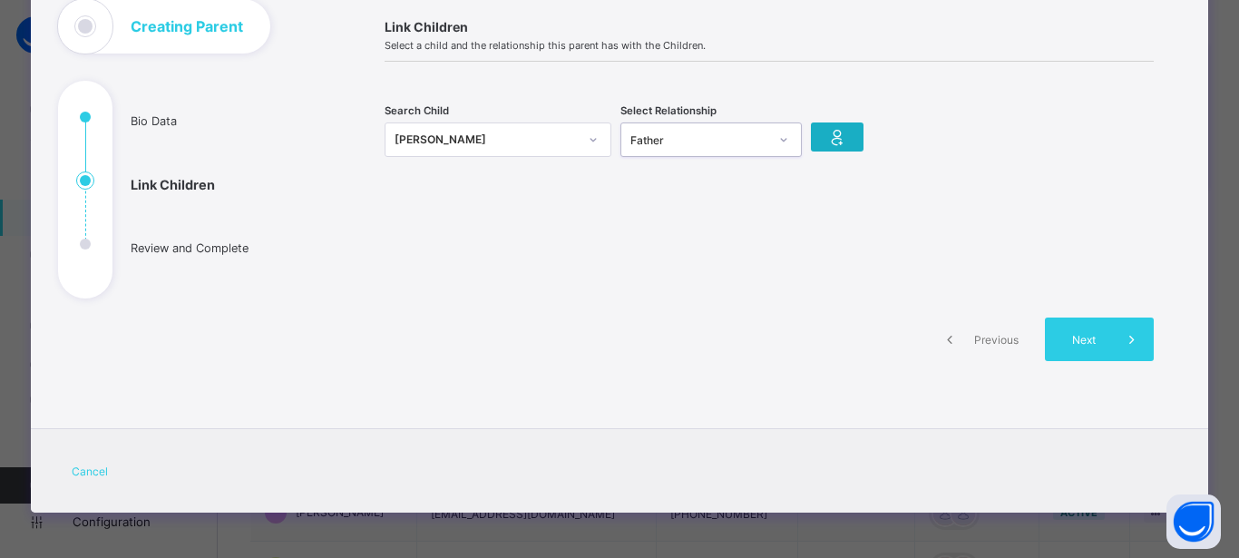
click at [842, 135] on icon at bounding box center [836, 137] width 25 height 22
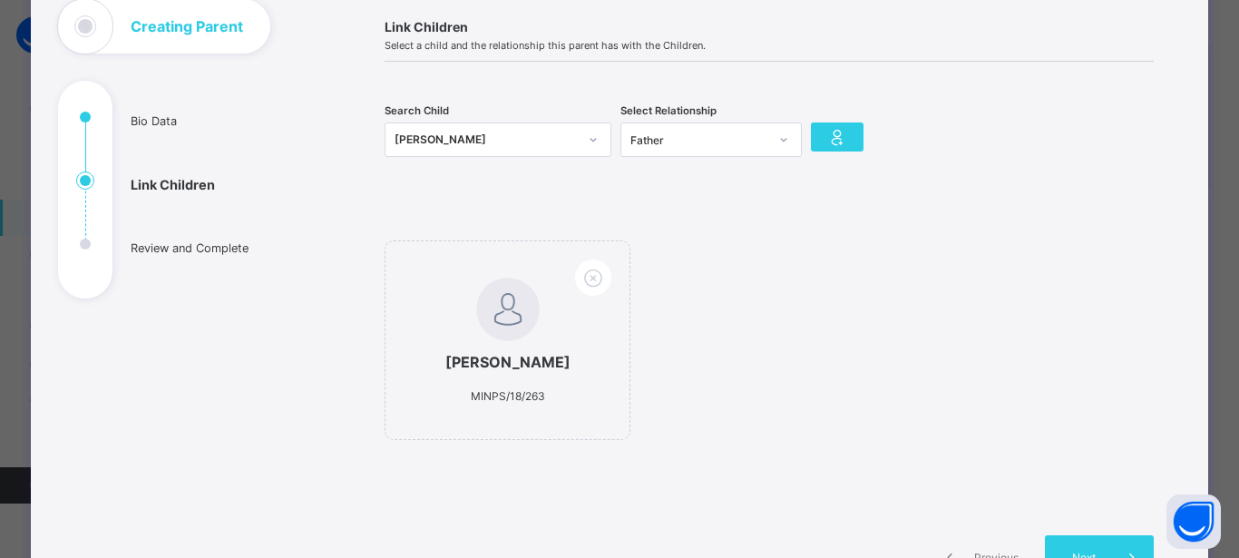
click at [395, 135] on div "MASUD ADAMU UMAR" at bounding box center [486, 140] width 183 height 18
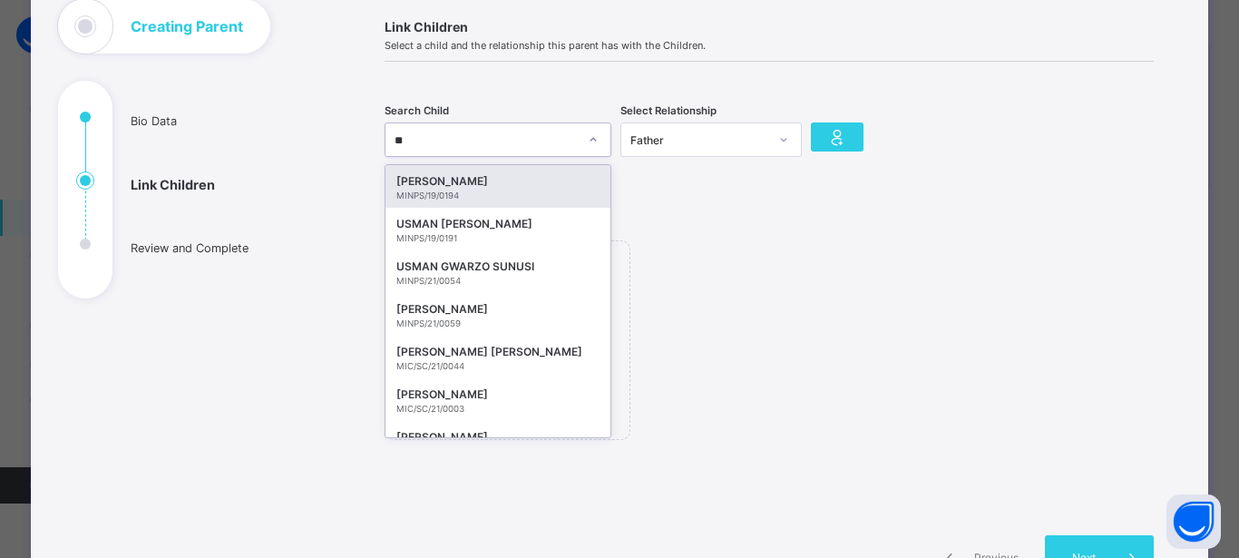
type input "***"
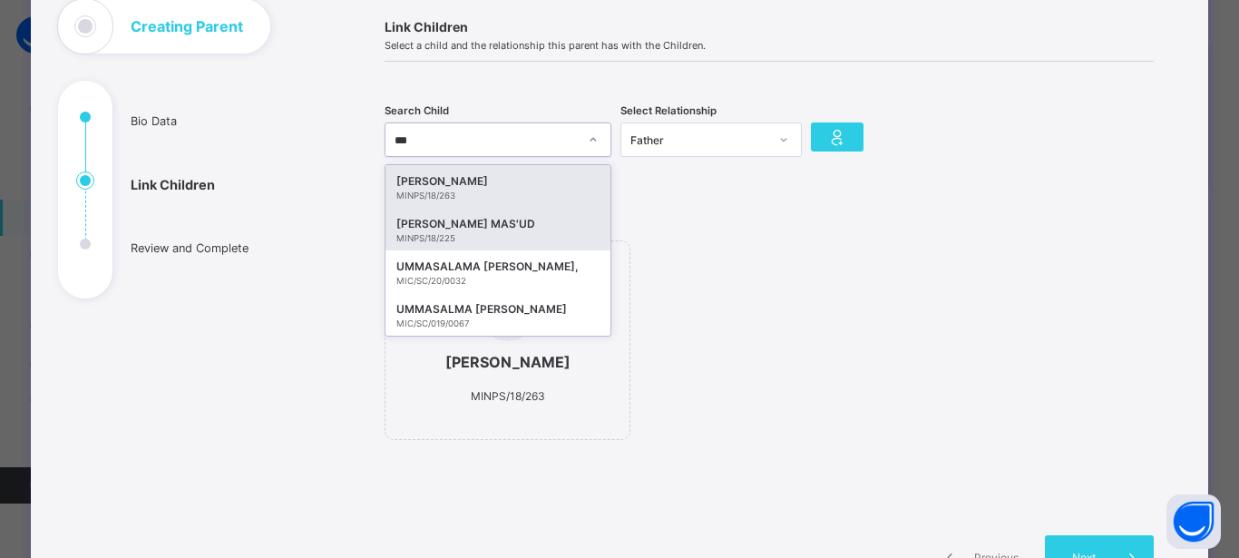
click at [526, 219] on div "AISHA ADAMU MAS'UD" at bounding box center [497, 224] width 203 height 18
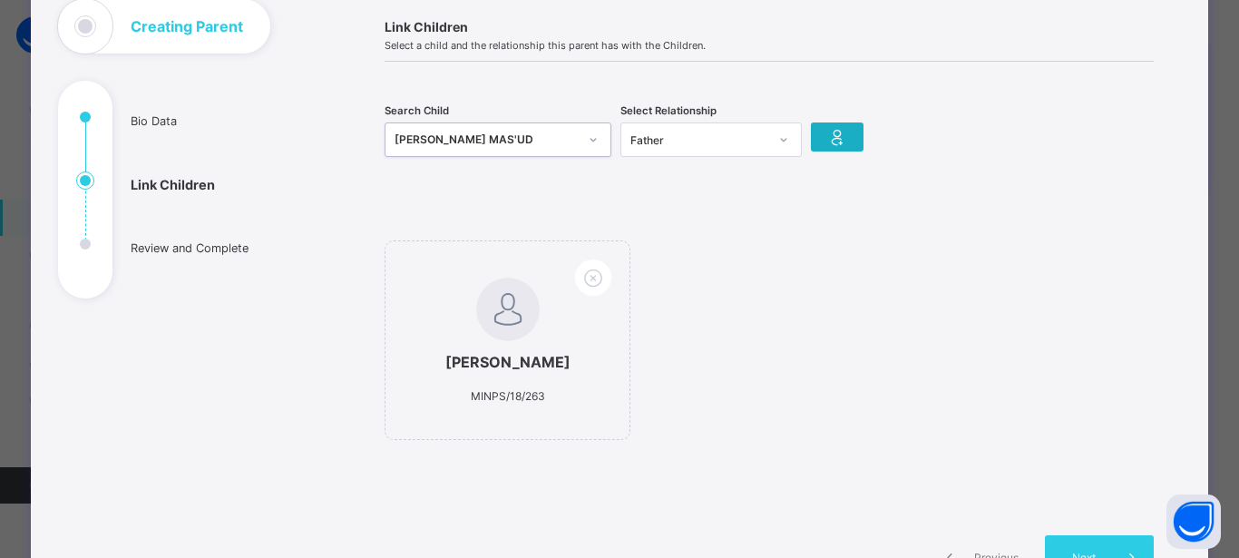
click at [843, 129] on div at bounding box center [837, 136] width 53 height 29
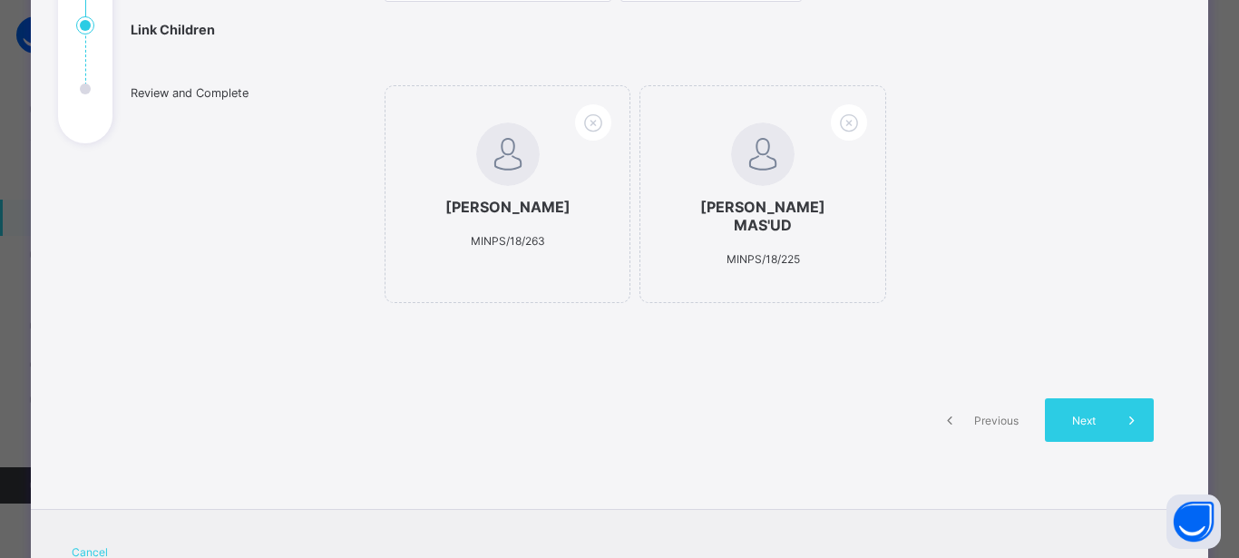
scroll to position [286, 0]
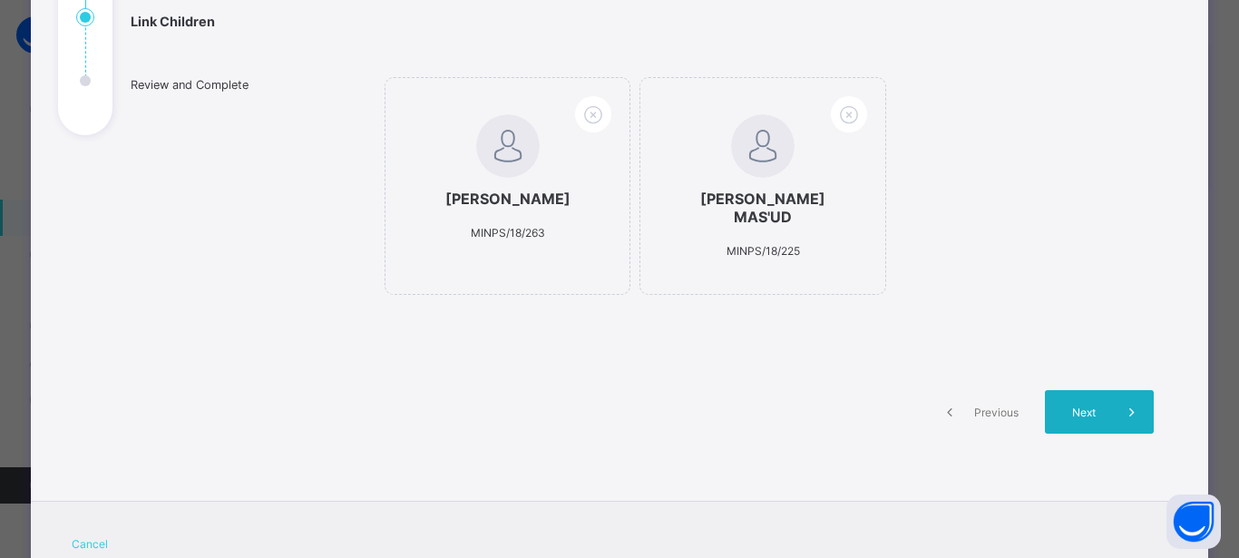
click at [1087, 405] on span "Next" at bounding box center [1084, 412] width 52 height 14
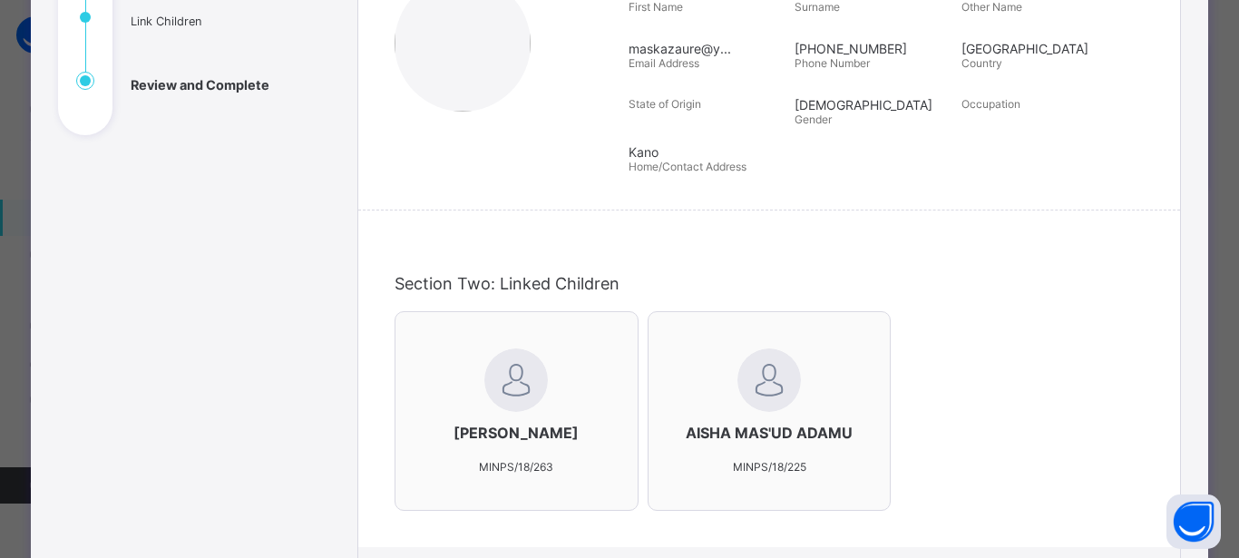
scroll to position [612, 0]
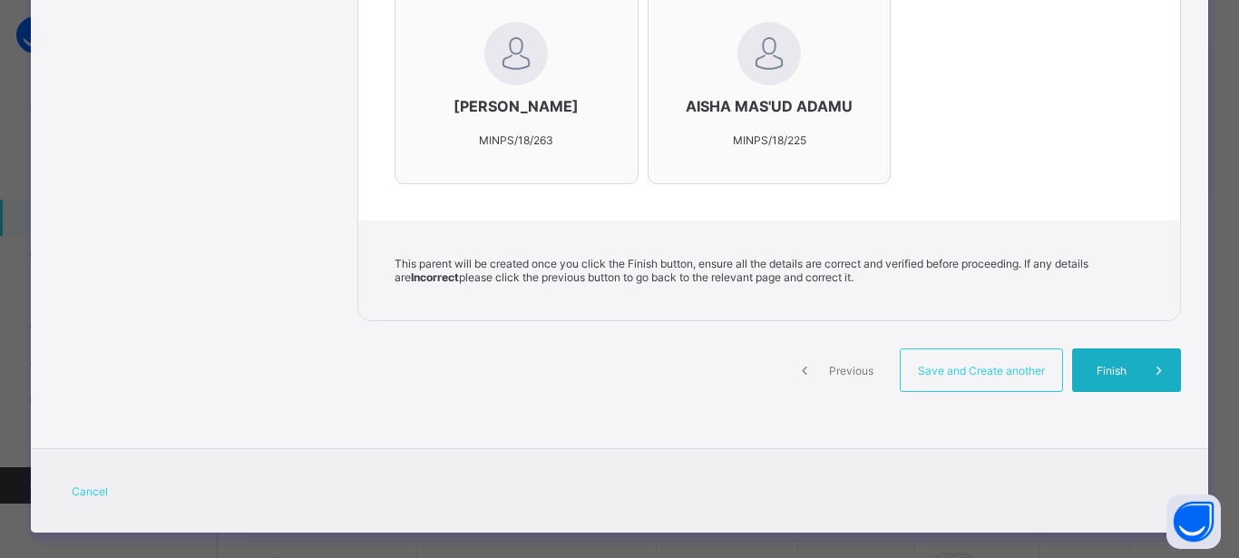
click at [1106, 377] on span "Finish" at bounding box center [1112, 371] width 52 height 14
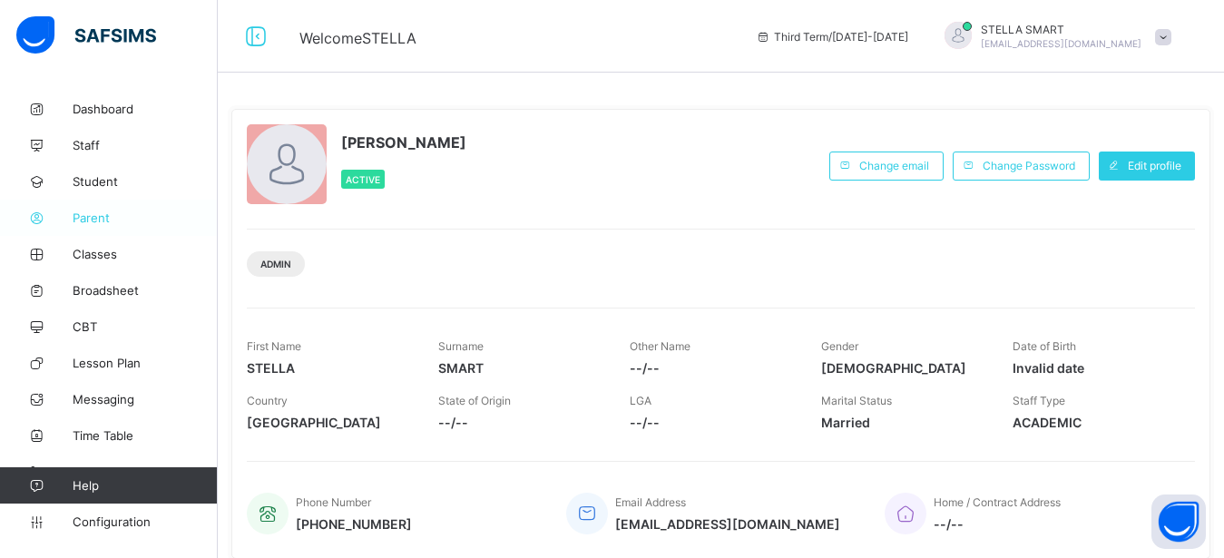
click at [90, 210] on span "Parent" at bounding box center [145, 217] width 145 height 15
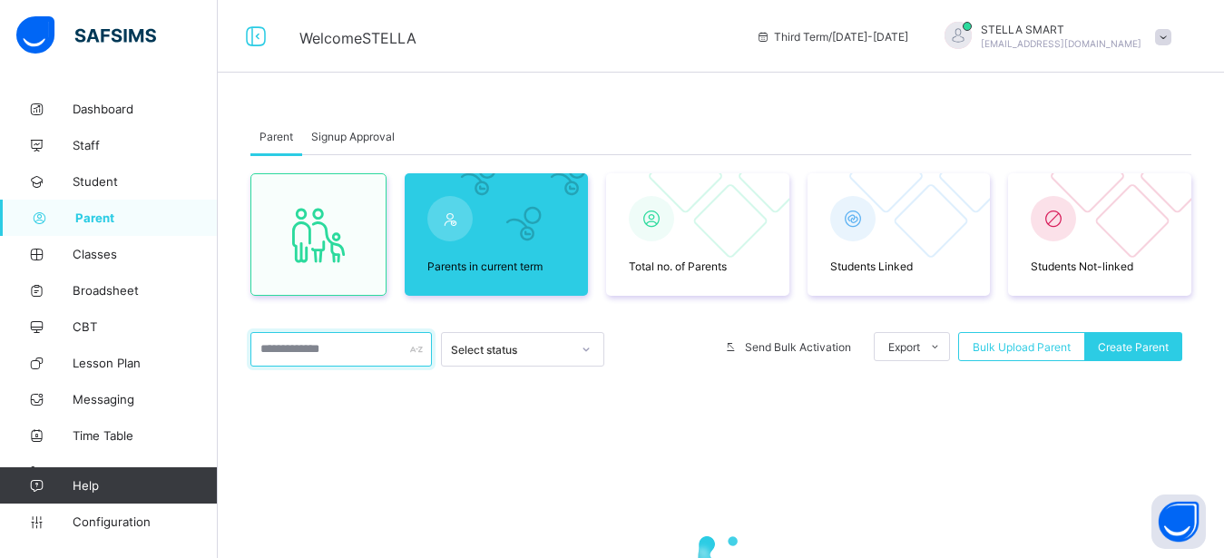
click at [348, 358] on input "text" at bounding box center [340, 349] width 181 height 34
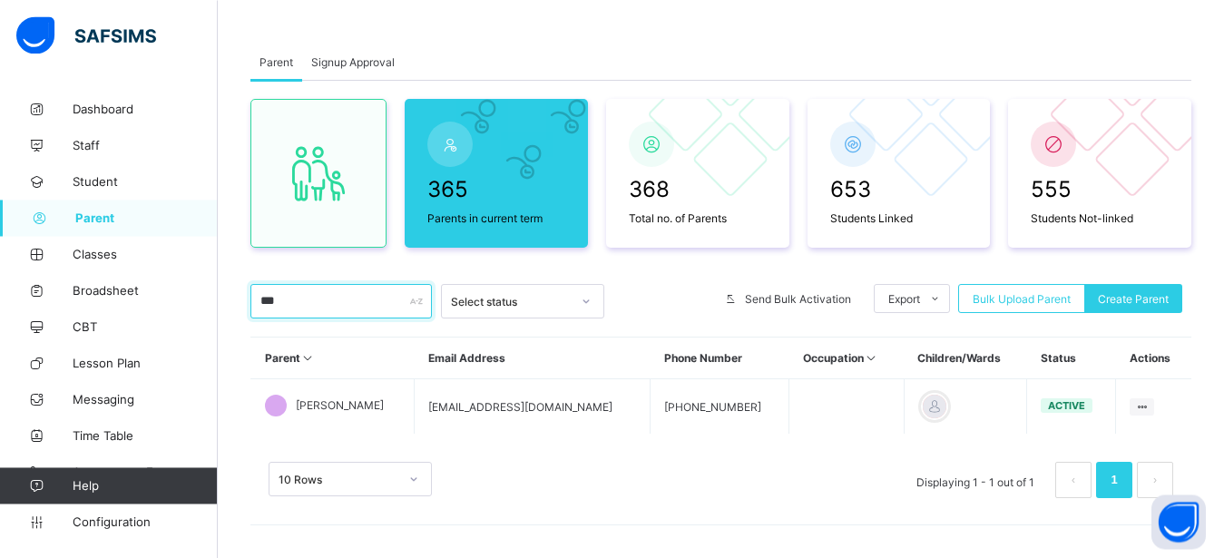
scroll to position [78, 0]
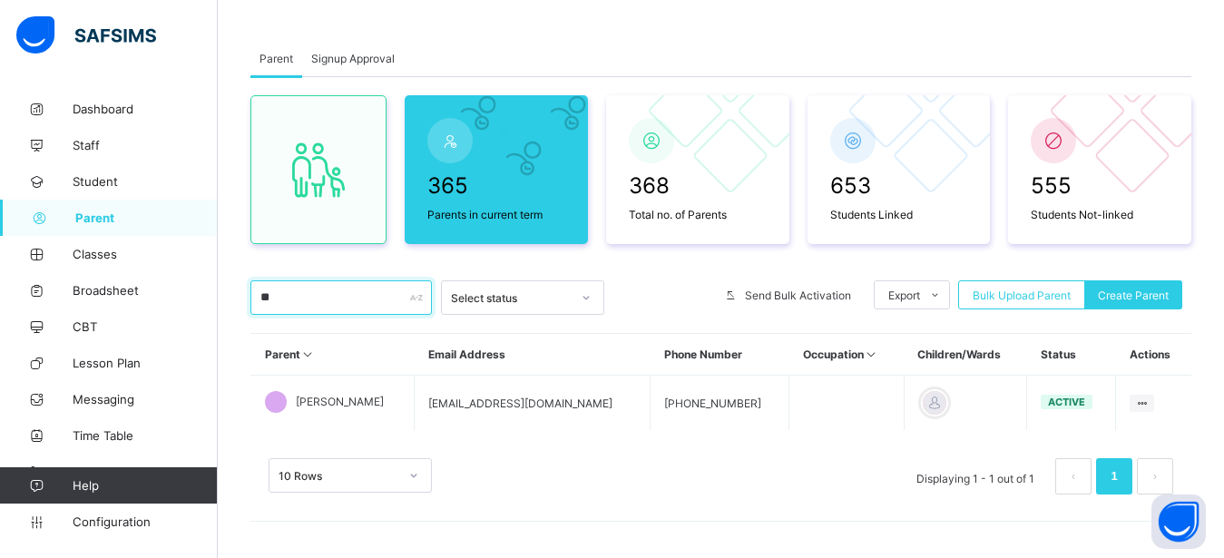
type input "*"
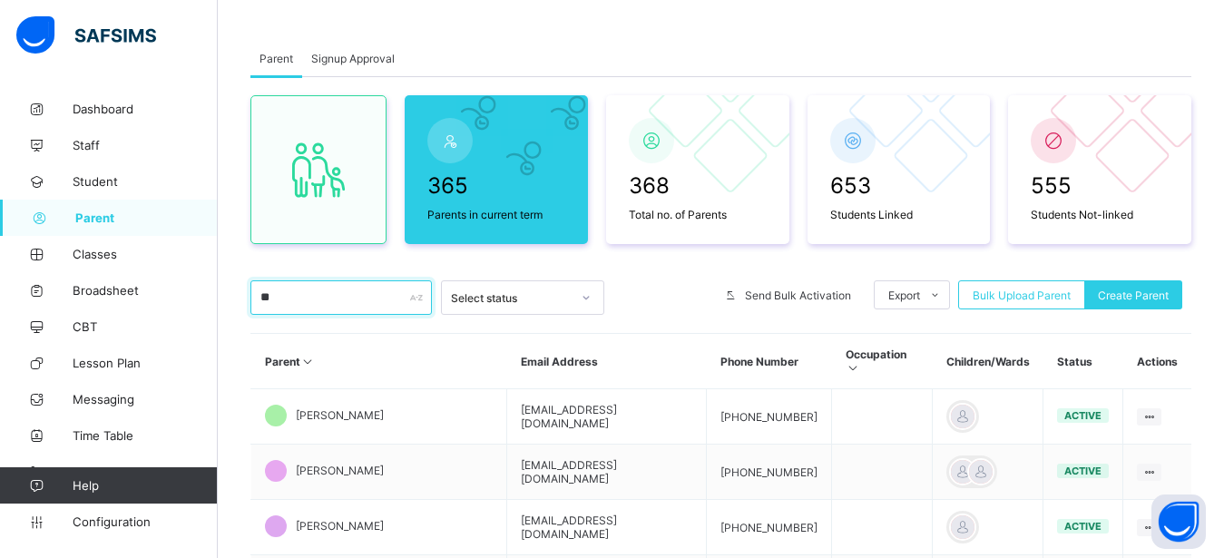
type input "*"
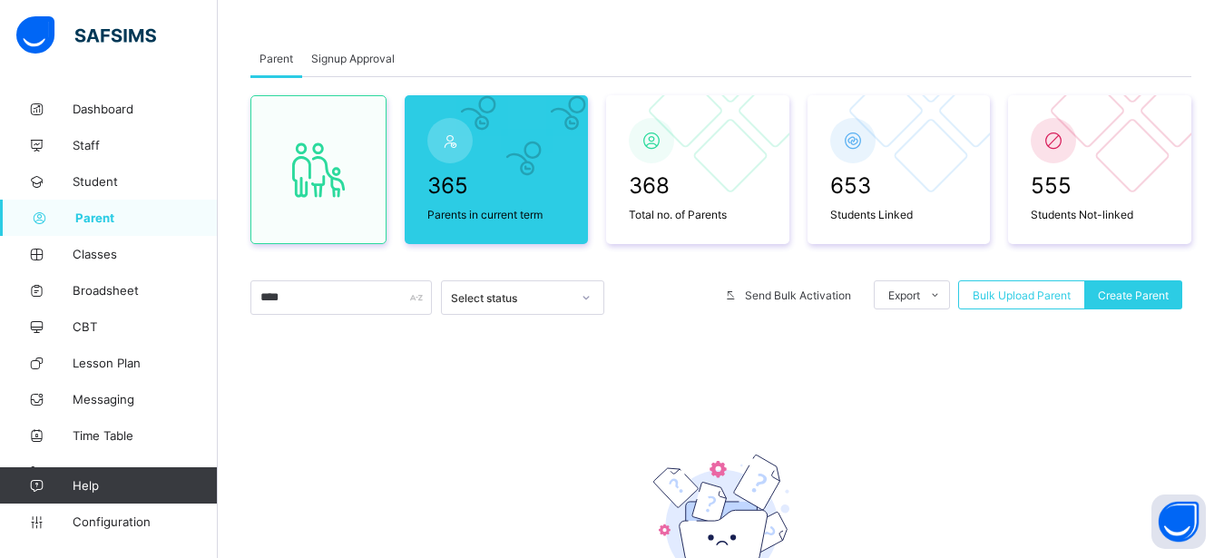
click at [1210, 416] on div "Parent Signup Approval Parent Signup Approval 365 Parents in current term 368 T…" at bounding box center [721, 400] width 1006 height 775
click at [350, 303] on input "****" at bounding box center [340, 297] width 181 height 34
type input "*"
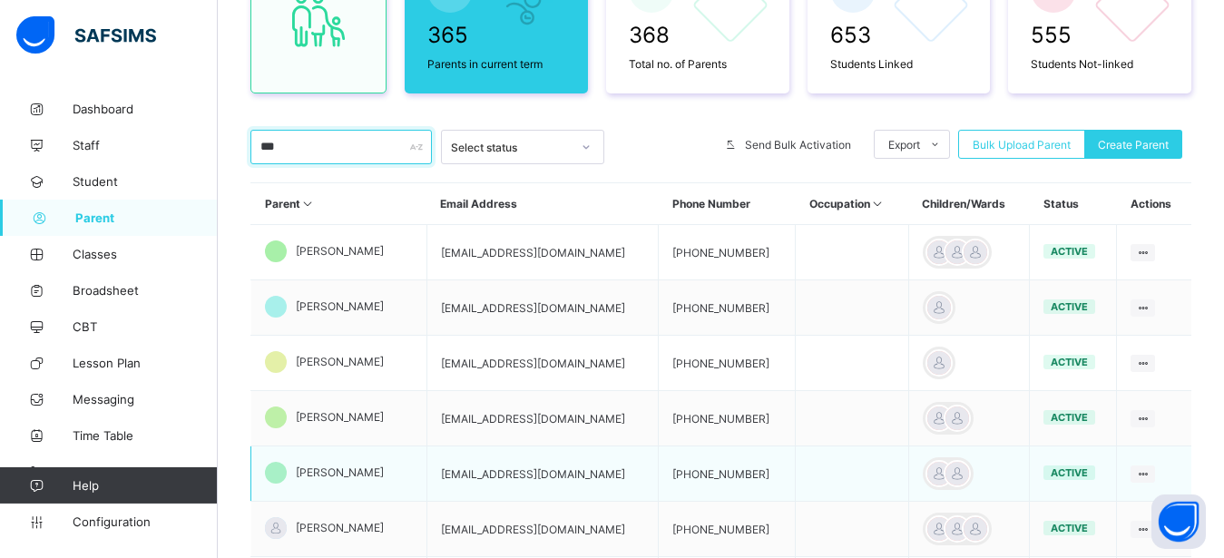
scroll to position [155, 0]
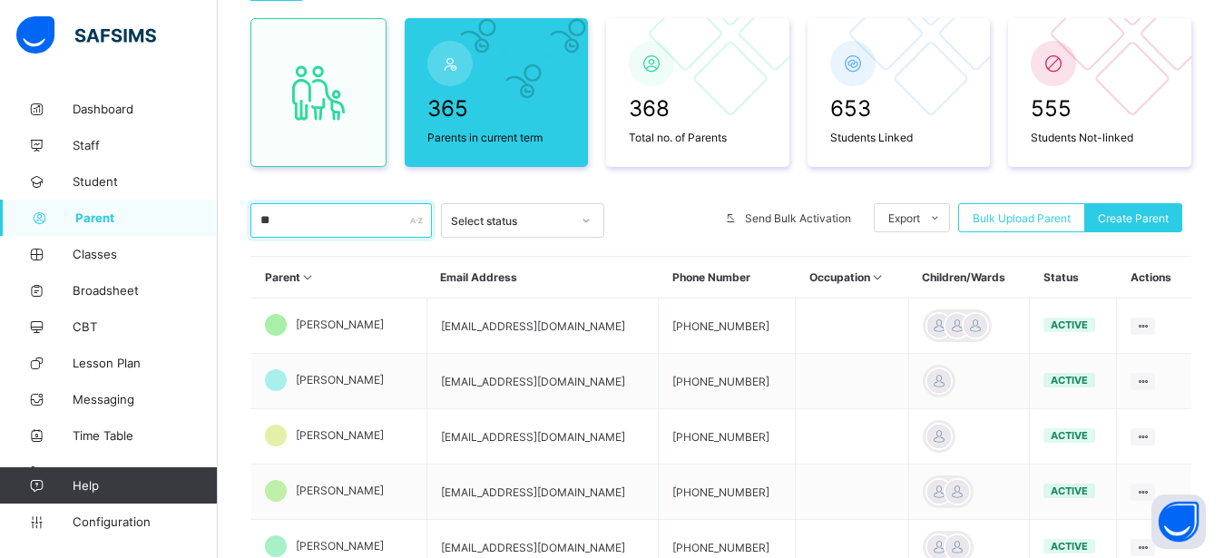
type input "*"
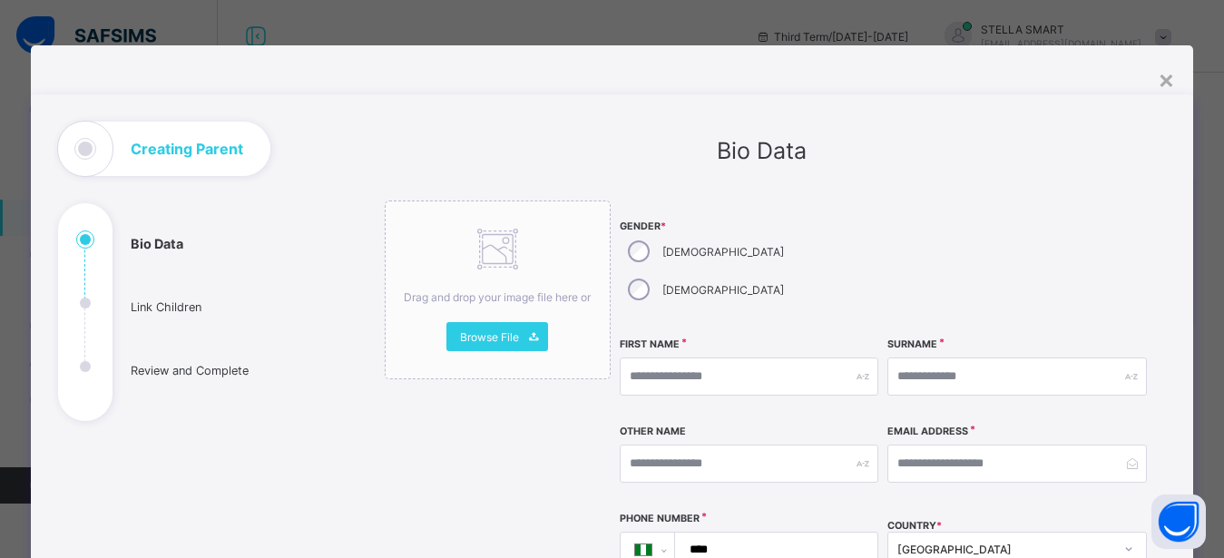
select select "**"
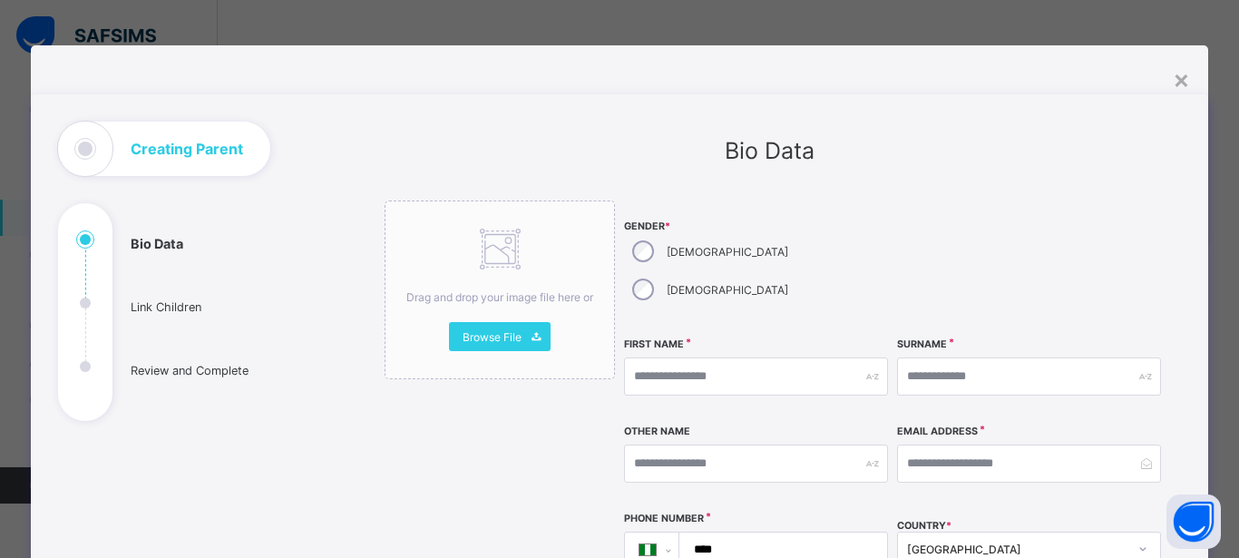
scroll to position [78, 0]
type input "*******"
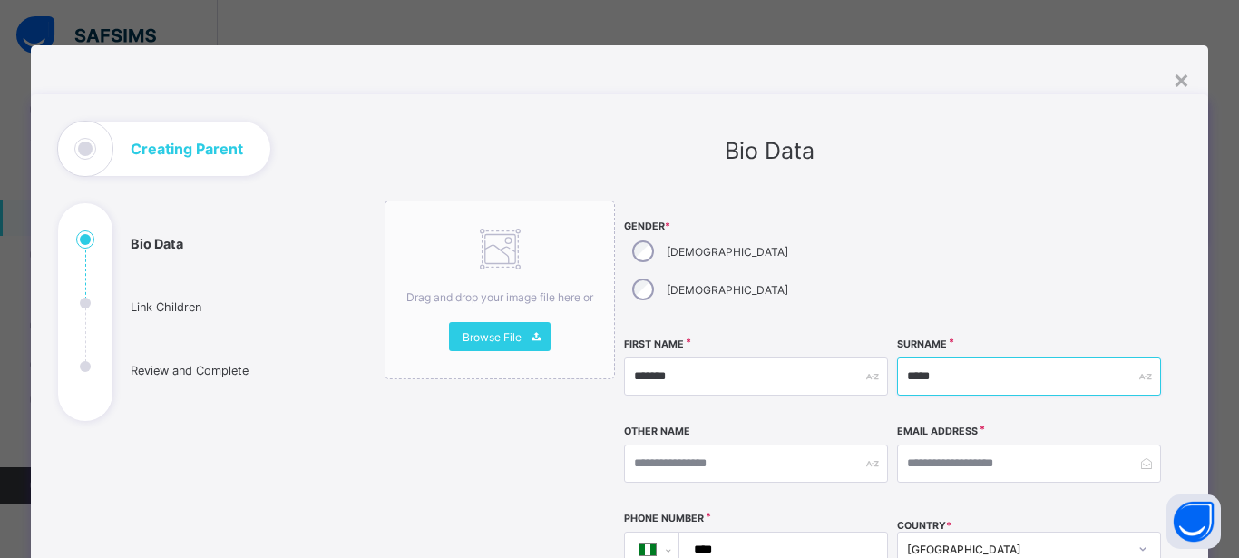
type input "*****"
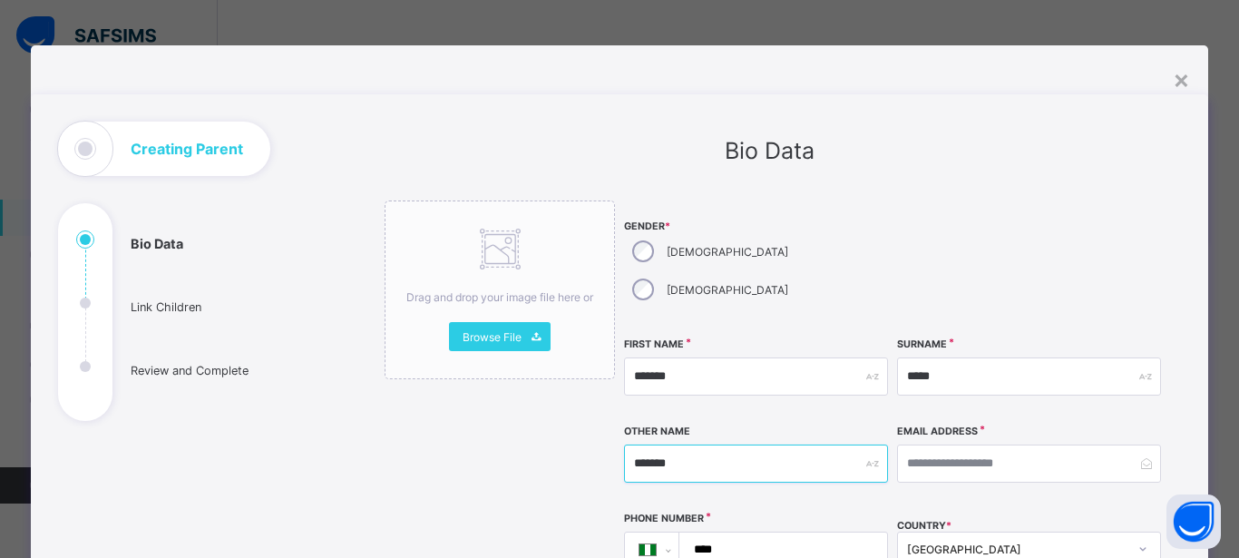
type input "*******"
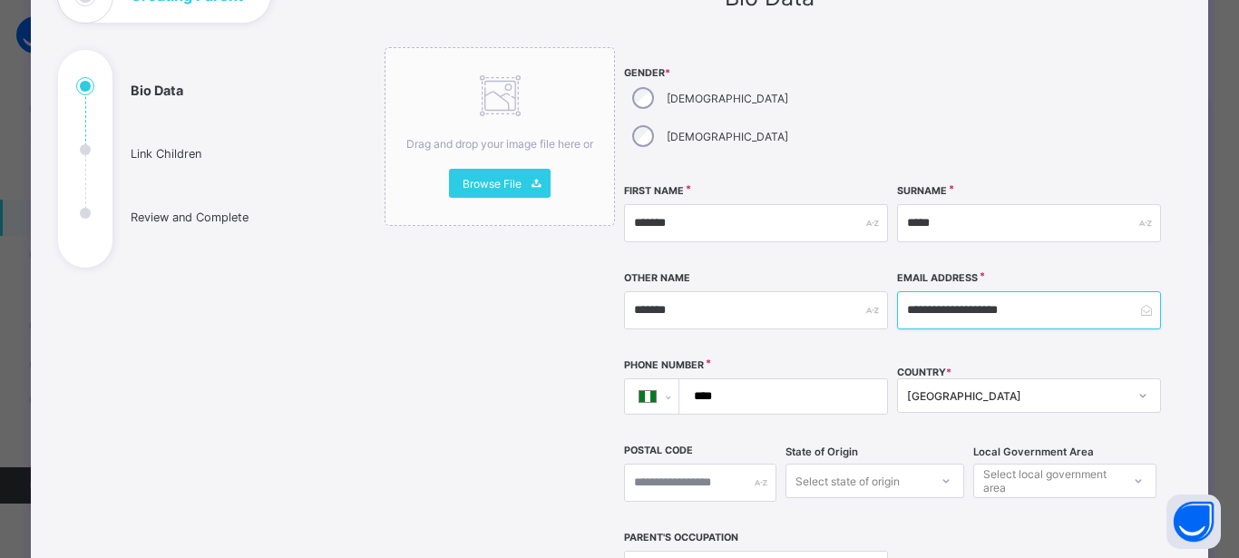
scroll to position [163, 0]
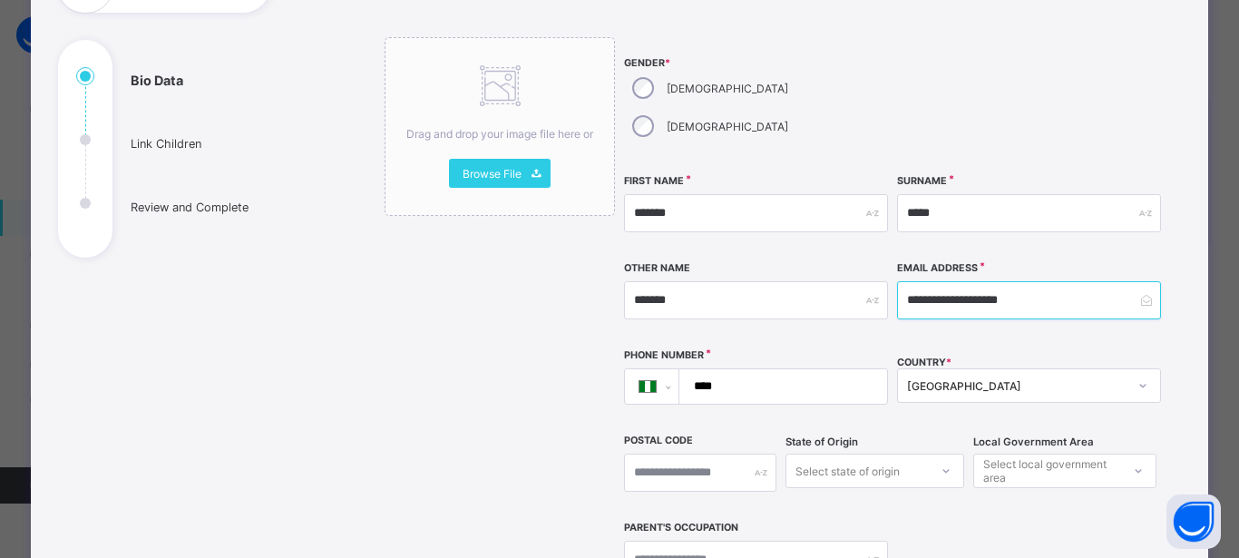
type input "**********"
click at [814, 369] on input "****" at bounding box center [779, 386] width 193 height 34
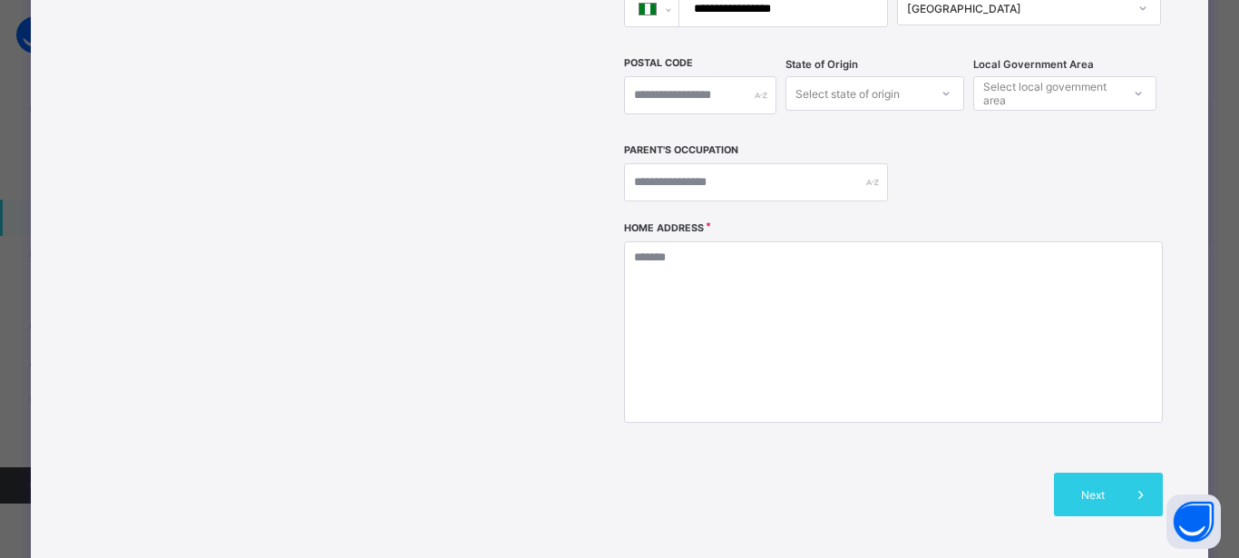
scroll to position [544, 0]
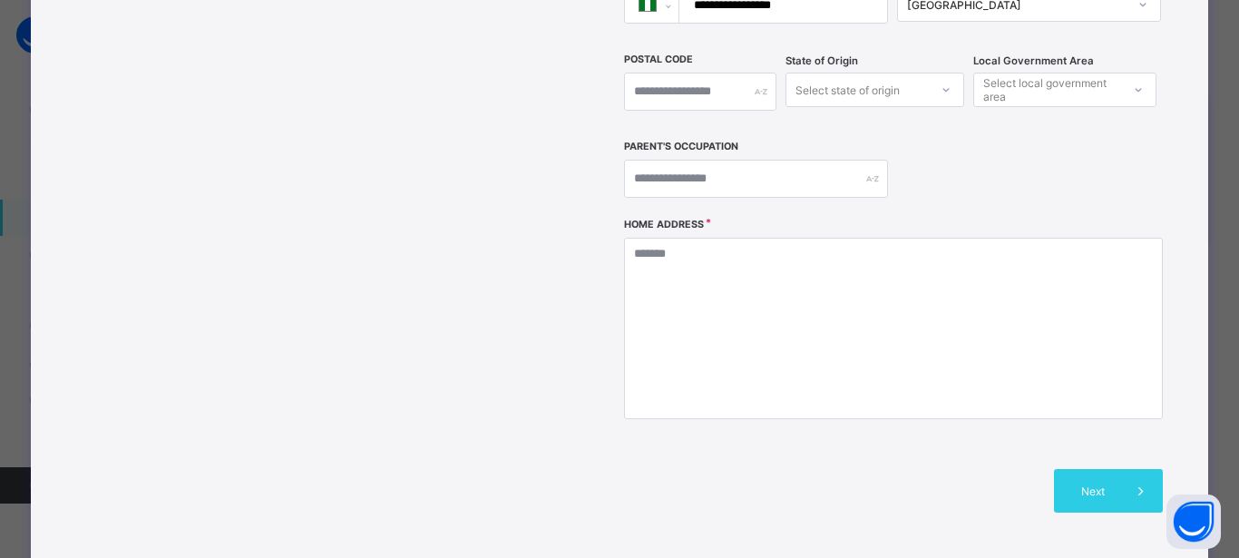
type input "**********"
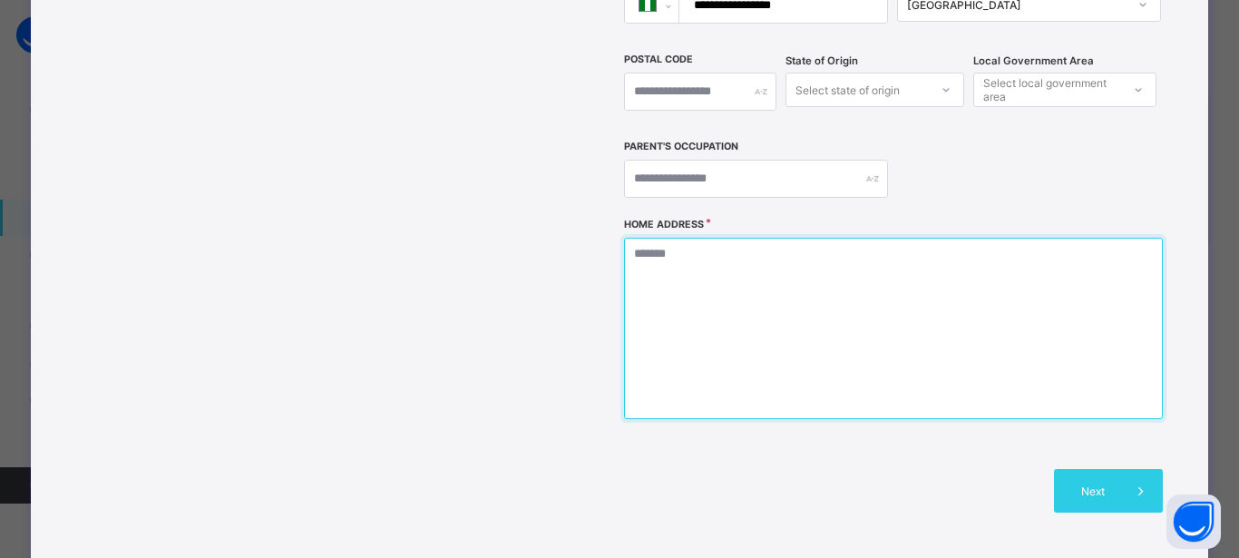
click at [697, 246] on textarea at bounding box center [893, 328] width 538 height 181
type textarea "****"
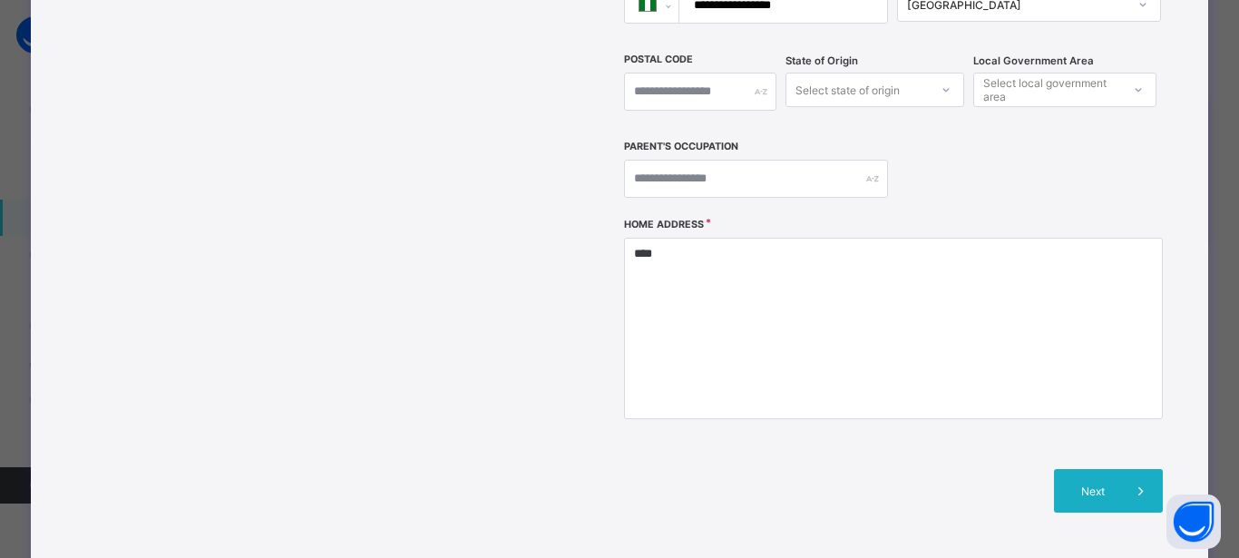
click at [1082, 484] on span "Next" at bounding box center [1094, 491] width 52 height 14
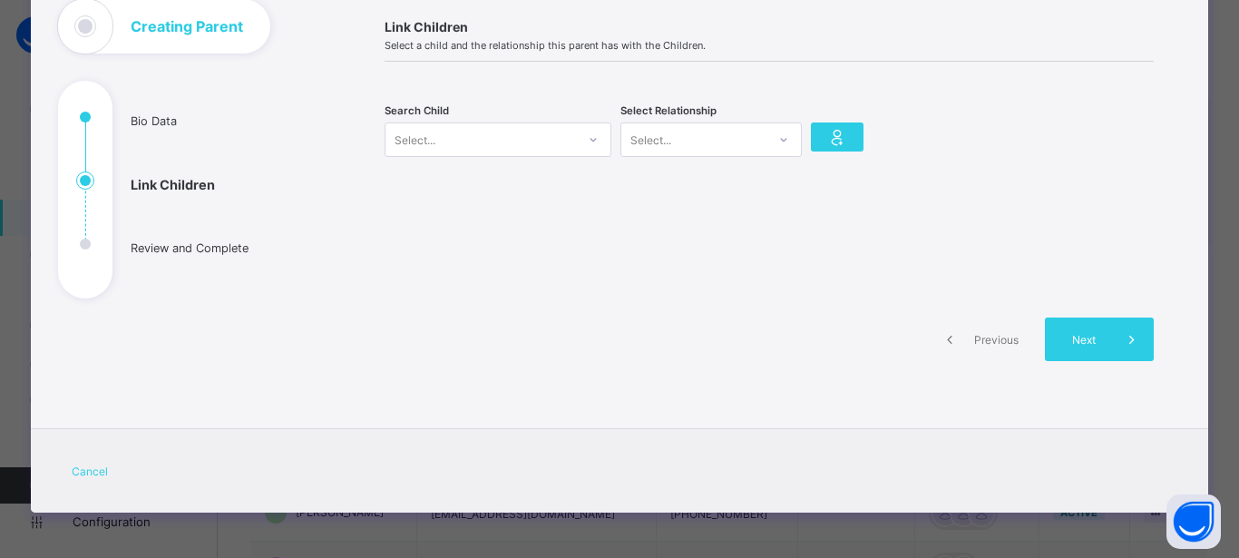
scroll to position [122, 0]
click at [404, 143] on div "Select..." at bounding box center [415, 139] width 41 height 34
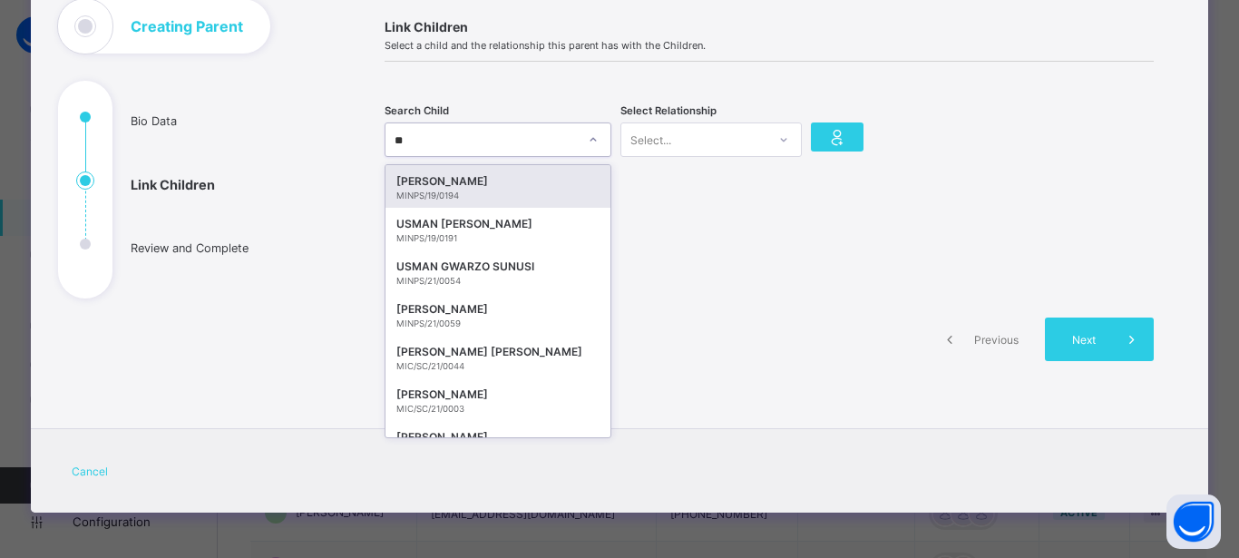
type input "***"
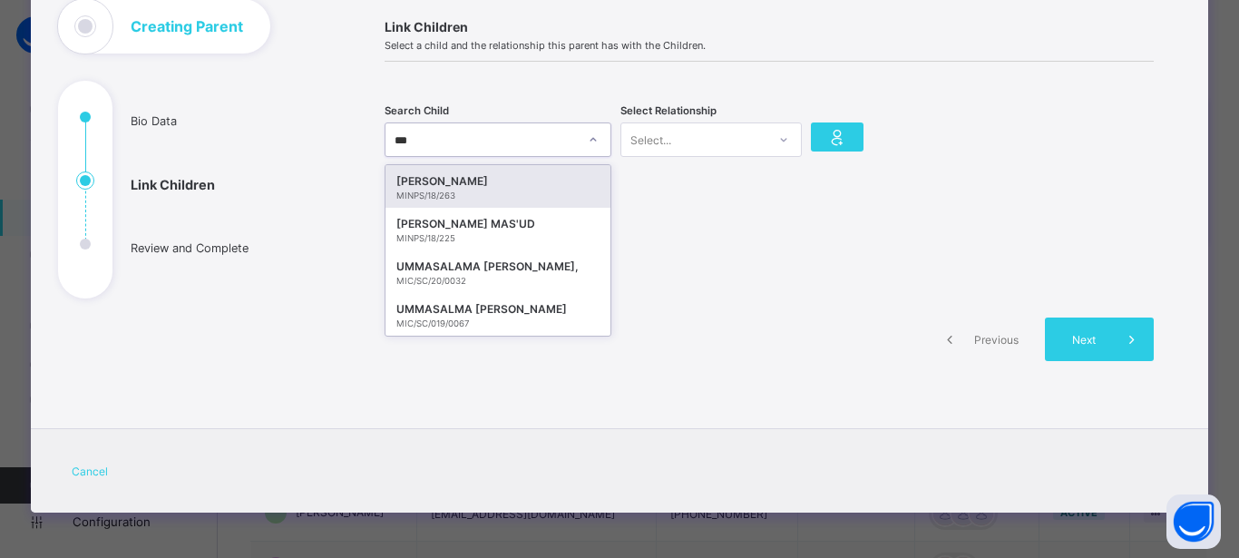
click at [547, 187] on div "MASUD ADAMU UMAR" at bounding box center [497, 181] width 203 height 18
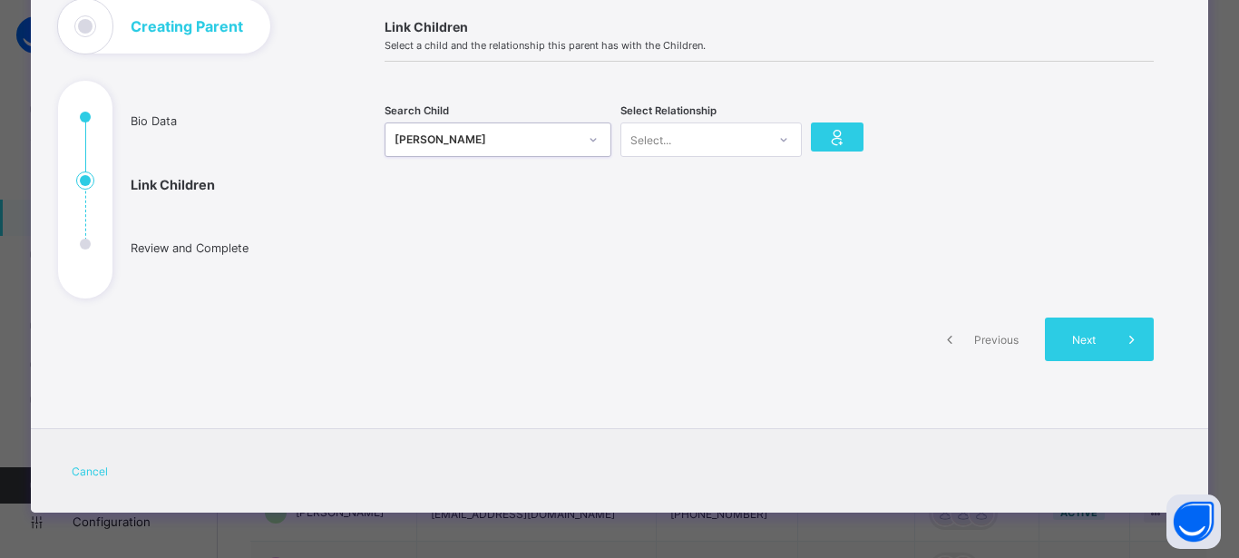
click at [778, 142] on icon at bounding box center [783, 140] width 11 height 18
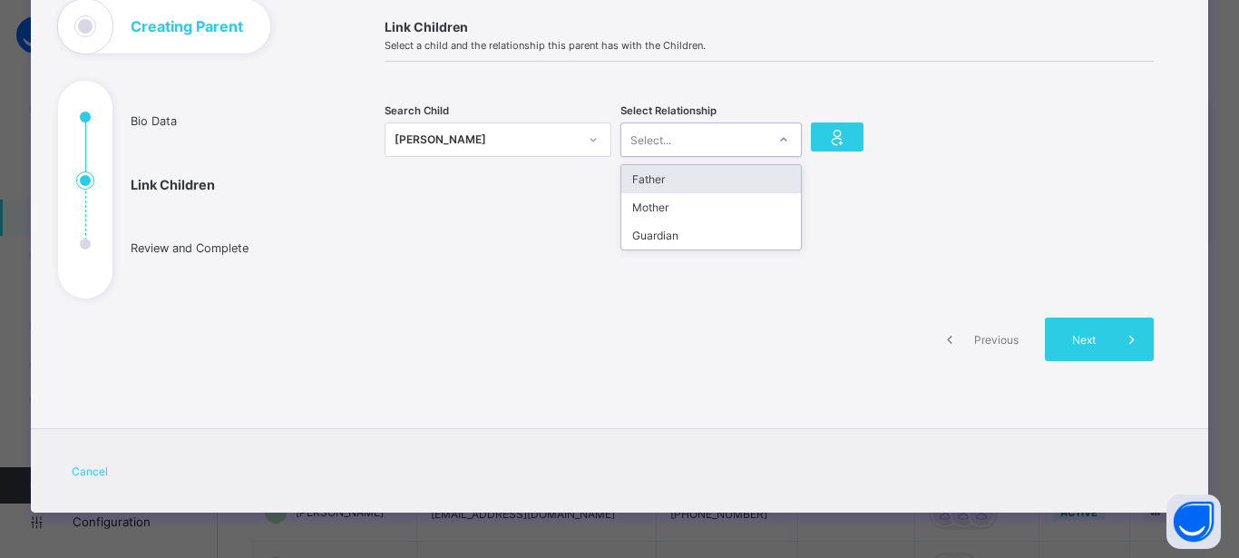
click at [757, 183] on div "Father" at bounding box center [711, 179] width 180 height 28
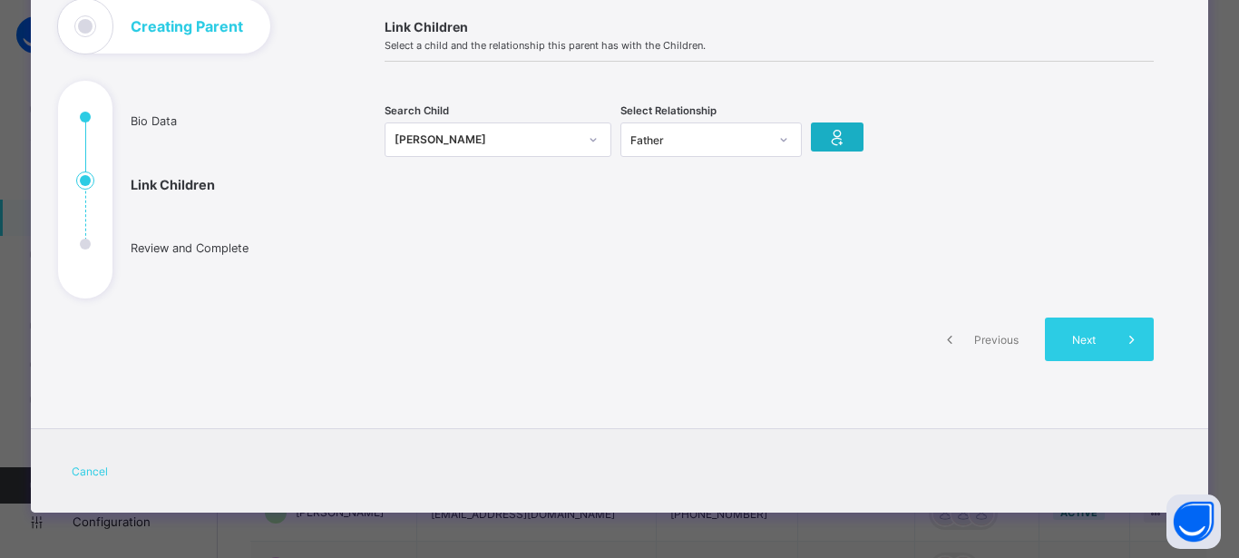
click at [828, 131] on icon at bounding box center [836, 137] width 25 height 22
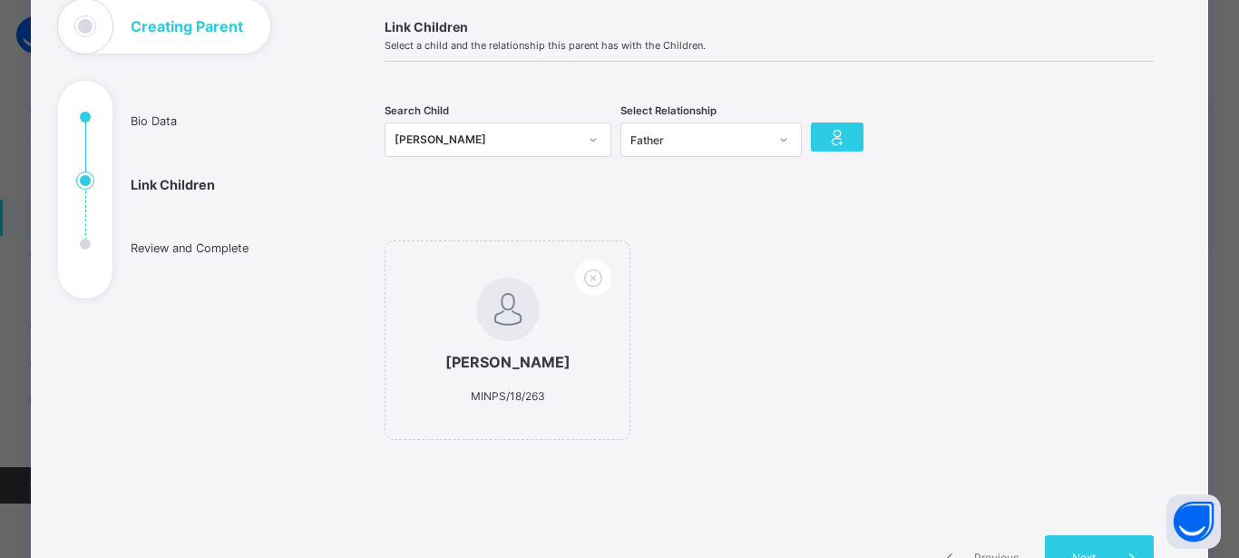
click at [578, 146] on div at bounding box center [593, 139] width 31 height 29
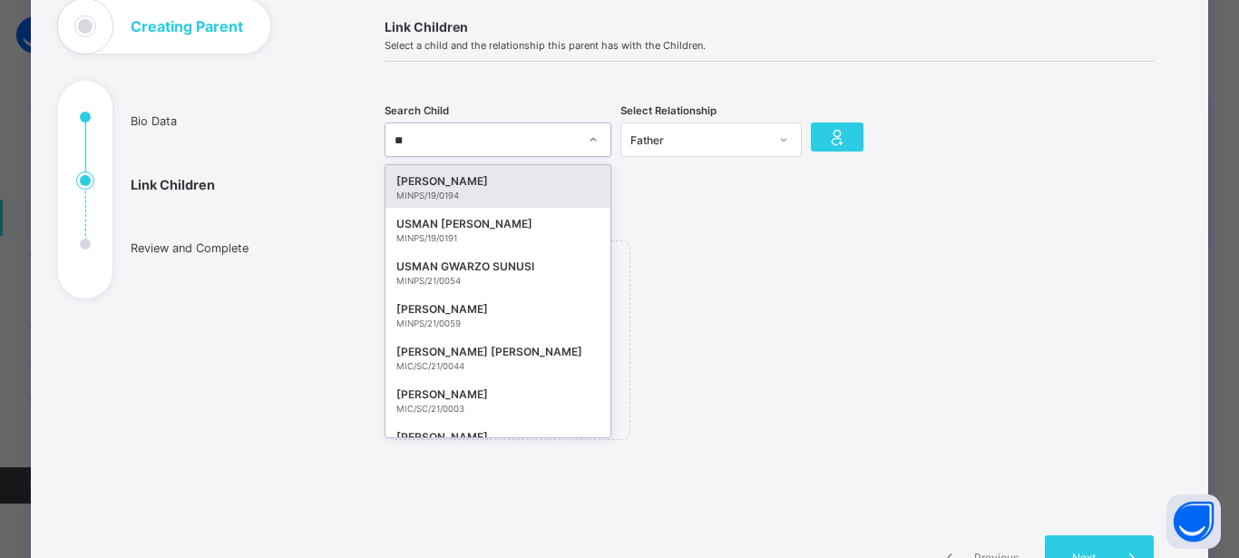
type input "***"
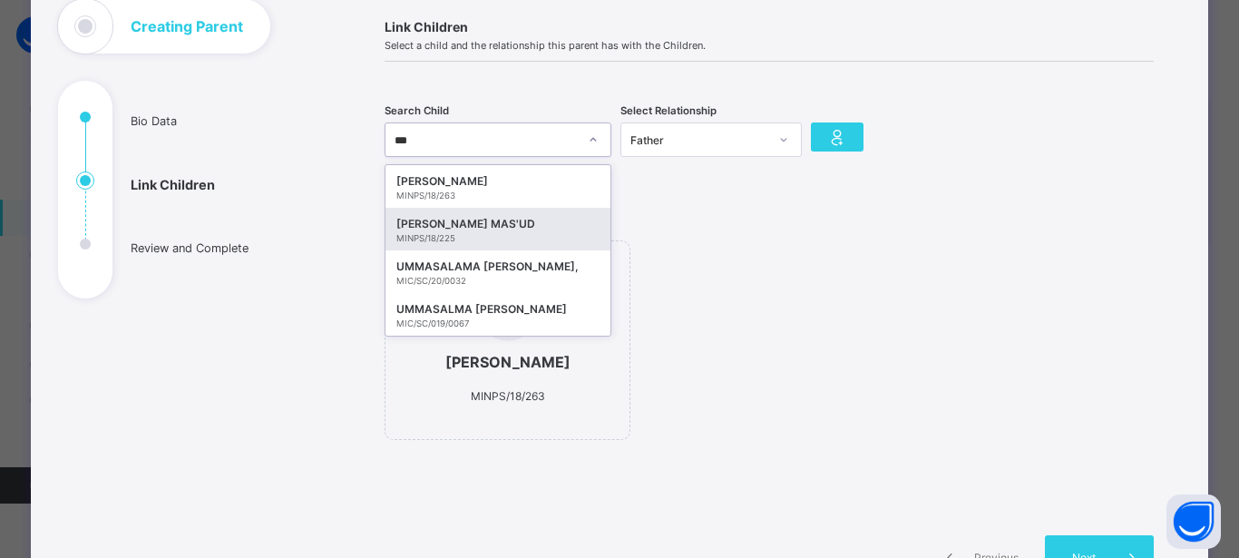
click at [554, 227] on div "AISHA ADAMU MAS'UD" at bounding box center [497, 224] width 203 height 18
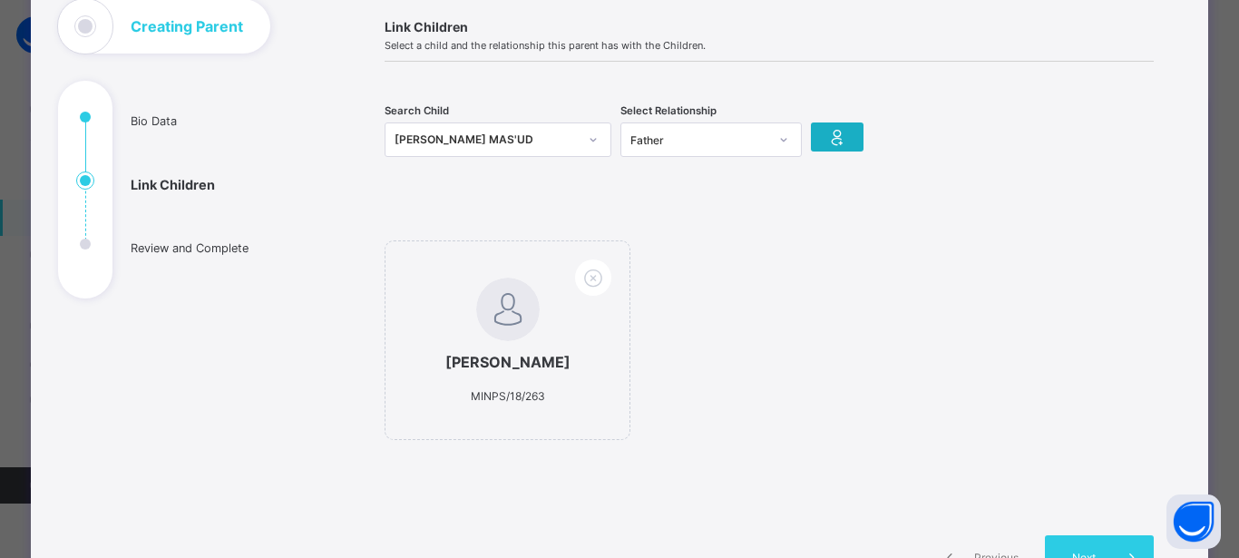
click at [840, 143] on icon at bounding box center [836, 137] width 25 height 22
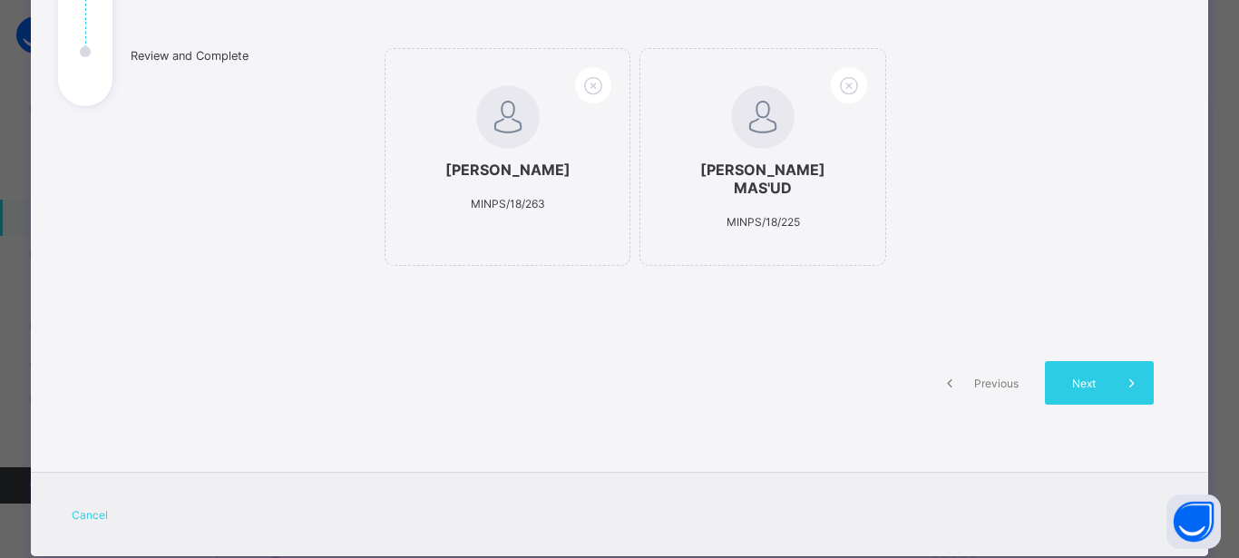
scroll to position [340, 0]
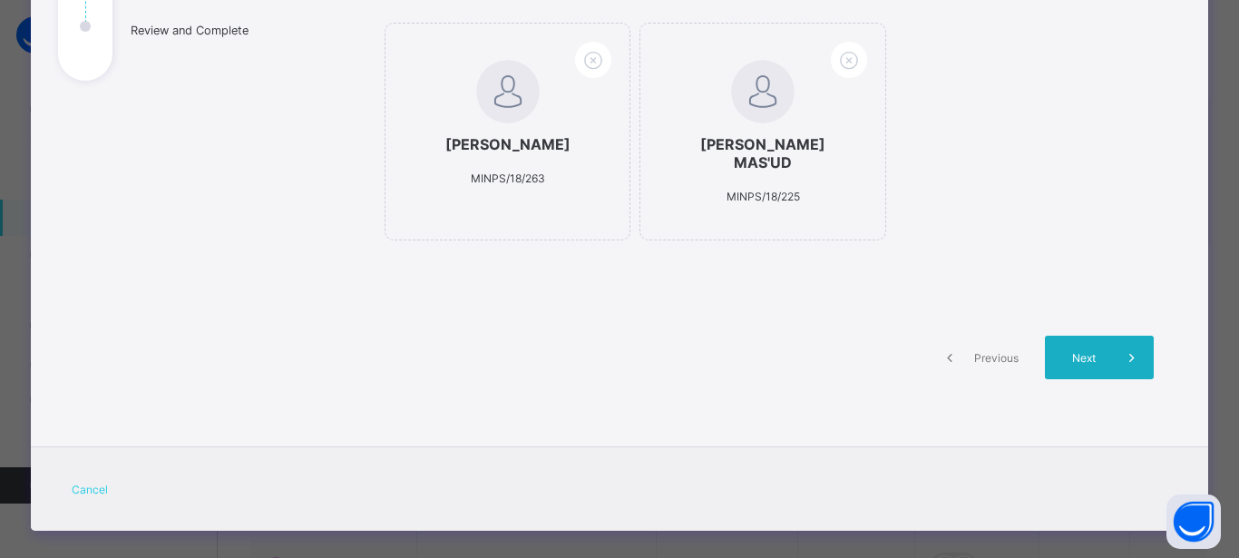
click at [1088, 351] on span "Next" at bounding box center [1084, 358] width 52 height 14
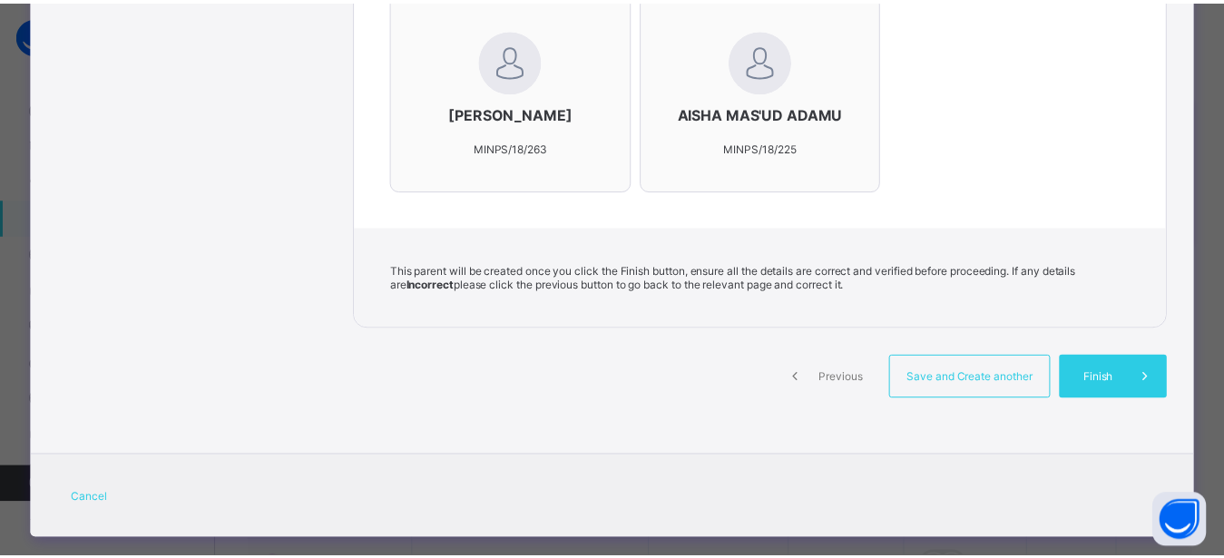
scroll to position [612, 0]
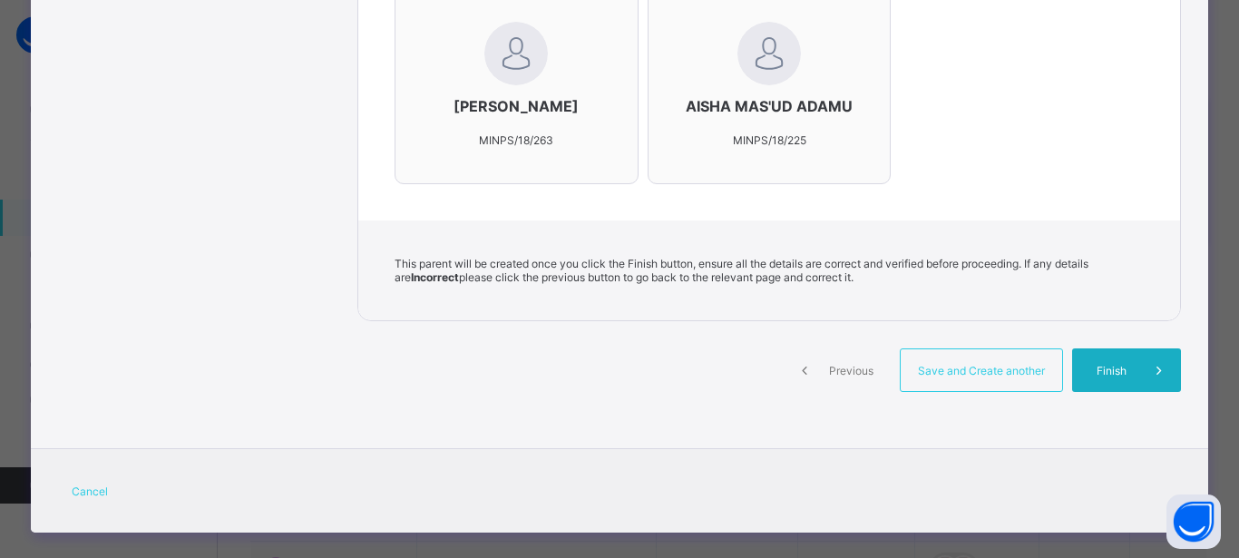
click at [1091, 378] on div "Finish" at bounding box center [1126, 370] width 109 height 44
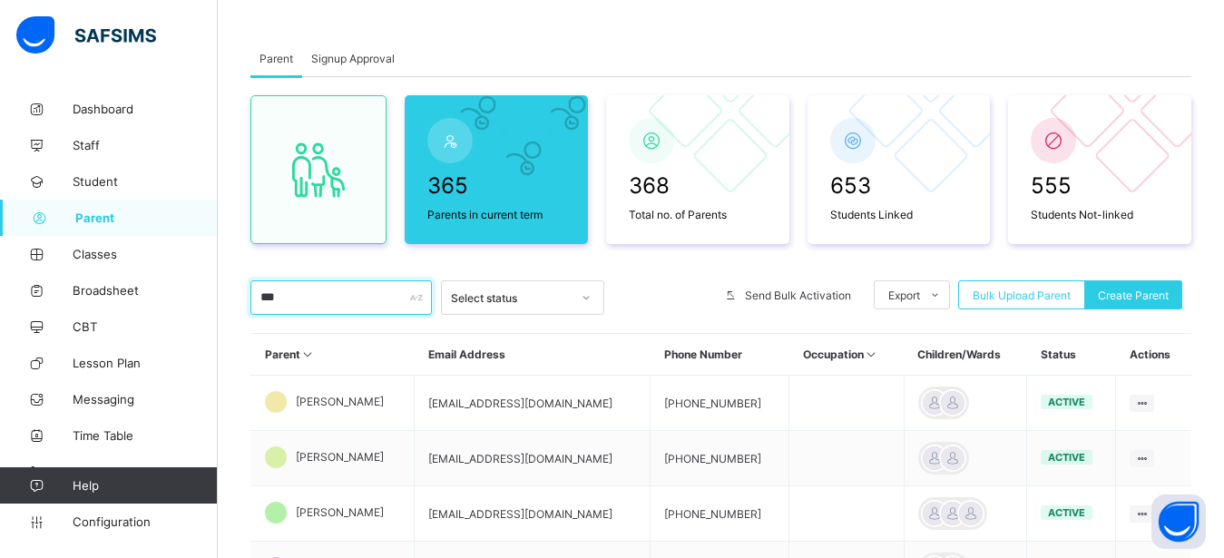
drag, startPoint x: 284, startPoint y: 295, endPoint x: 216, endPoint y: 299, distance: 68.2
click at [250, 299] on input "***" at bounding box center [340, 297] width 181 height 34
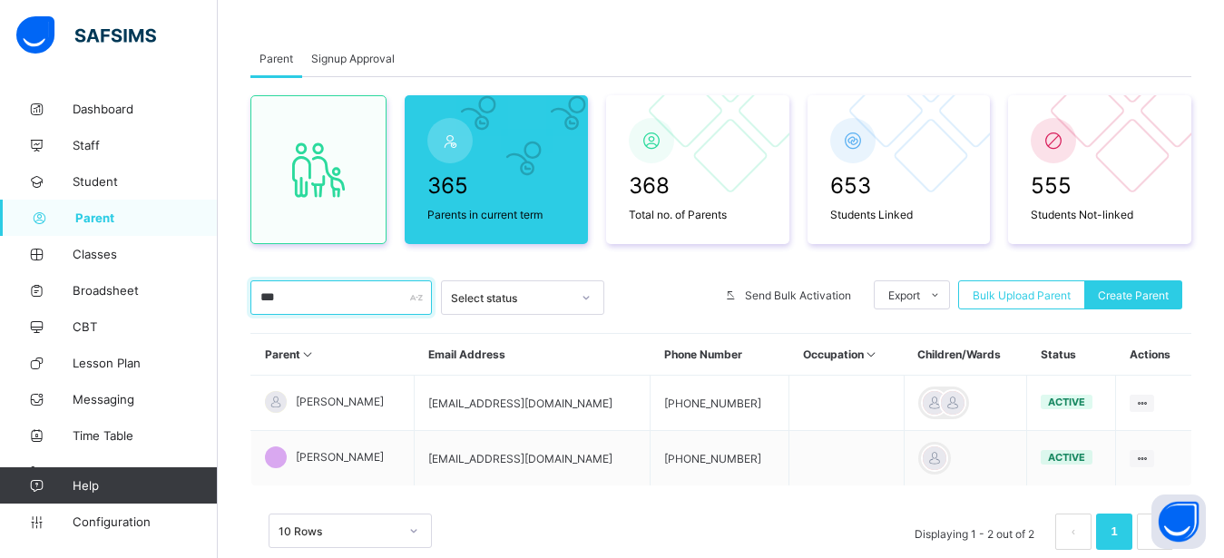
scroll to position [134, 0]
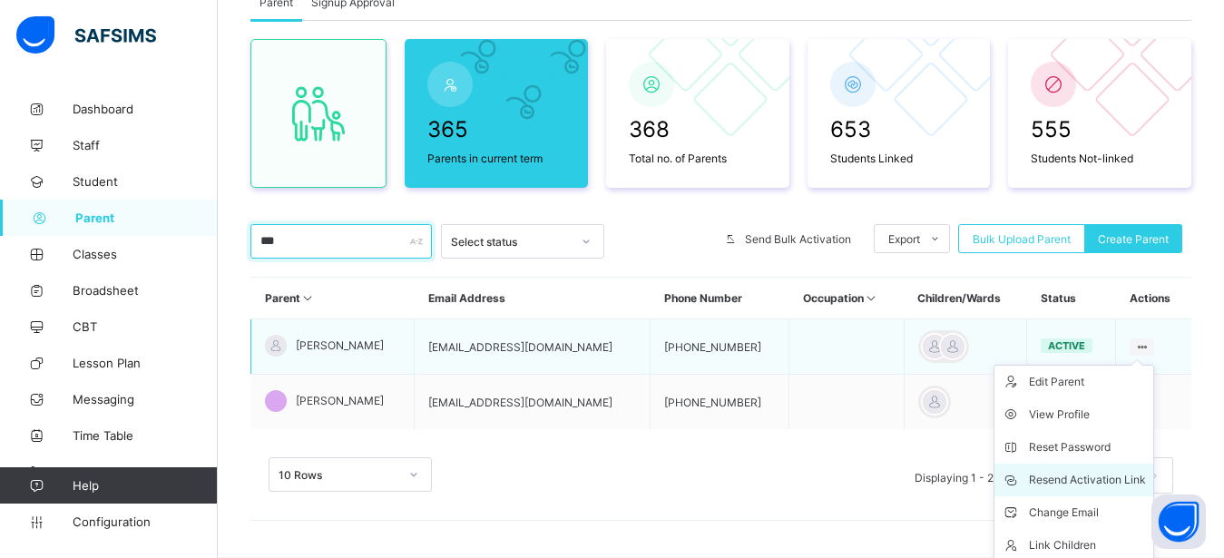
type input "***"
click at [1098, 482] on div "Resend Activation Link" at bounding box center [1087, 480] width 117 height 18
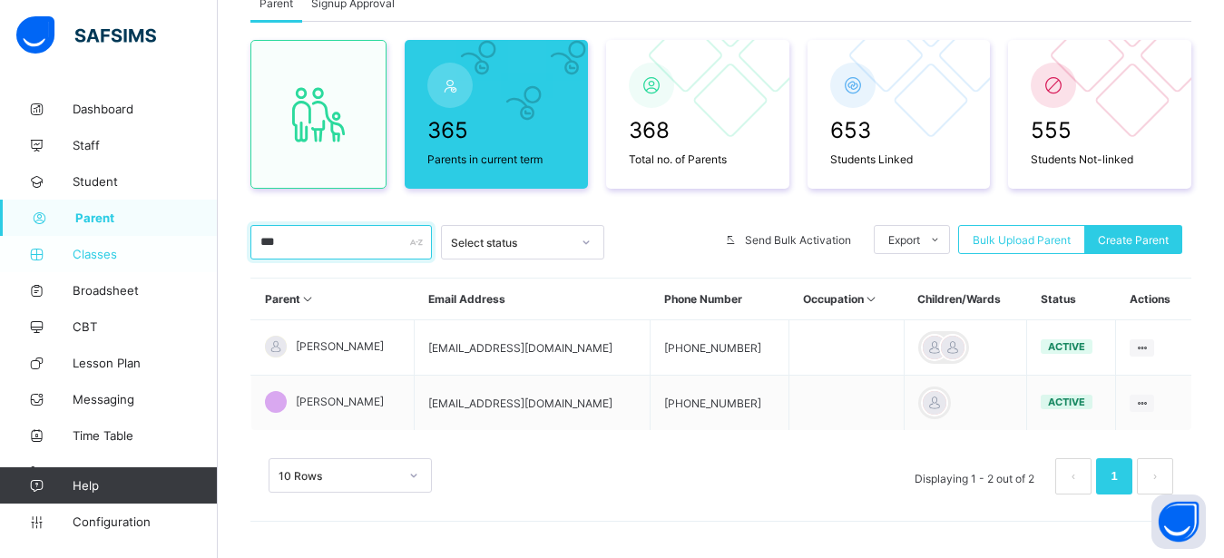
drag, startPoint x: 310, startPoint y: 239, endPoint x: 165, endPoint y: 239, distance: 145.1
click at [250, 239] on input "***" at bounding box center [340, 242] width 181 height 34
click at [158, 241] on link "Classes" at bounding box center [109, 254] width 218 height 36
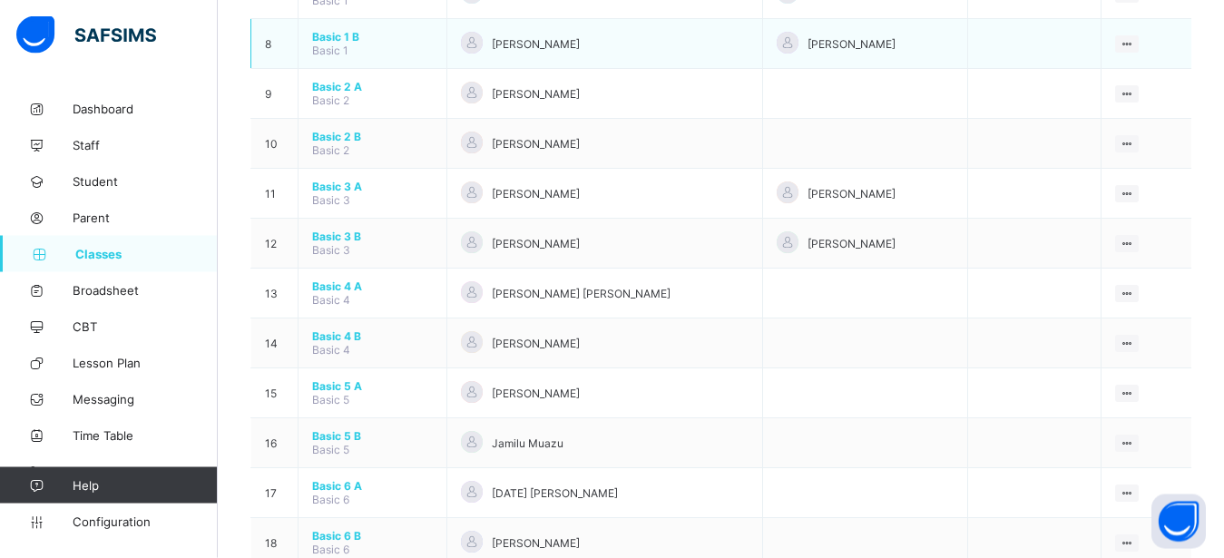
scroll to position [555, 0]
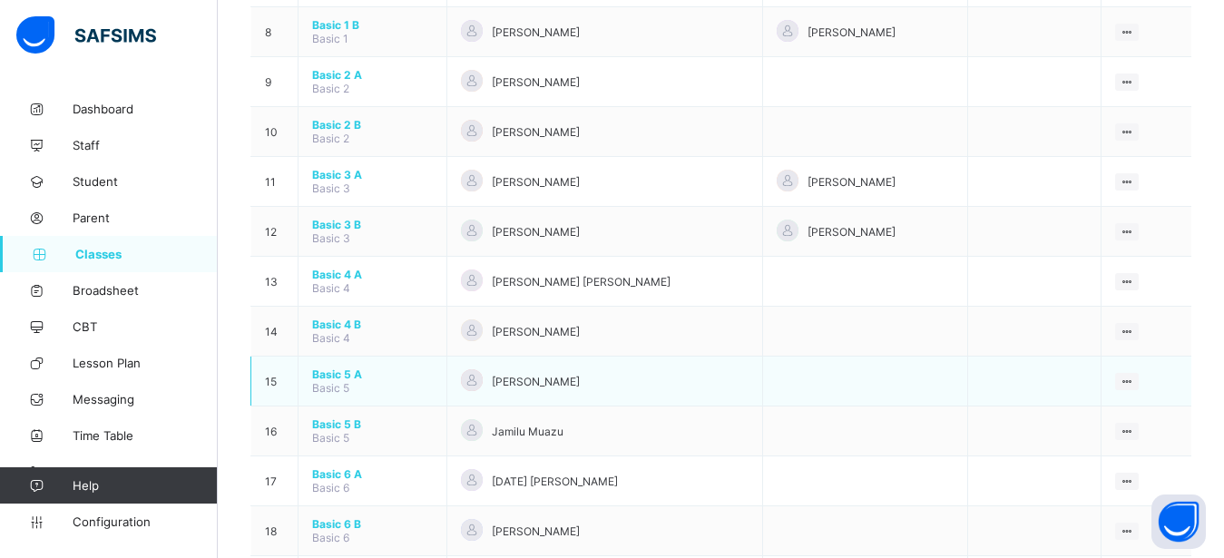
click at [330, 372] on span "Basic 5 A" at bounding box center [372, 374] width 121 height 14
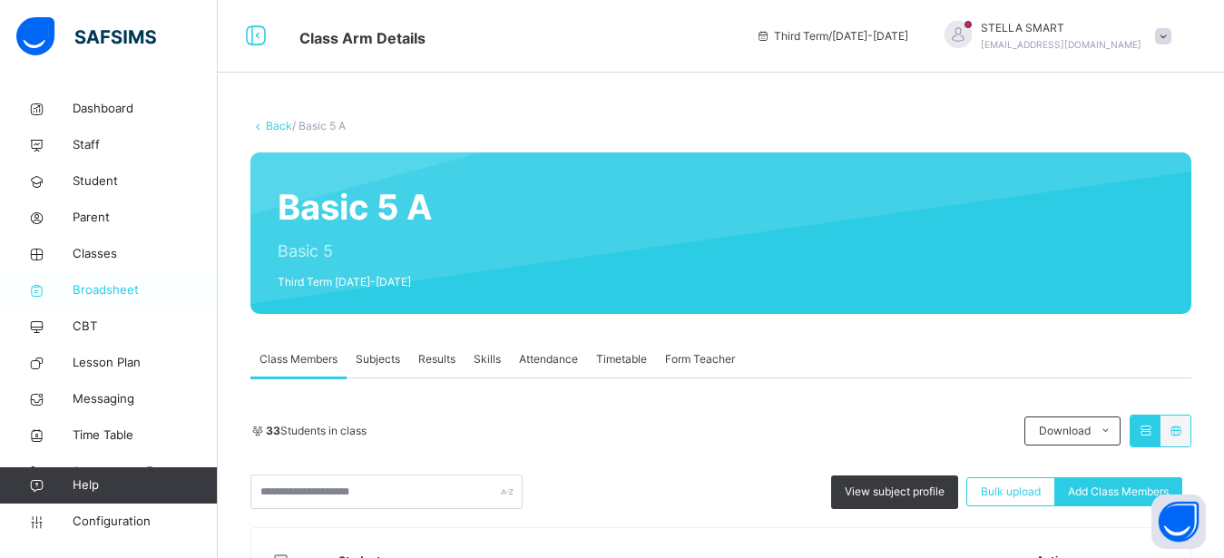
click at [126, 290] on span "Broadsheet" at bounding box center [145, 290] width 145 height 18
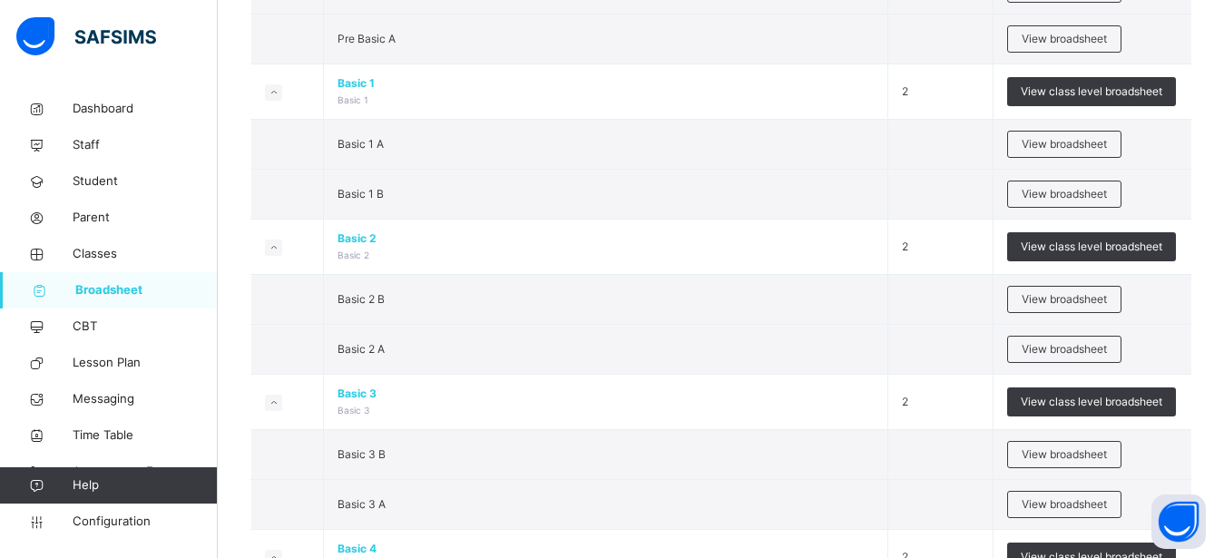
scroll to position [740, 0]
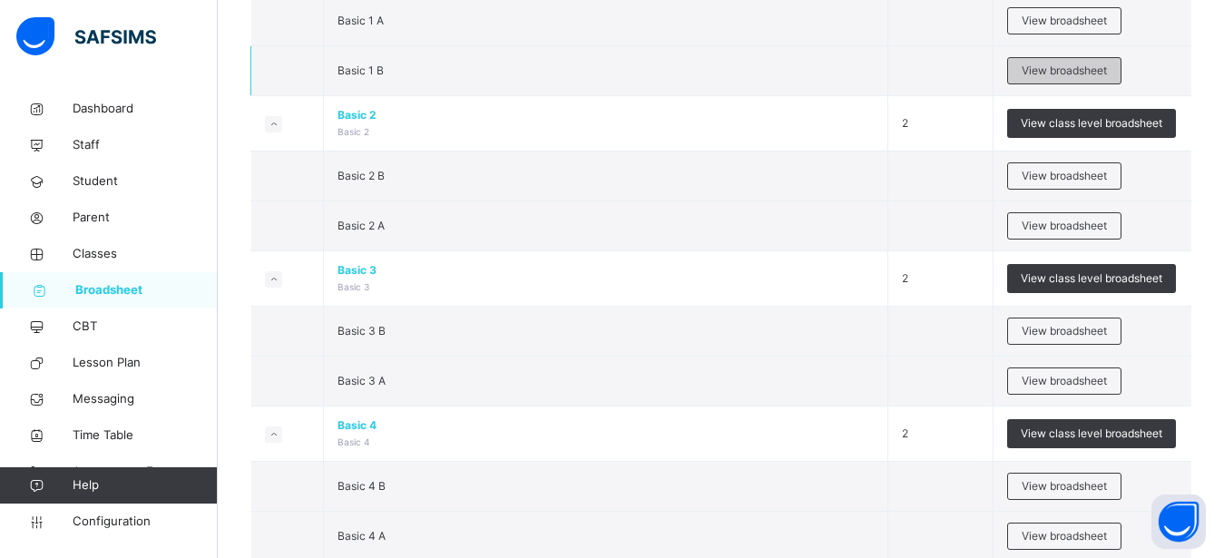
click at [1035, 66] on span "View broadsheet" at bounding box center [1063, 71] width 85 height 16
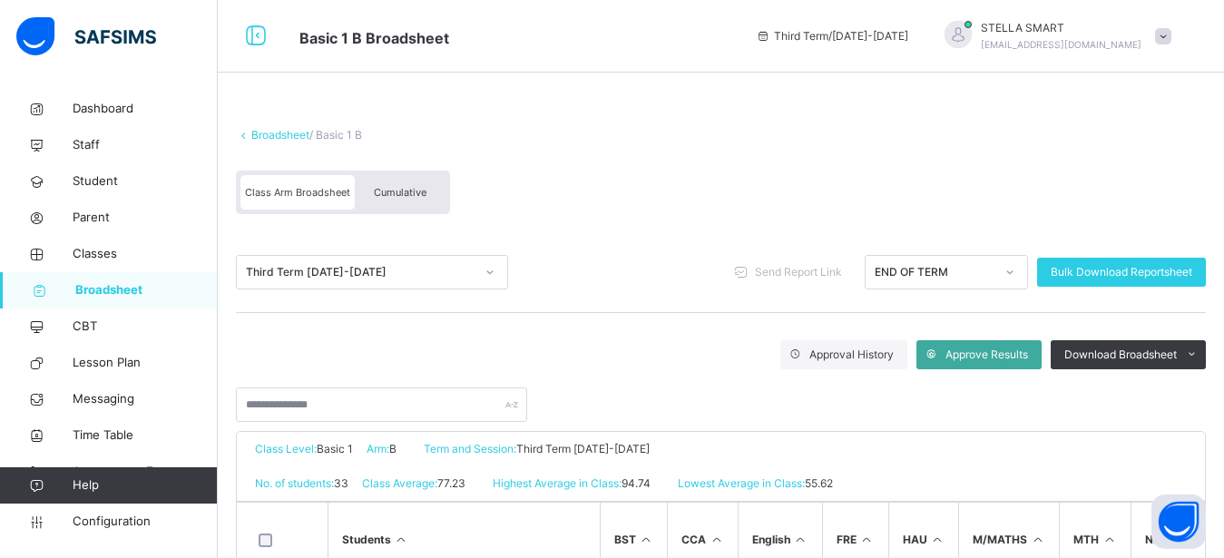
click at [408, 187] on span "Cumulative" at bounding box center [400, 192] width 53 height 13
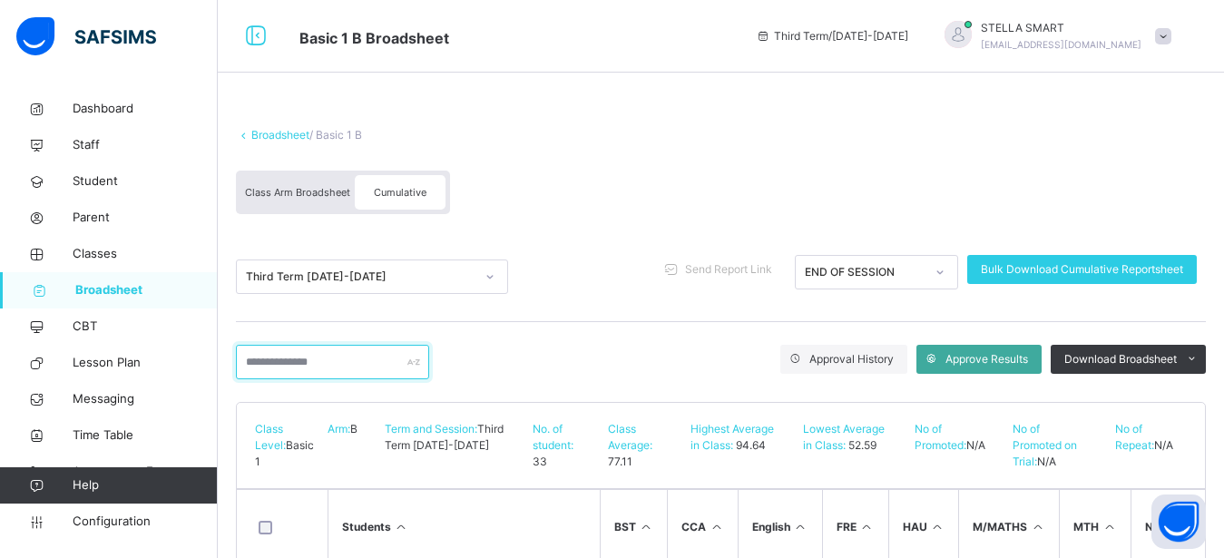
click at [321, 368] on input "text" at bounding box center [332, 362] width 193 height 34
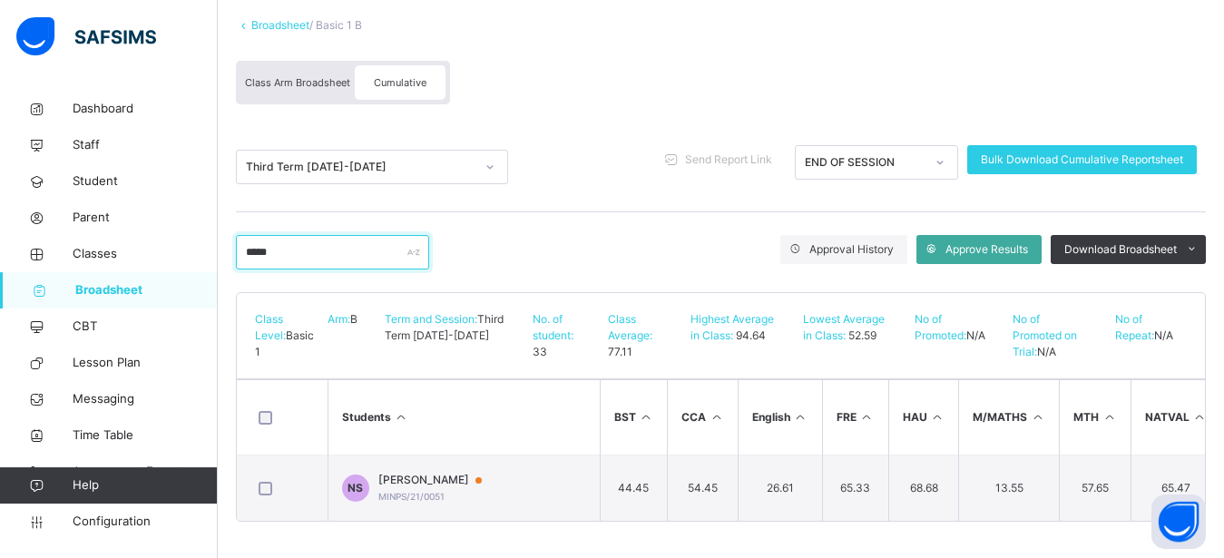
scroll to position [125, 0]
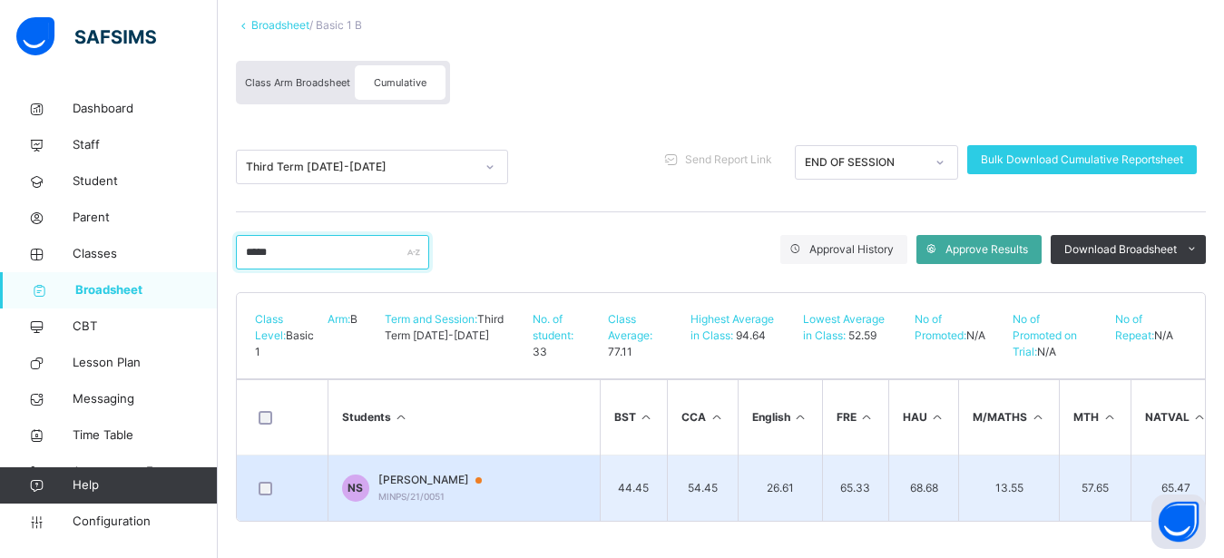
type input "*****"
click at [520, 464] on td "NS NAZIRU SADIQ MINPS/21/0051" at bounding box center [463, 488] width 272 height 66
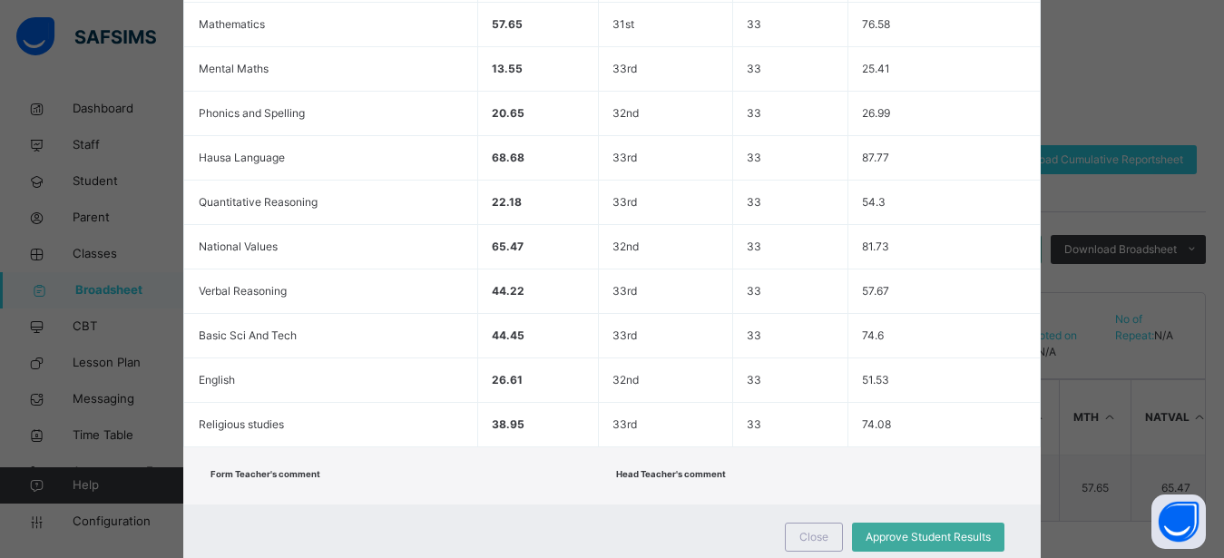
scroll to position [656, 0]
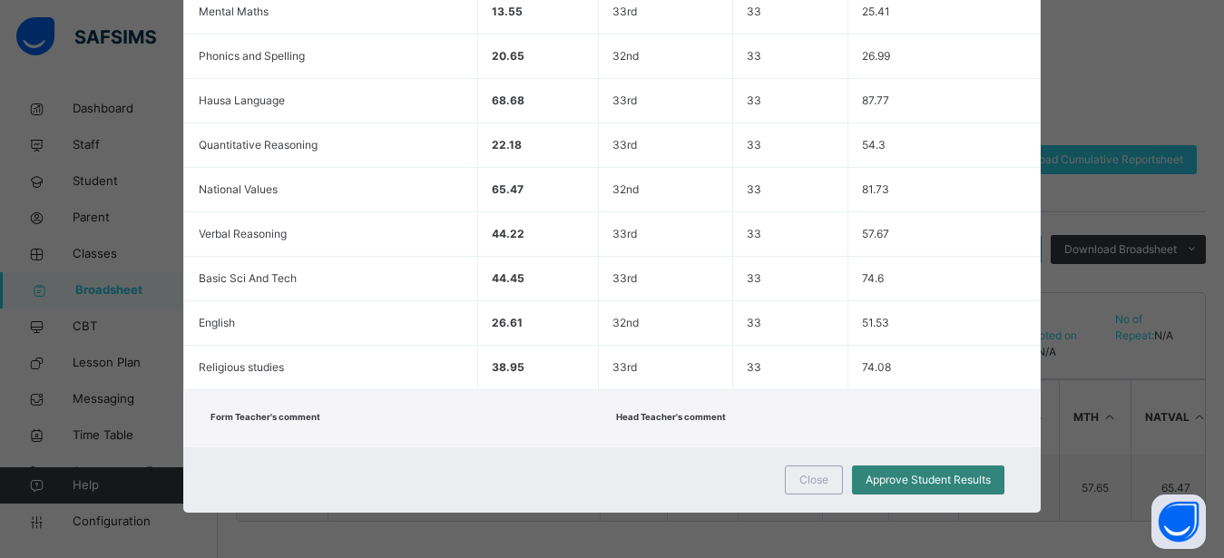
click at [938, 483] on span "Approve Student Results" at bounding box center [927, 480] width 125 height 16
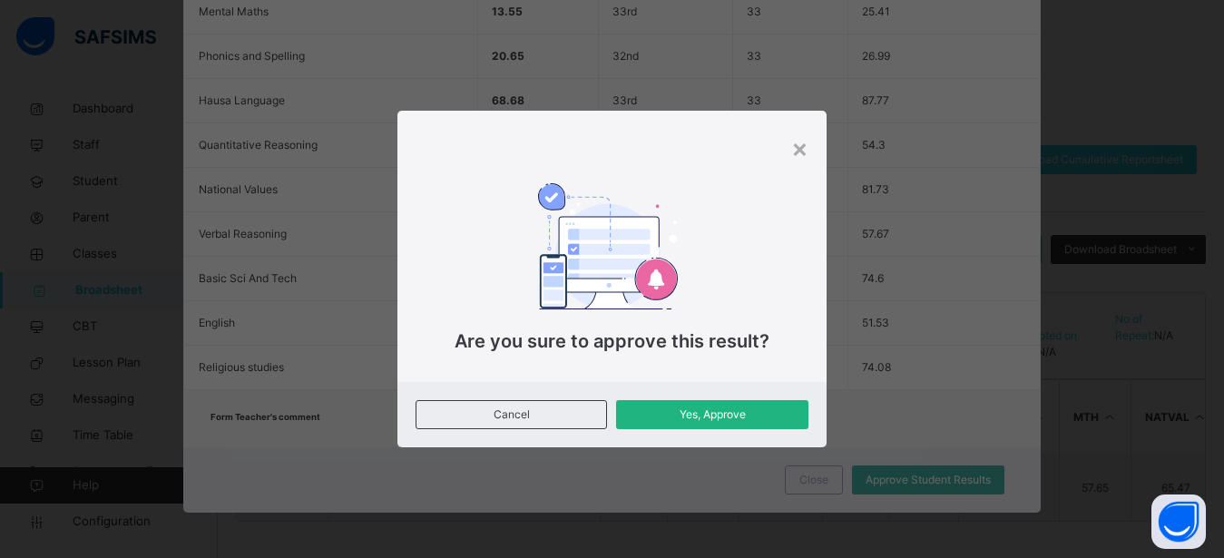
click at [771, 422] on span "Yes, Approve" at bounding box center [711, 414] width 164 height 16
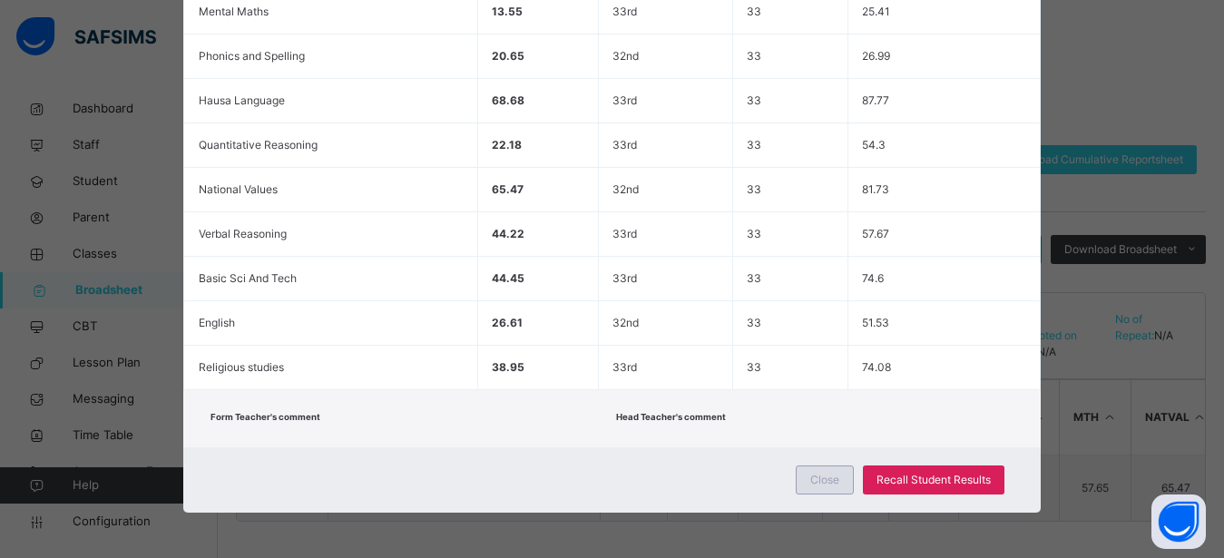
click at [813, 482] on span "Close" at bounding box center [824, 480] width 29 height 16
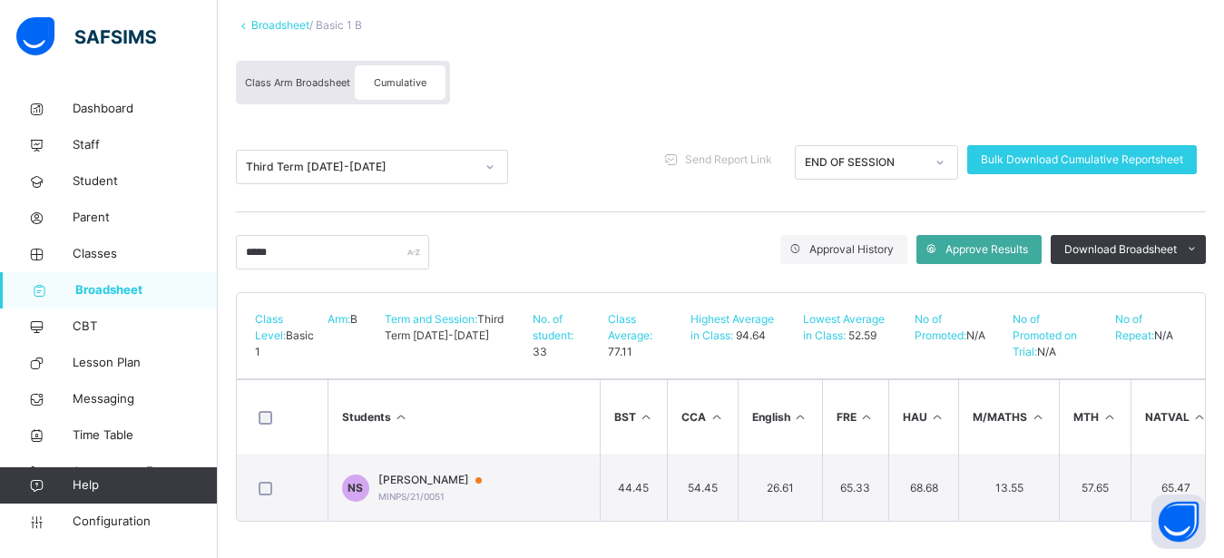
click at [813, 482] on td "26.61" at bounding box center [780, 488] width 84 height 66
click at [100, 284] on span "Broadsheet" at bounding box center [146, 290] width 142 height 18
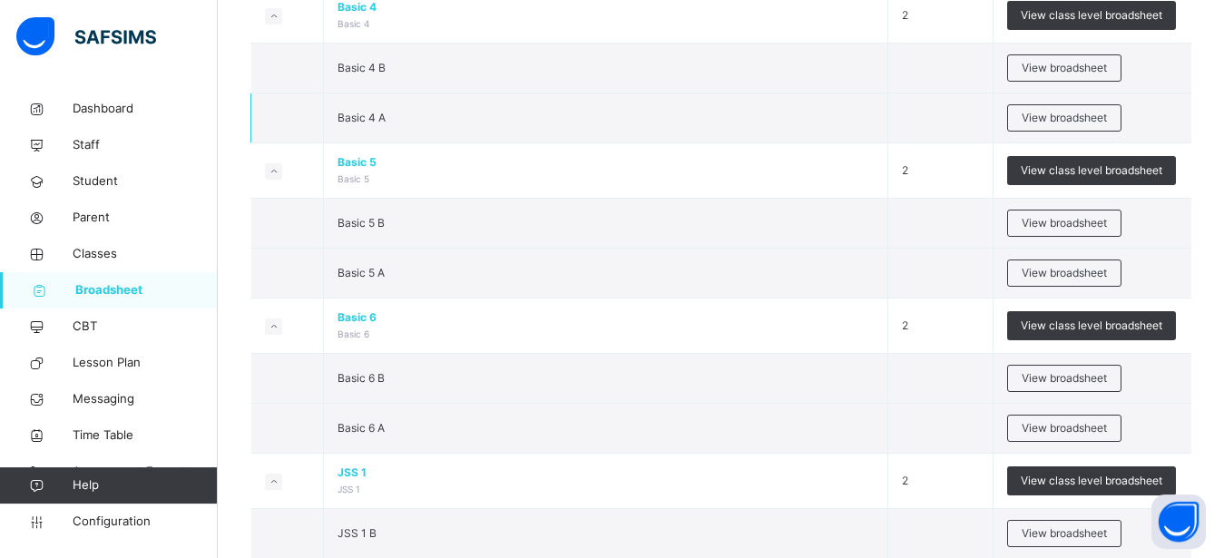
scroll to position [1172, 0]
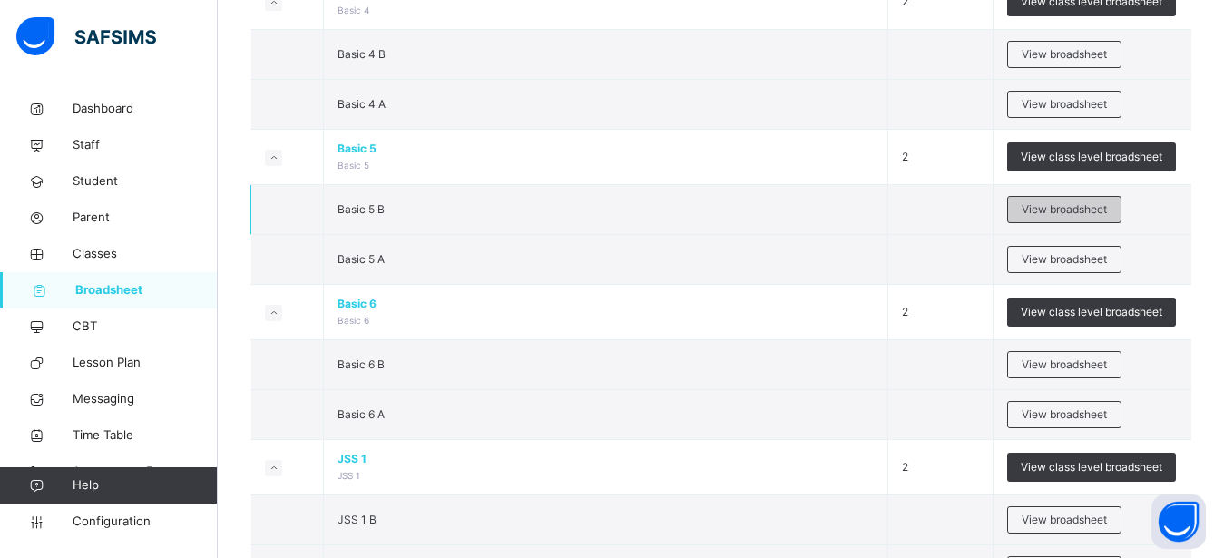
click at [1047, 213] on span "View broadsheet" at bounding box center [1063, 209] width 85 height 16
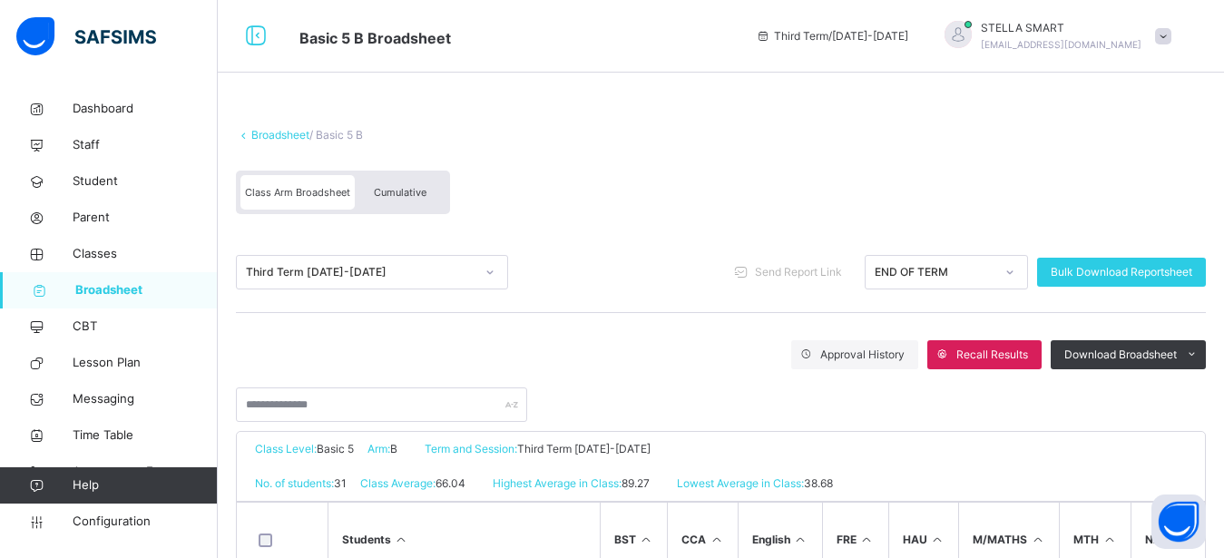
click at [425, 187] on span "Cumulative" at bounding box center [400, 192] width 53 height 13
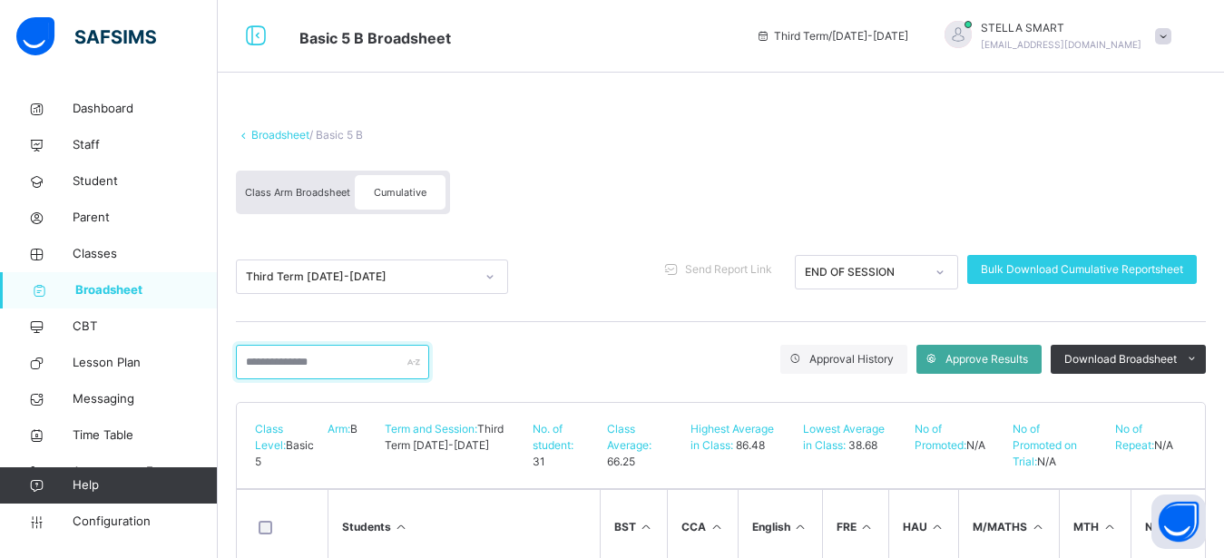
click at [261, 366] on input "text" at bounding box center [332, 362] width 193 height 34
type input "*"
click at [142, 291] on span "Broadsheet" at bounding box center [146, 290] width 142 height 18
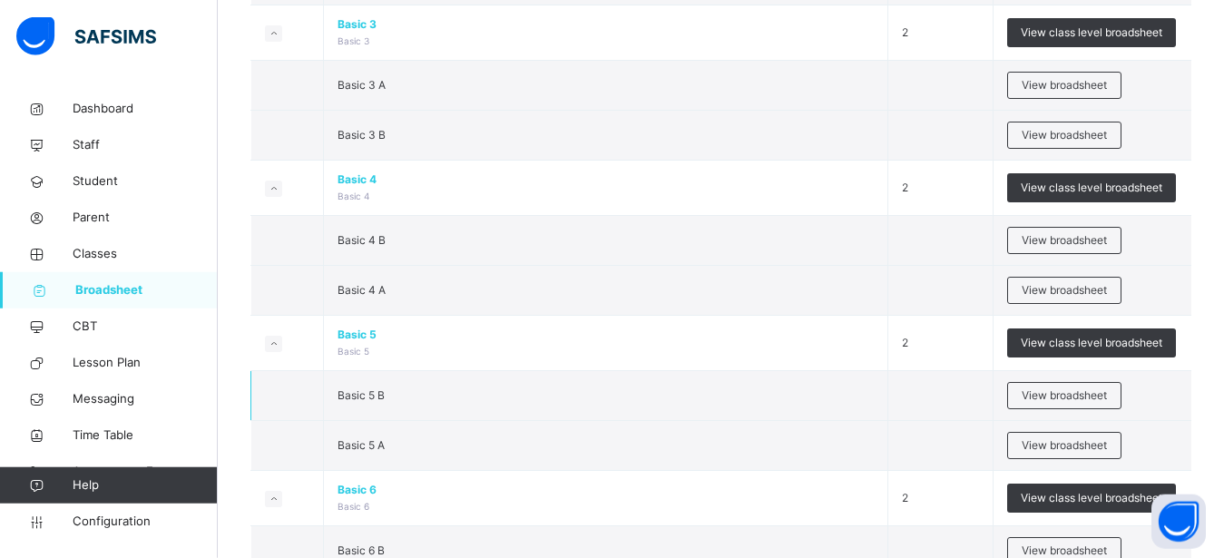
scroll to position [987, 0]
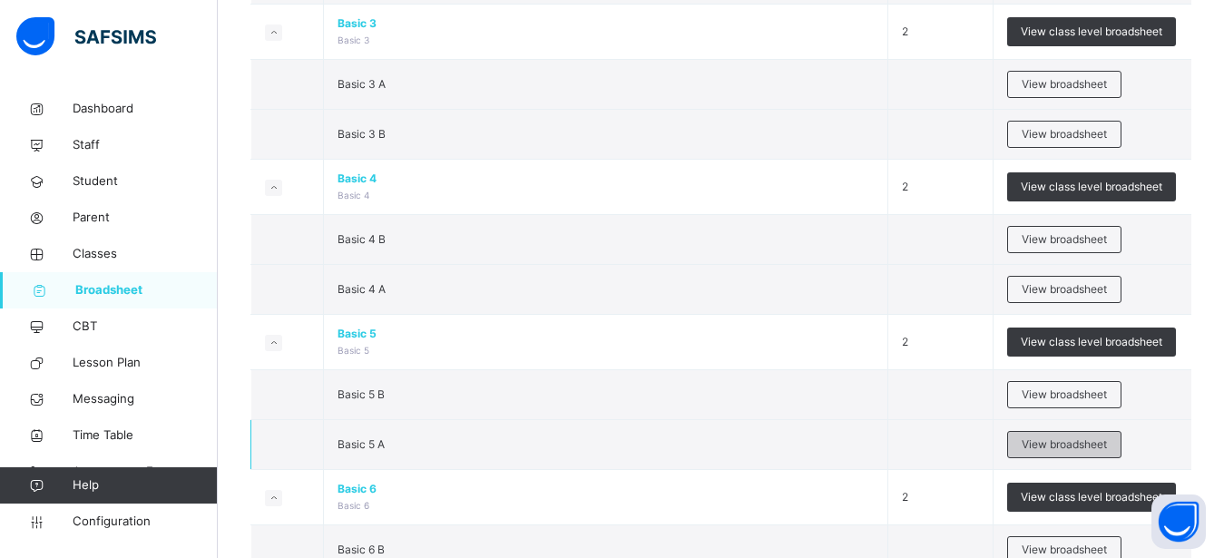
click at [1083, 441] on span "View broadsheet" at bounding box center [1063, 444] width 85 height 16
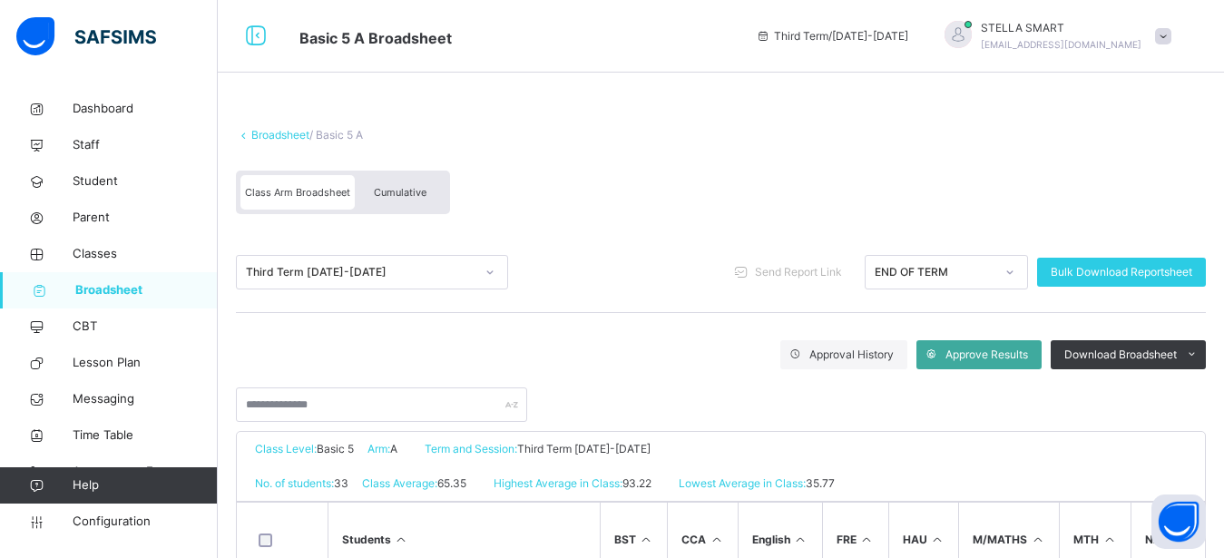
click at [951, 483] on div "No. of students: 33 Class Average: 65.35 Highest Average in Class: 93.22 Lowest…" at bounding box center [721, 483] width 968 height 34
click at [395, 194] on span "Cumulative" at bounding box center [400, 192] width 53 height 13
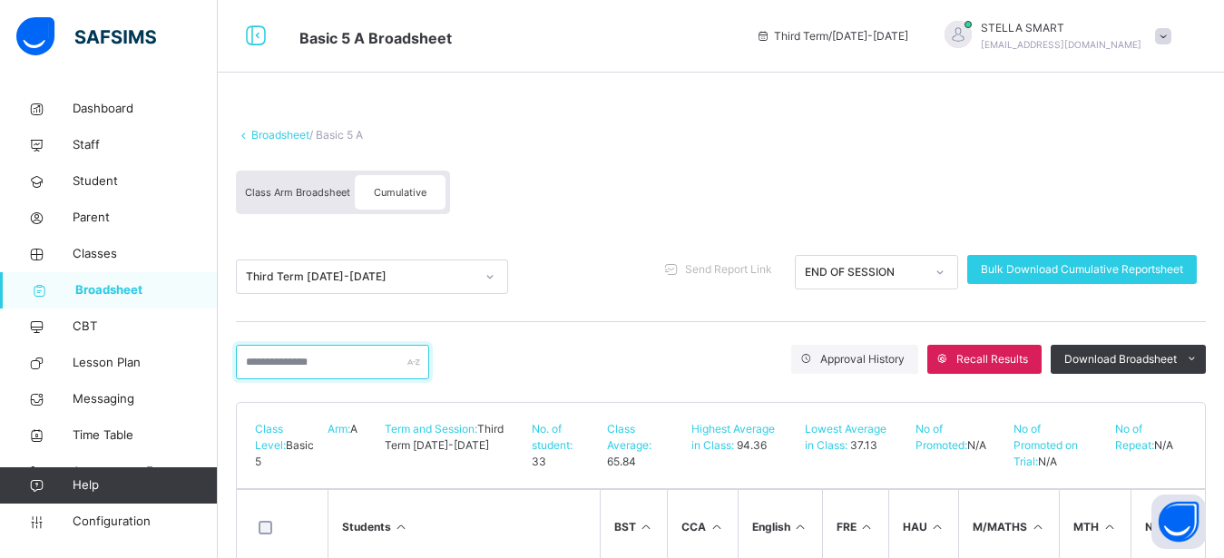
click at [279, 363] on input "text" at bounding box center [332, 362] width 193 height 34
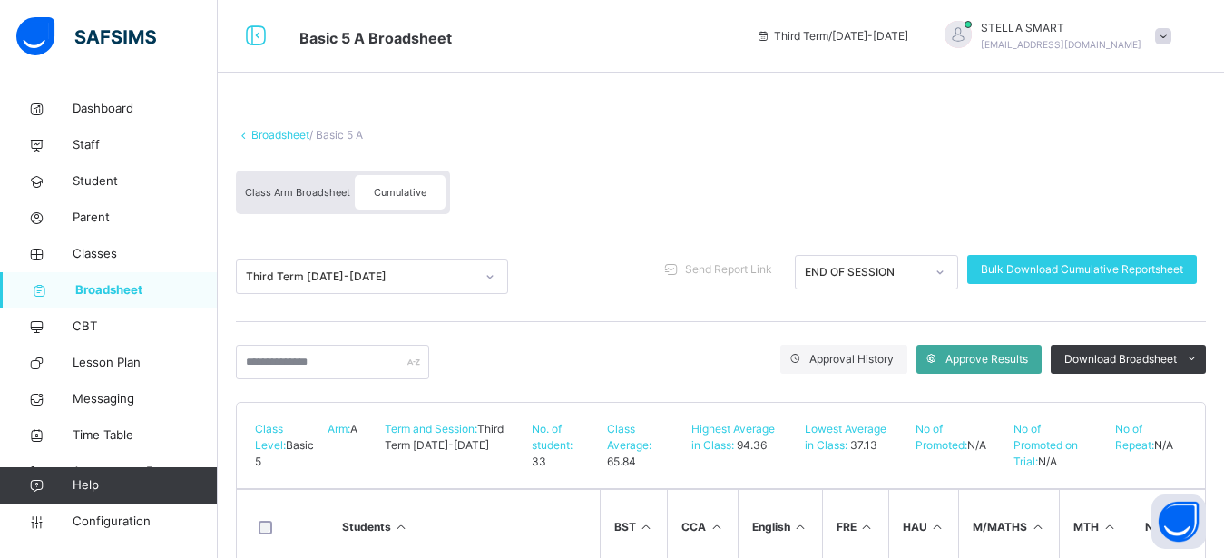
click at [402, 524] on icon at bounding box center [401, 527] width 15 height 14
click at [275, 370] on input "text" at bounding box center [332, 362] width 193 height 34
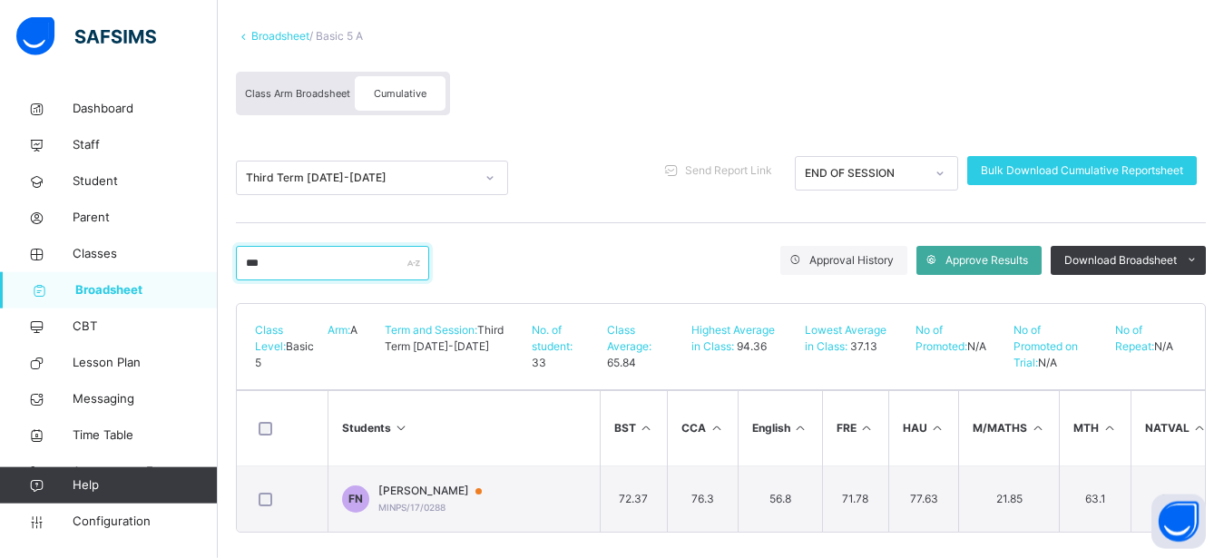
scroll to position [125, 0]
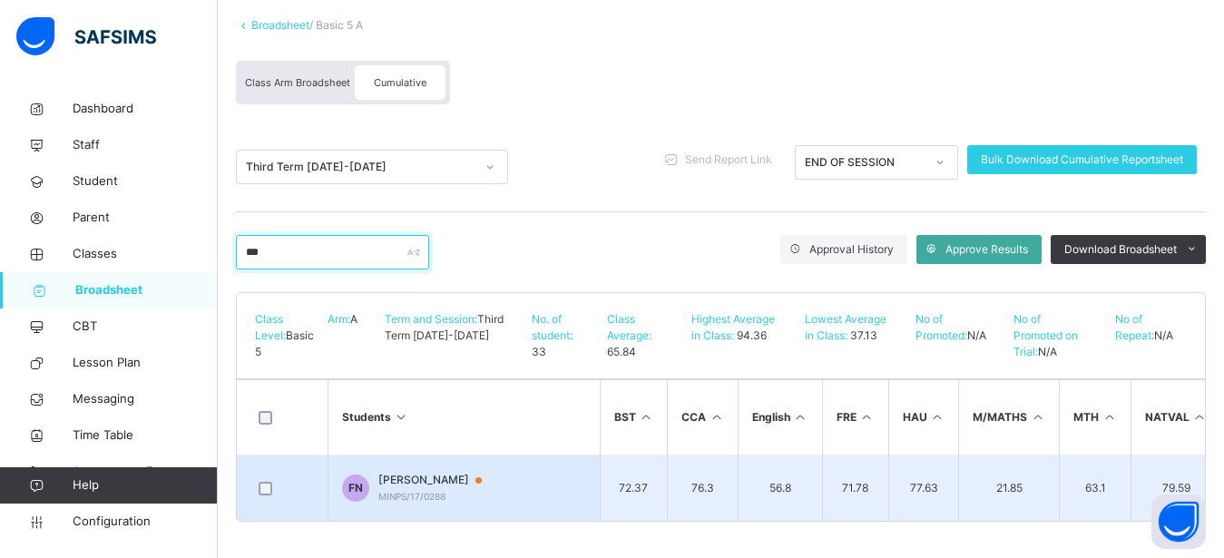
type input "***"
click at [554, 469] on td "FN FADILA NASIRU MINPS/17/0288" at bounding box center [463, 488] width 272 height 66
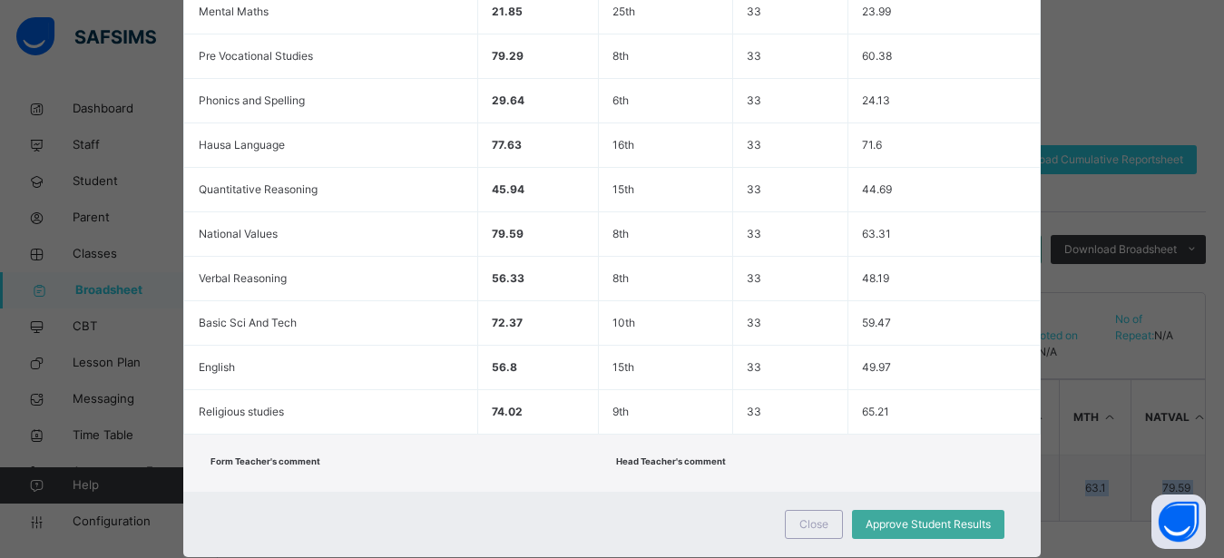
drag, startPoint x: 546, startPoint y: 558, endPoint x: 740, endPoint y: 566, distance: 194.3
click at [740, 557] on div "FN MINPS/17/0288 FADILA NASIRU undefined undefined Pending END OF SESSION View …" at bounding box center [612, 279] width 1224 height 558
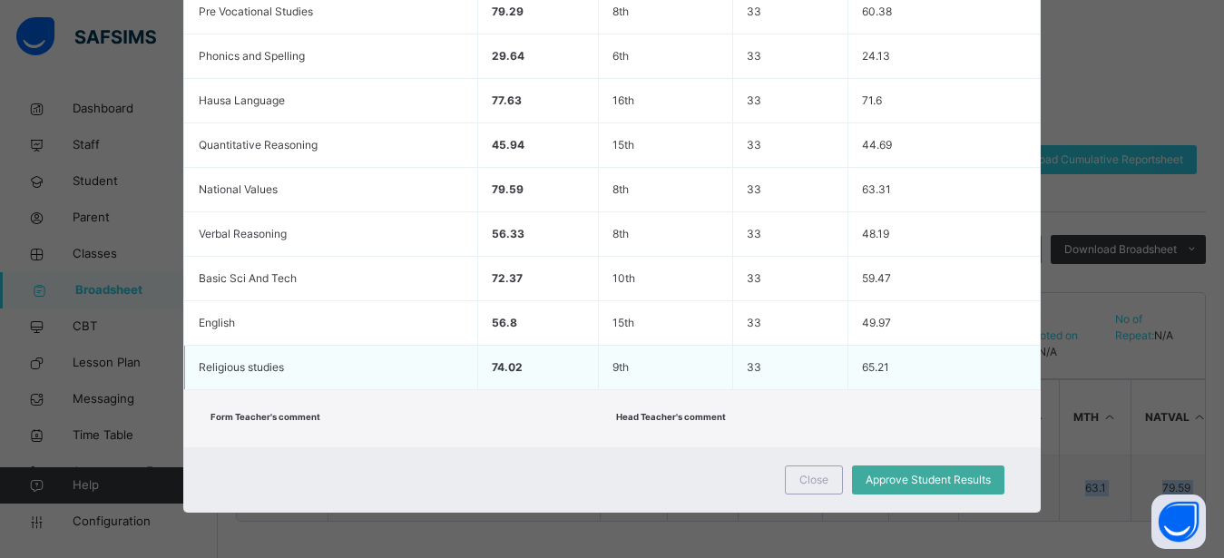
click at [970, 380] on td "65.21" at bounding box center [943, 368] width 191 height 44
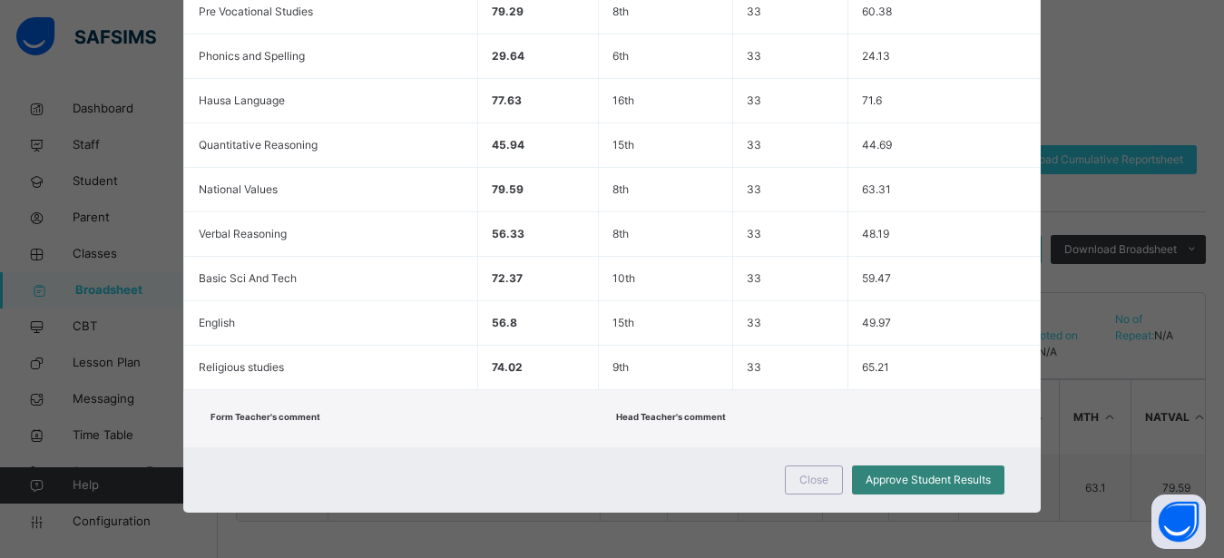
click at [945, 485] on span "Approve Student Results" at bounding box center [927, 480] width 125 height 16
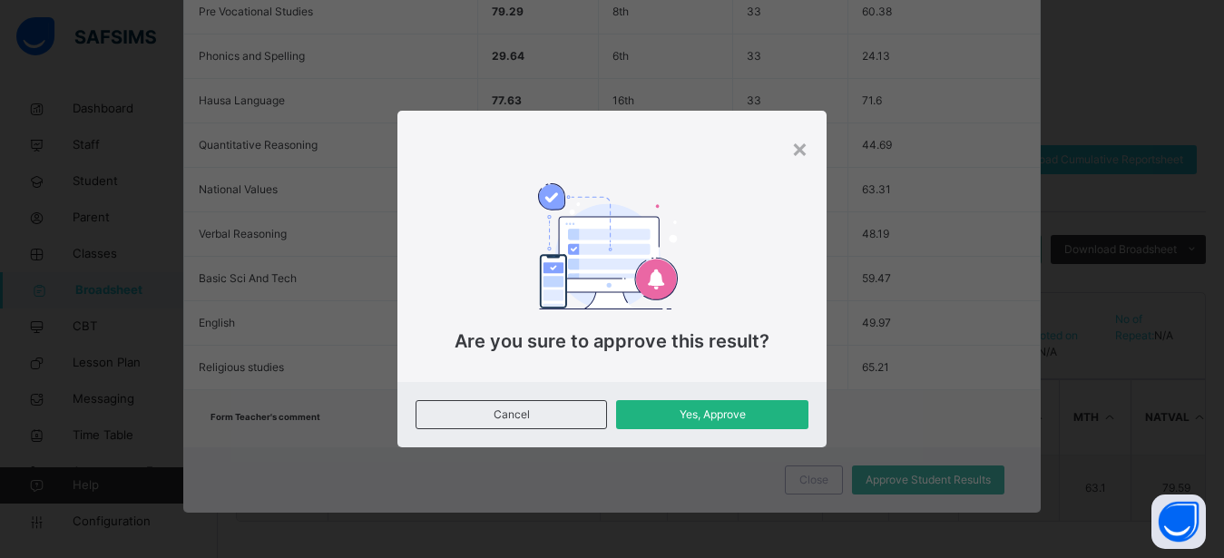
click at [744, 415] on span "Yes, Approve" at bounding box center [711, 414] width 164 height 16
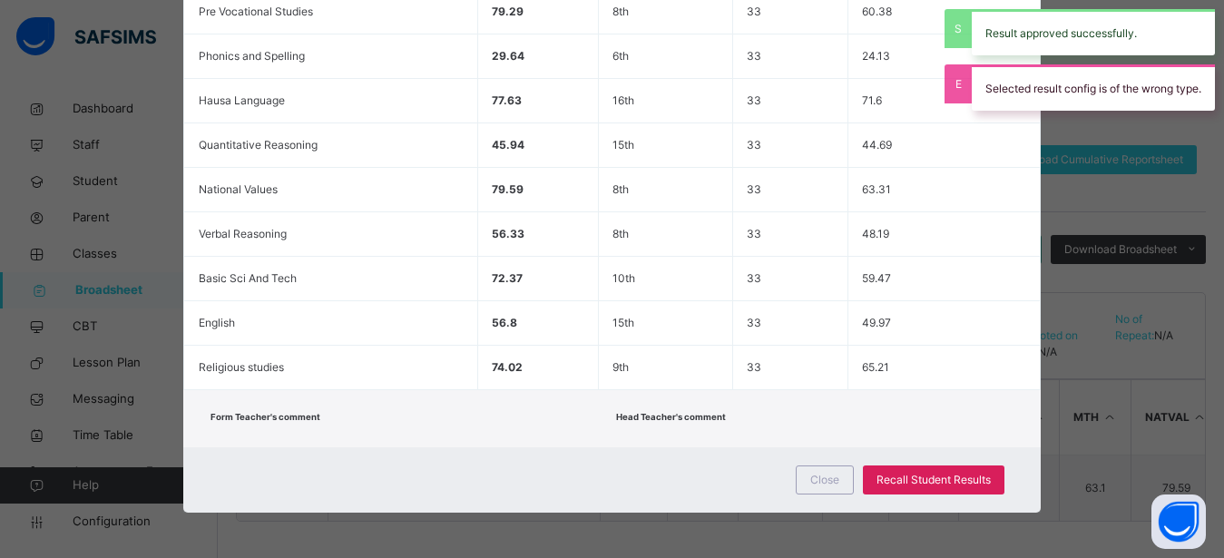
drag, startPoint x: 746, startPoint y: 415, endPoint x: 964, endPoint y: 455, distance: 222.2
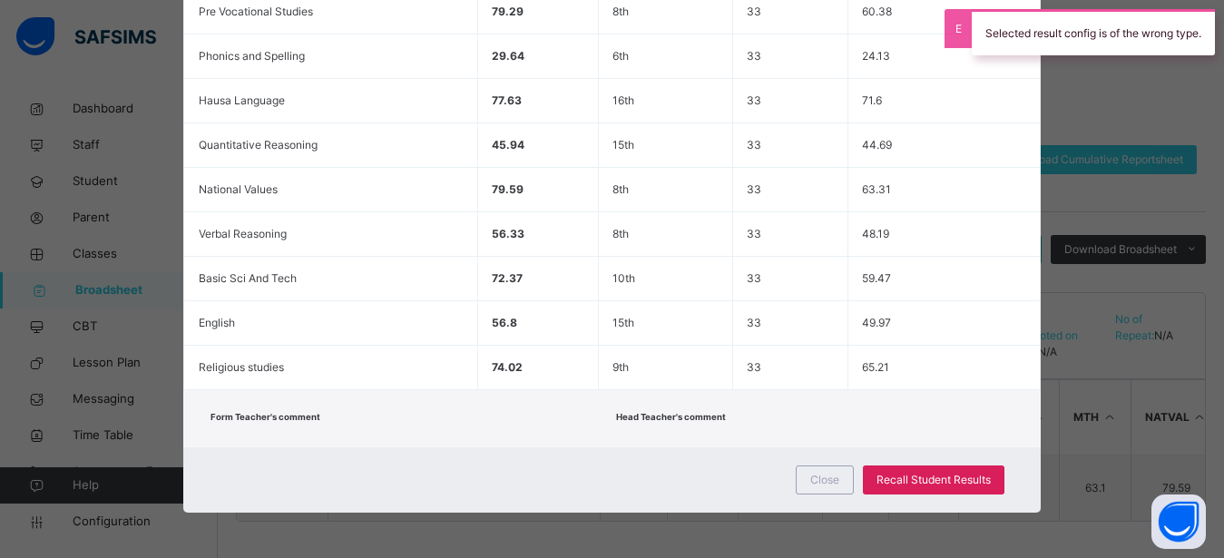
click at [991, 403] on div "Form Teacher's comment Head Teacher's comment" at bounding box center [611, 418] width 856 height 57
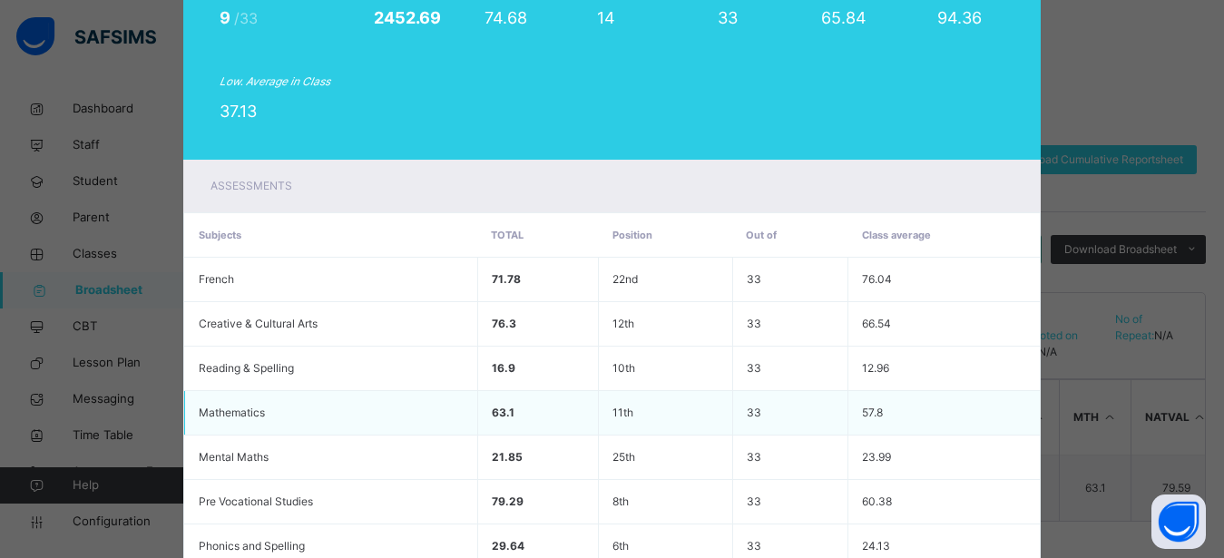
scroll to position [0, 0]
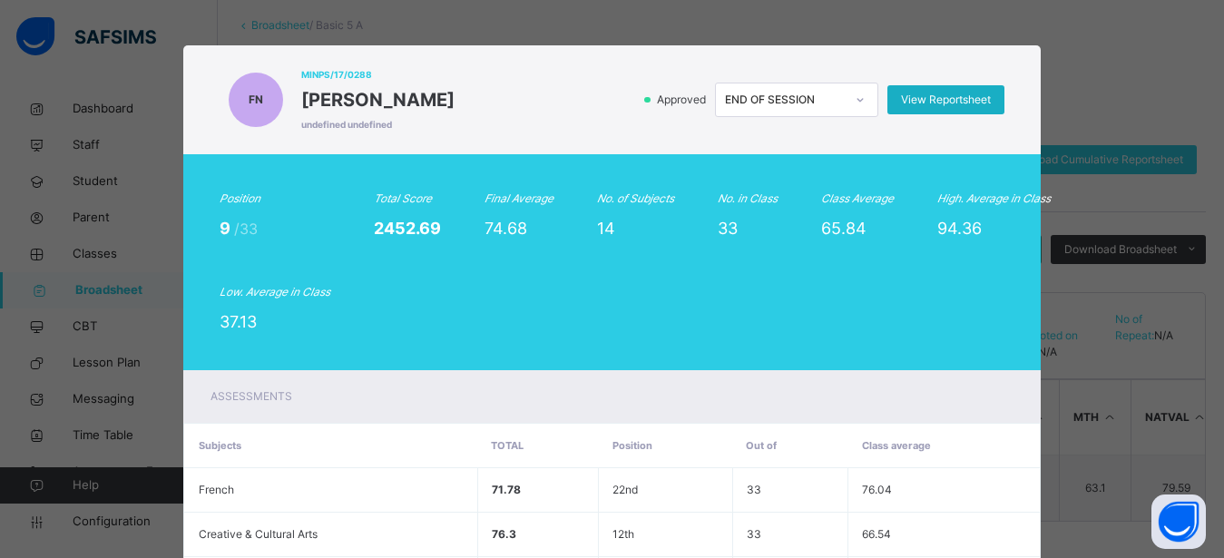
click at [965, 88] on div "View Reportsheet" at bounding box center [945, 99] width 117 height 29
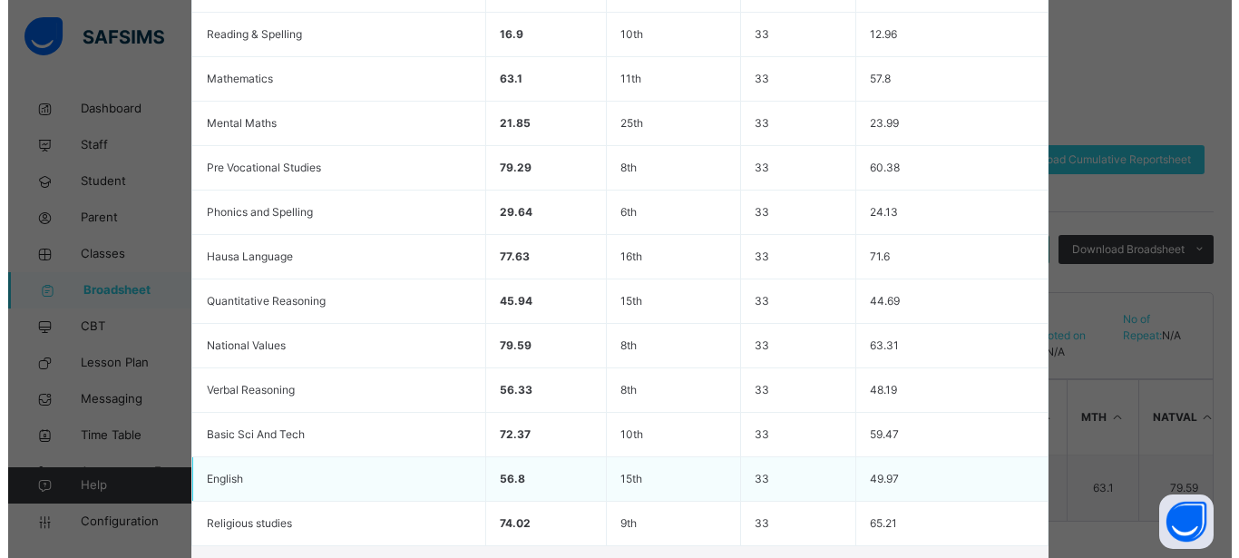
scroll to position [700, 0]
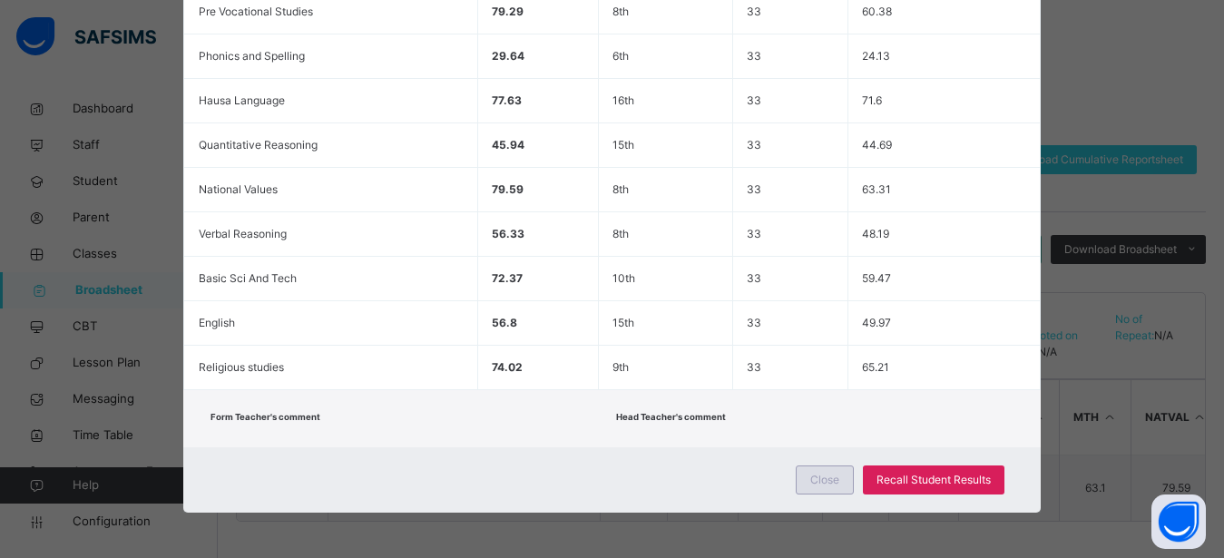
click at [823, 475] on span "Close" at bounding box center [824, 480] width 29 height 16
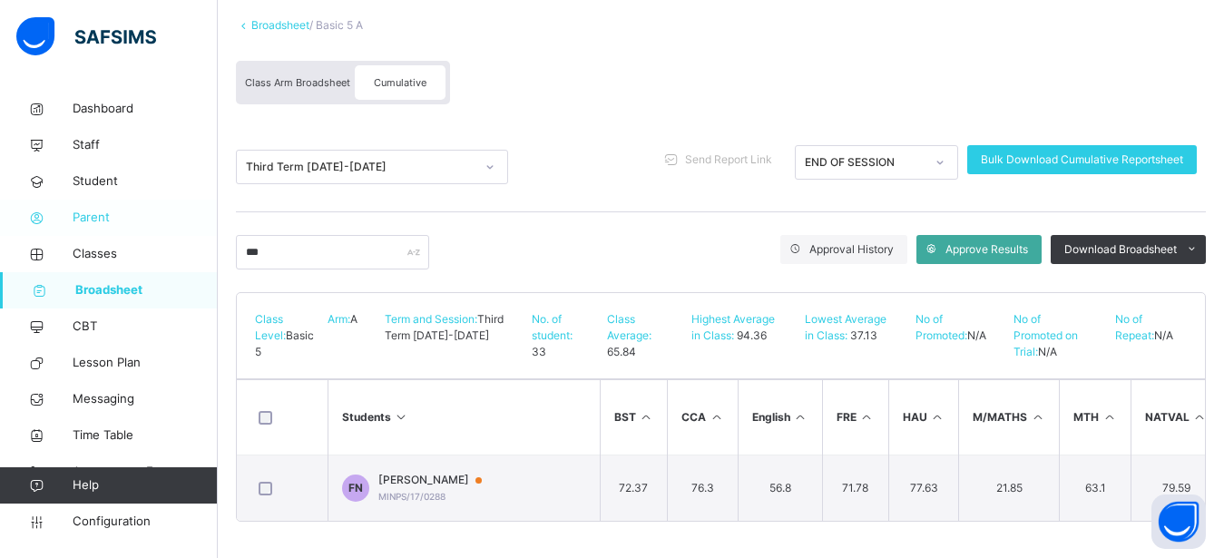
click at [78, 211] on span "Parent" at bounding box center [145, 218] width 145 height 18
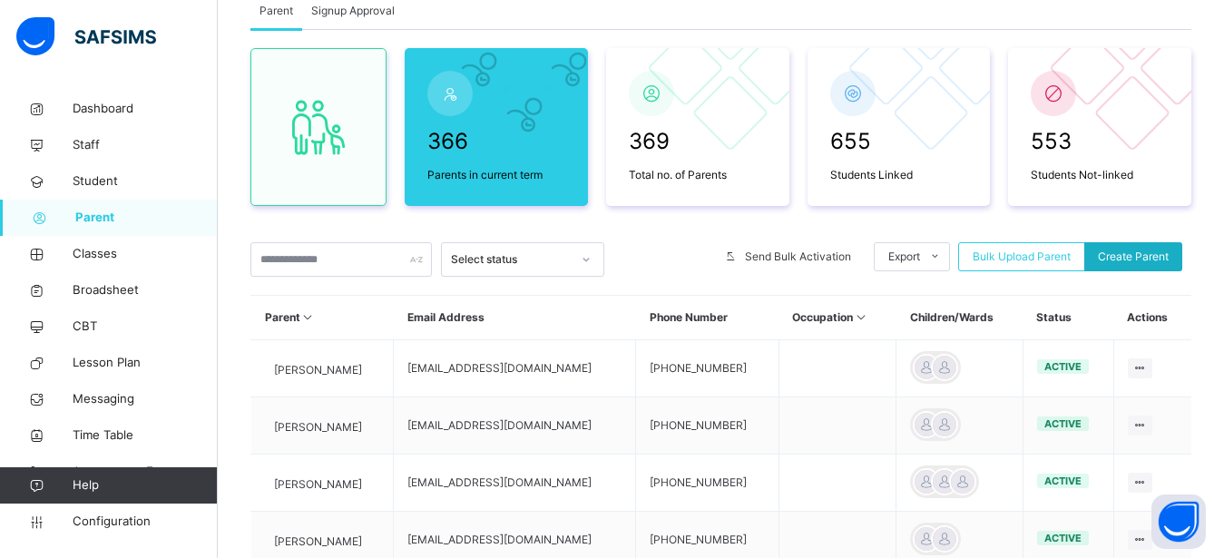
click at [1154, 257] on span "Create Parent" at bounding box center [1132, 257] width 71 height 16
select select "**"
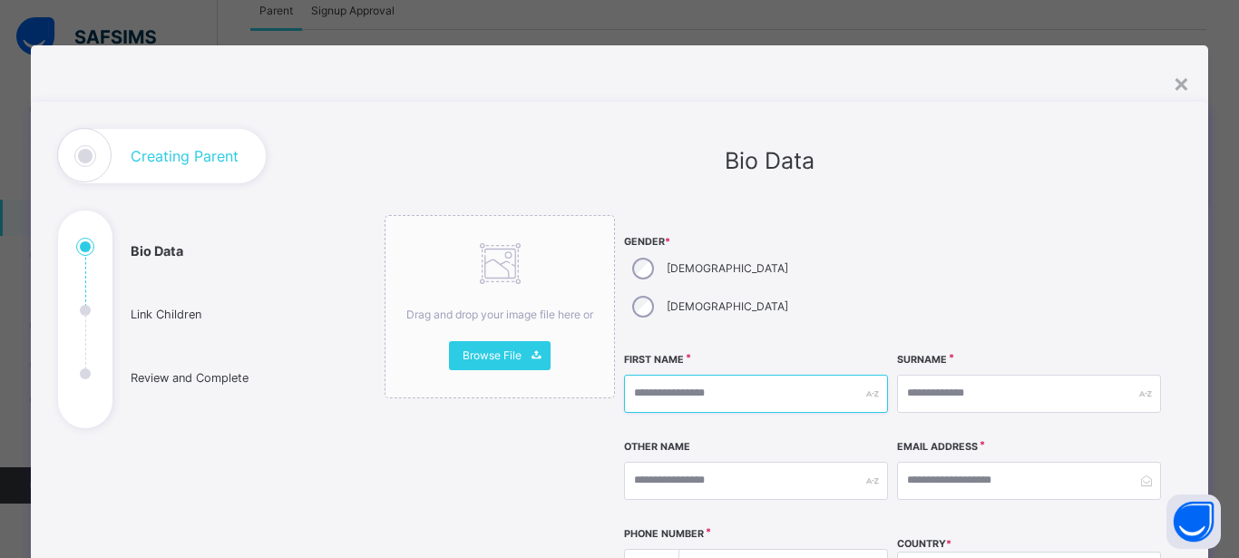
click at [679, 375] on input "text" at bounding box center [756, 394] width 264 height 38
type input "******"
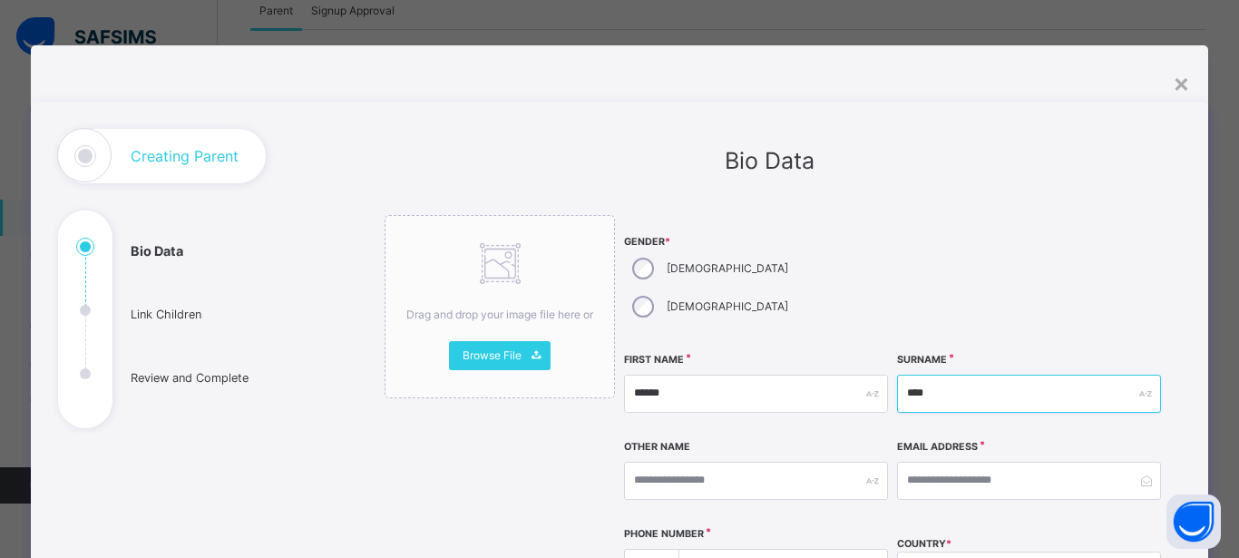
type input "****"
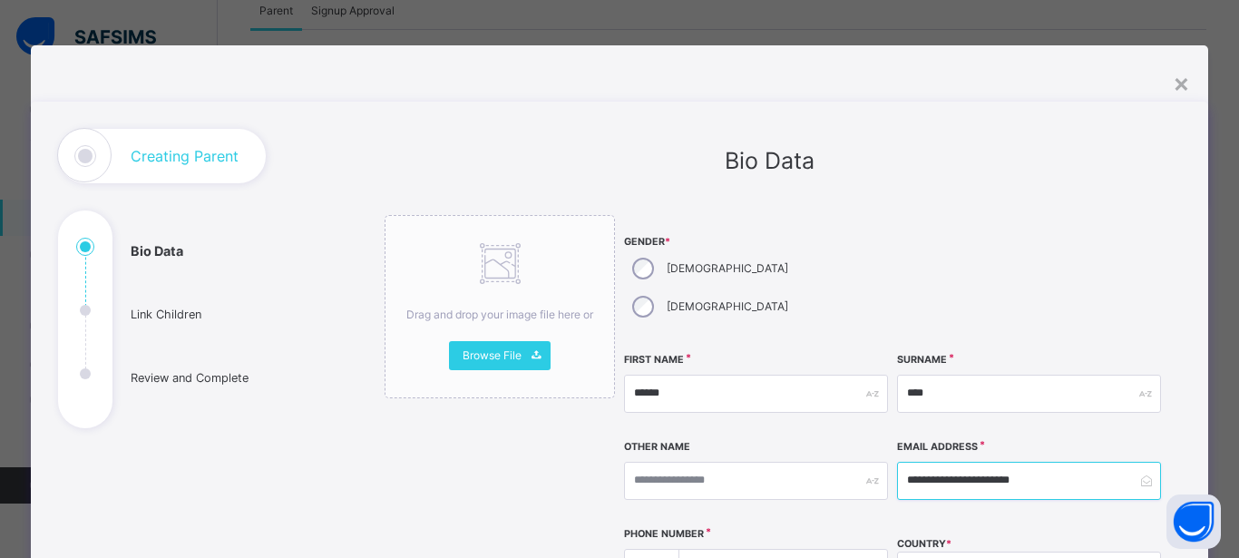
type input "**********"
click at [736, 550] on input "****" at bounding box center [779, 569] width 193 height 38
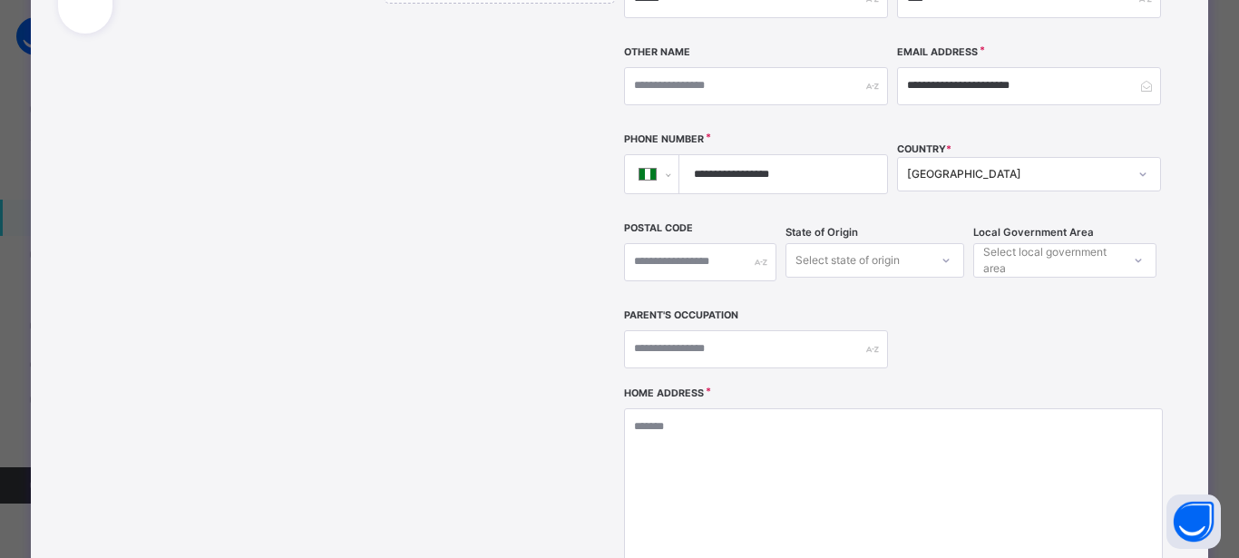
scroll to position [435, 0]
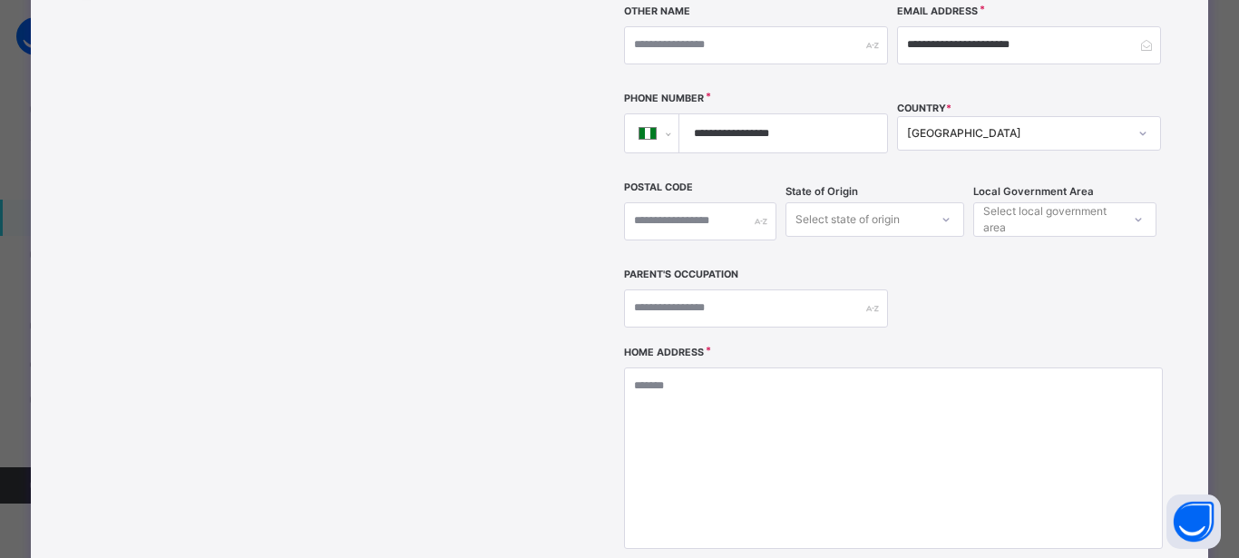
type input "**********"
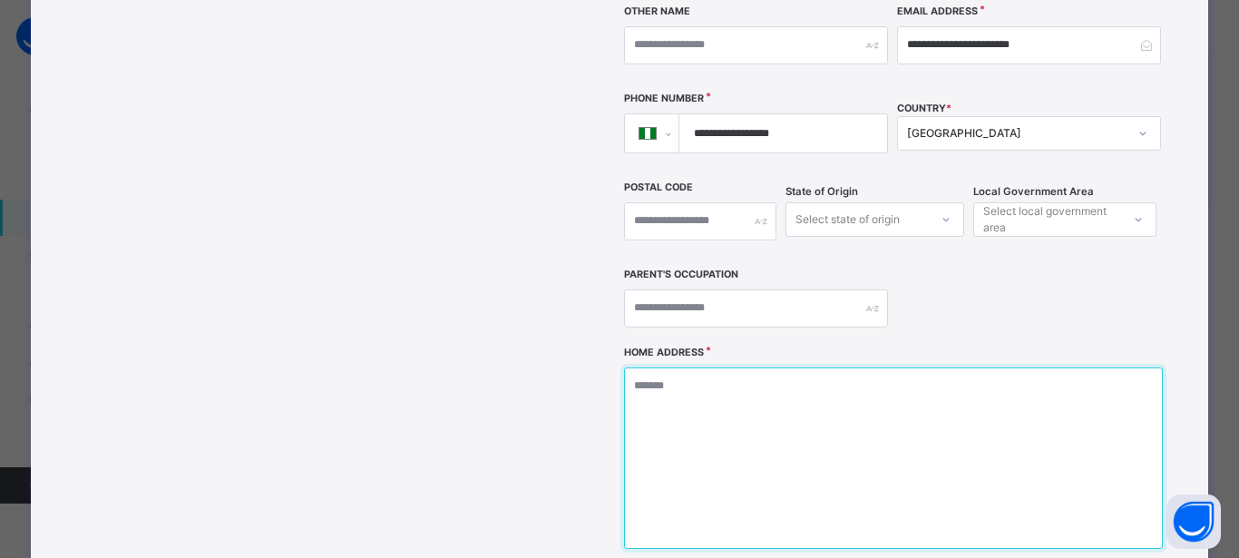
click at [753, 402] on textarea at bounding box center [893, 457] width 538 height 181
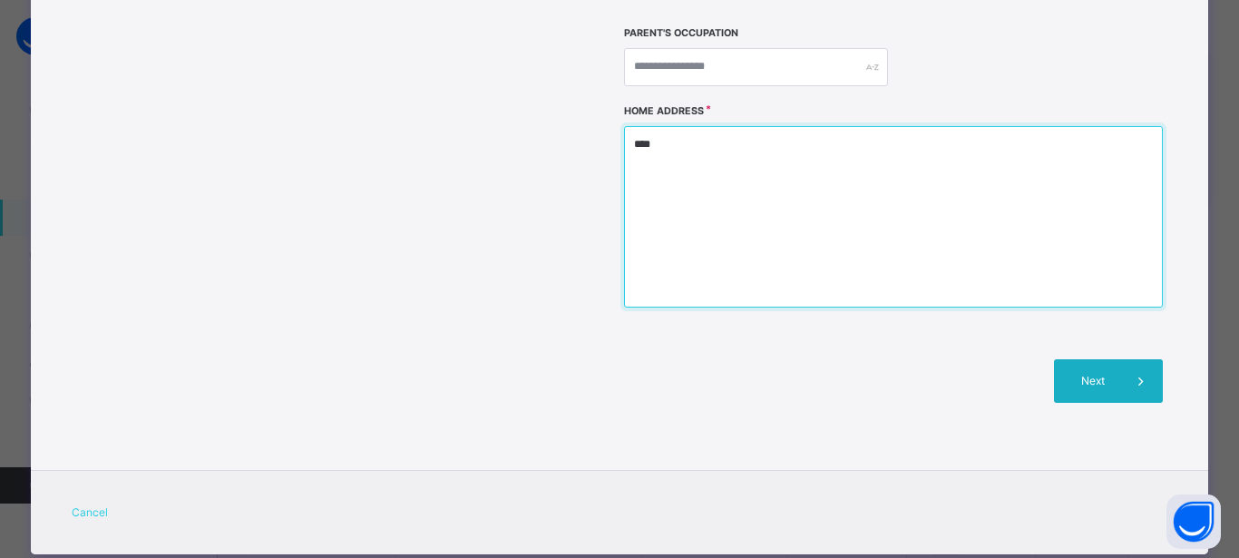
type textarea "****"
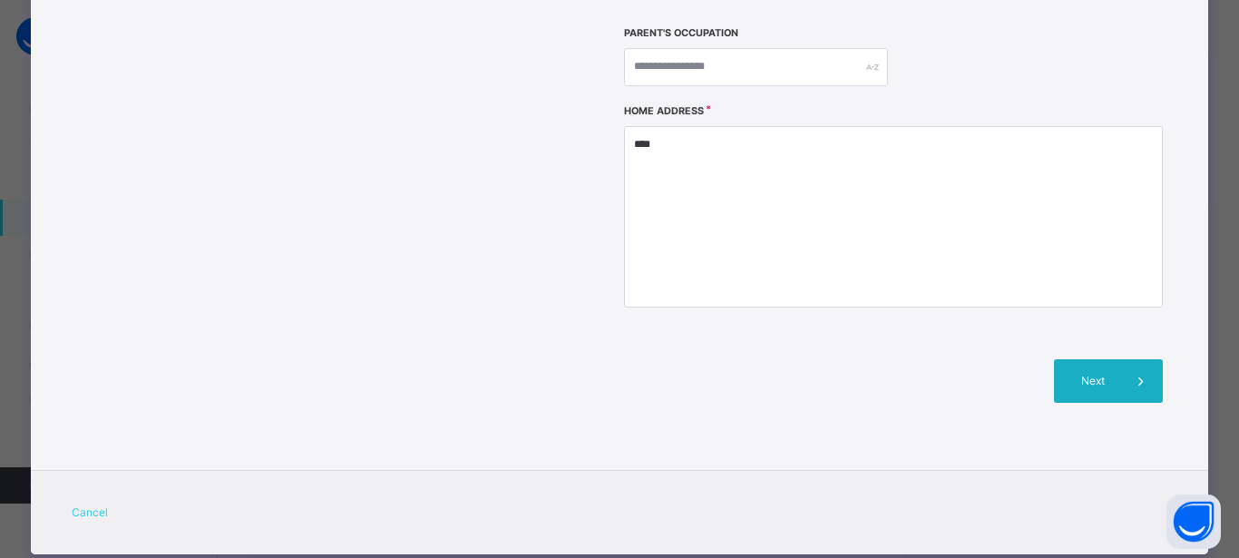
click at [1097, 373] on span "Next" at bounding box center [1094, 381] width 52 height 16
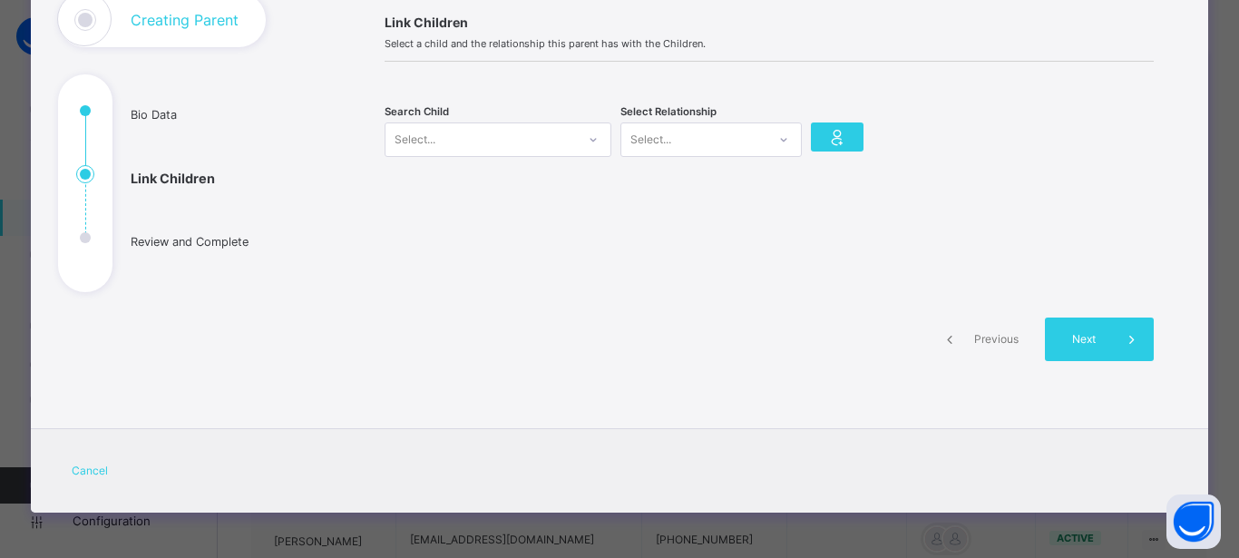
click at [588, 137] on icon at bounding box center [593, 140] width 11 height 18
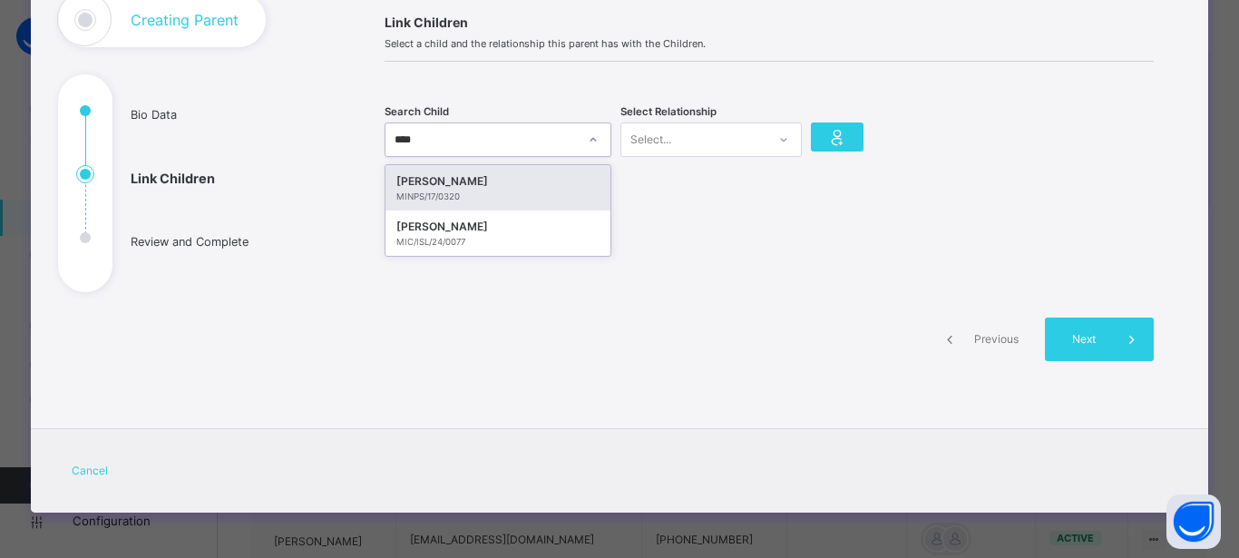
type input "*****"
click at [544, 185] on div "MUNIFAH MUHAMMAD" at bounding box center [497, 181] width 203 height 18
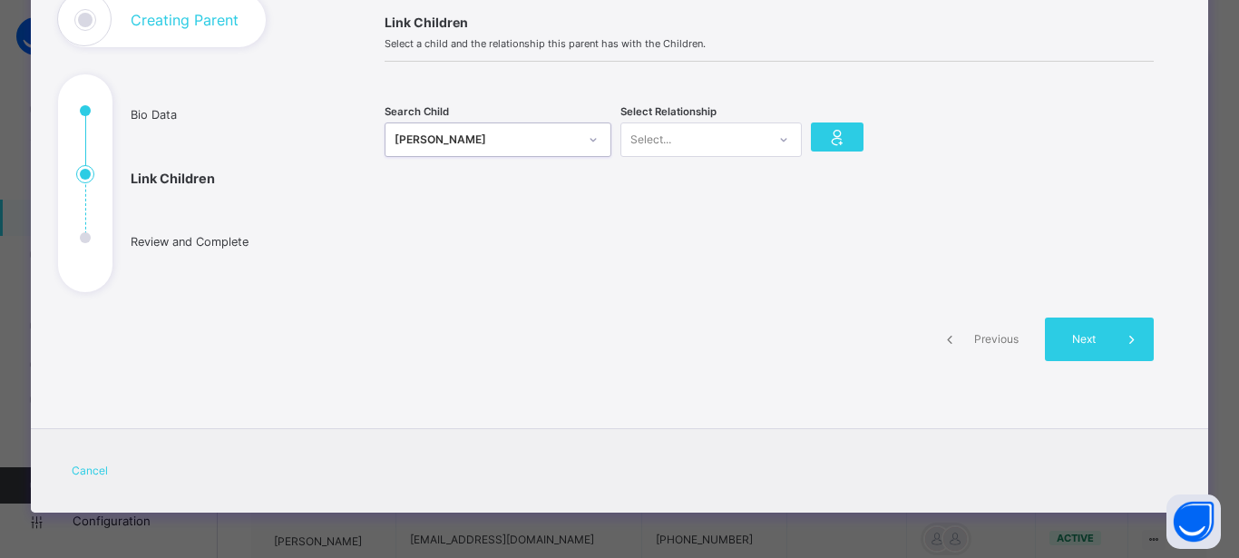
click at [768, 144] on div at bounding box center [783, 139] width 31 height 29
click at [746, 216] on div "Mother" at bounding box center [711, 211] width 180 height 31
click at [746, 216] on div "Link Children Select a child and the relationship this parent has with the Chil…" at bounding box center [769, 198] width 824 height 411
click at [824, 137] on icon at bounding box center [836, 136] width 25 height 27
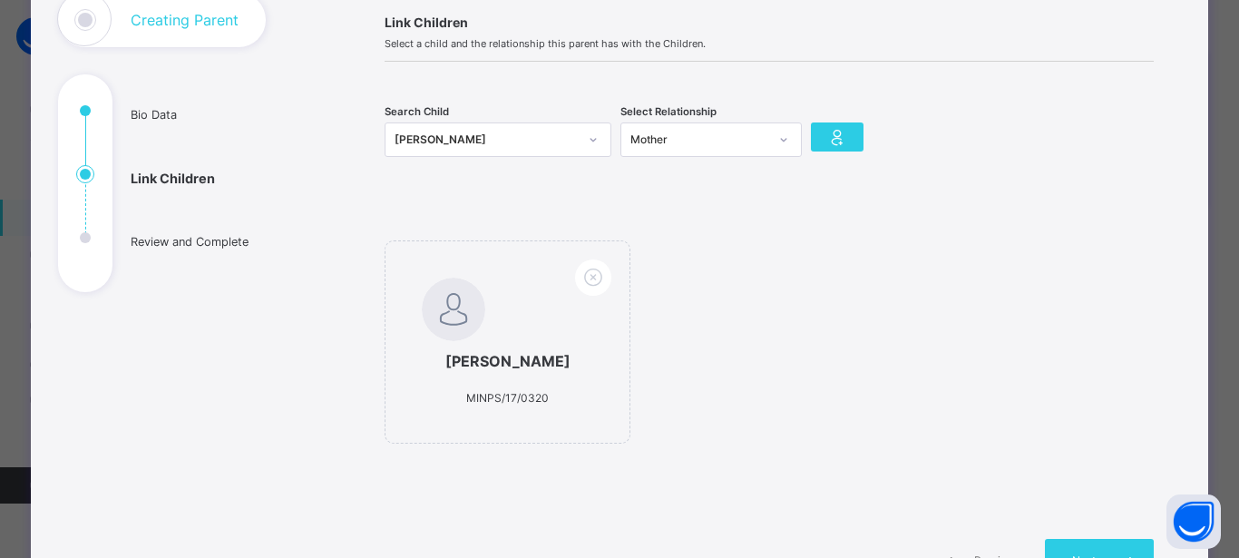
drag, startPoint x: 822, startPoint y: 137, endPoint x: 818, endPoint y: 151, distance: 15.0
click at [824, 139] on icon at bounding box center [836, 136] width 25 height 27
click at [533, 141] on div "MUNIFAH MUHAMMAD" at bounding box center [486, 140] width 183 height 18
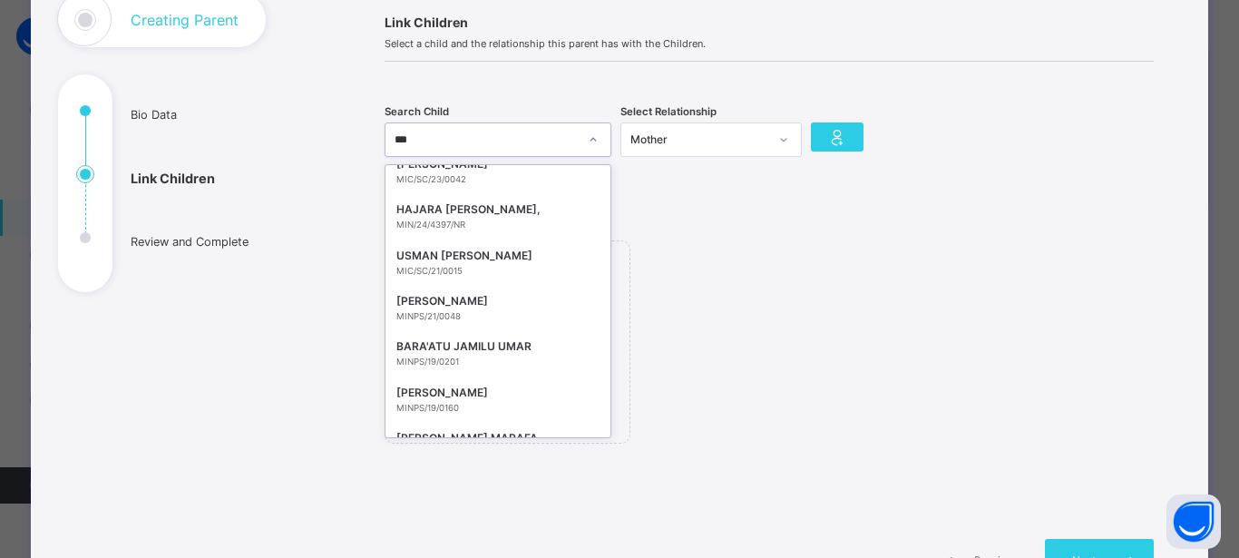
scroll to position [0, 0]
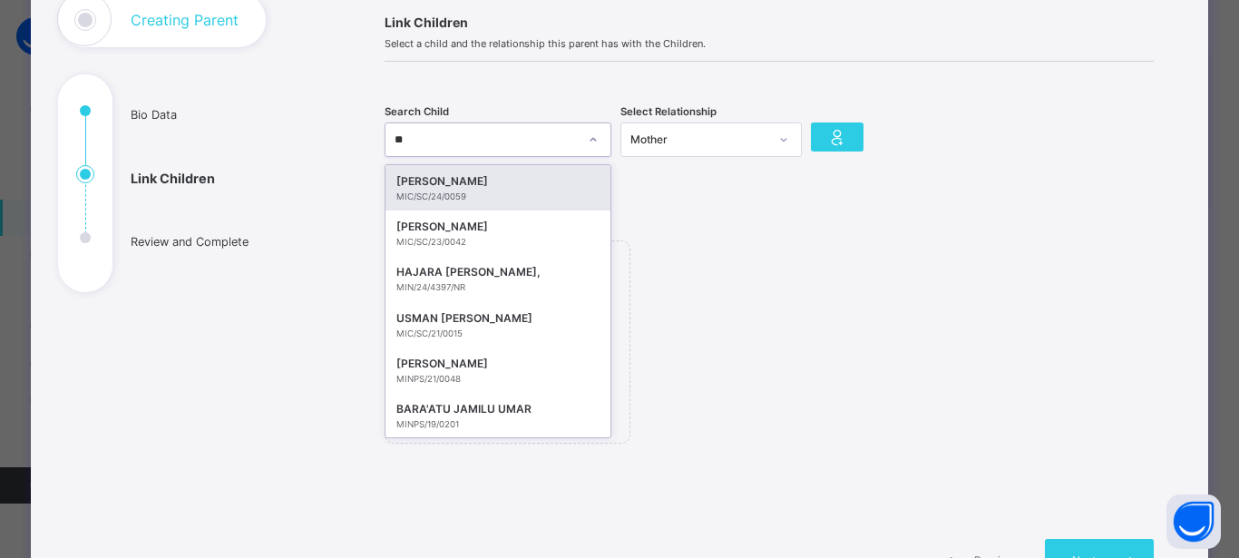
type input "*"
type input "**"
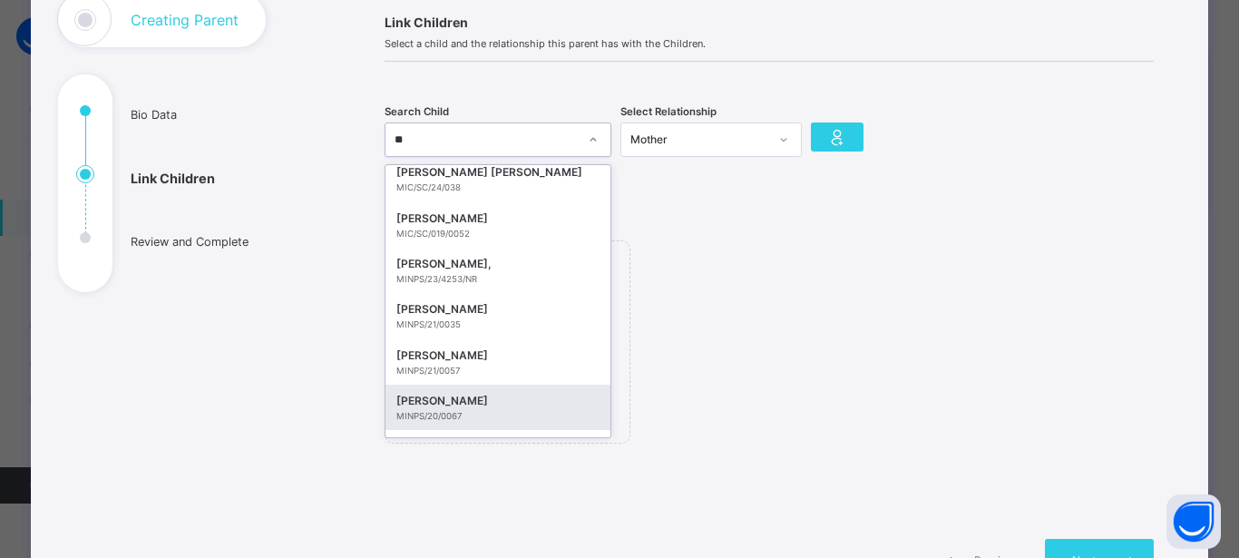
scroll to position [1945, 0]
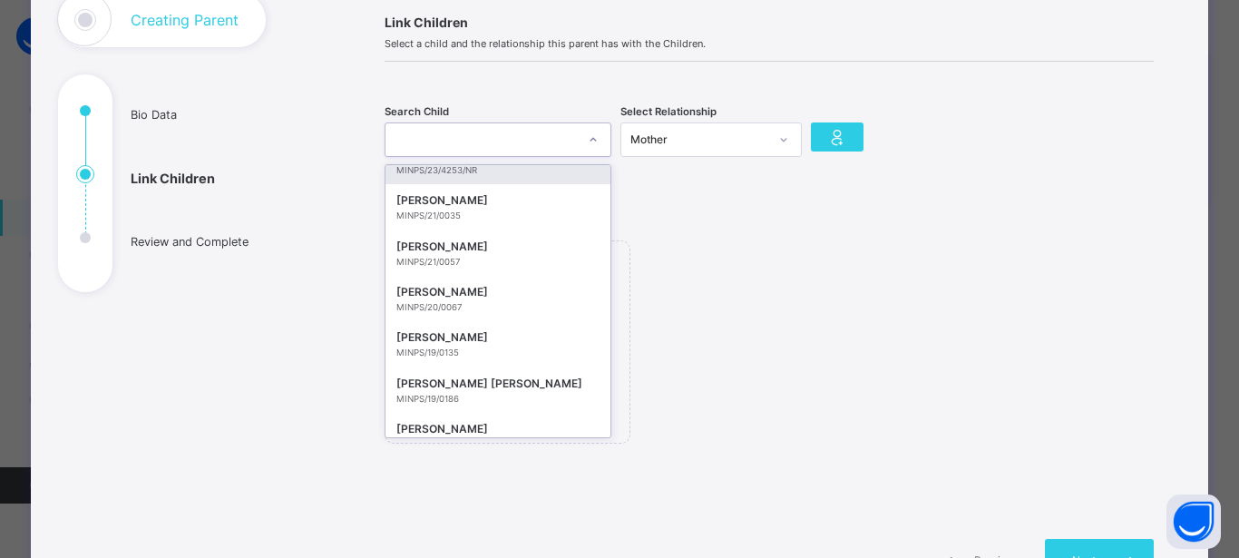
click at [416, 144] on div "ar" at bounding box center [480, 139] width 190 height 28
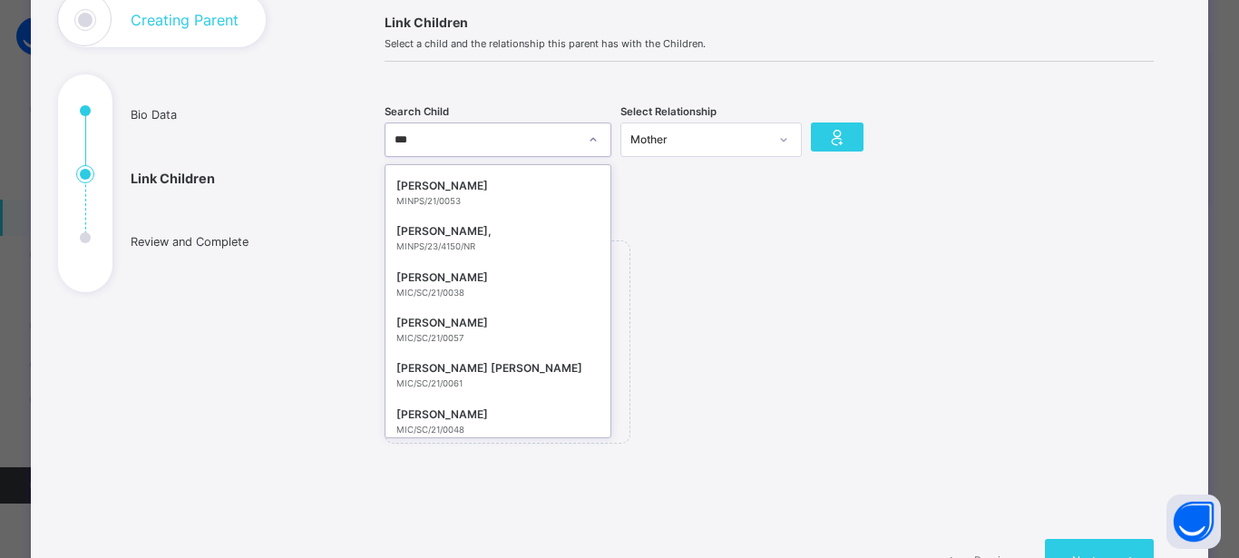
scroll to position [286, 0]
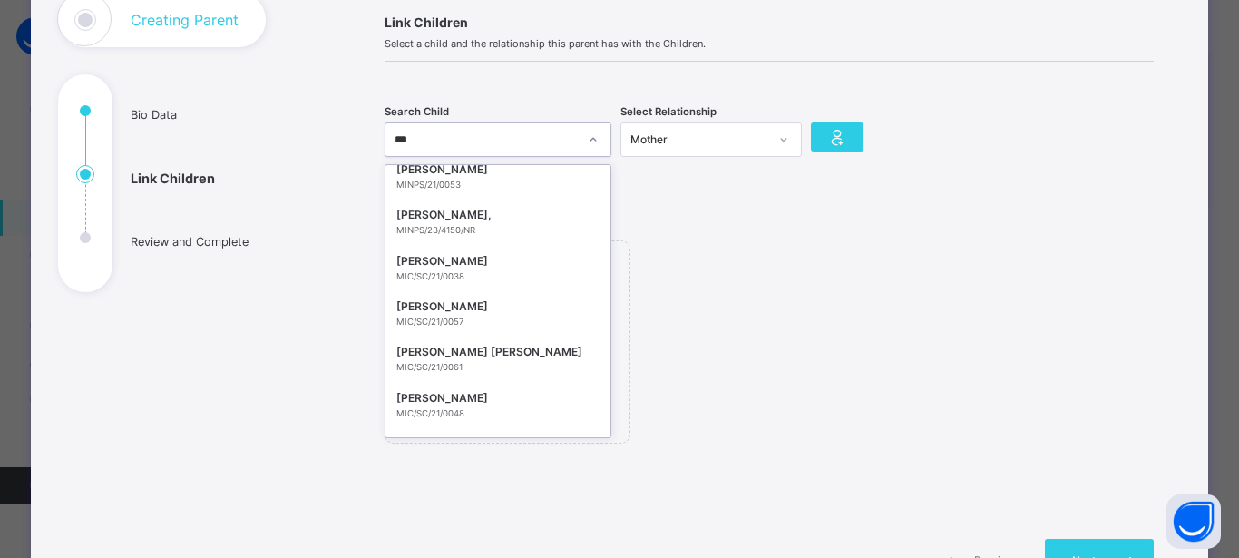
type input "****"
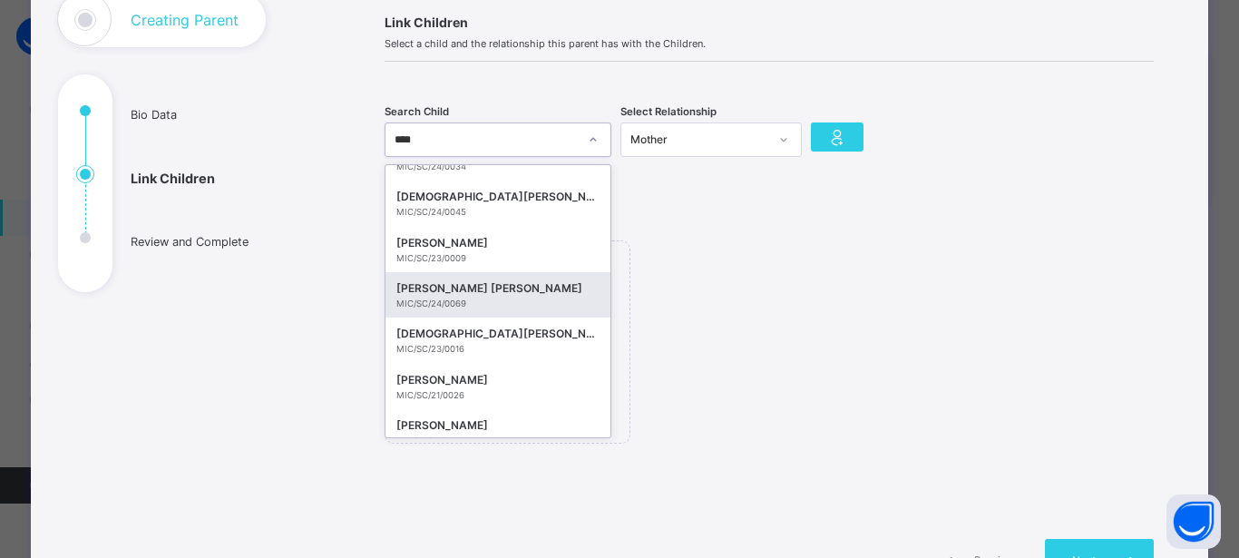
scroll to position [912, 0]
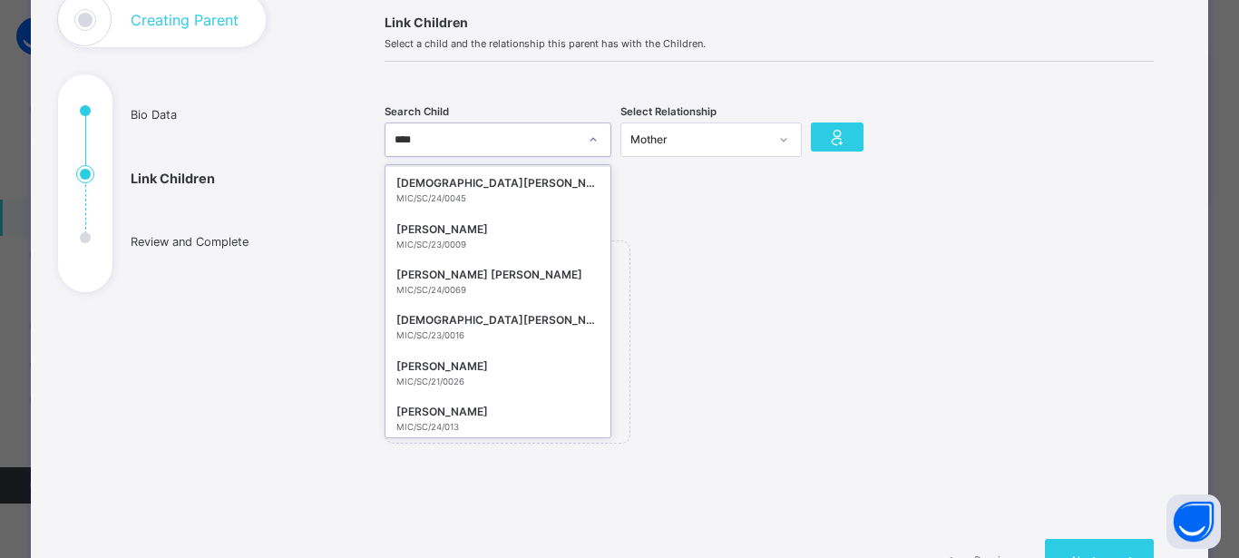
click at [444, 132] on div "**** muha" at bounding box center [480, 139] width 190 height 28
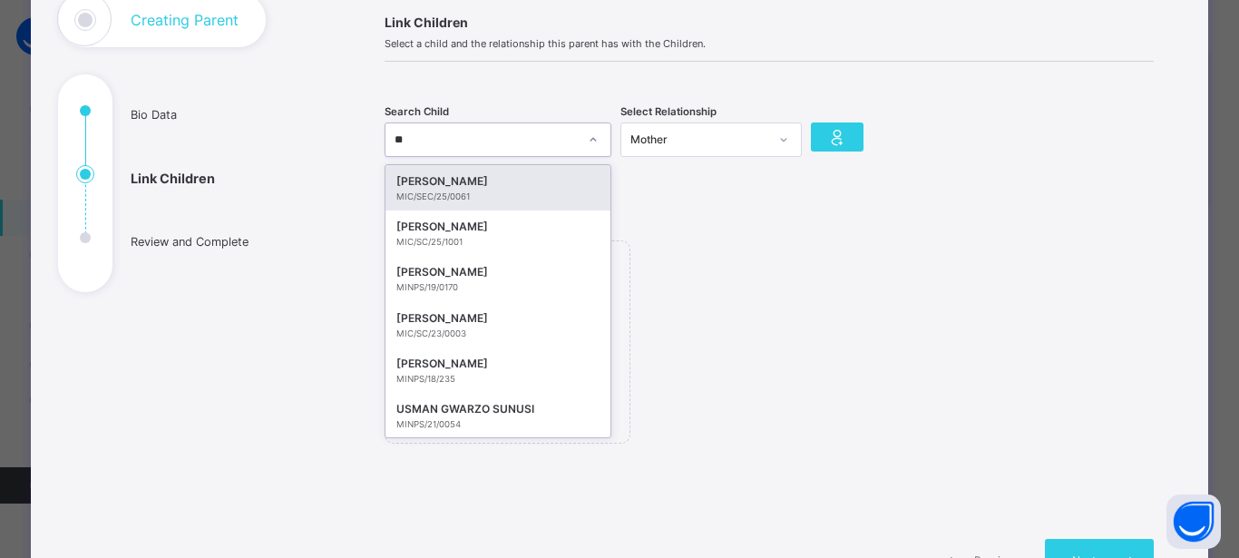
type input "***"
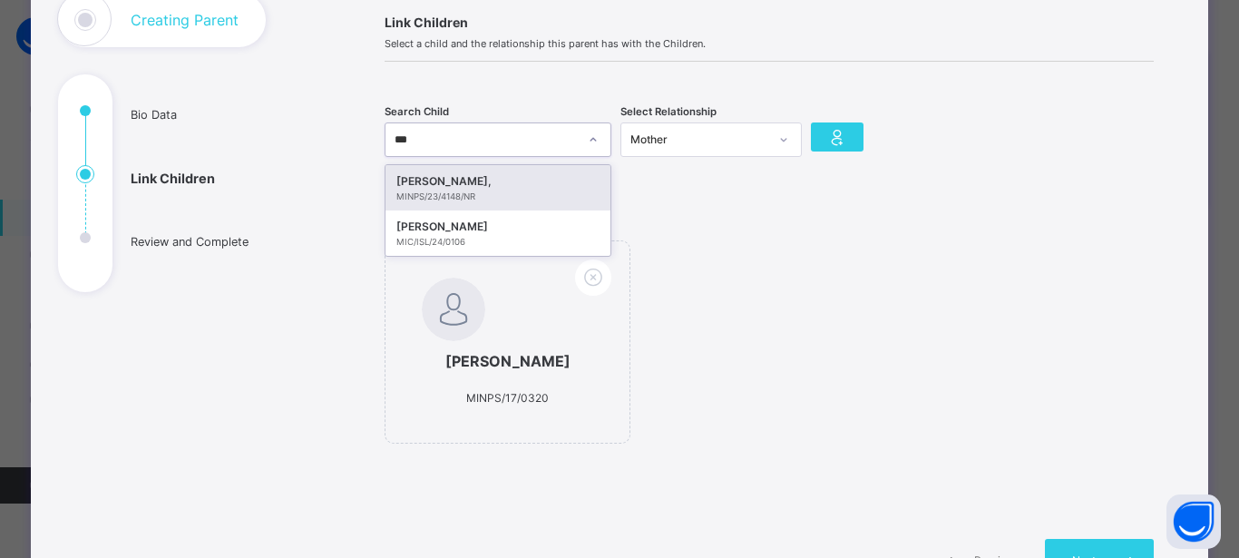
click at [563, 196] on div "MINPS/23/4148/NR" at bounding box center [497, 196] width 203 height 13
click at [563, 196] on div "Link Children Select a child and the relationship this parent has with the Chil…" at bounding box center [769, 309] width 824 height 632
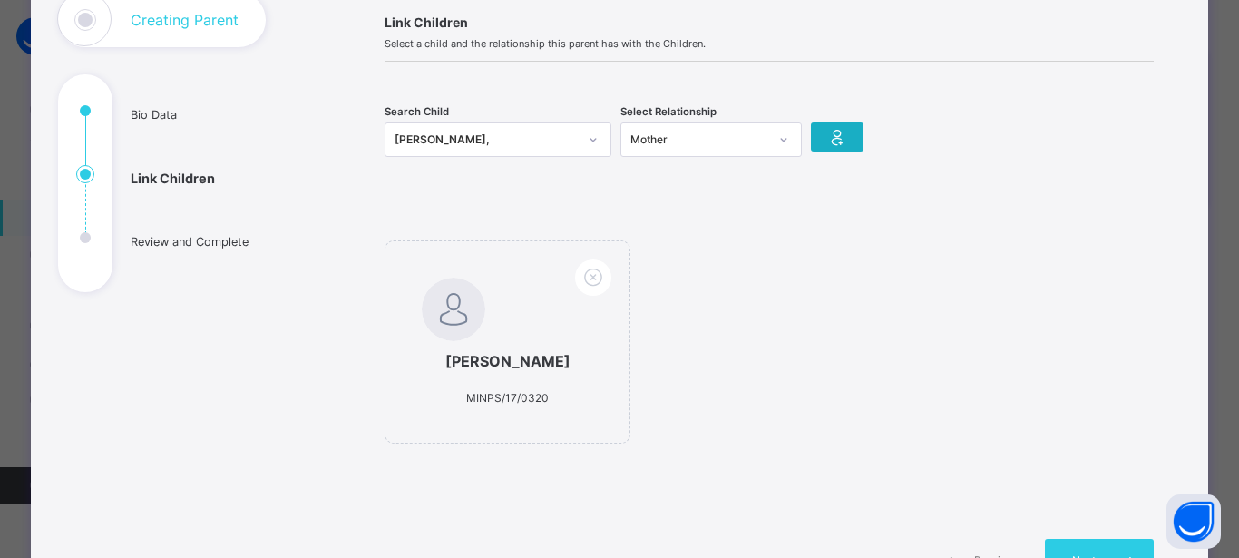
click at [841, 139] on icon at bounding box center [836, 136] width 25 height 27
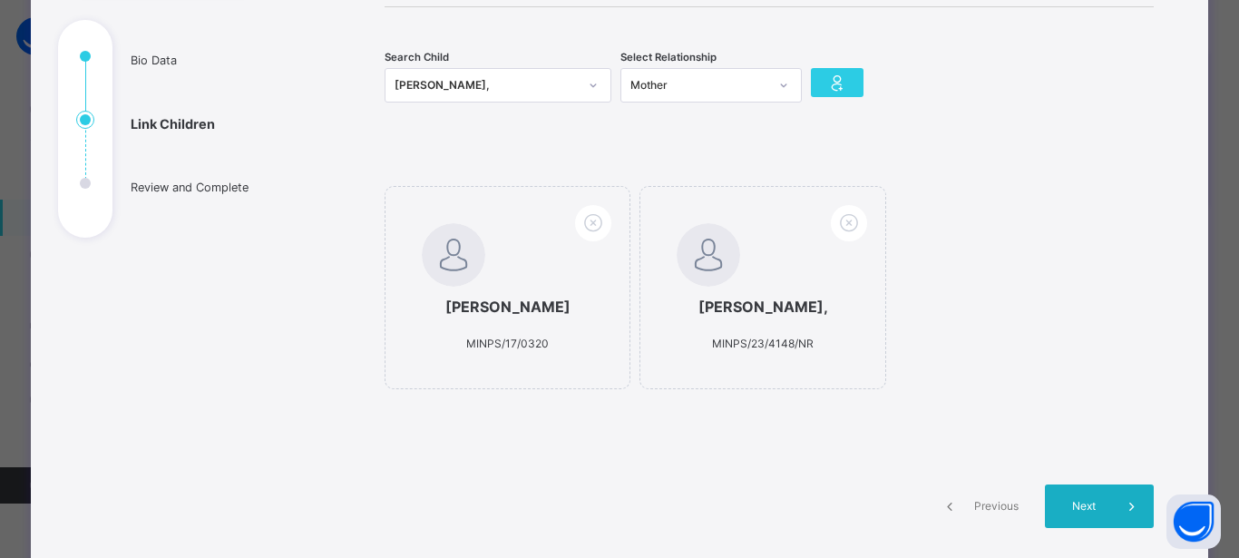
click at [1084, 519] on div "Next" at bounding box center [1099, 506] width 109 height 44
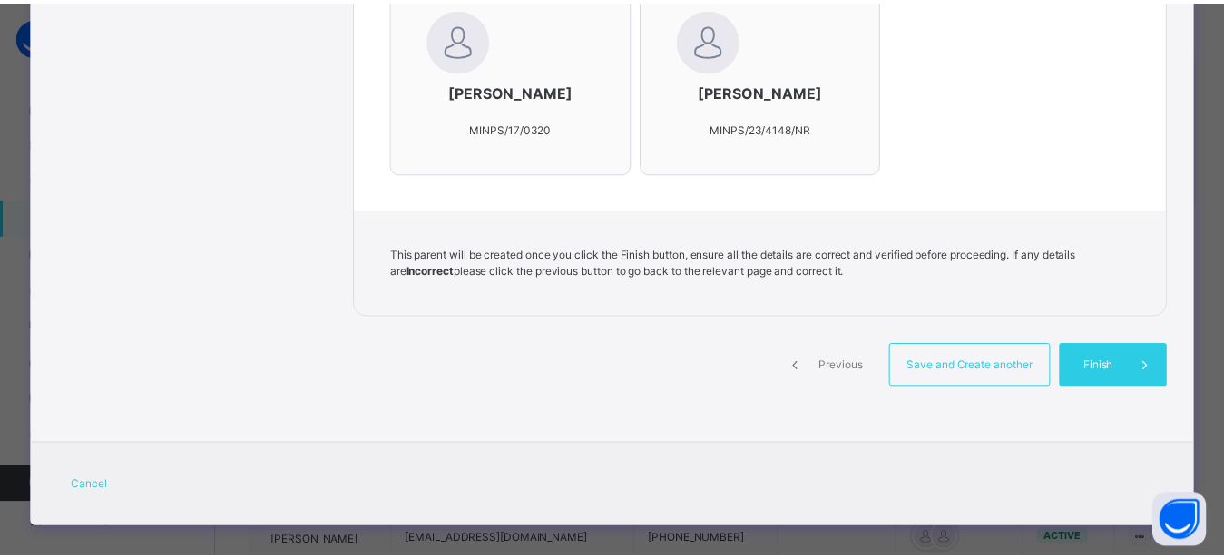
scroll to position [717, 0]
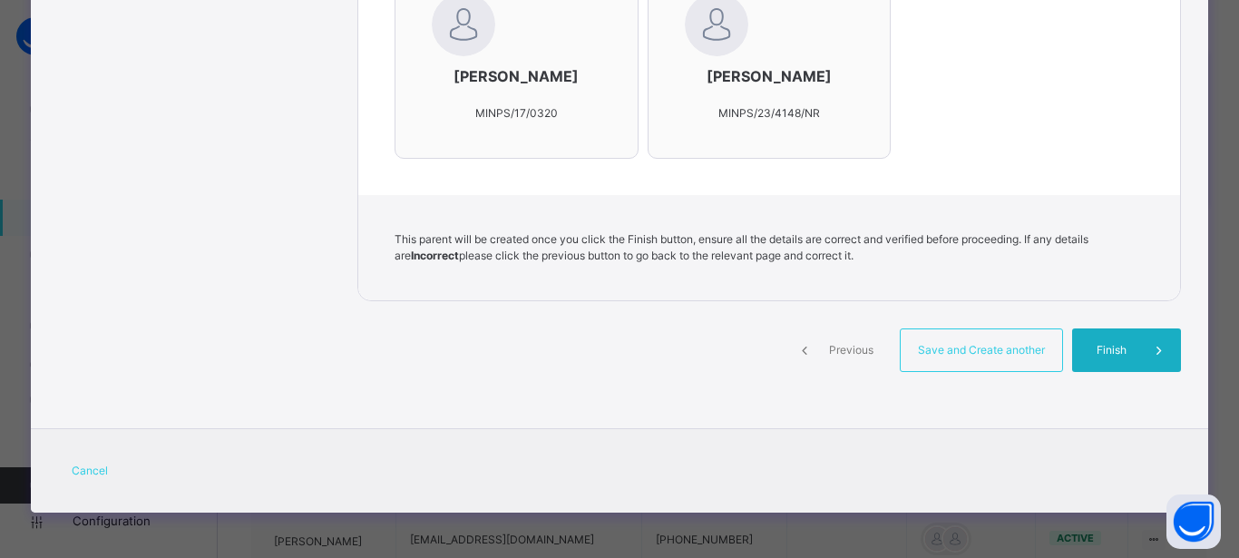
click at [1120, 352] on span "Finish" at bounding box center [1112, 350] width 52 height 16
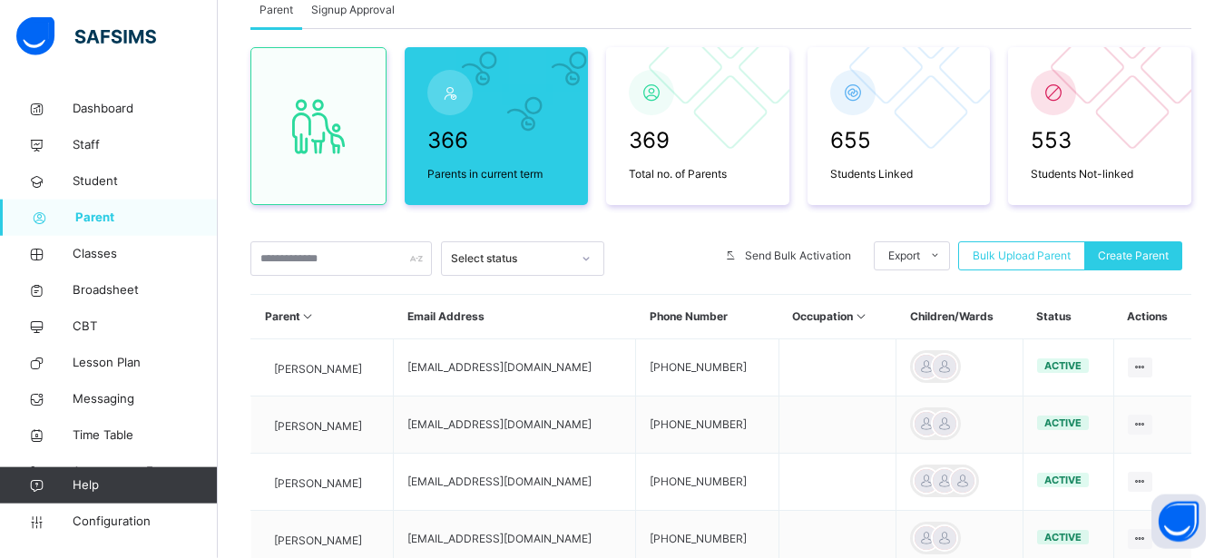
scroll to position [96, 0]
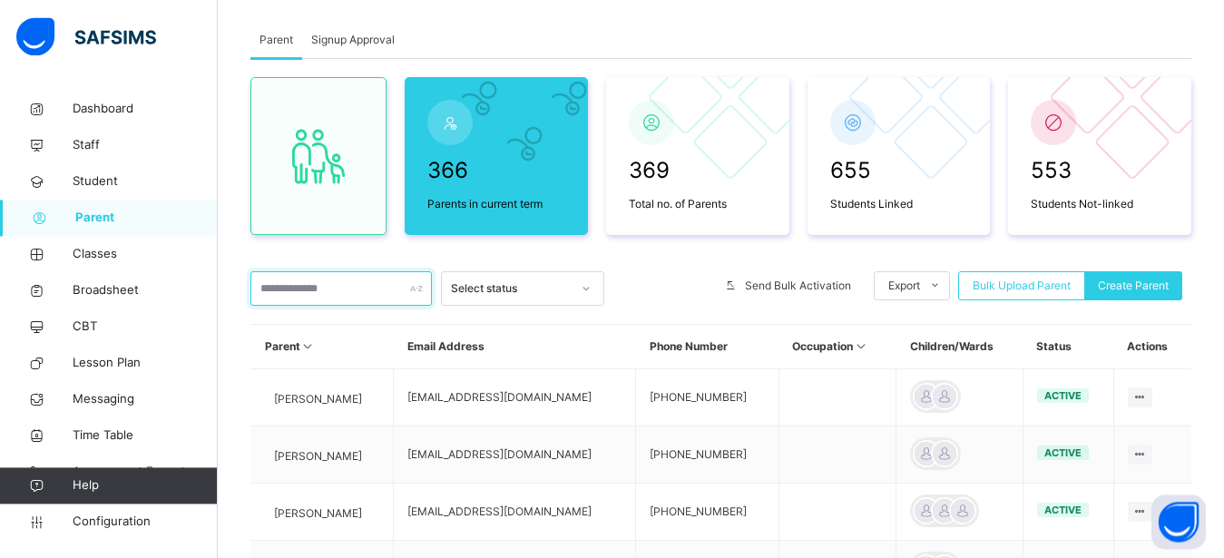
click at [349, 285] on input "text" at bounding box center [340, 288] width 181 height 34
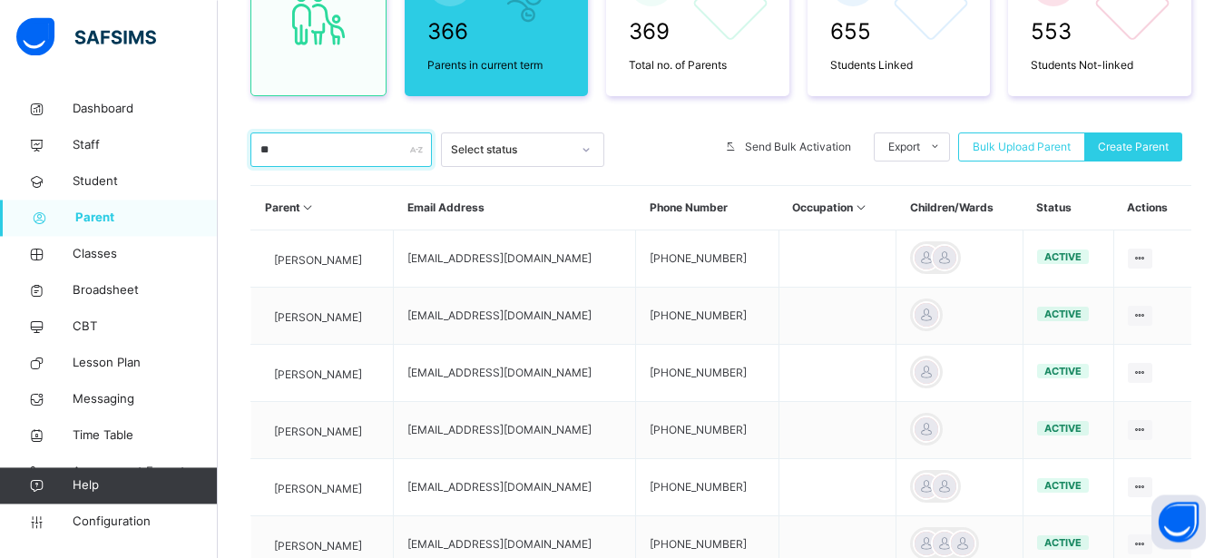
scroll to position [281, 0]
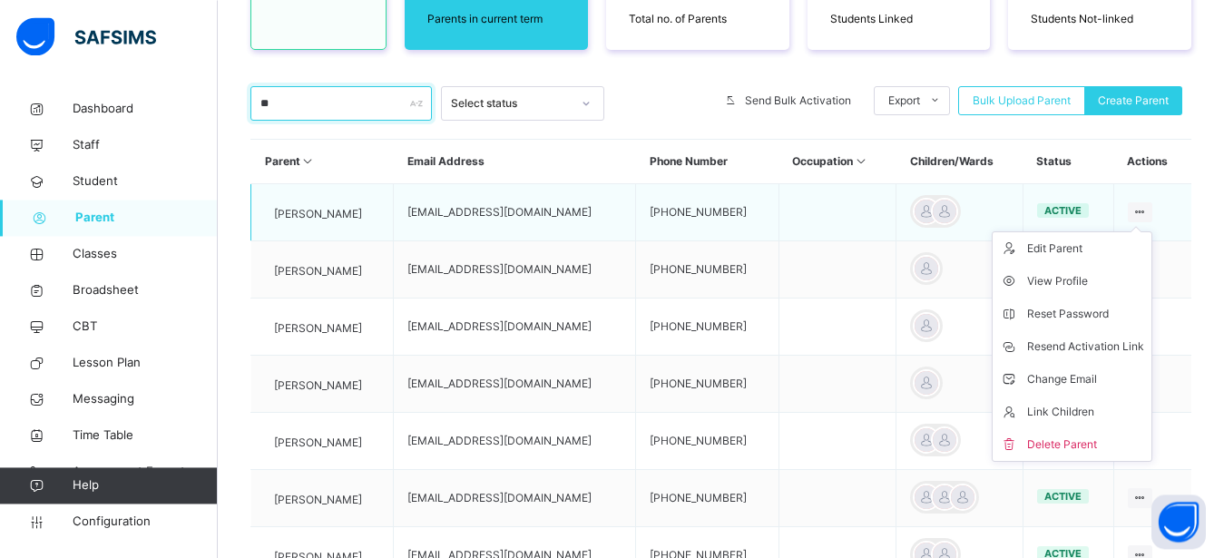
type input "**"
click at [1152, 209] on div at bounding box center [1139, 212] width 24 height 20
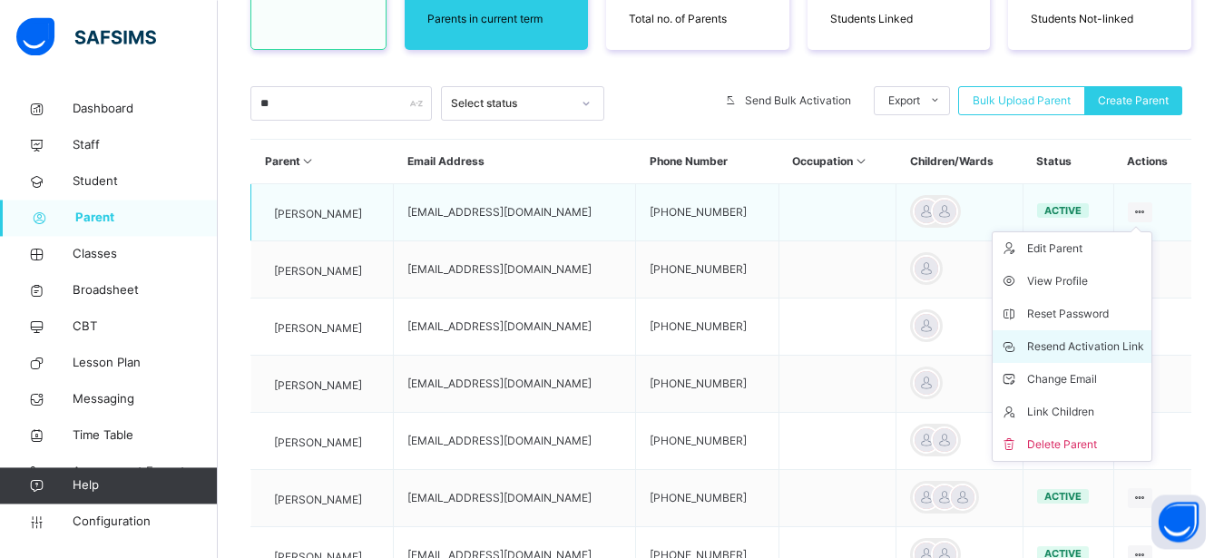
click at [1116, 345] on div "Resend Activation Link" at bounding box center [1085, 346] width 117 height 18
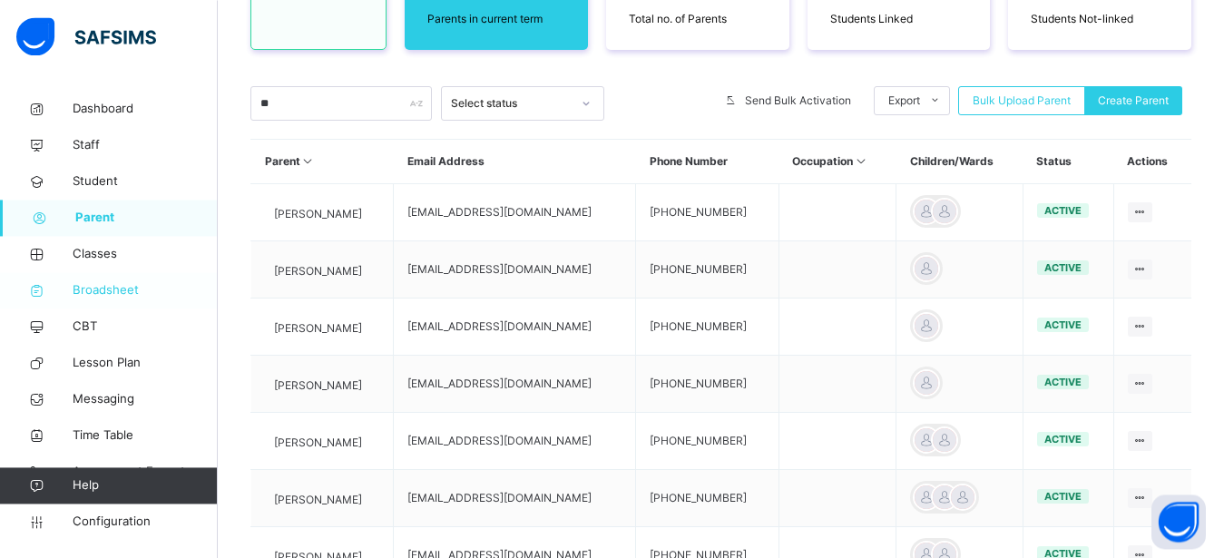
click at [100, 290] on span "Broadsheet" at bounding box center [145, 290] width 145 height 18
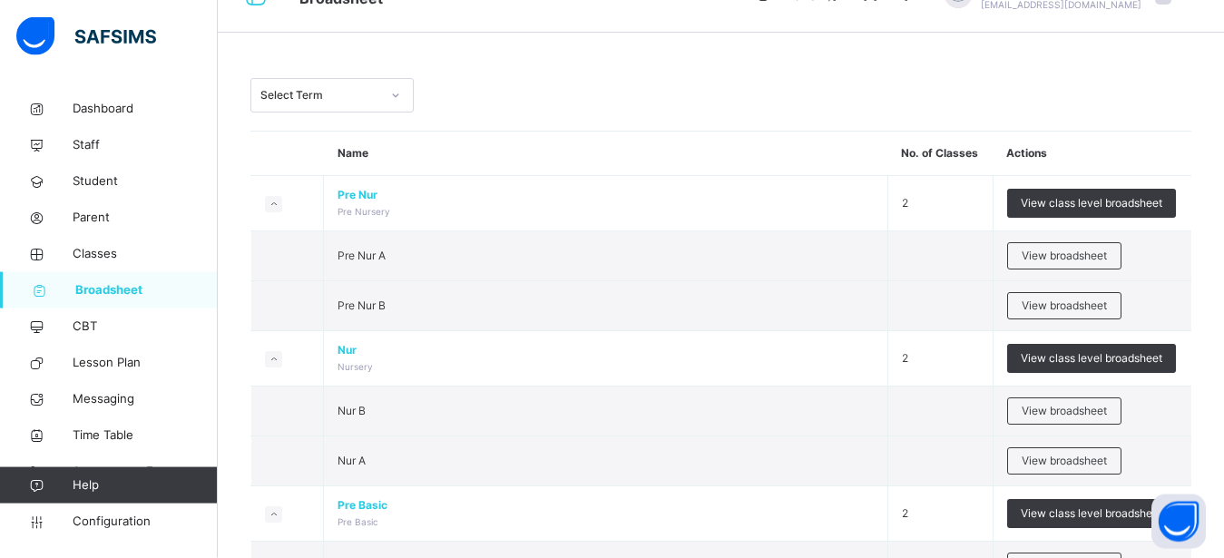
drag, startPoint x: 1232, startPoint y: 101, endPoint x: 1230, endPoint y: 88, distance: 12.8
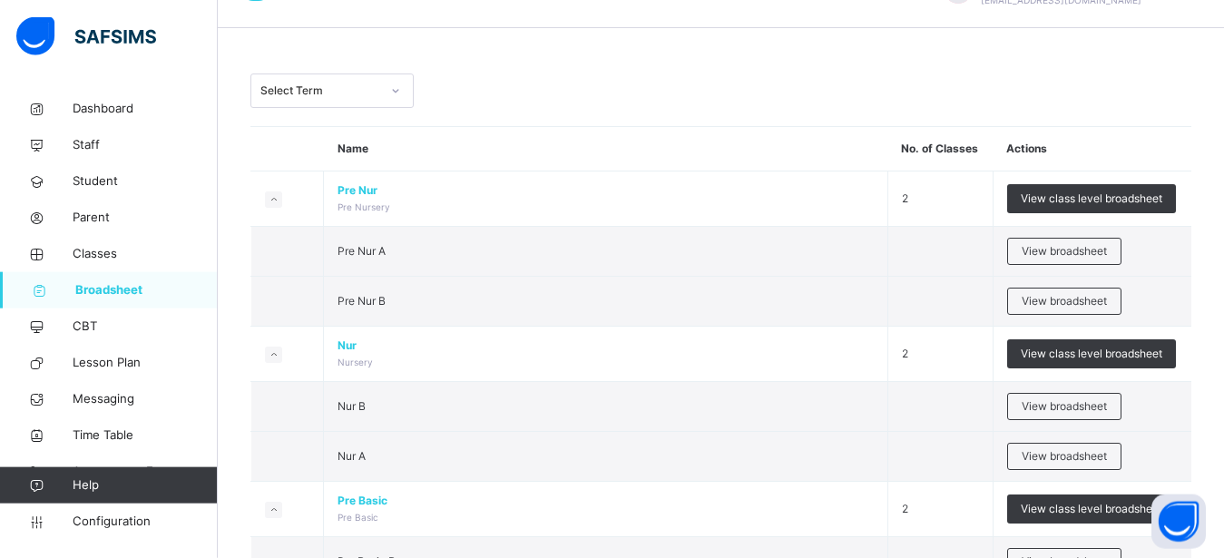
scroll to position [40, 0]
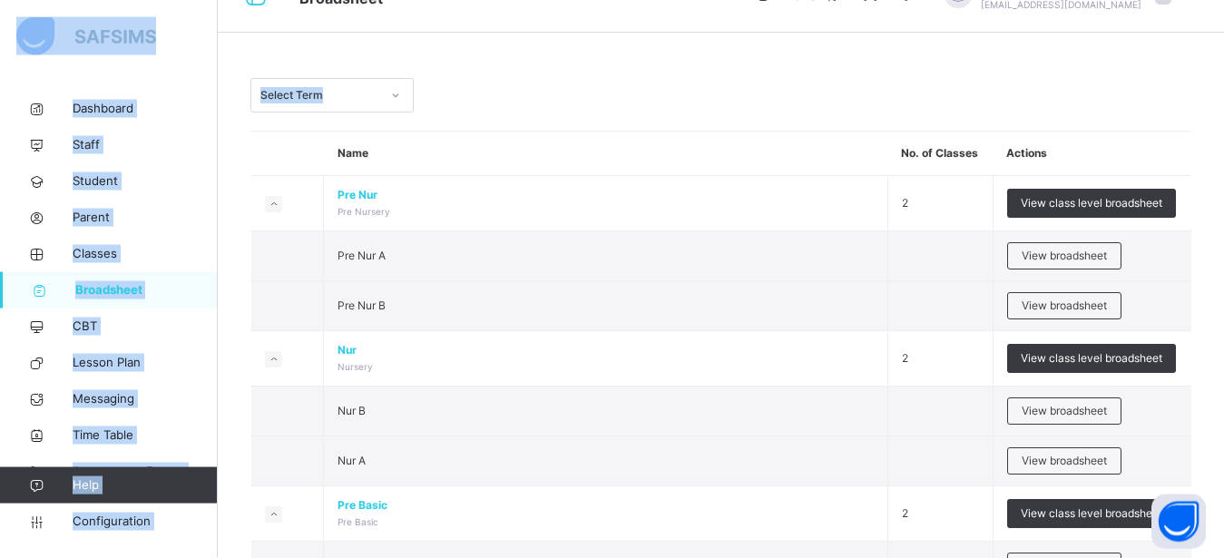
drag, startPoint x: 1221, startPoint y: 34, endPoint x: 1218, endPoint y: 24, distance: 10.3
click at [665, 80] on div "Select Term" at bounding box center [720, 95] width 941 height 34
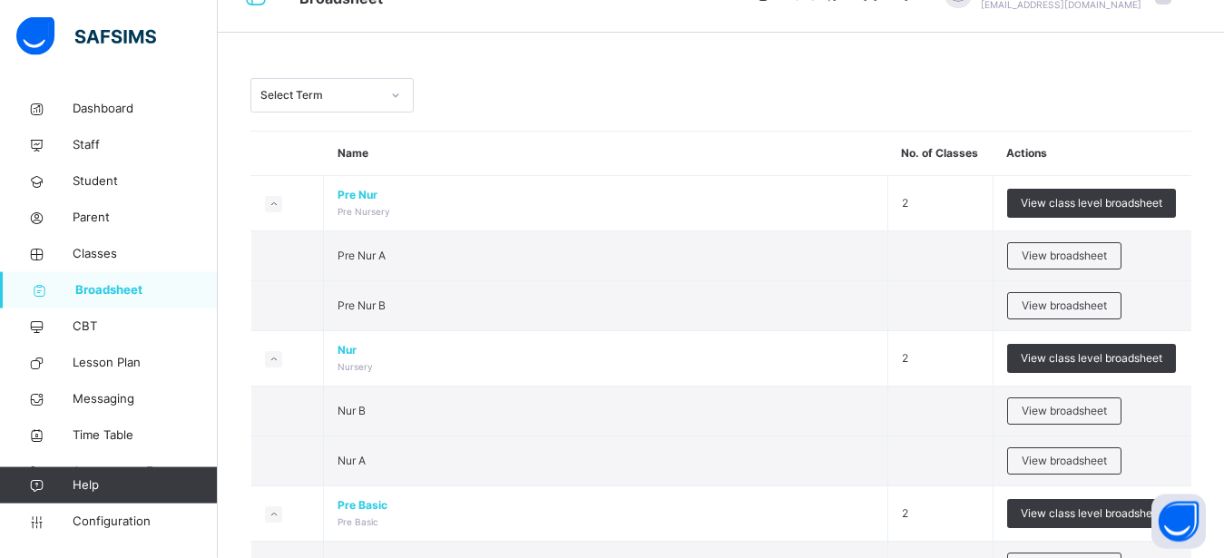
click at [665, 80] on div "Select Term" at bounding box center [720, 95] width 941 height 34
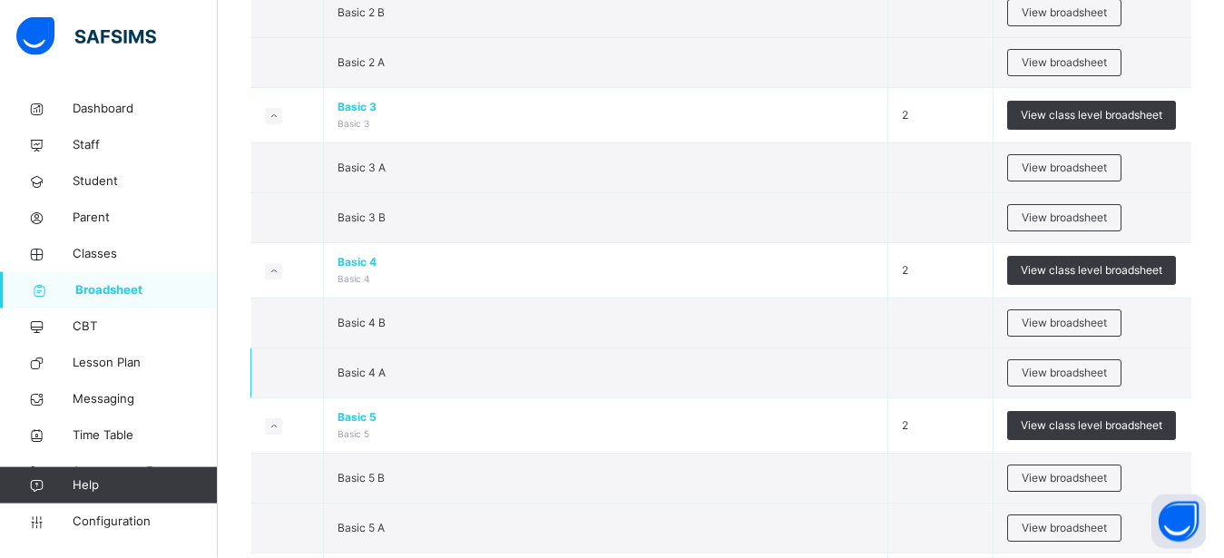
scroll to position [1088, 0]
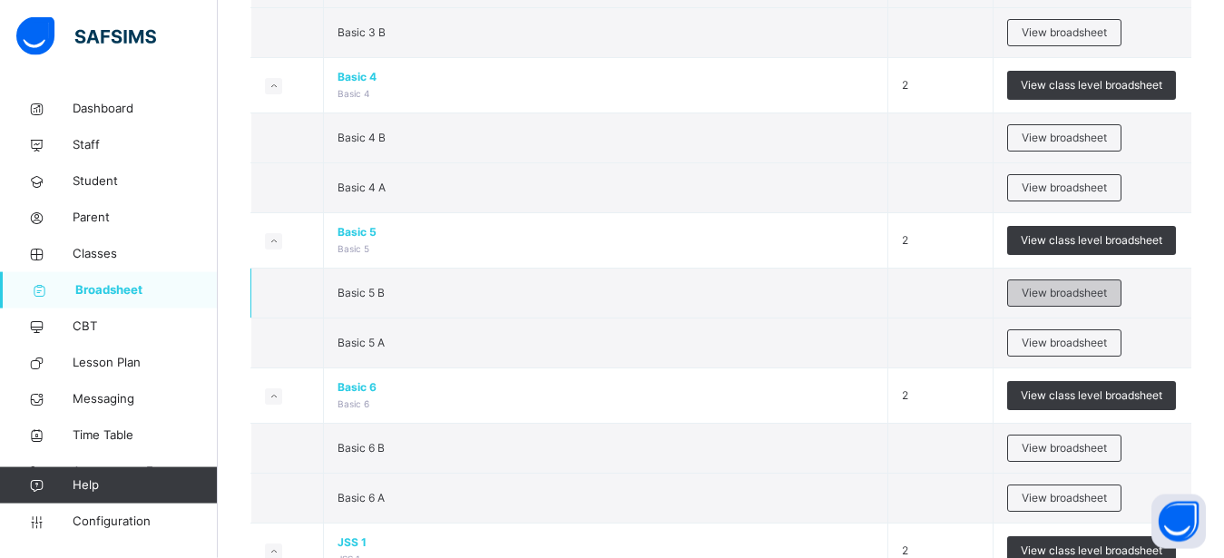
click at [1052, 293] on span "View broadsheet" at bounding box center [1063, 293] width 85 height 16
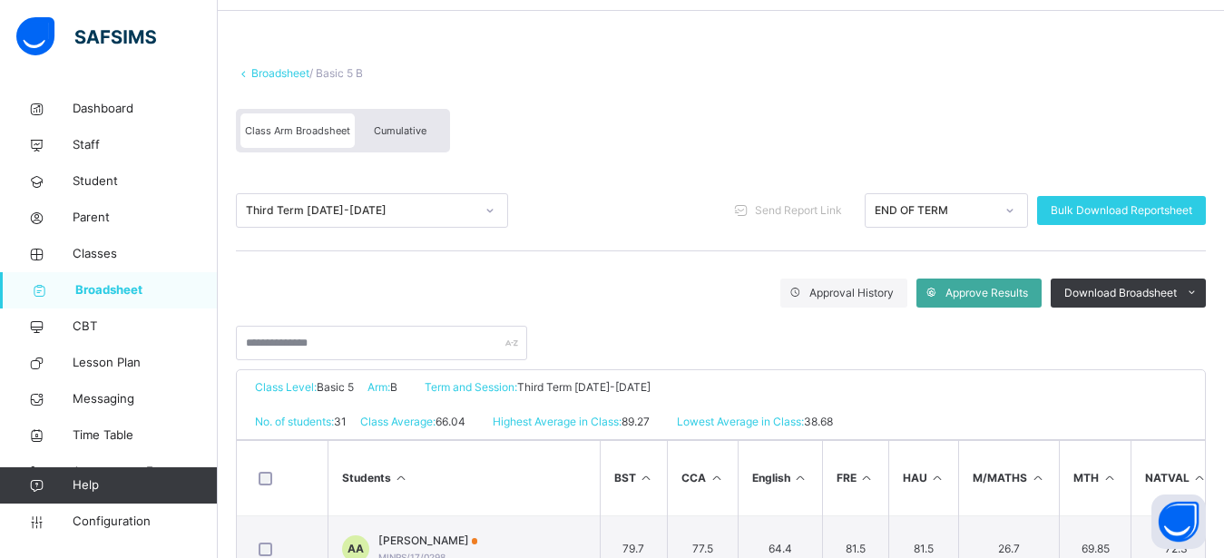
scroll to position [123, 0]
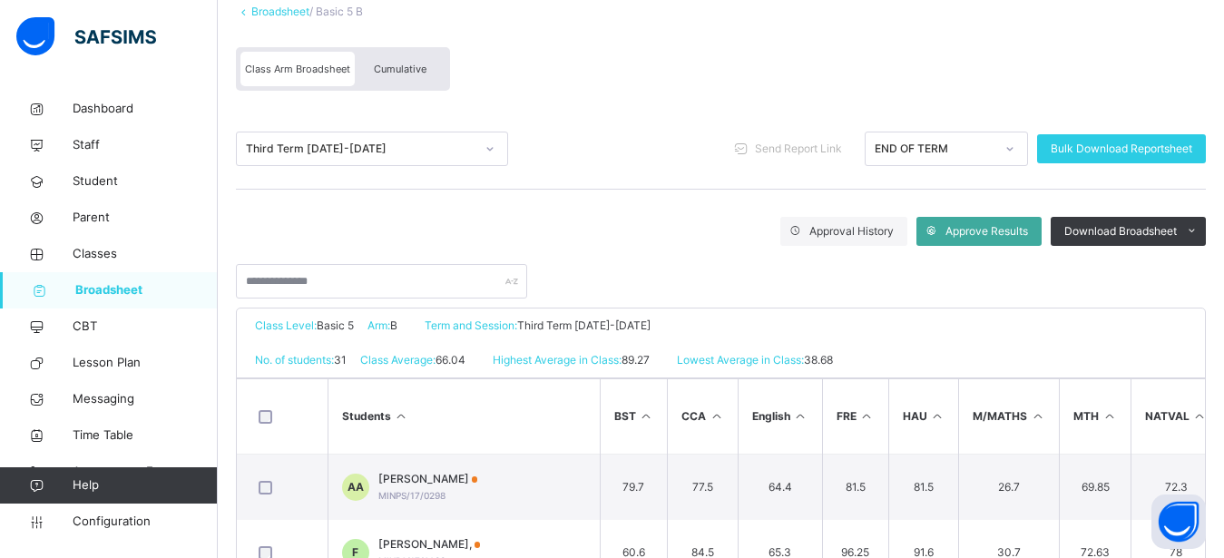
click at [394, 76] on div "Cumulative" at bounding box center [400, 69] width 91 height 34
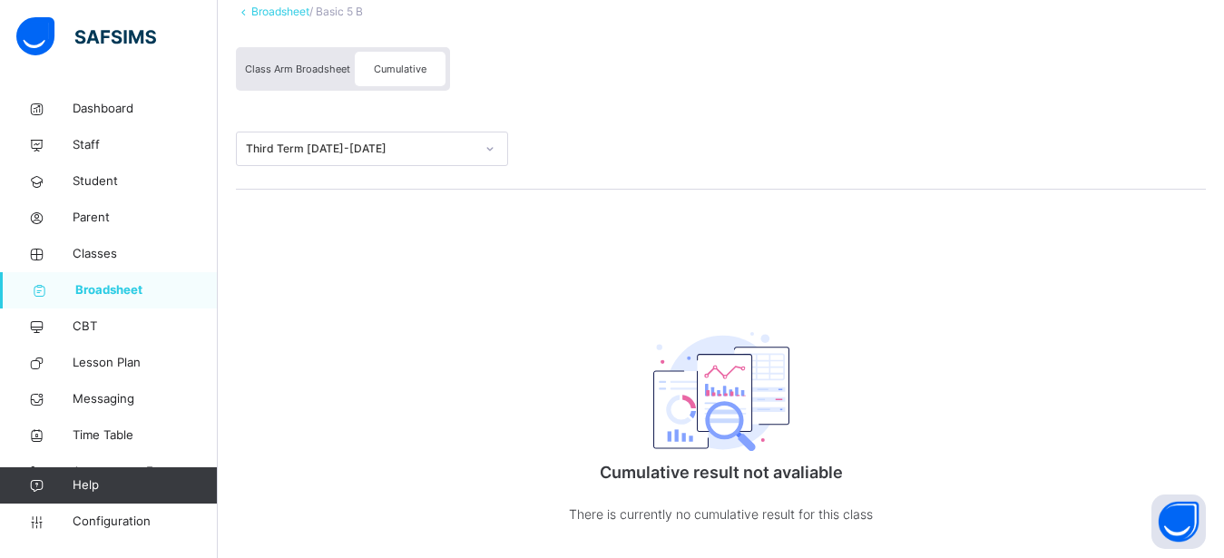
scroll to position [0, 0]
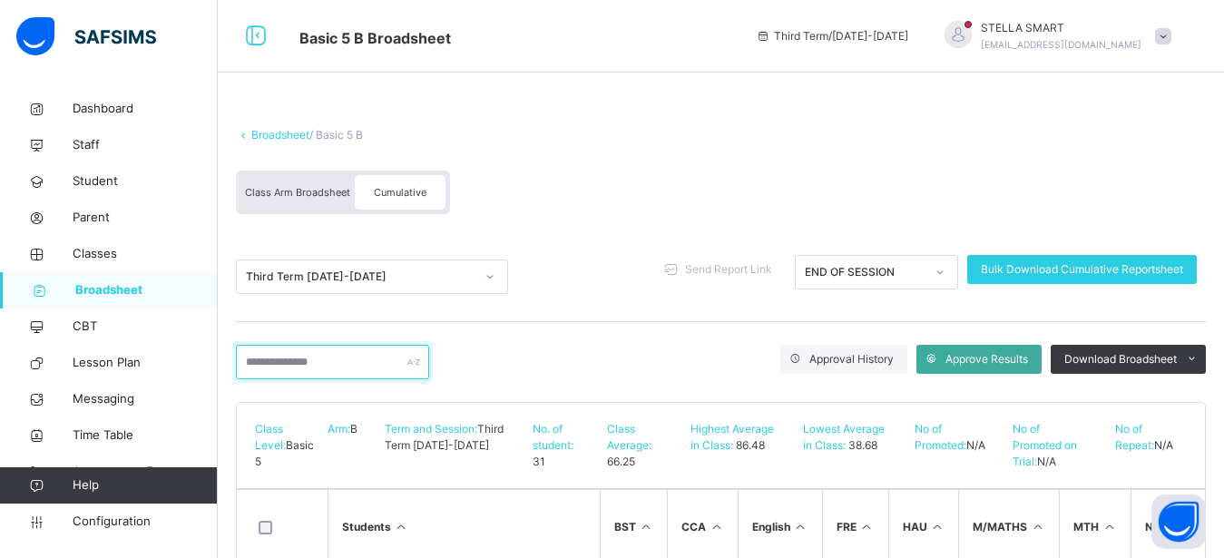
click at [341, 365] on input "text" at bounding box center [332, 362] width 193 height 34
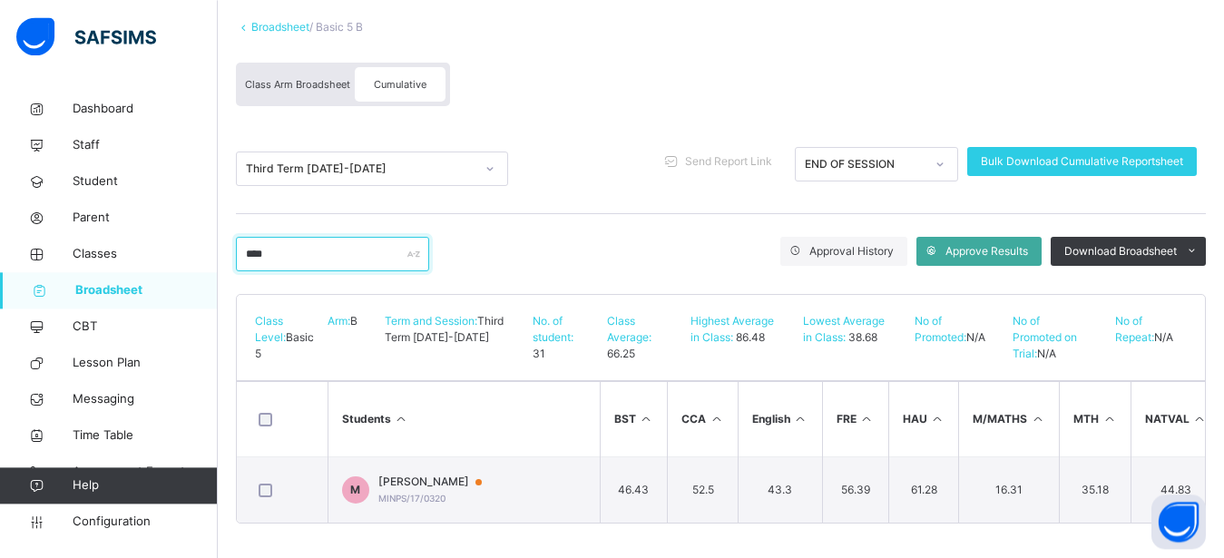
scroll to position [125, 0]
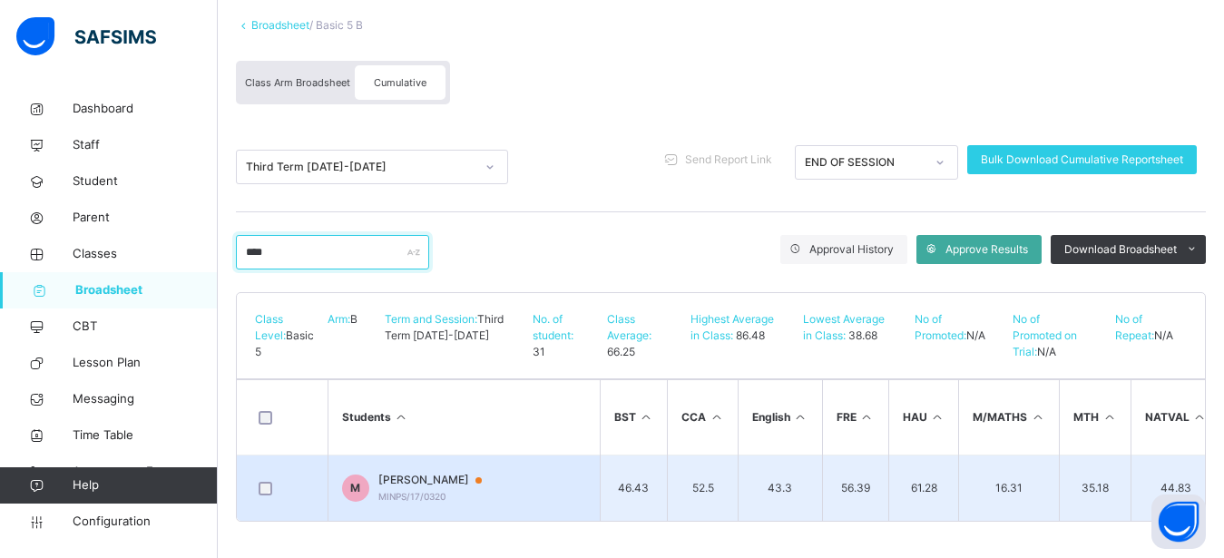
type input "****"
click at [544, 455] on td "M MUNIFAH MUHAMMAD MINPS/17/0320" at bounding box center [463, 488] width 272 height 66
click at [0, 0] on div "Close Approve Student Results" at bounding box center [0, 0] width 0 height 0
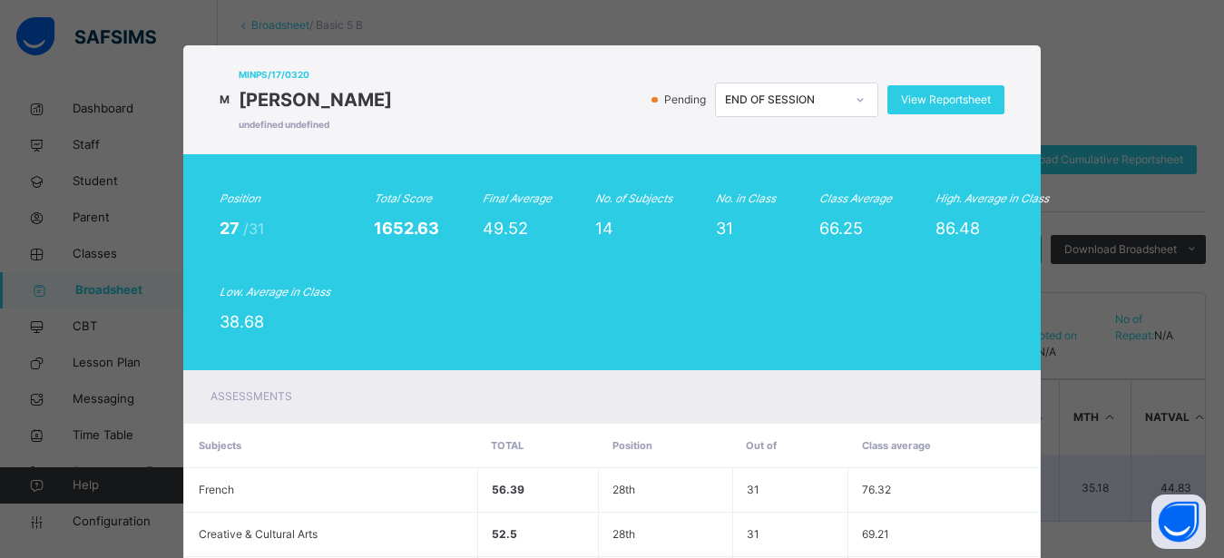
scroll to position [700, 0]
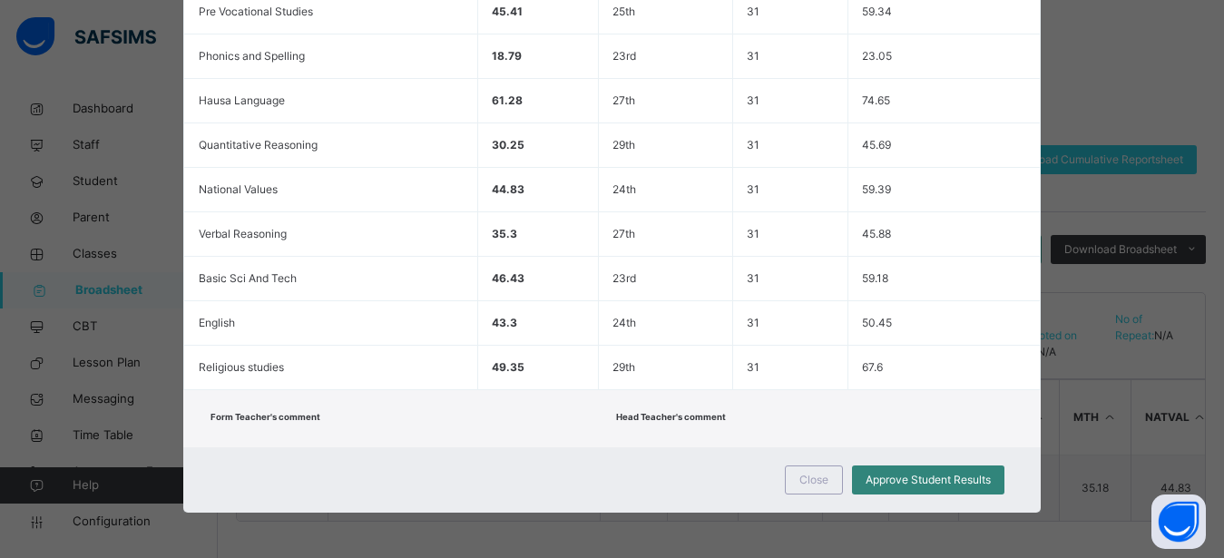
click at [873, 480] on span "Approve Student Results" at bounding box center [927, 480] width 125 height 16
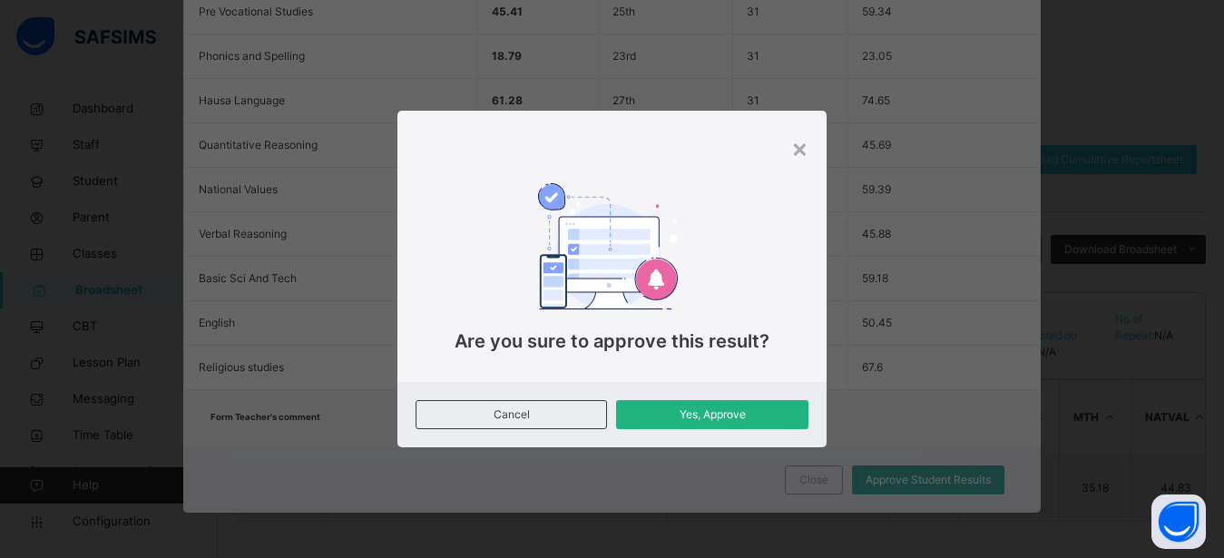
click at [736, 413] on span "Yes, Approve" at bounding box center [711, 414] width 164 height 16
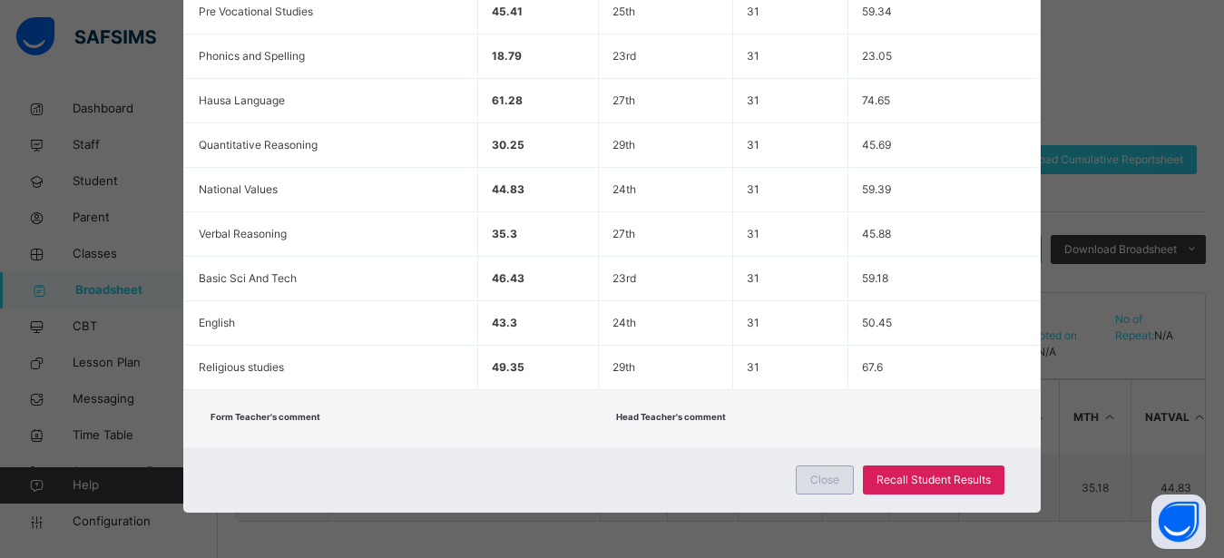
click at [814, 485] on span "Close" at bounding box center [824, 480] width 29 height 16
click at [814, 485] on td "43.3" at bounding box center [780, 488] width 84 height 66
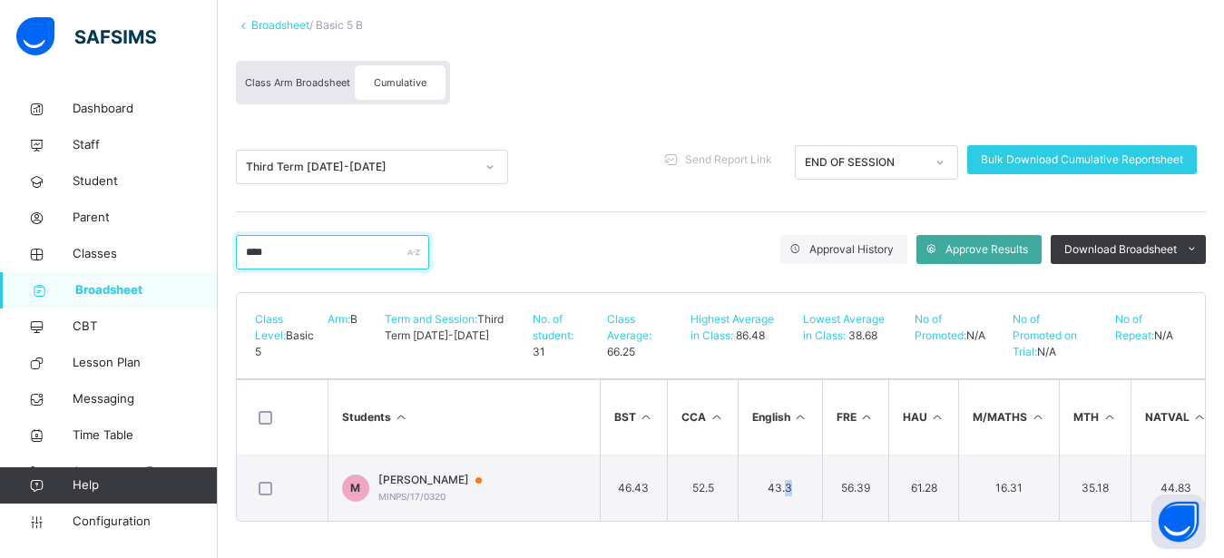
click at [306, 239] on input "****" at bounding box center [332, 252] width 193 height 34
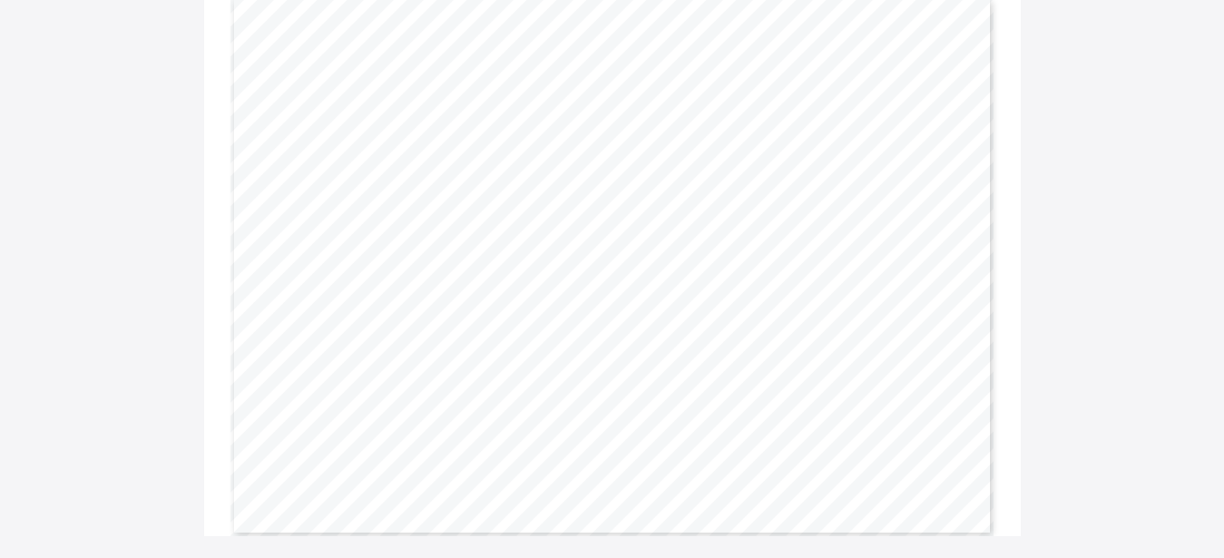
scroll to position [123, 0]
